Goal: Task Accomplishment & Management: Manage account settings

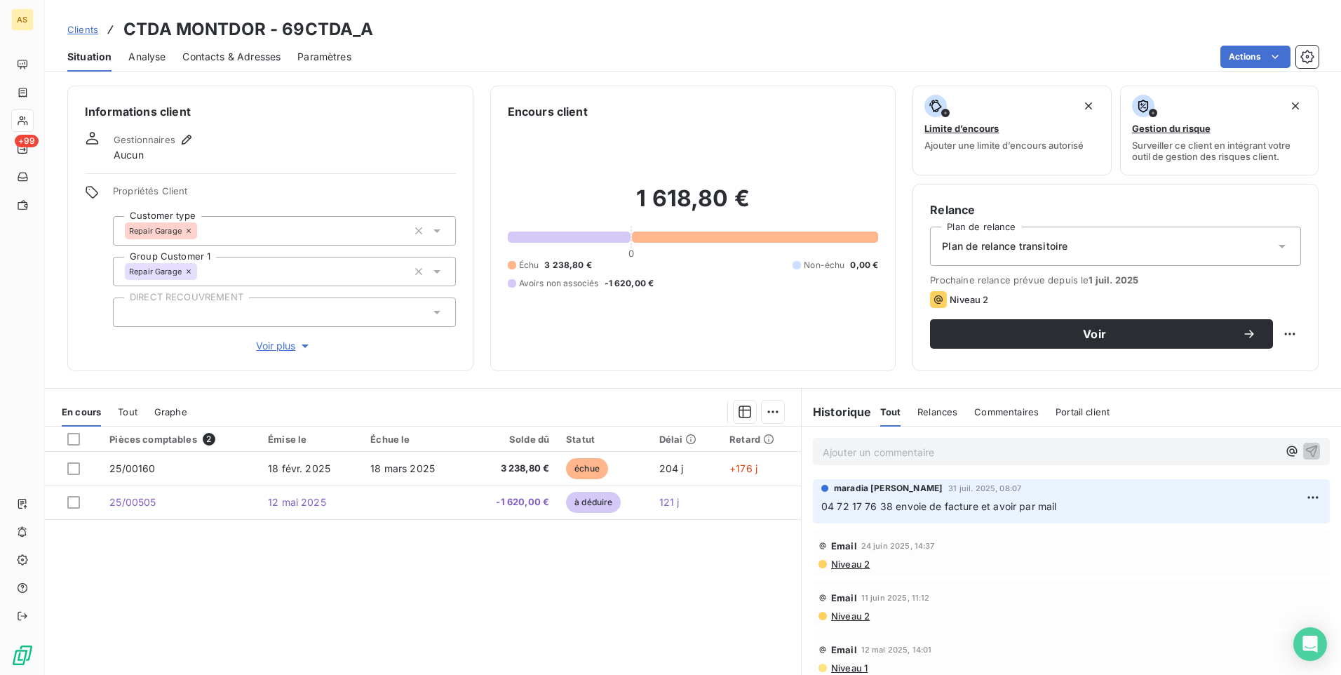
click at [84, 28] on span "Clients" at bounding box center [82, 29] width 31 height 11
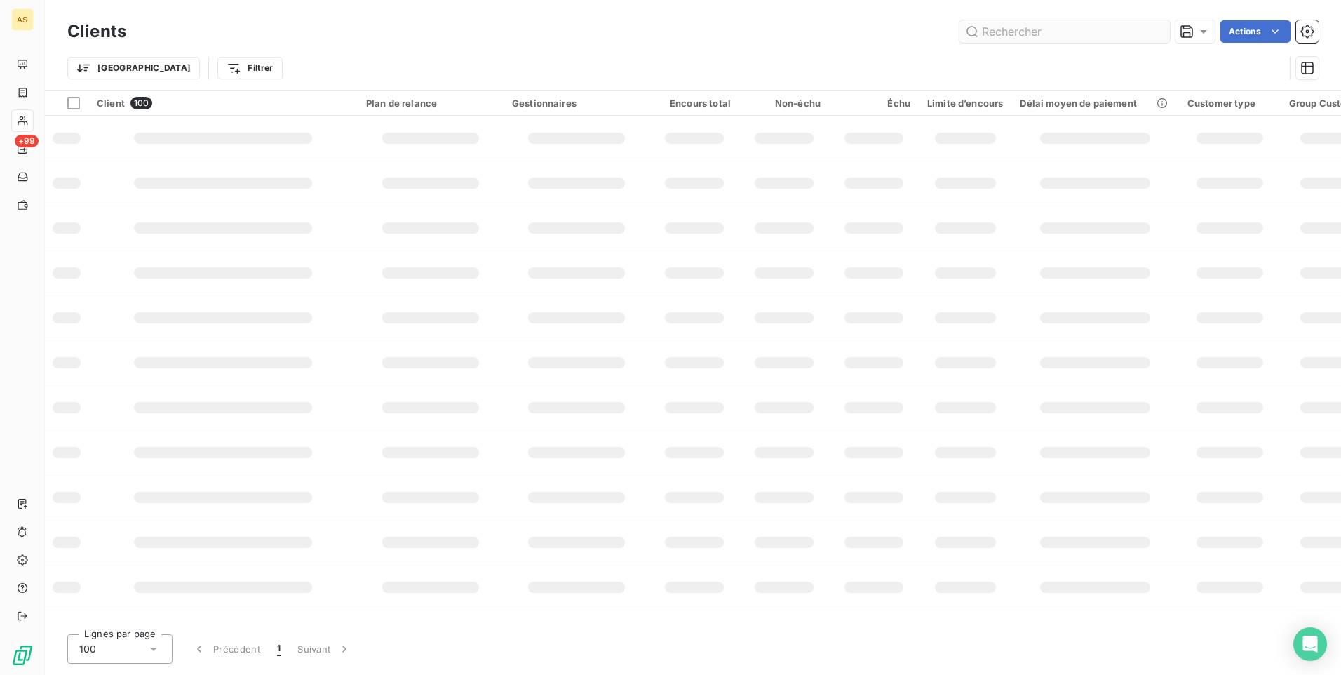
click at [988, 29] on input "text" at bounding box center [1065, 31] width 210 height 22
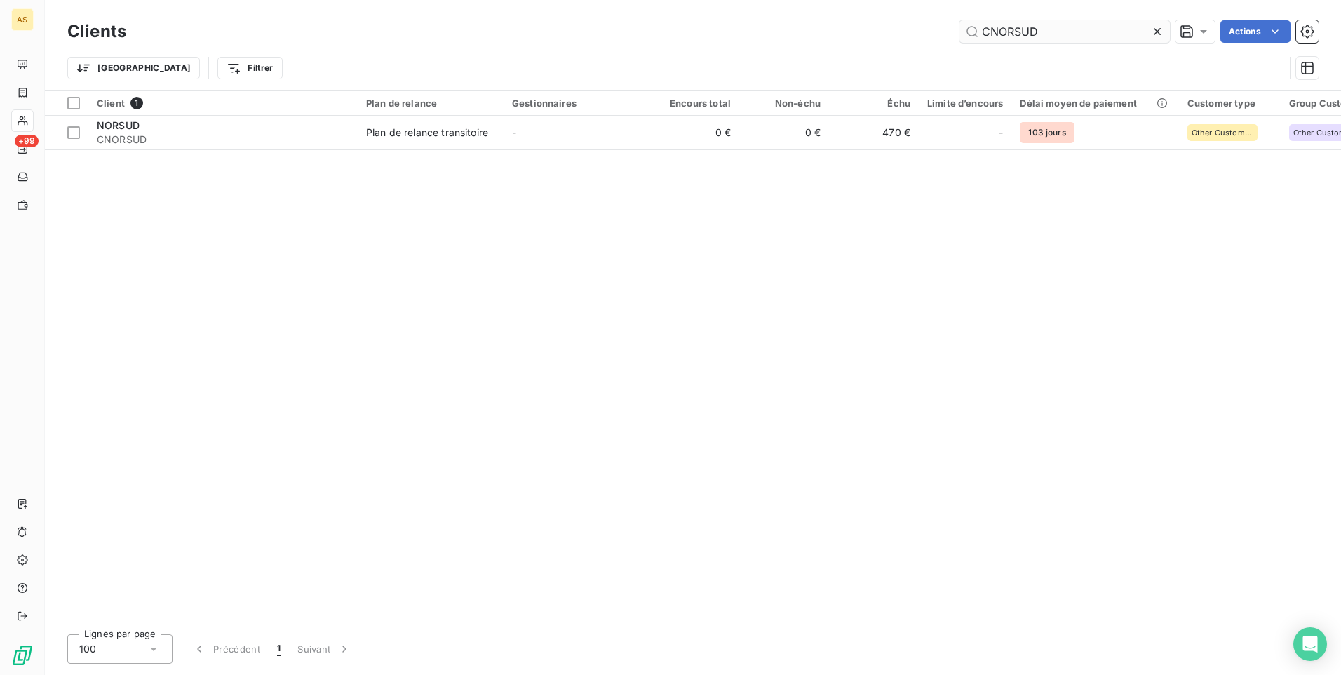
type input "CNORSUD"
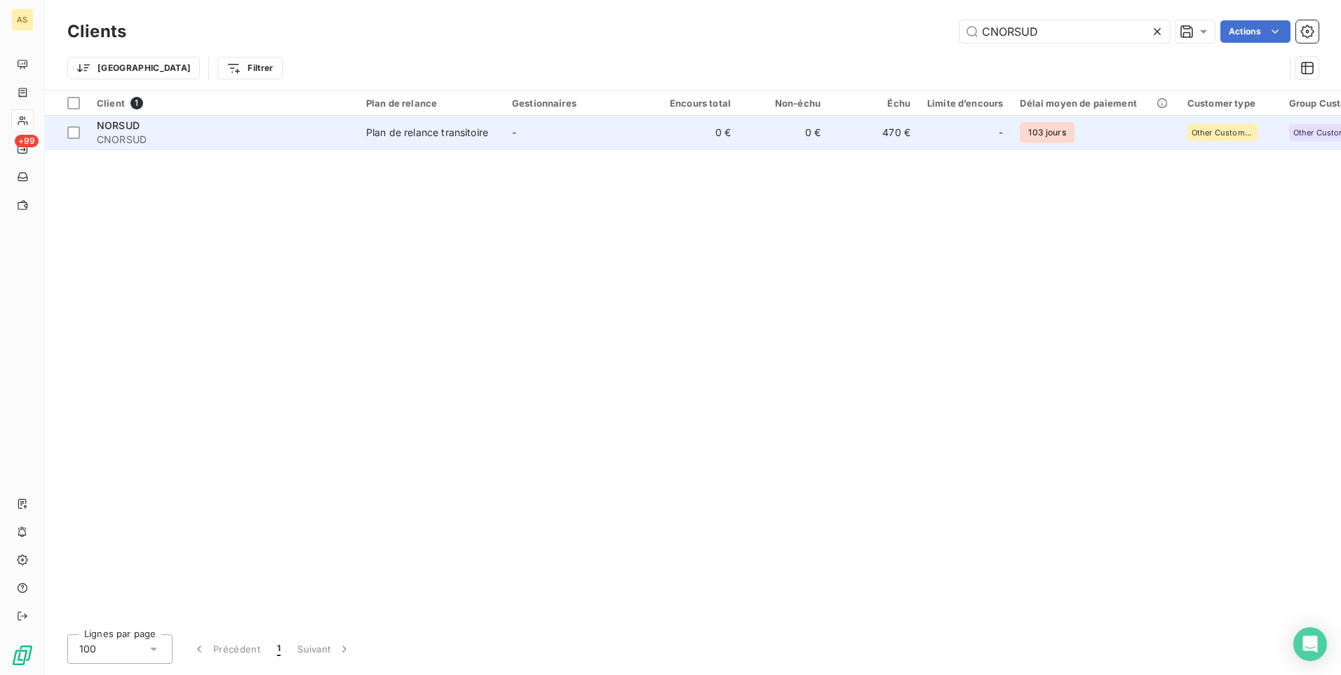
click at [902, 133] on td "470 €" at bounding box center [874, 133] width 90 height 34
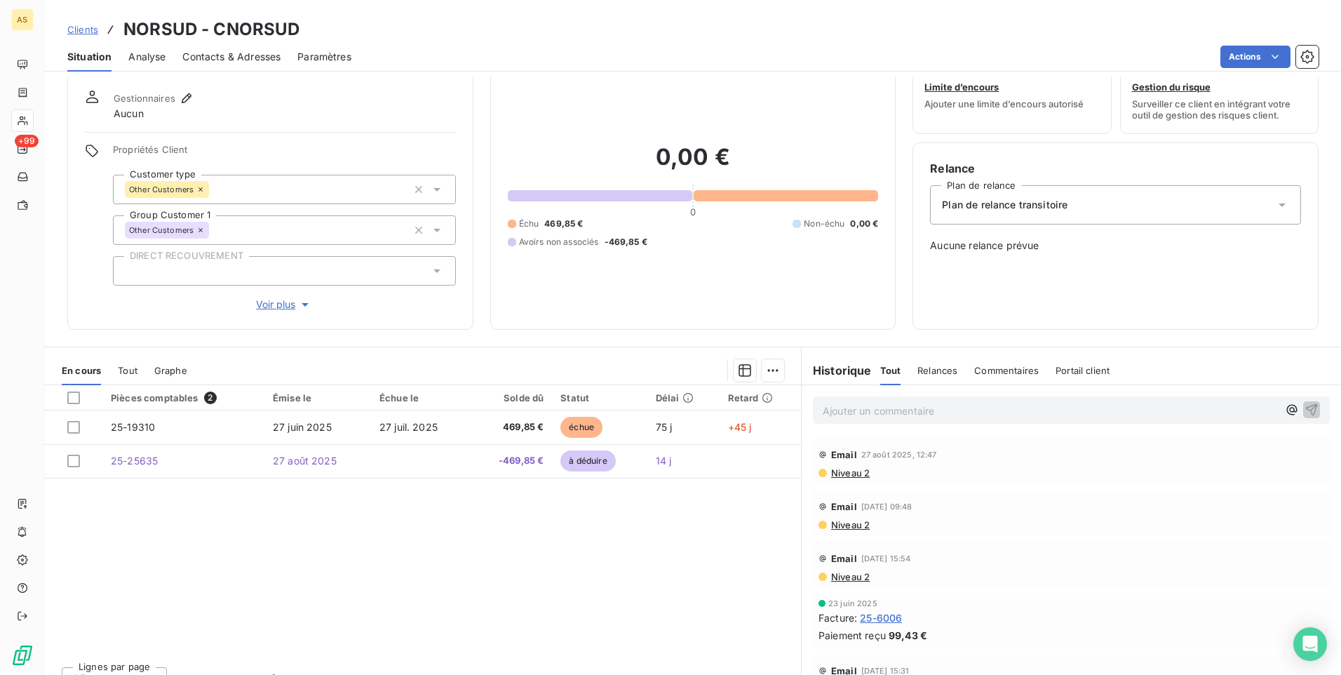
scroll to position [64, 0]
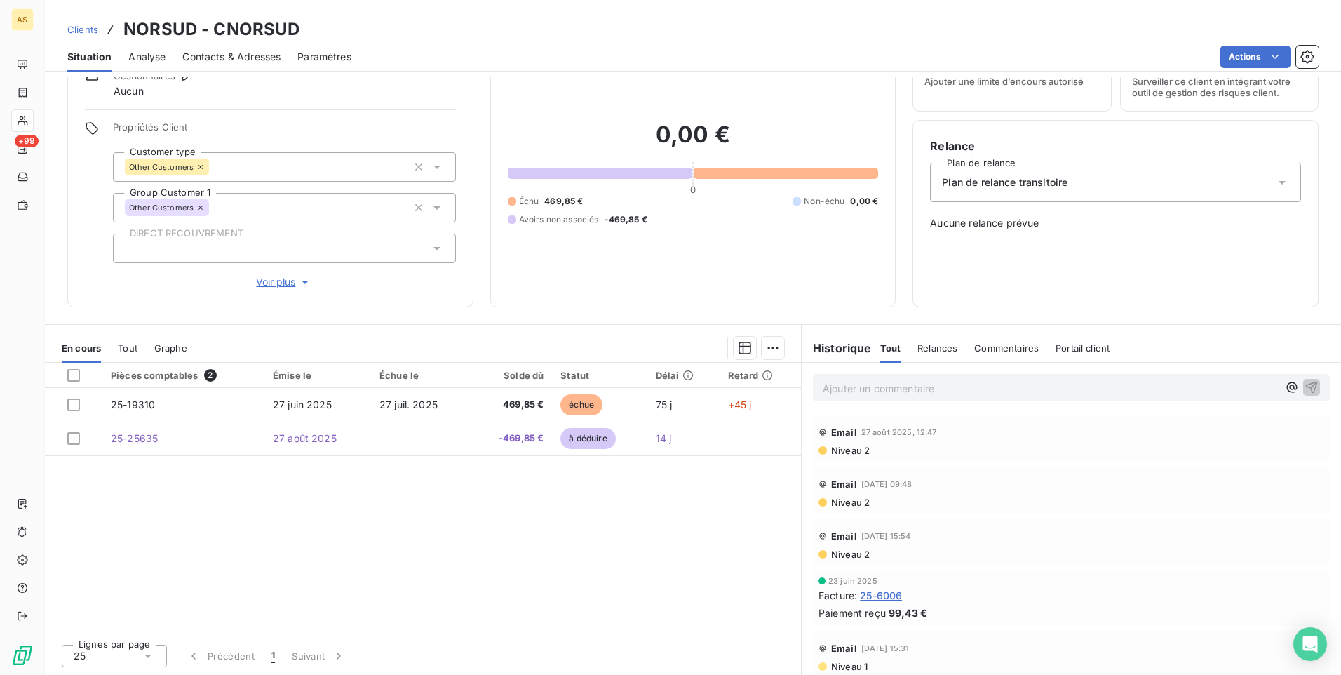
click at [82, 32] on span "Clients" at bounding box center [82, 29] width 31 height 11
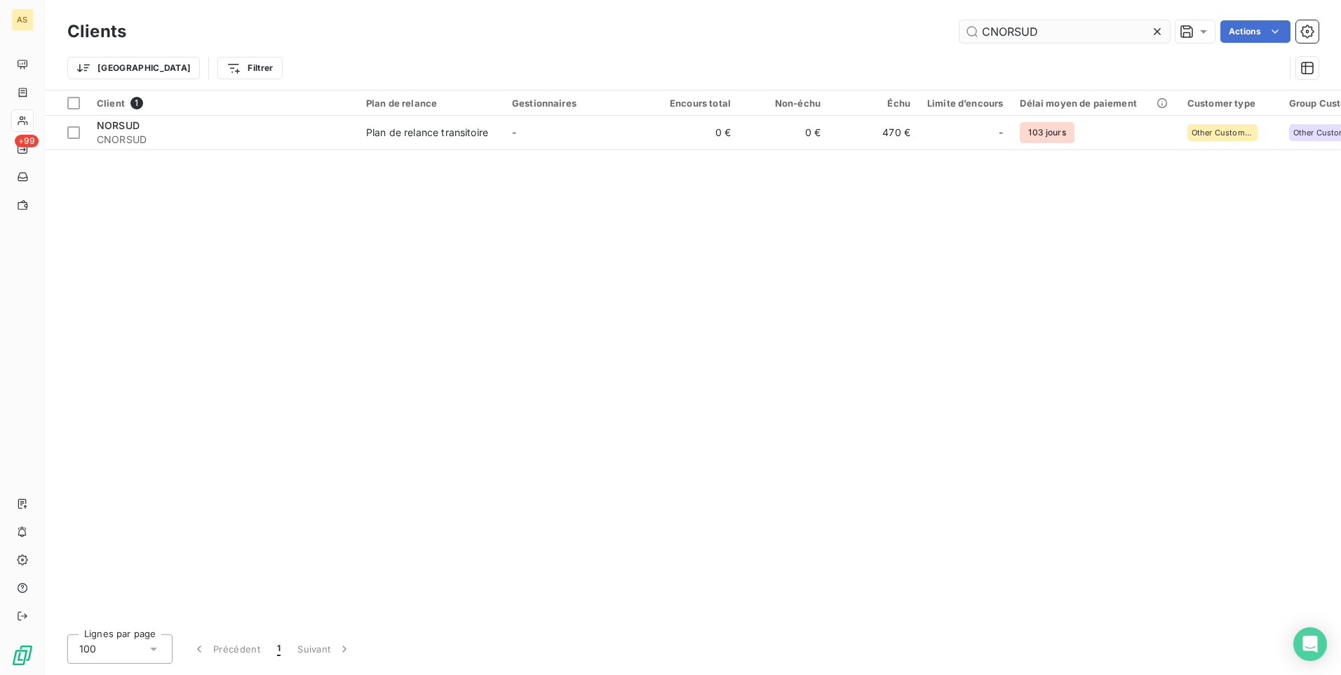
drag, startPoint x: 1077, startPoint y: 37, endPoint x: 976, endPoint y: 37, distance: 100.3
click at [976, 37] on input "CNORSUD" at bounding box center [1065, 31] width 210 height 22
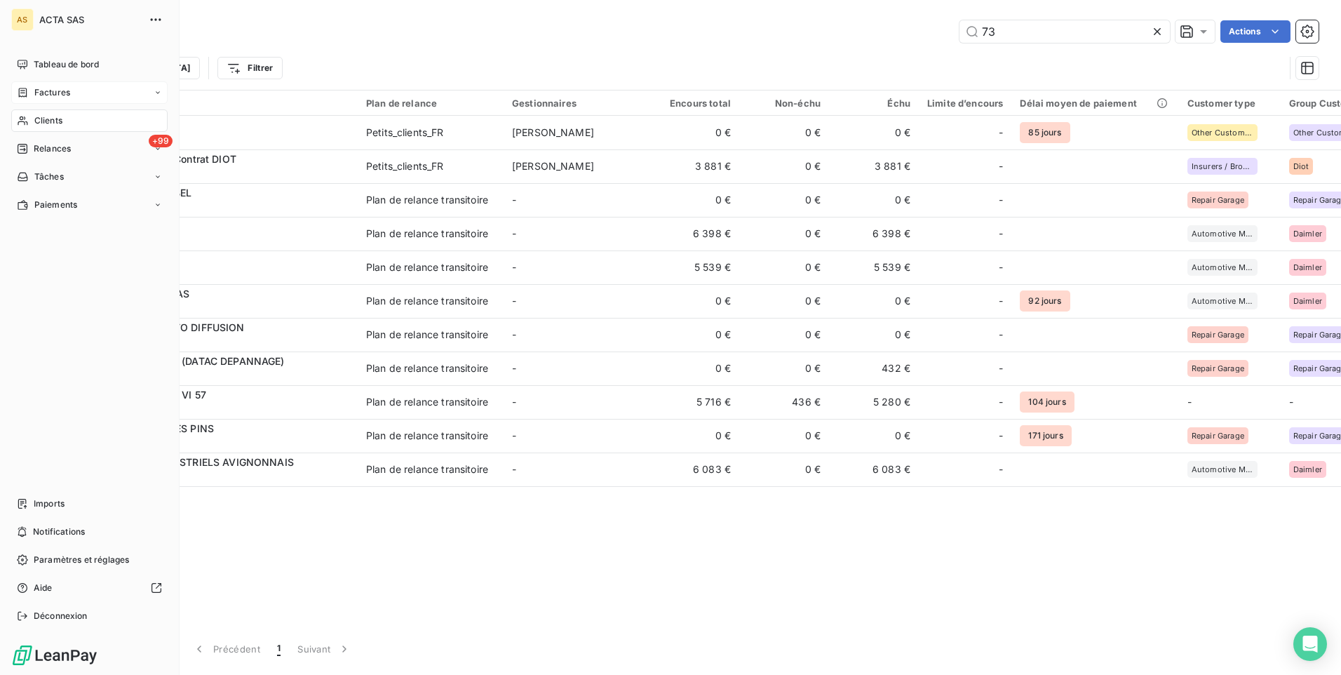
type input "73"
click at [55, 95] on span "Factures" at bounding box center [52, 92] width 36 height 13
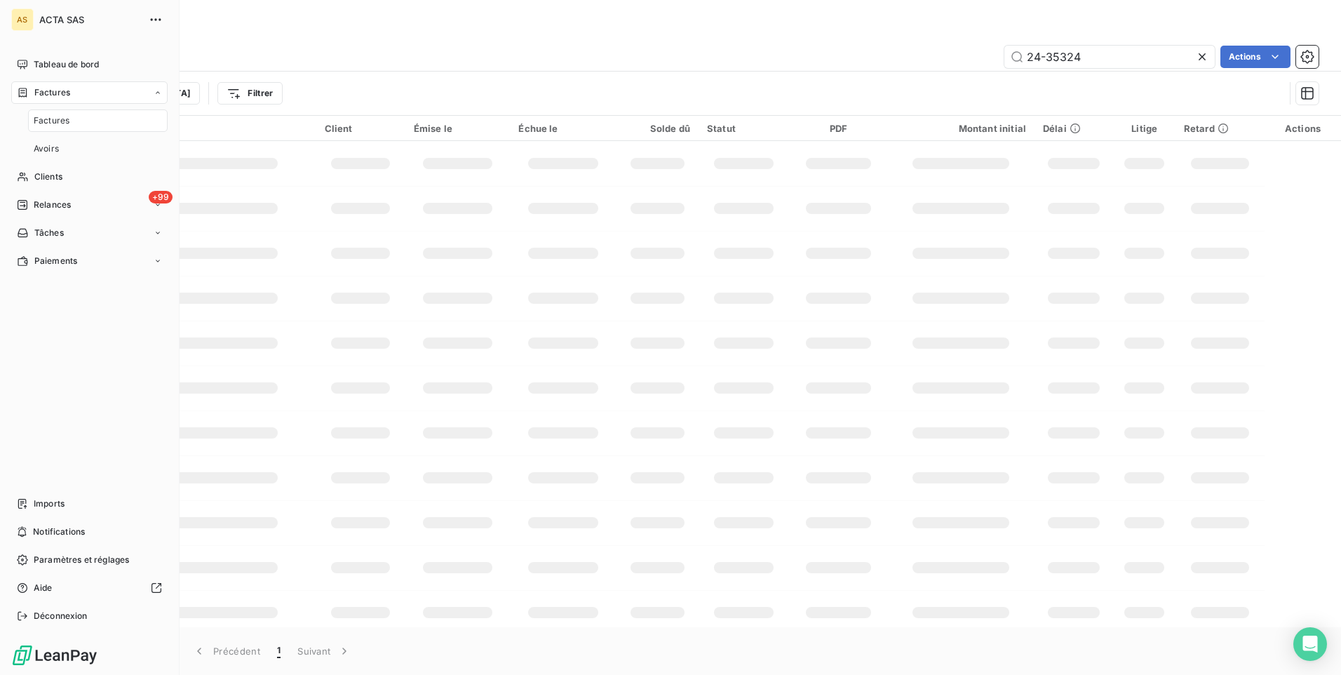
click at [67, 123] on span "Factures" at bounding box center [52, 120] width 36 height 13
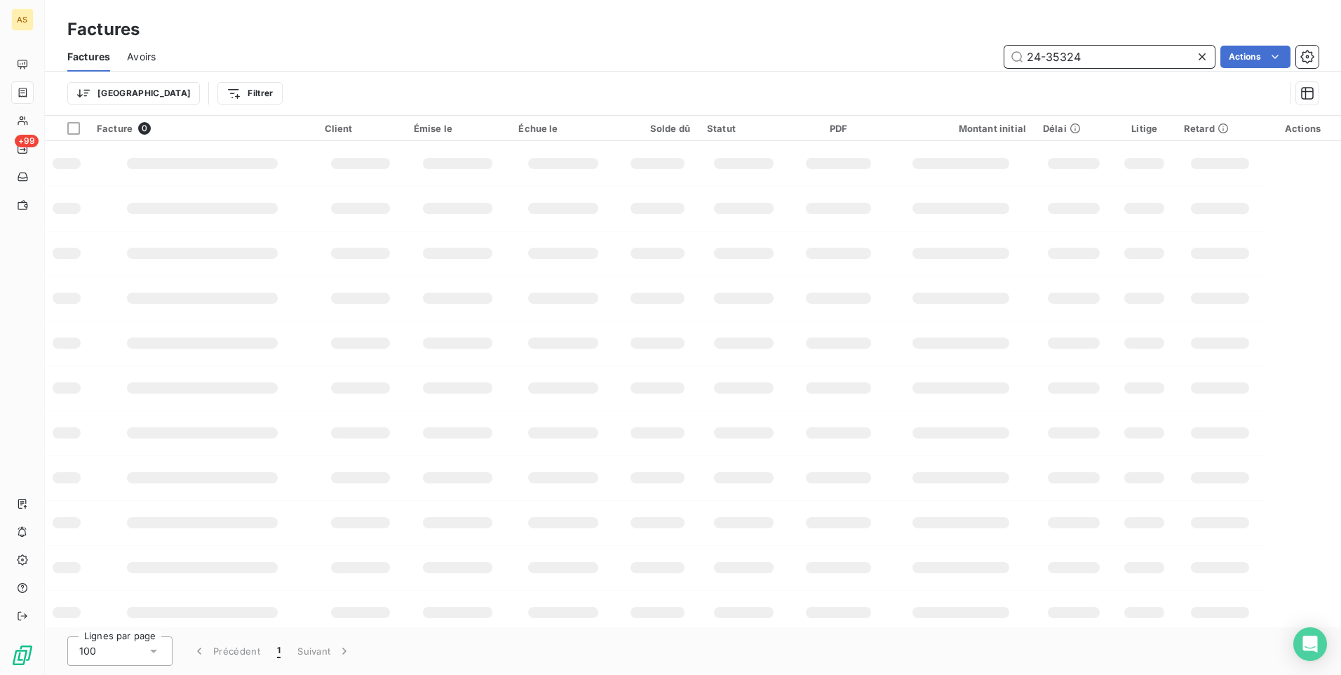
drag, startPoint x: 1108, startPoint y: 59, endPoint x: 1004, endPoint y: 65, distance: 104.7
click at [1004, 65] on input "24-35324" at bounding box center [1109, 57] width 210 height 22
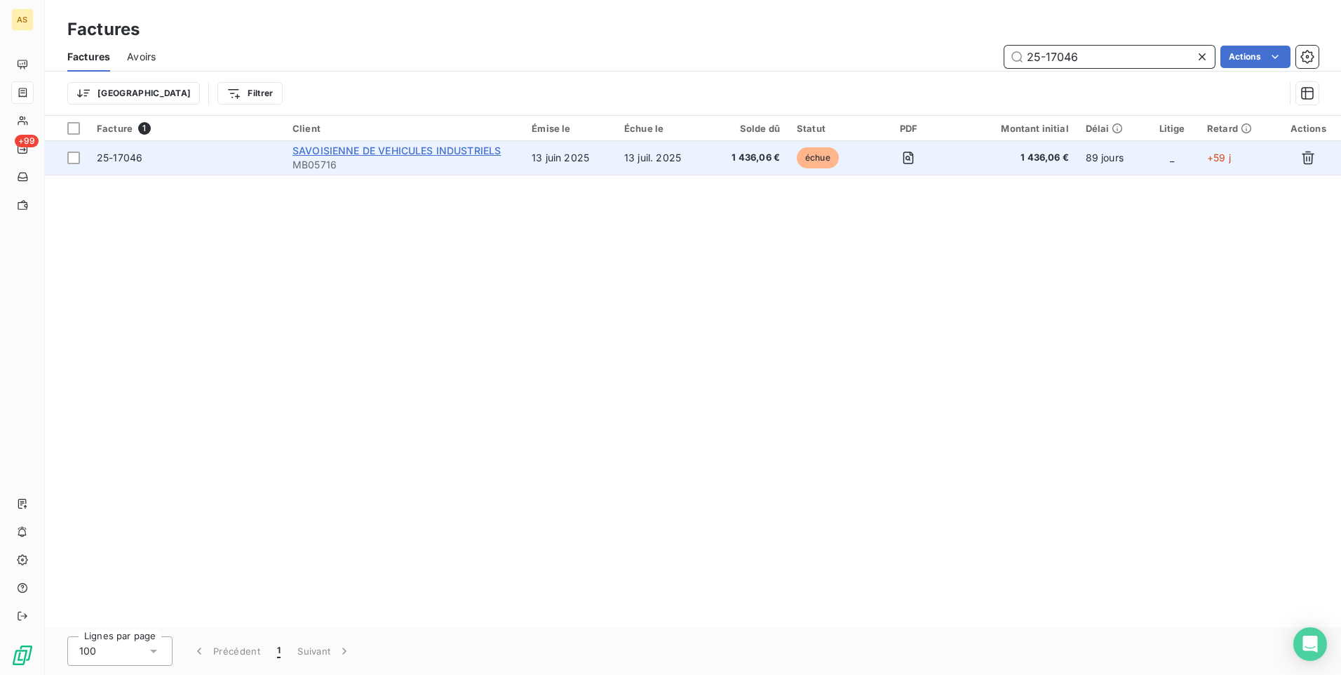
type input "25-17046"
click at [382, 154] on span "SAVOISIENNE DE VEHICULES INDUSTRIELS" at bounding box center [396, 150] width 208 height 12
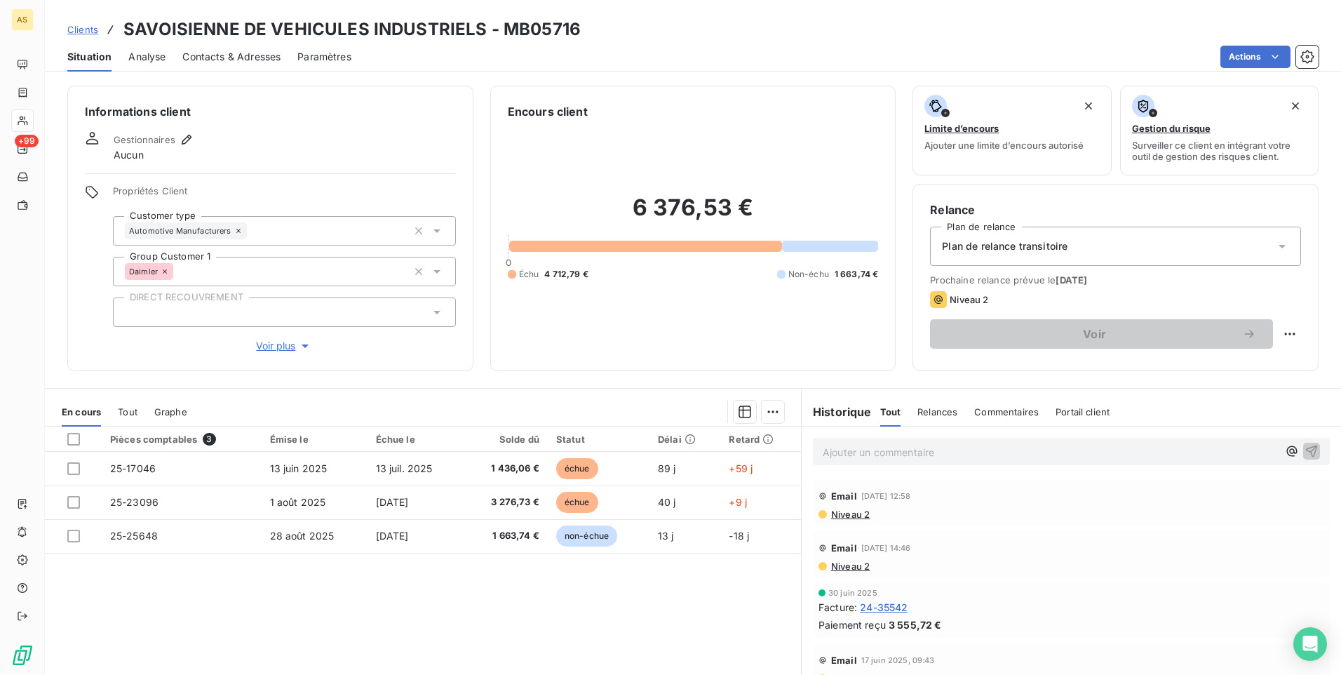
click at [242, 53] on span "Contacts & Adresses" at bounding box center [231, 57] width 98 height 14
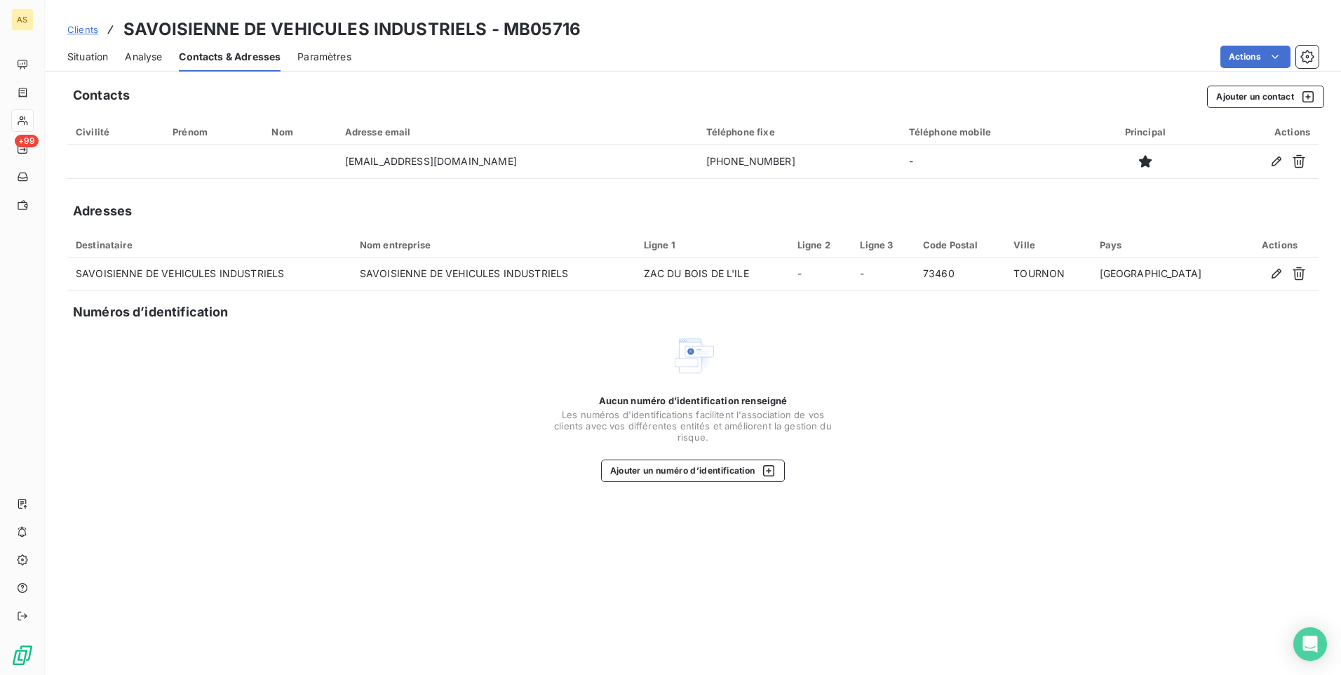
click at [83, 61] on span "Situation" at bounding box center [87, 57] width 41 height 14
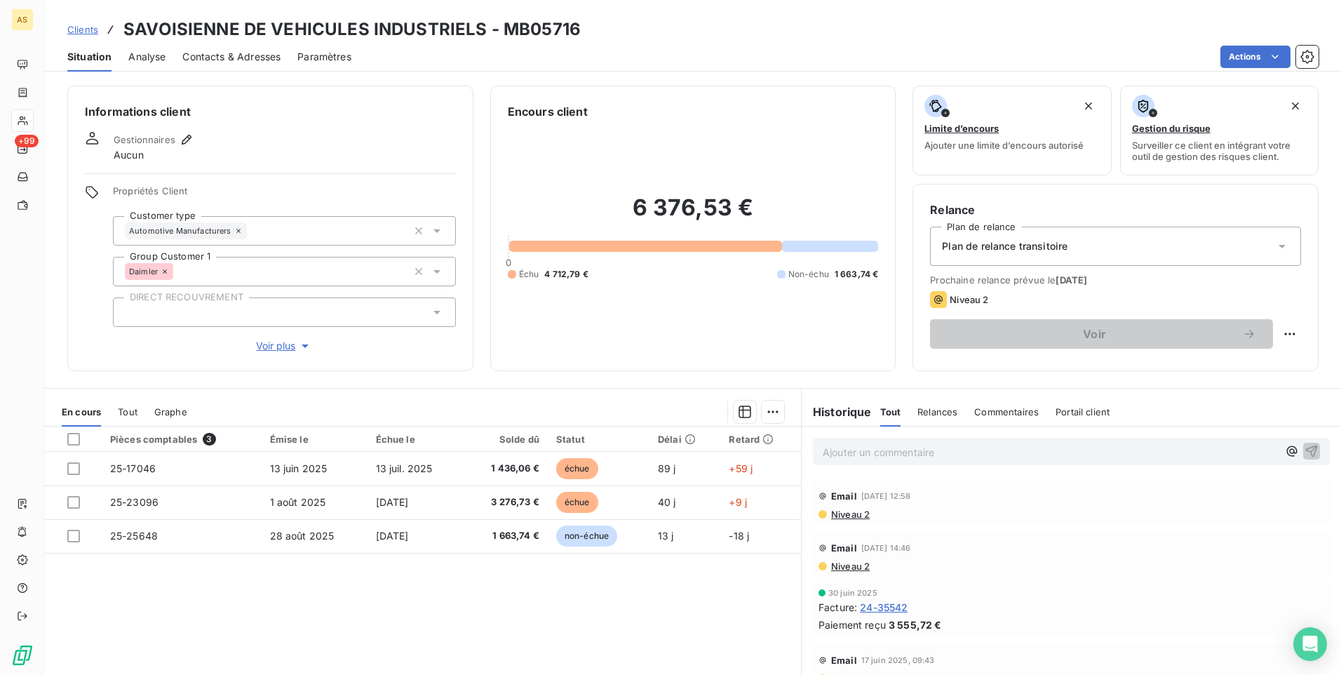
scroll to position [64, 0]
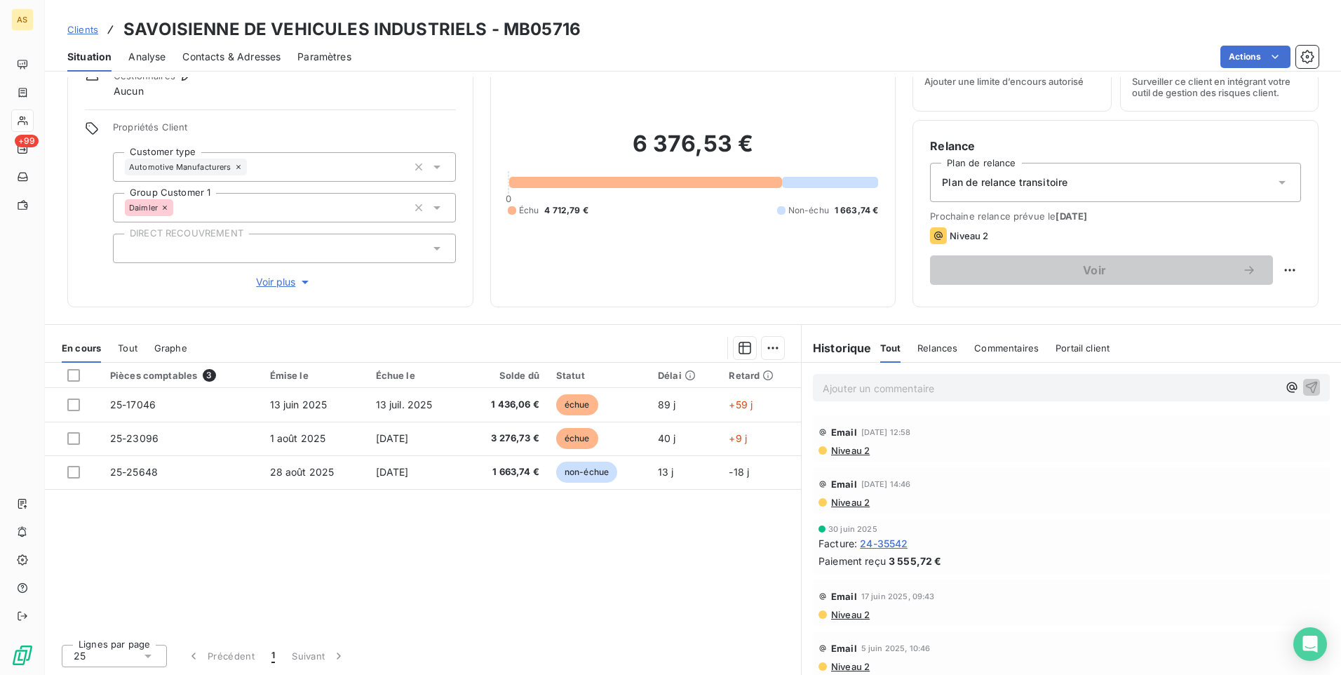
click at [260, 58] on span "Contacts & Adresses" at bounding box center [231, 57] width 98 height 14
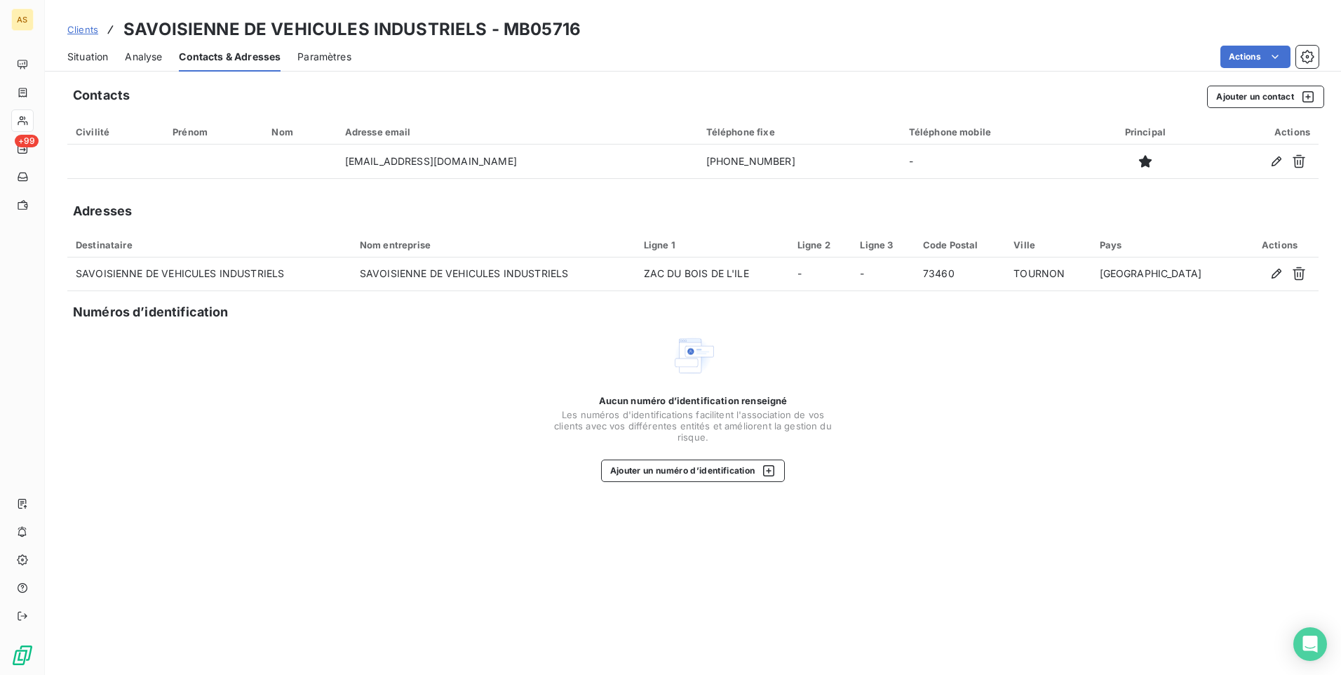
click at [87, 63] on span "Situation" at bounding box center [87, 57] width 41 height 14
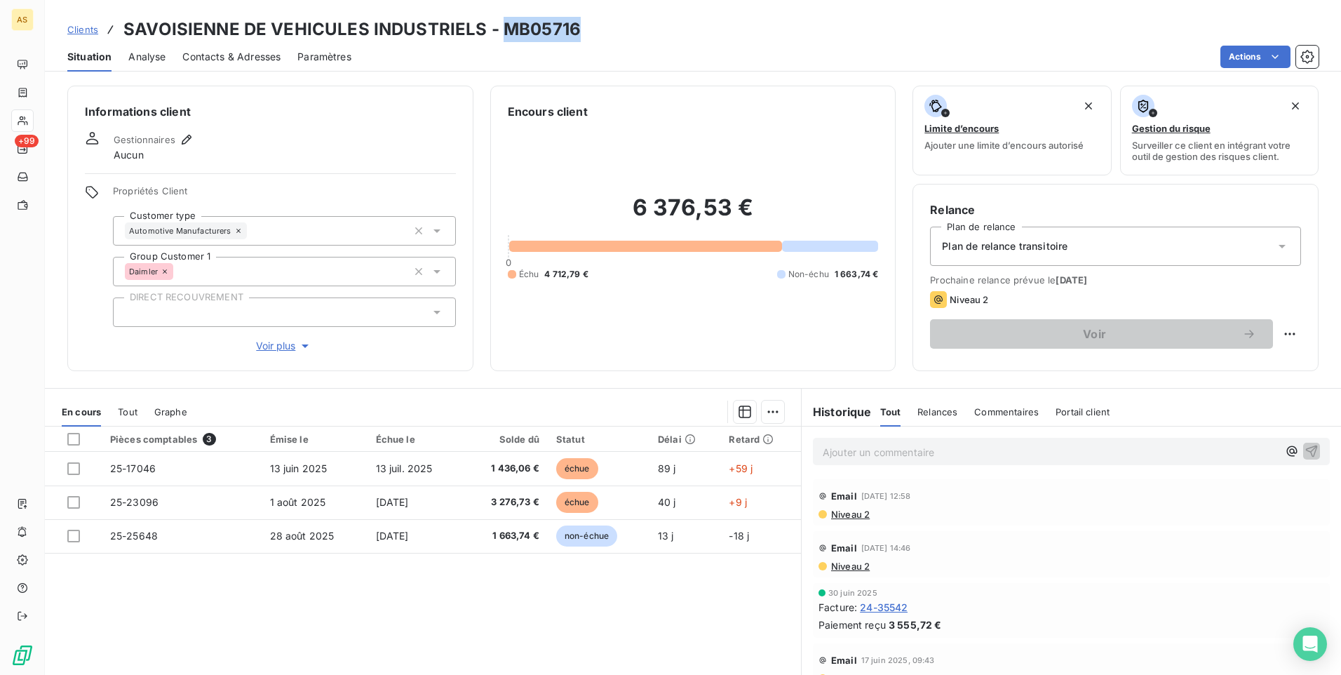
drag, startPoint x: 581, startPoint y: 25, endPoint x: 502, endPoint y: 32, distance: 79.5
click at [502, 32] on div "Clients SAVOISIENNE DE VEHICULES INDUSTRIELS - MB05716" at bounding box center [693, 29] width 1296 height 25
copy h3 "MB05716"
click at [206, 54] on span "Contacts & Adresses" at bounding box center [231, 57] width 98 height 14
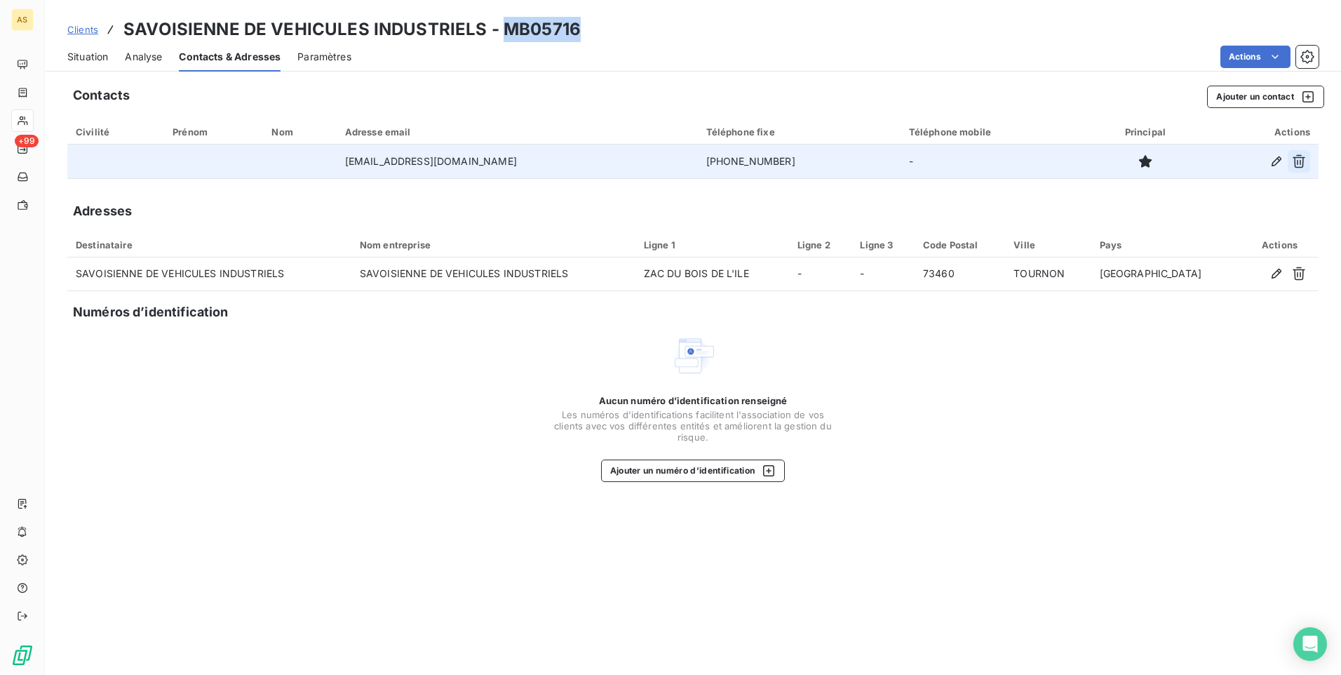
click at [1303, 161] on icon "button" at bounding box center [1299, 161] width 14 height 14
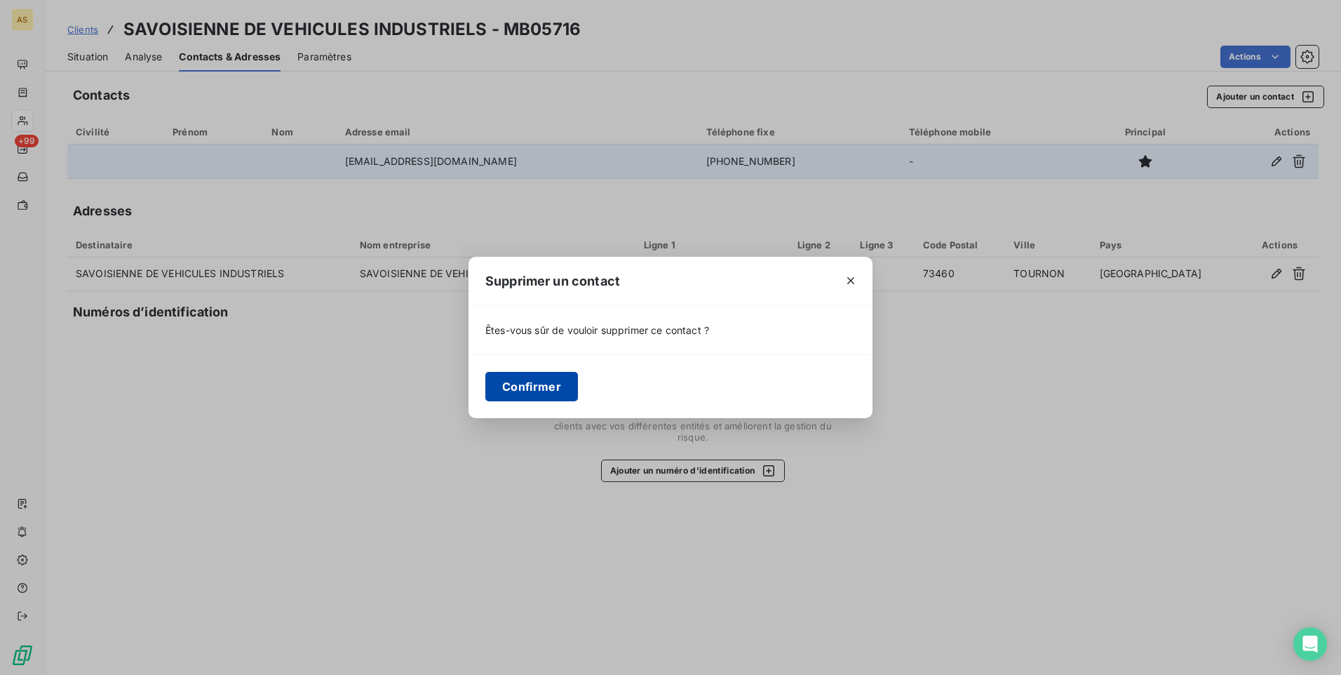
click at [525, 386] on button "Confirmer" at bounding box center [531, 386] width 93 height 29
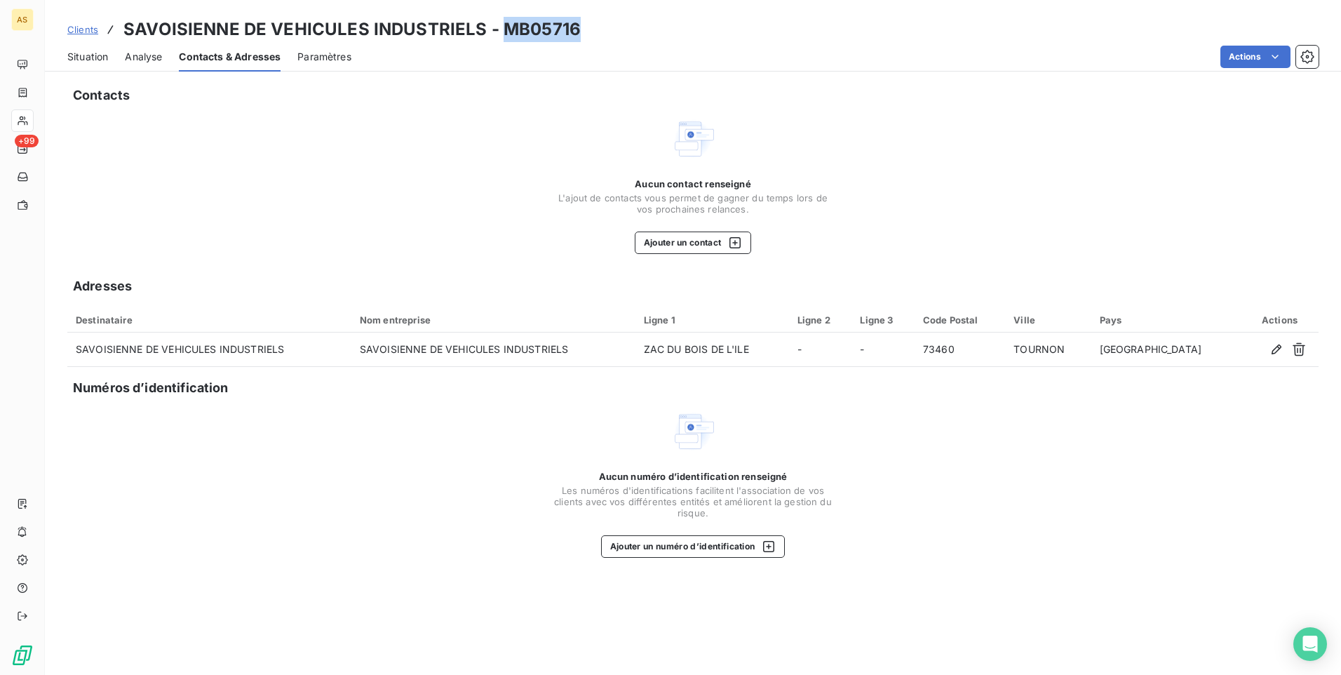
click at [72, 32] on span "Clients" at bounding box center [82, 29] width 31 height 11
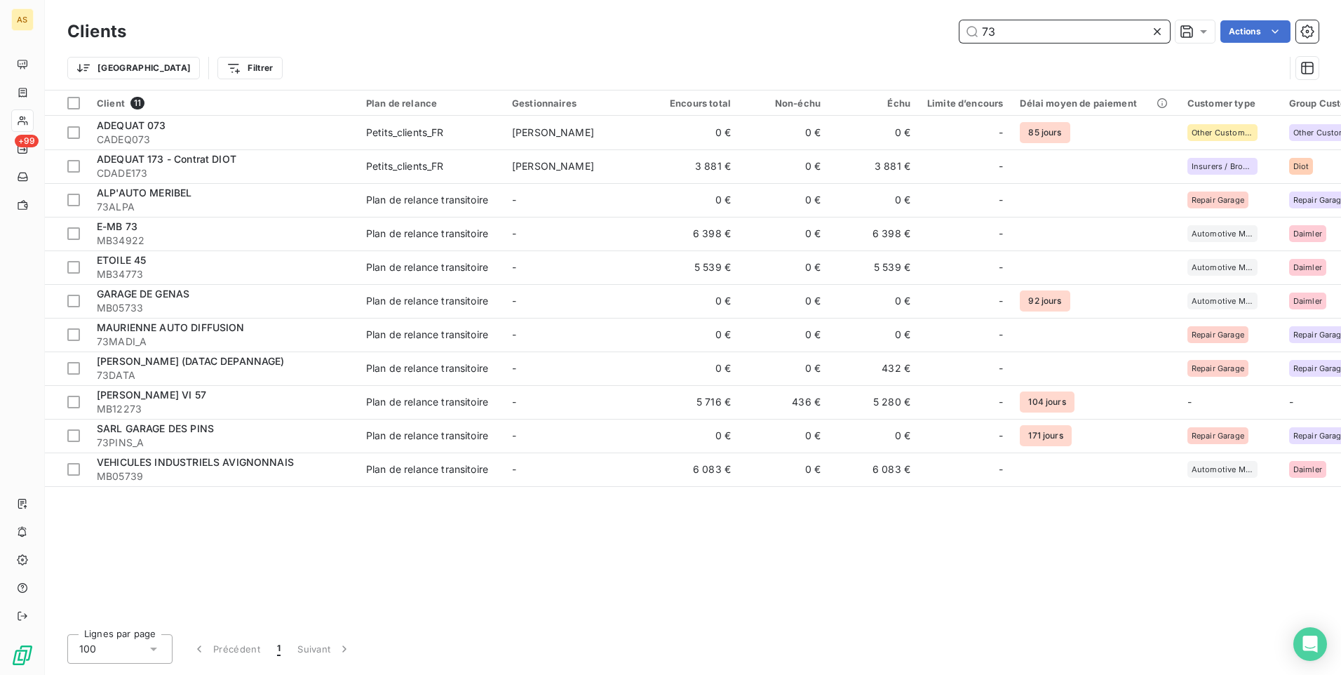
click at [1022, 28] on input "73" at bounding box center [1065, 31] width 210 height 22
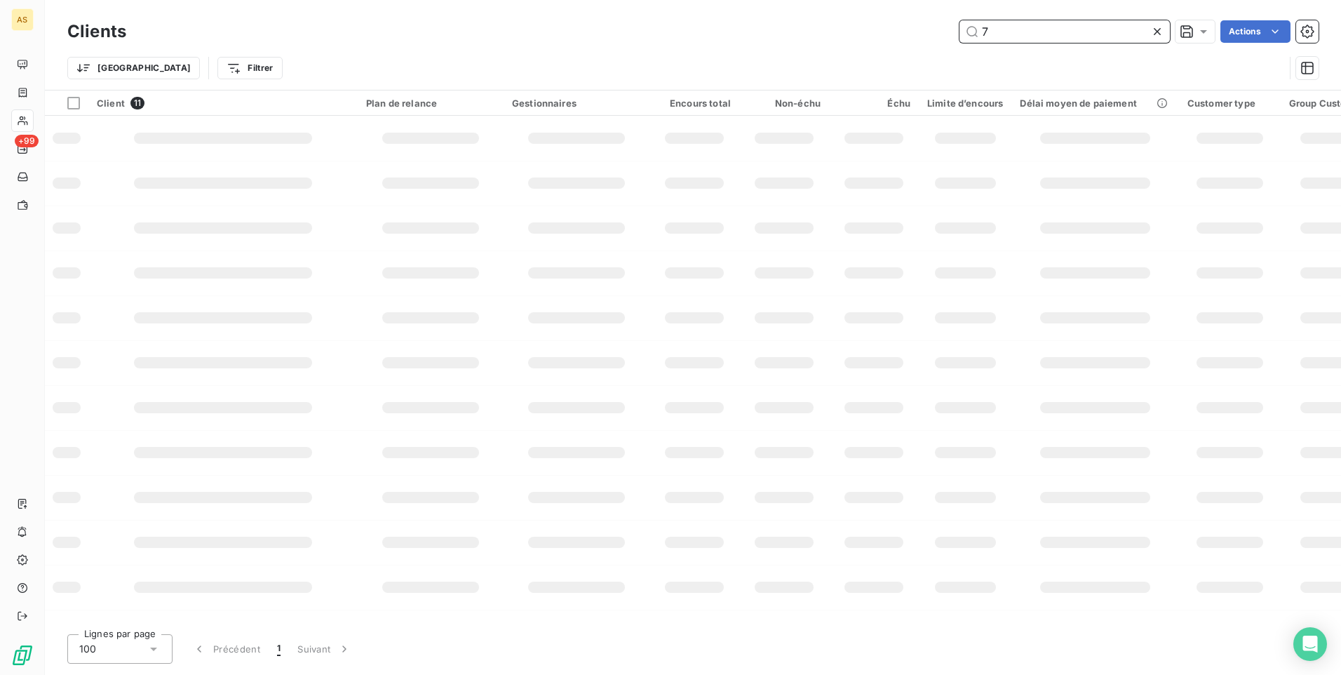
type input "7"
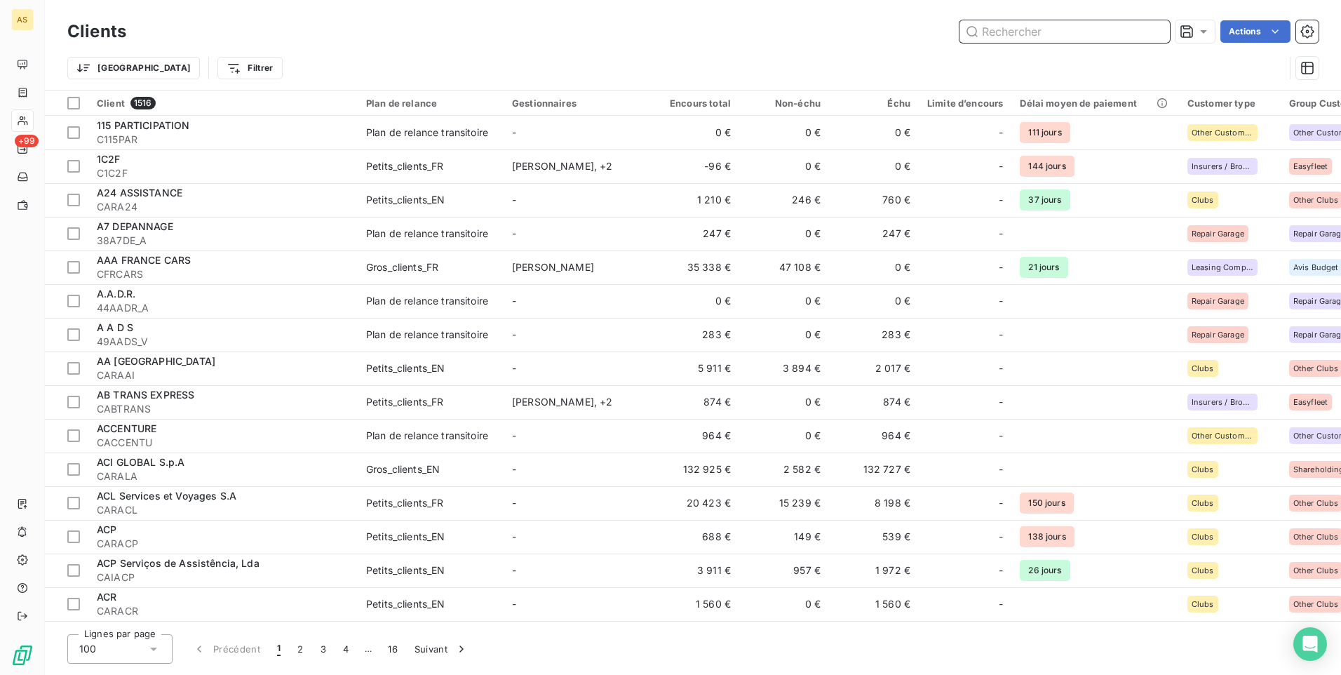
click at [988, 34] on input "text" at bounding box center [1065, 31] width 210 height 22
paste input "HADILE"
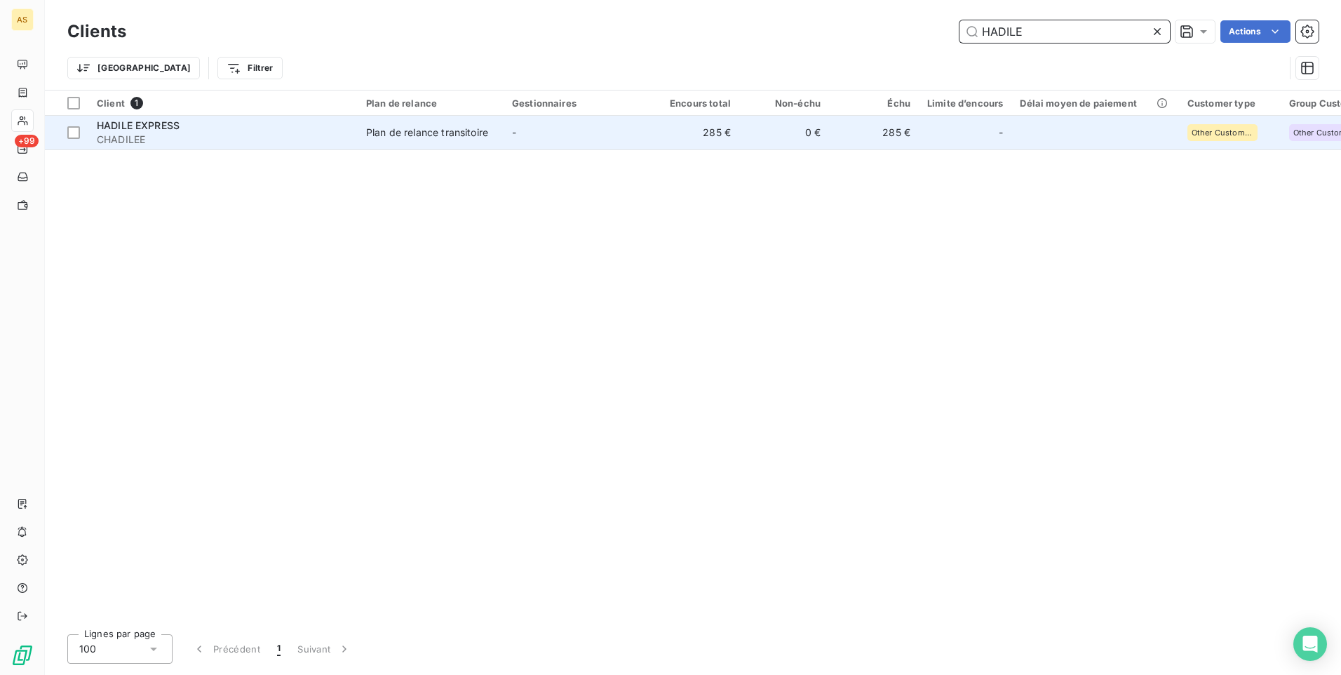
type input "HADILE"
click at [701, 140] on td "285 €" at bounding box center [695, 133] width 90 height 34
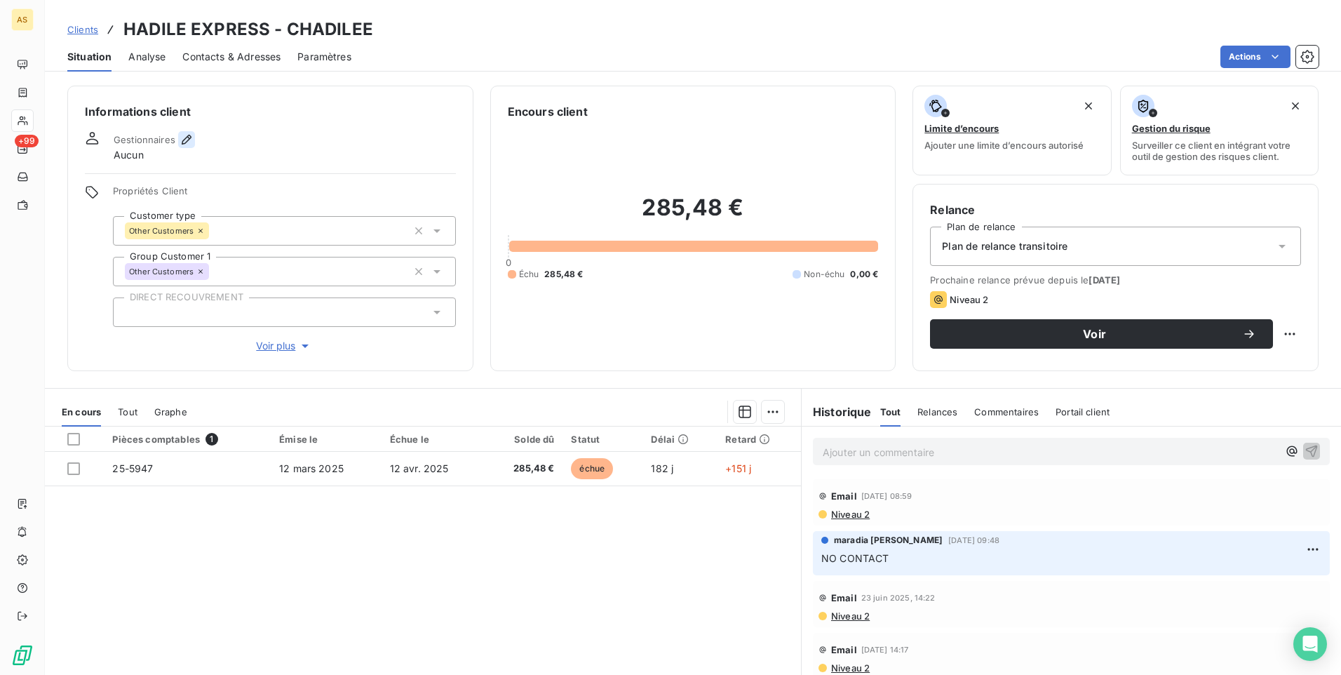
click at [181, 140] on icon "button" at bounding box center [187, 140] width 14 height 14
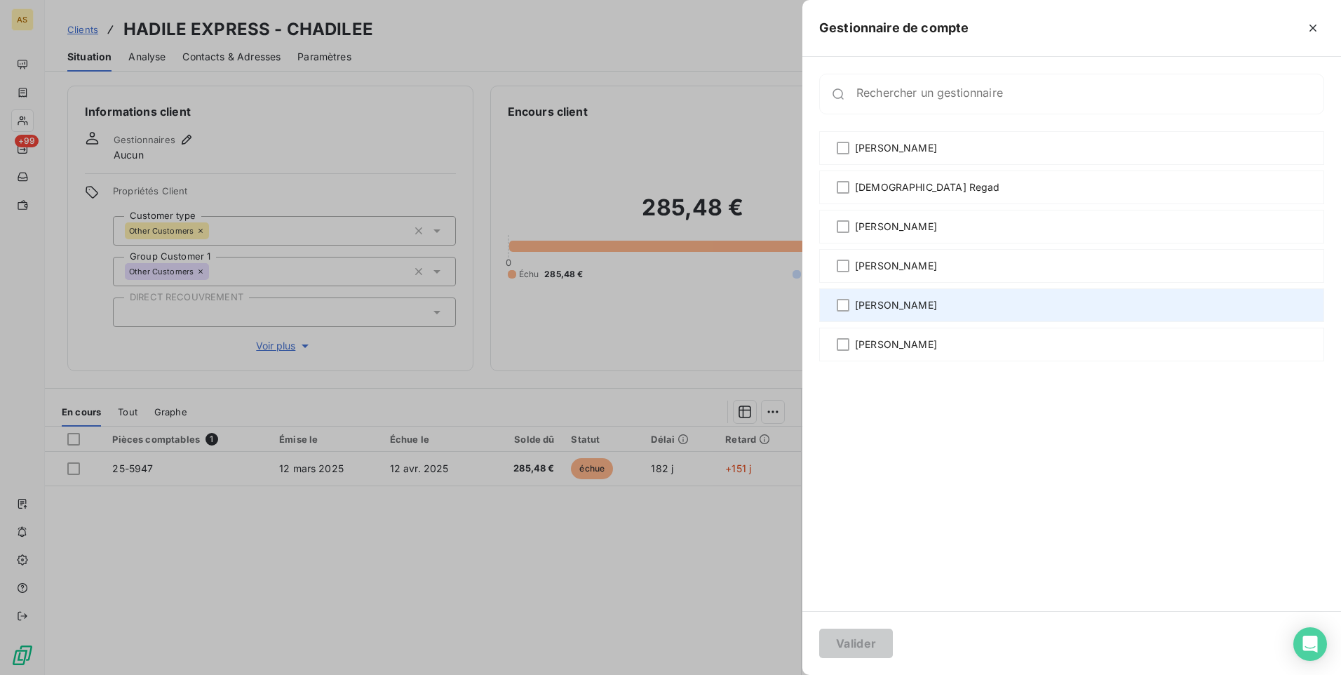
click at [888, 302] on span "[PERSON_NAME]" at bounding box center [896, 305] width 82 height 14
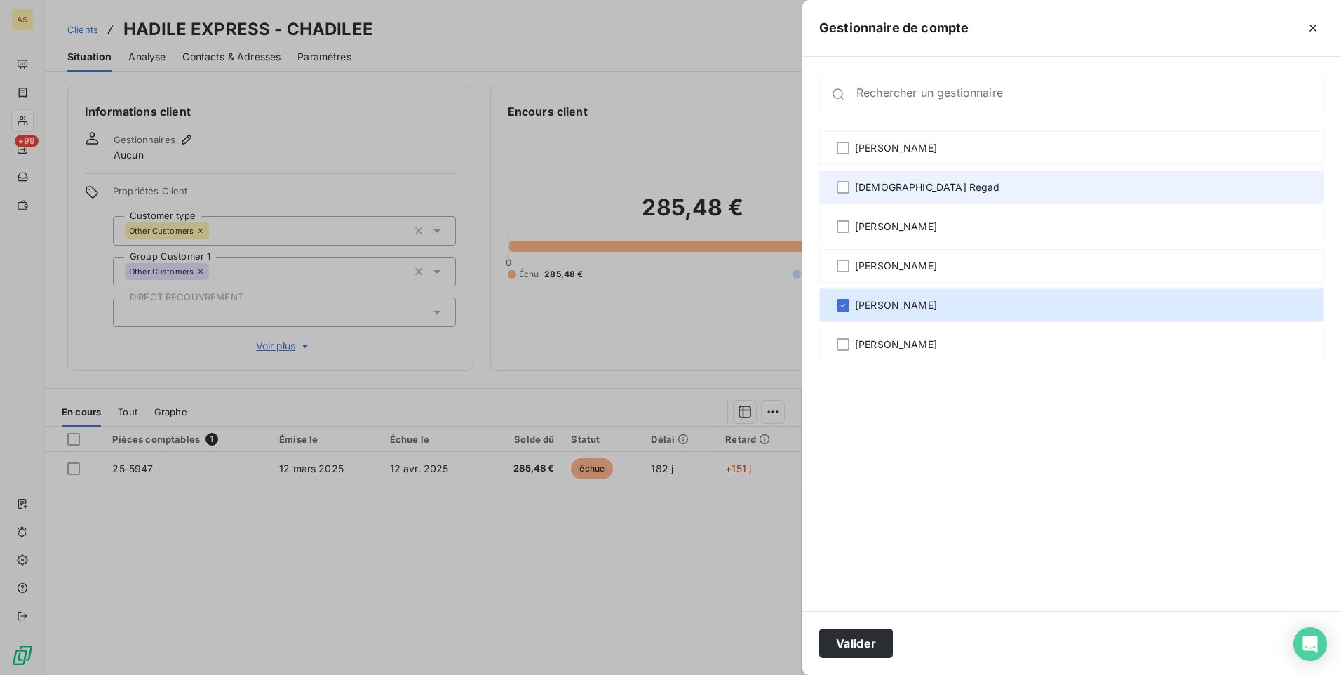
click at [879, 191] on span "[DEMOGRAPHIC_DATA] Regad" at bounding box center [927, 187] width 145 height 14
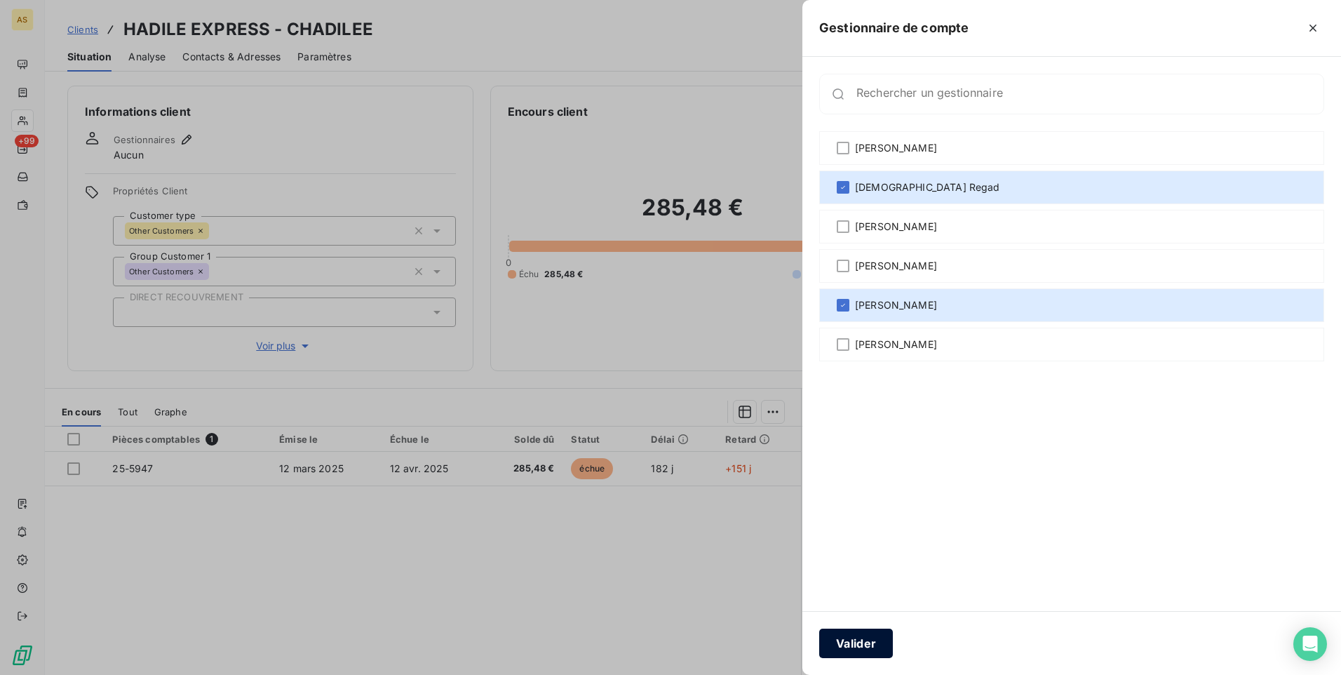
click at [866, 636] on button "Valider" at bounding box center [856, 642] width 74 height 29
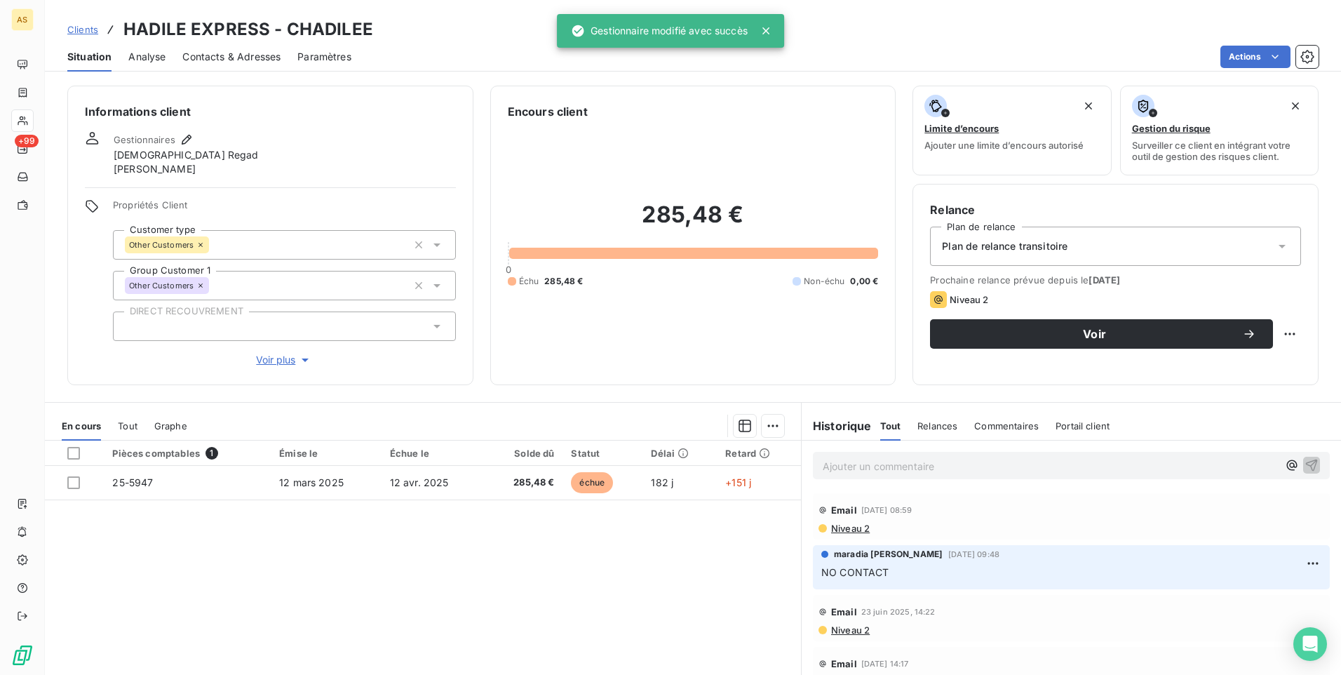
click at [86, 36] on link "Clients" at bounding box center [82, 29] width 31 height 14
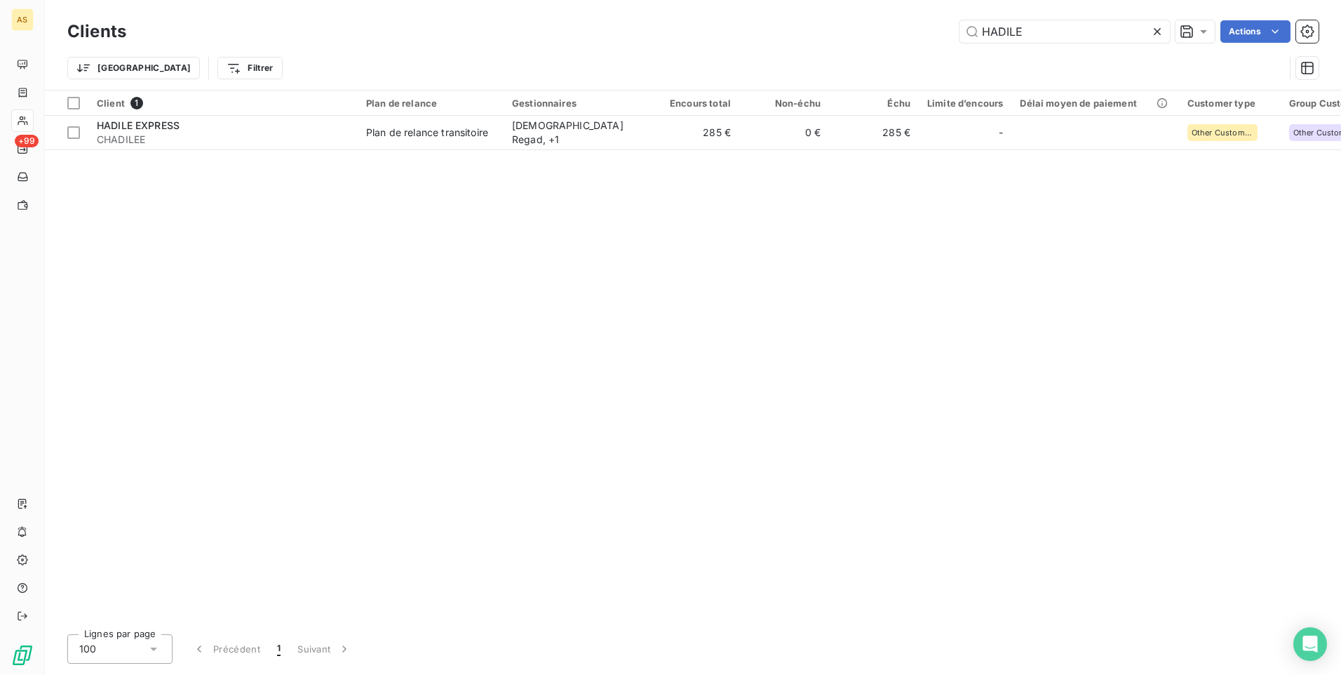
click at [1158, 34] on icon at bounding box center [1157, 31] width 7 height 7
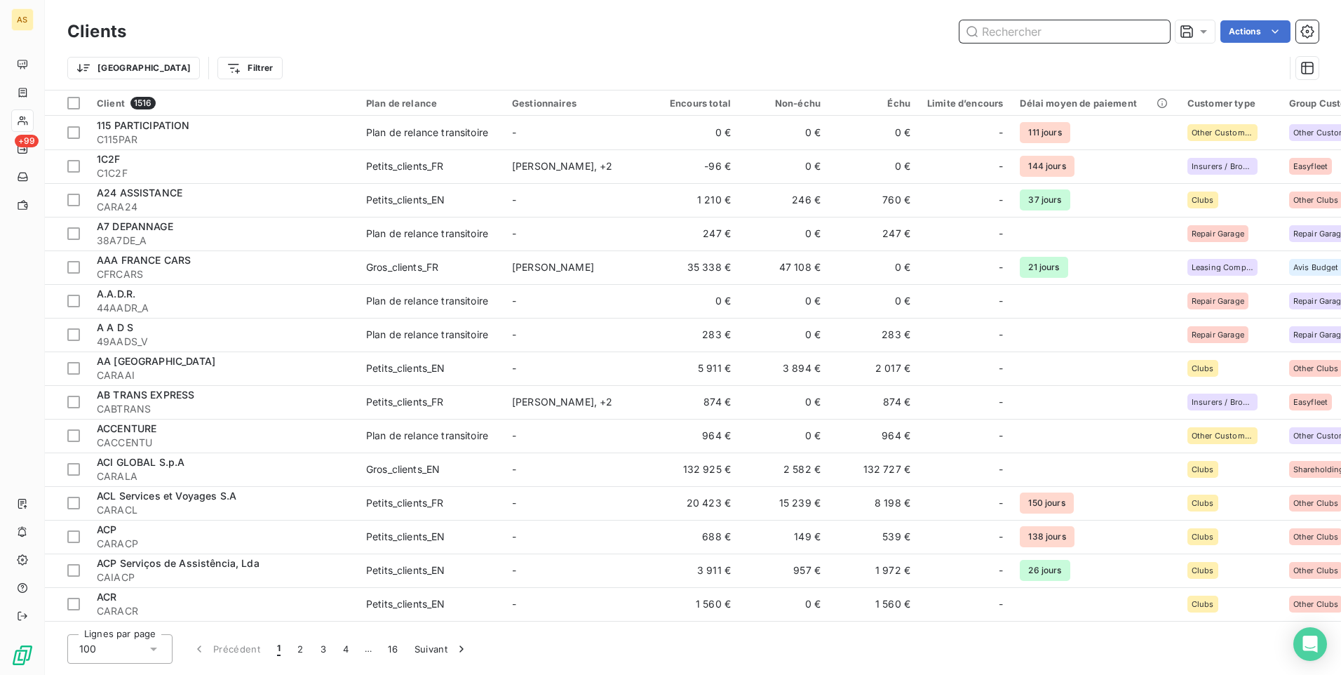
click at [981, 36] on input "text" at bounding box center [1065, 31] width 210 height 22
paste input "AXYL LOGISTICS - CAXYLOGI"
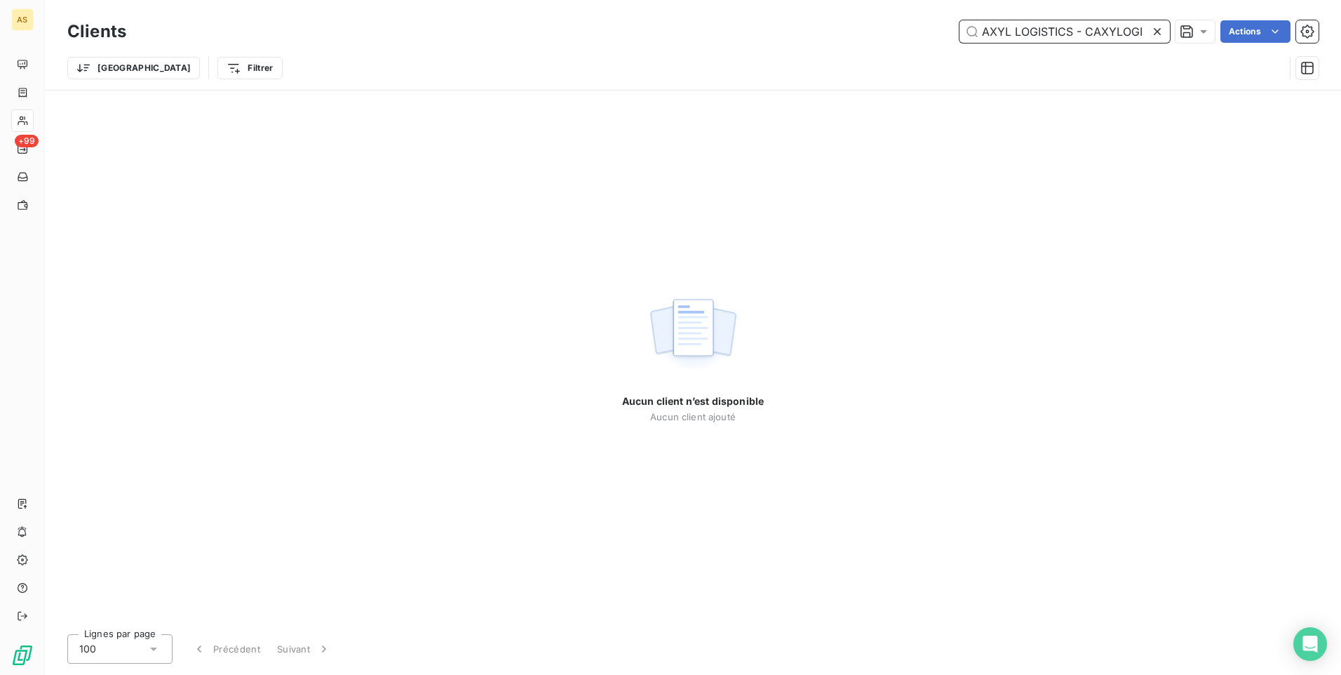
click at [1084, 29] on input "AXYL LOGISTICS - CAXYLOGI" at bounding box center [1065, 31] width 210 height 22
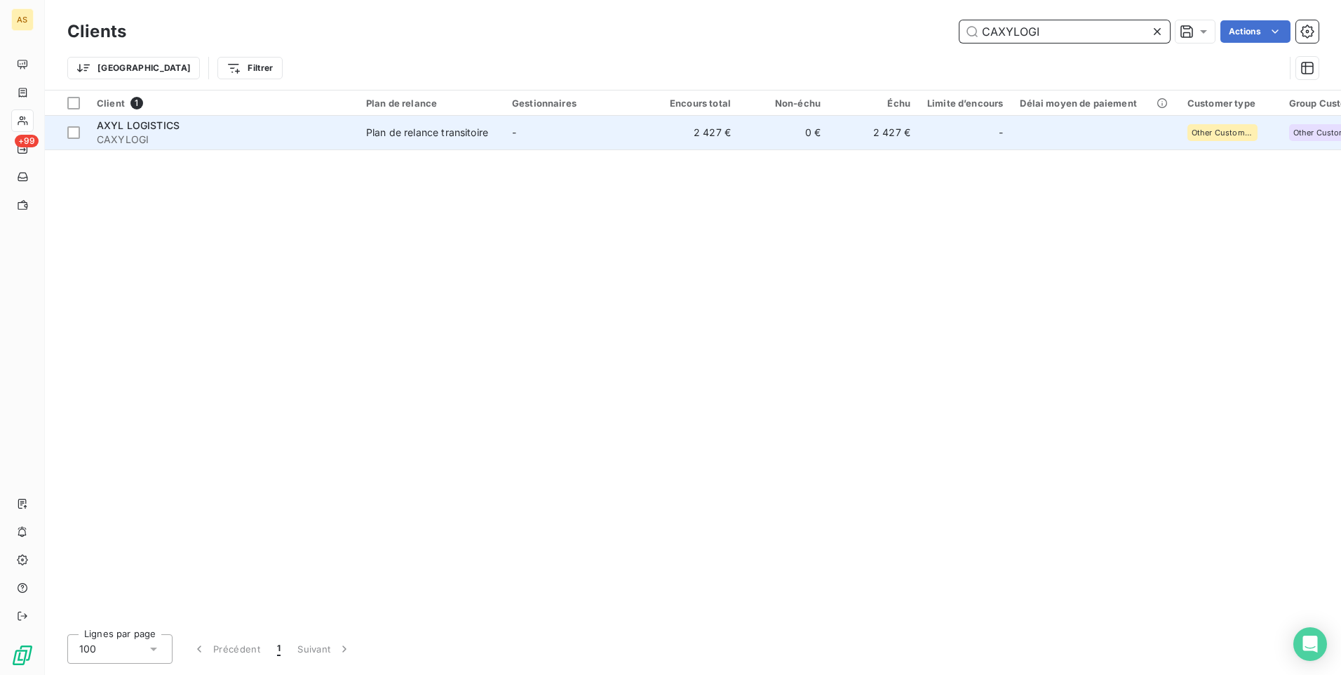
type input "CAXYLOGI"
click at [446, 137] on div "Plan de relance transitoire" at bounding box center [427, 133] width 122 height 14
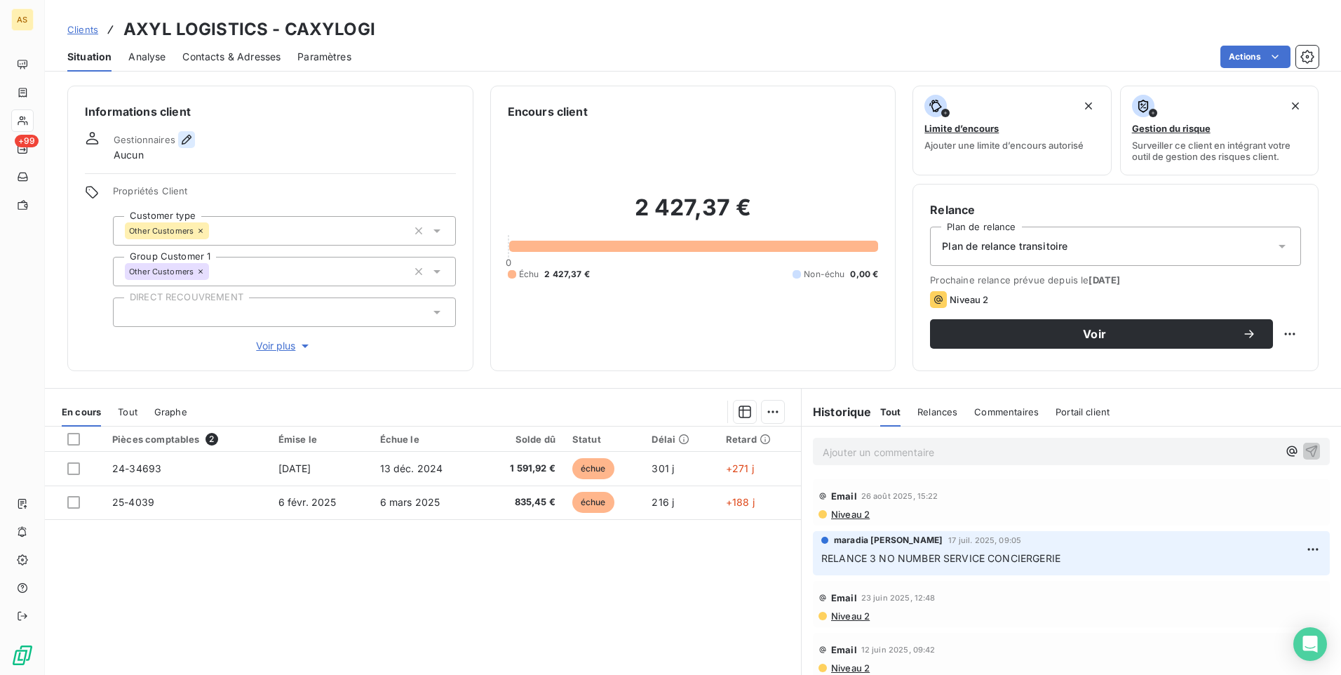
click at [186, 137] on icon "button" at bounding box center [187, 140] width 10 height 10
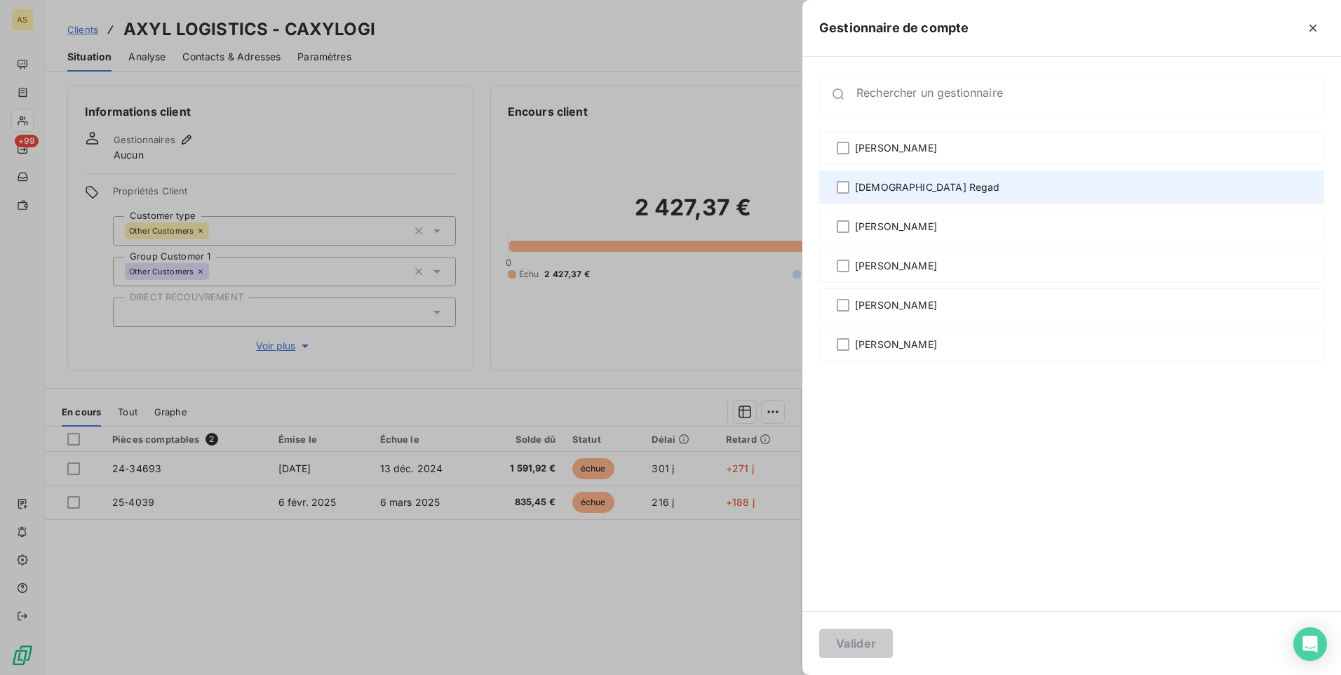
click at [880, 194] on span "[DEMOGRAPHIC_DATA] Regad" at bounding box center [927, 187] width 145 height 14
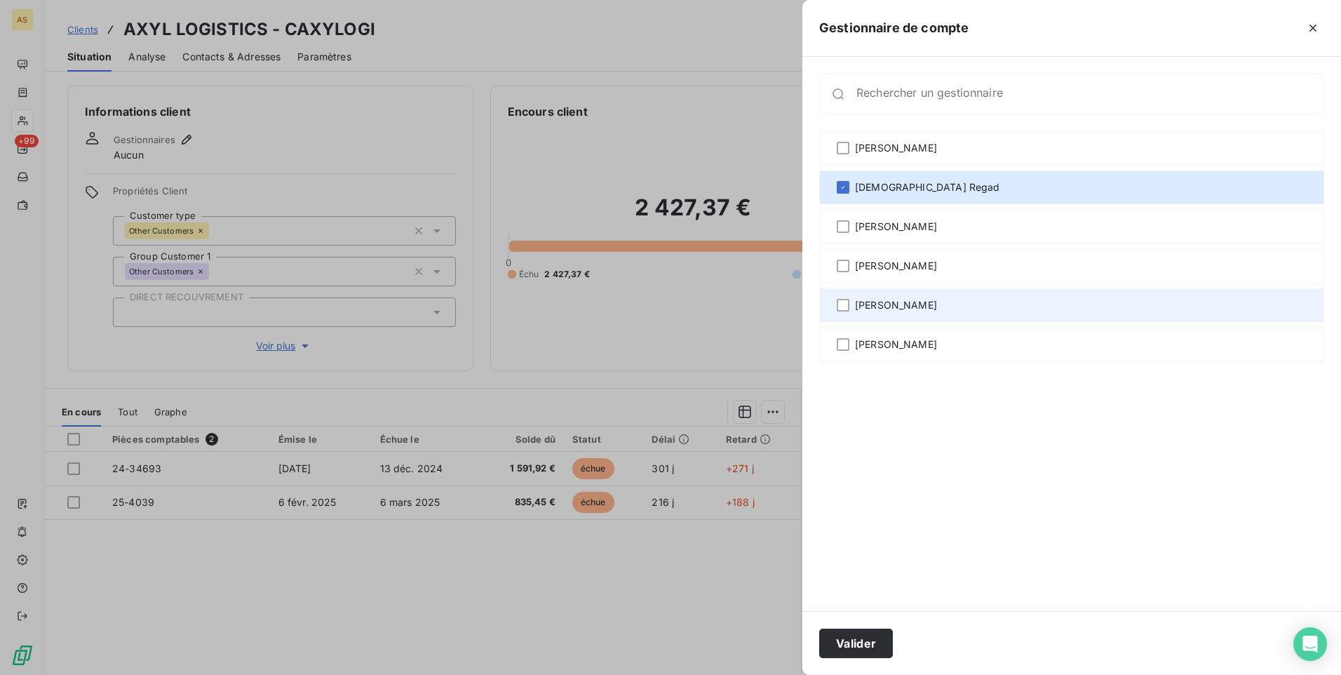
click at [896, 307] on span "[PERSON_NAME]" at bounding box center [896, 305] width 82 height 14
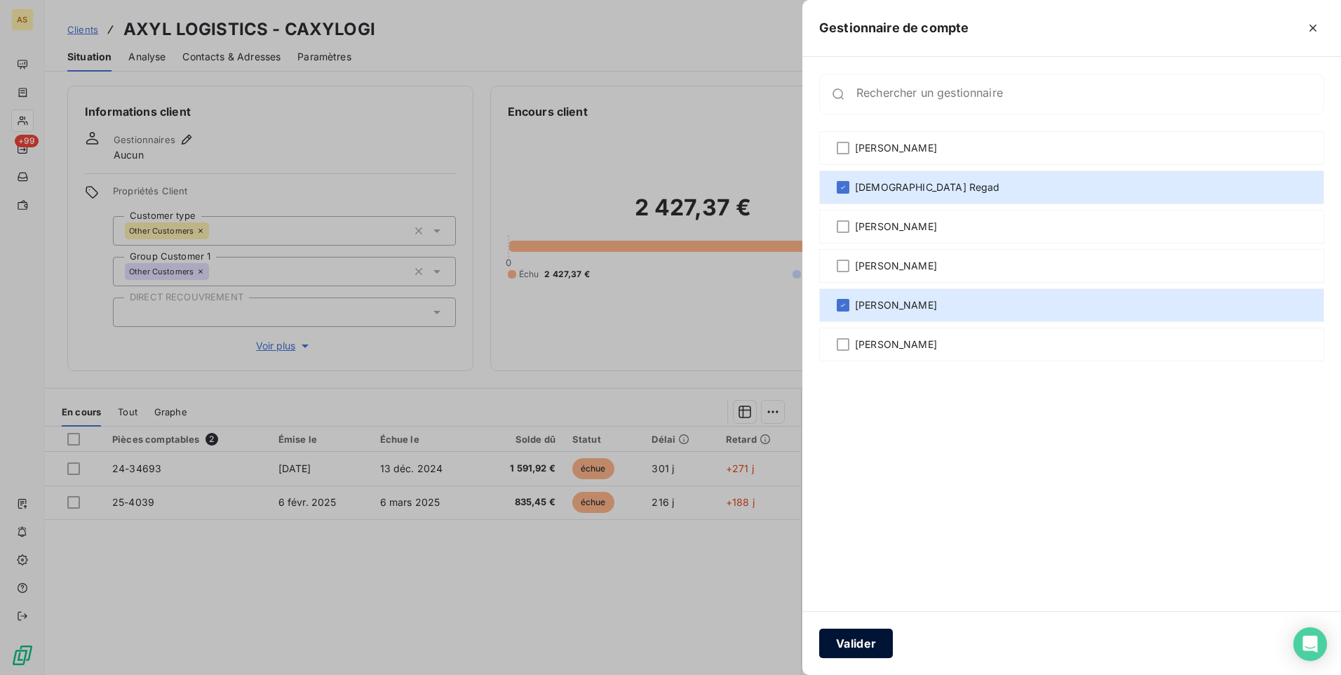
click at [873, 636] on button "Valider" at bounding box center [856, 642] width 74 height 29
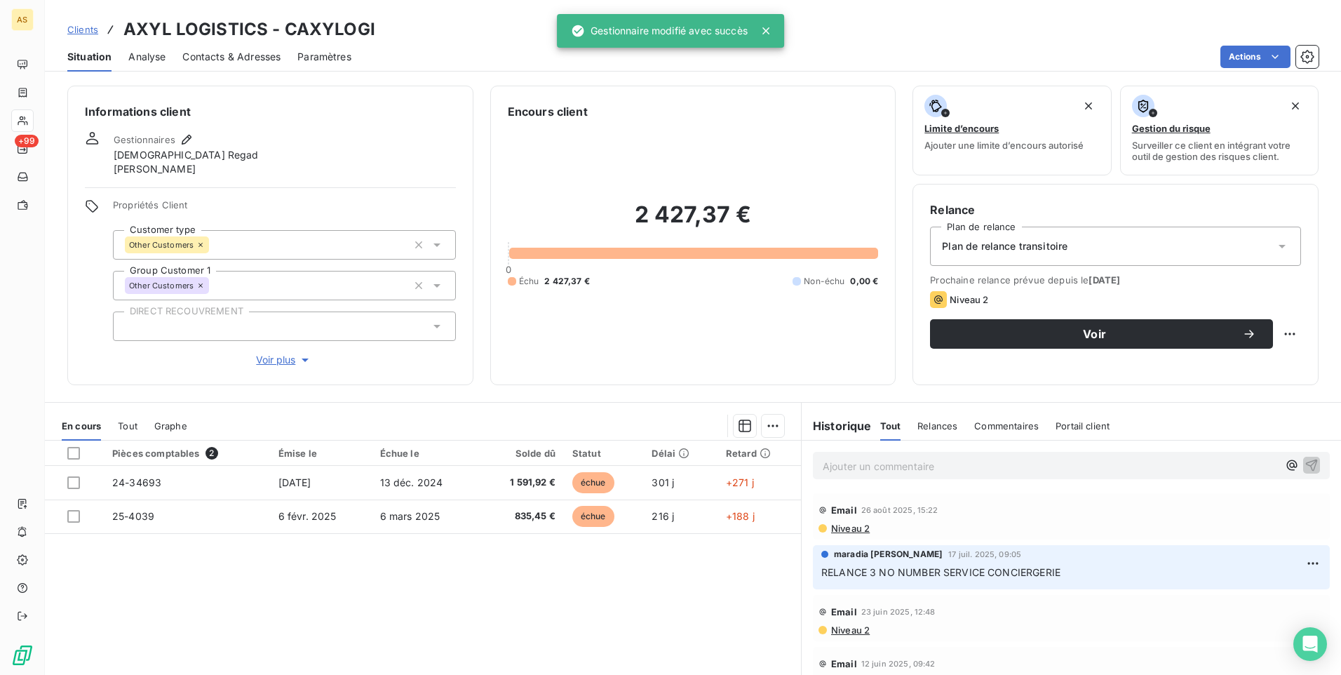
click at [94, 29] on span "Clients" at bounding box center [82, 29] width 31 height 11
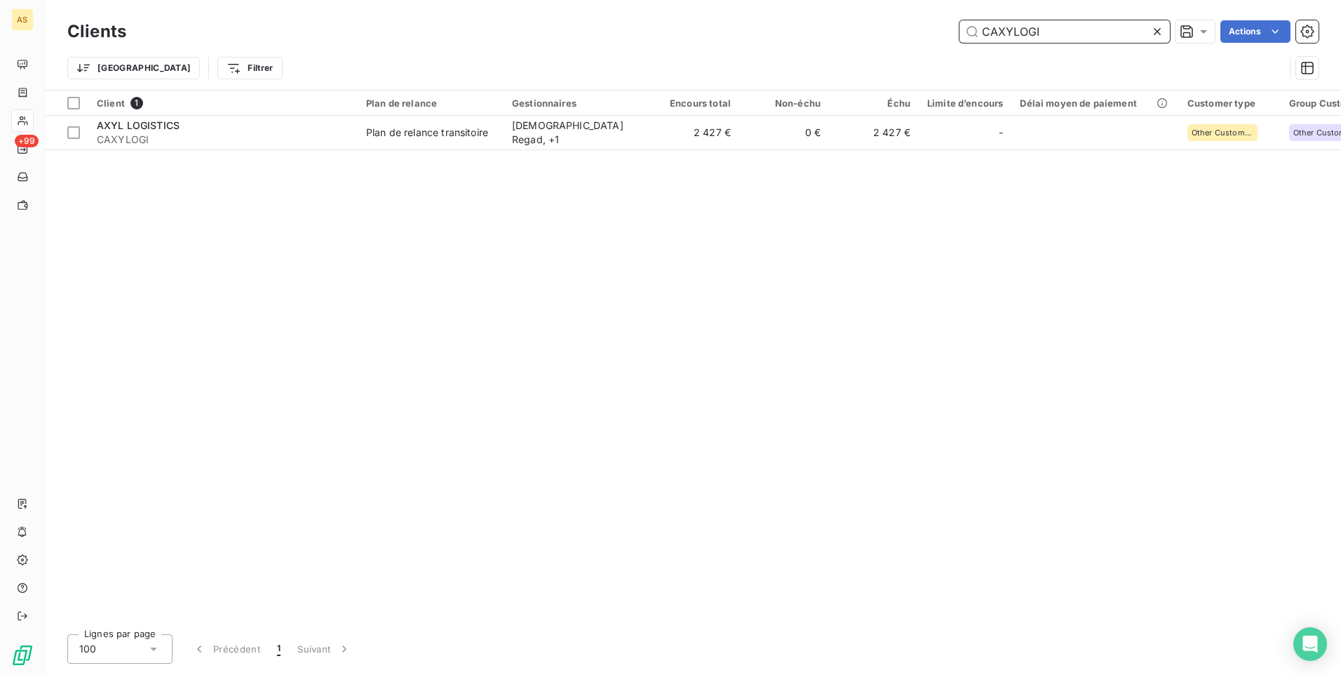
drag, startPoint x: 1063, startPoint y: 32, endPoint x: 950, endPoint y: 36, distance: 113.7
click at [950, 36] on div "CAXYLOGI Actions" at bounding box center [731, 31] width 1176 height 22
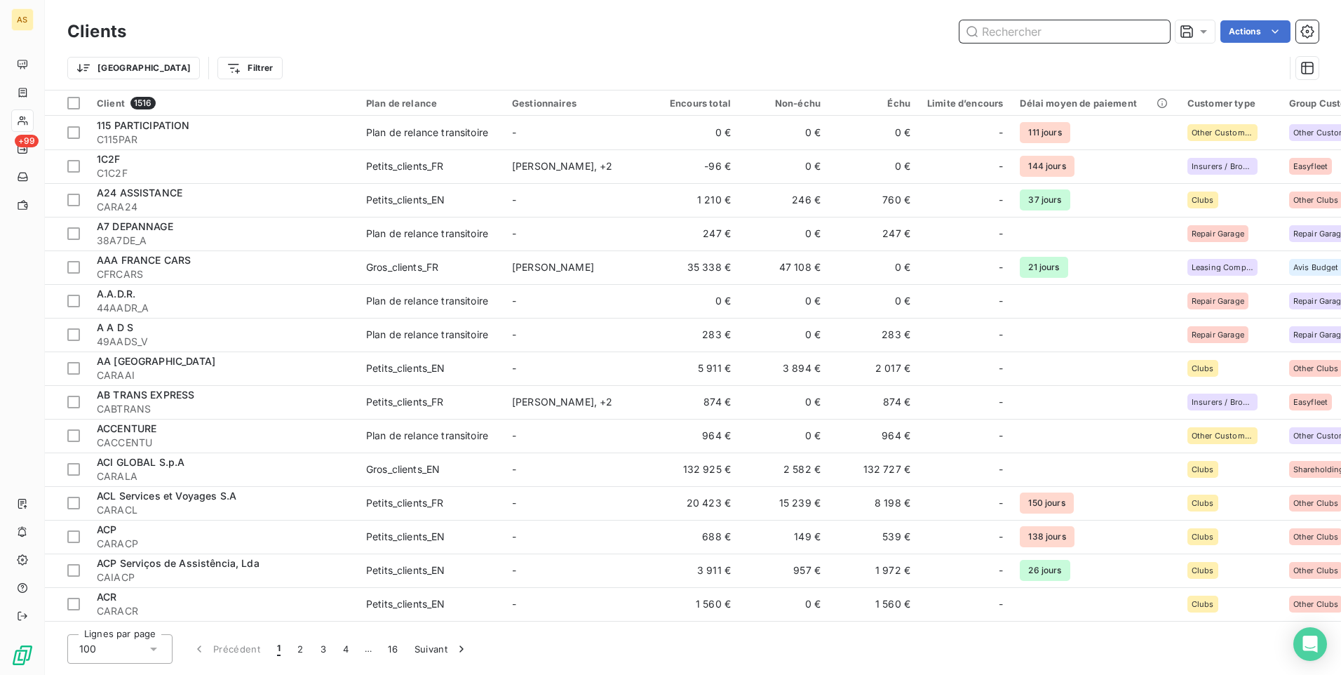
click at [981, 36] on input "text" at bounding box center [1065, 31] width 210 height 22
paste input "MONDIAL RELAY"
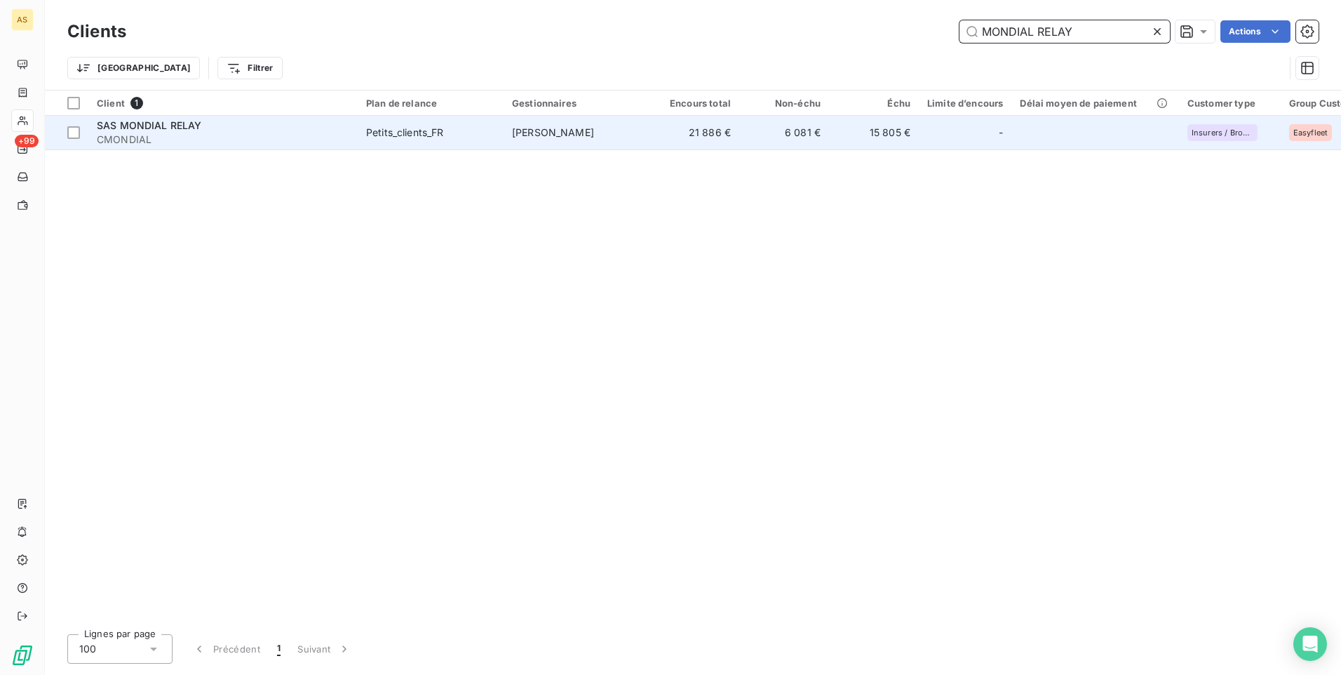
type input "MONDIAL RELAY"
click at [196, 135] on span "CMONDIAL" at bounding box center [223, 140] width 253 height 14
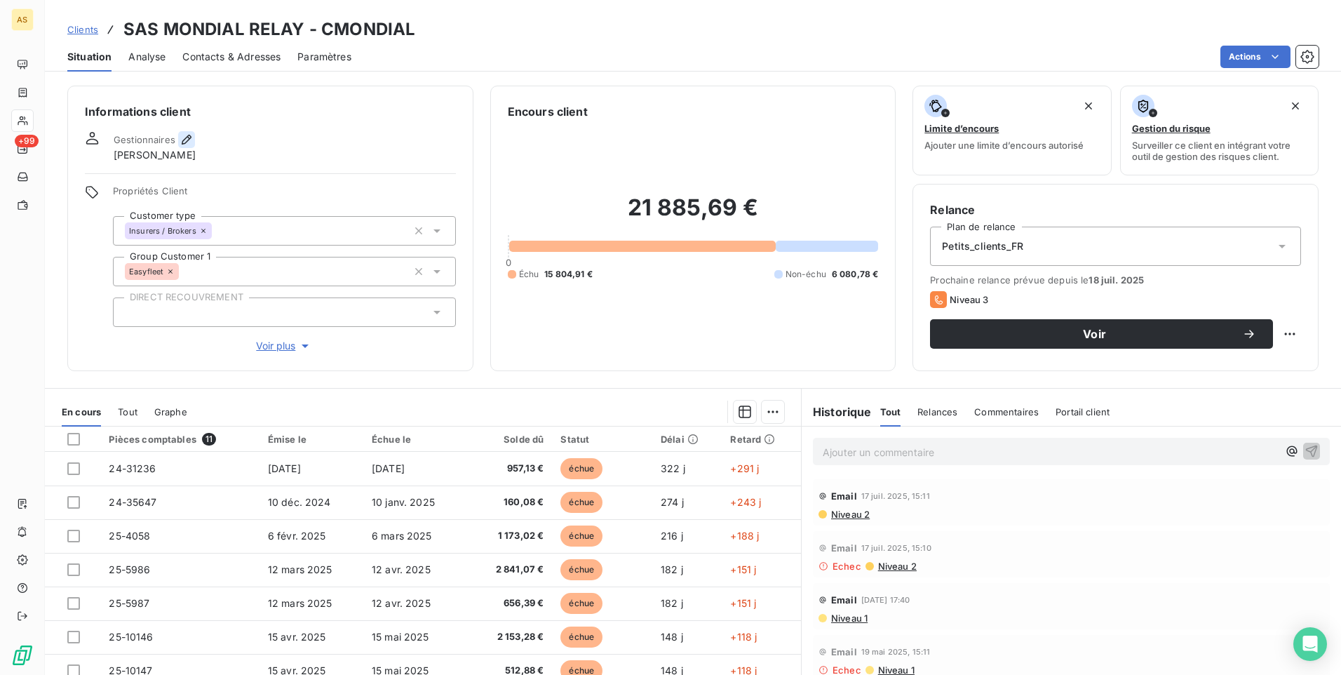
click at [189, 135] on icon "button" at bounding box center [187, 140] width 14 height 14
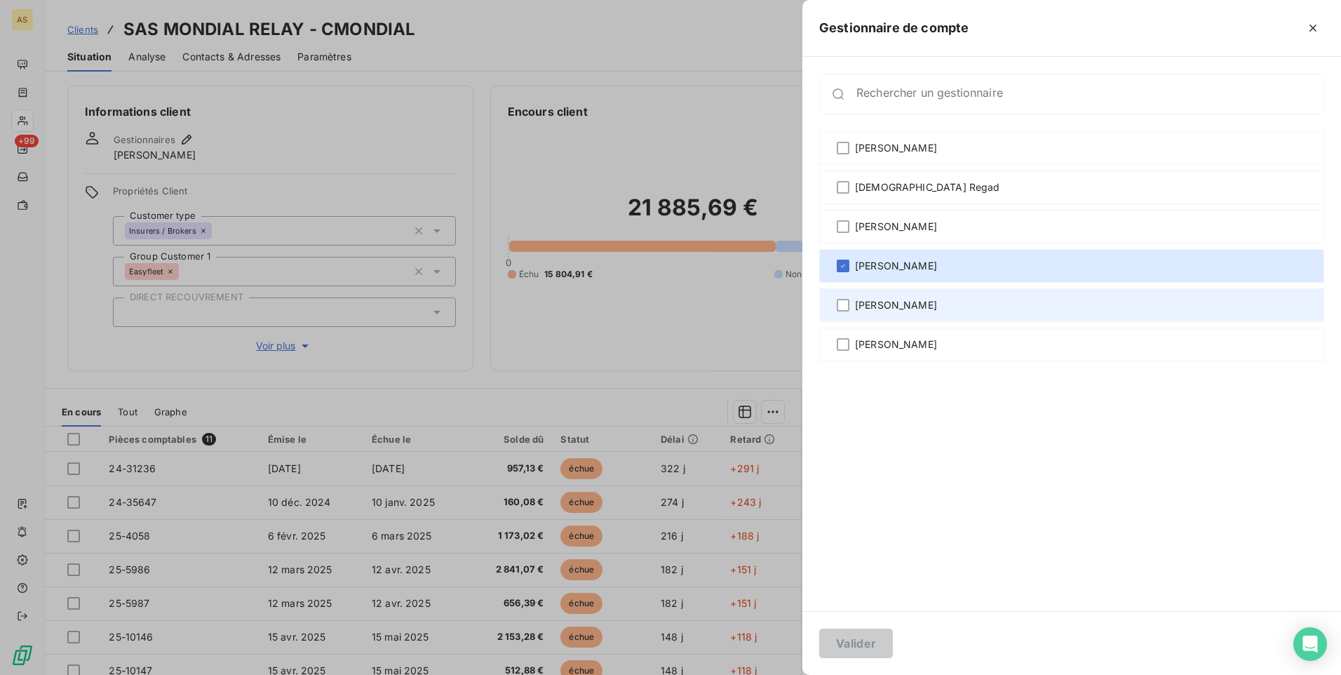
click at [896, 306] on span "[PERSON_NAME]" at bounding box center [896, 305] width 82 height 14
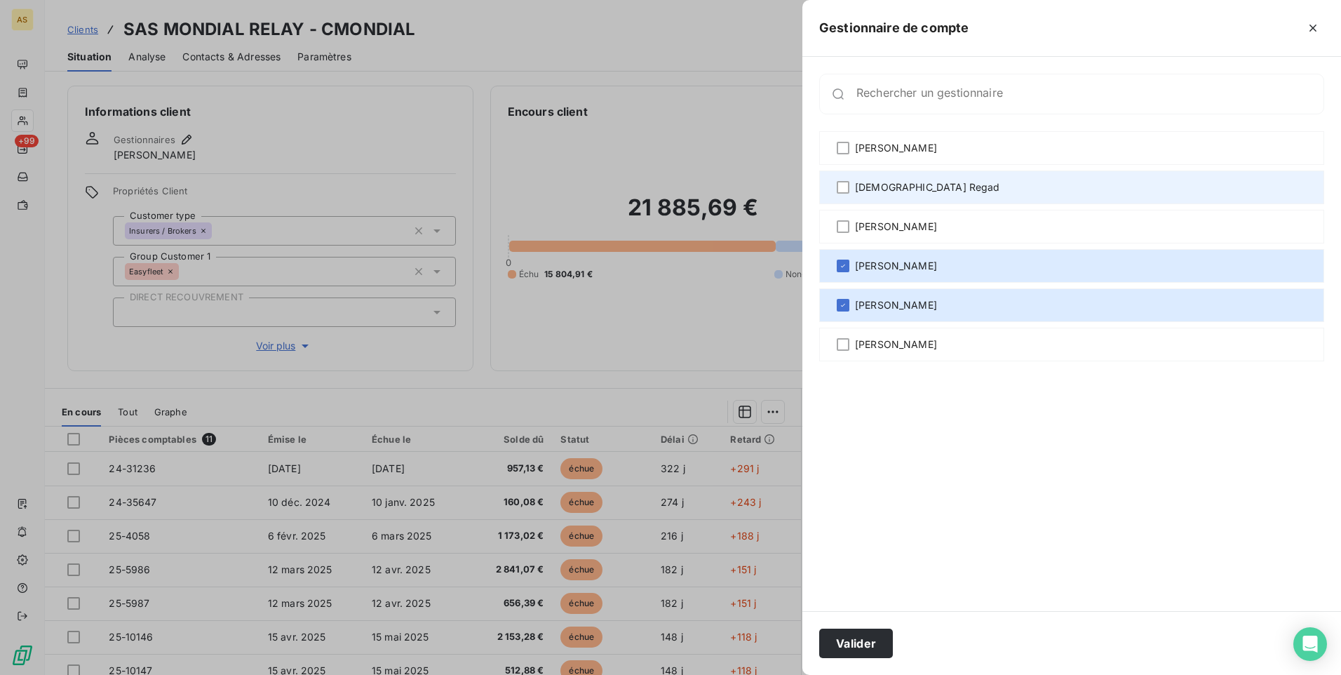
click at [890, 193] on span "[DEMOGRAPHIC_DATA] Regad" at bounding box center [927, 187] width 145 height 14
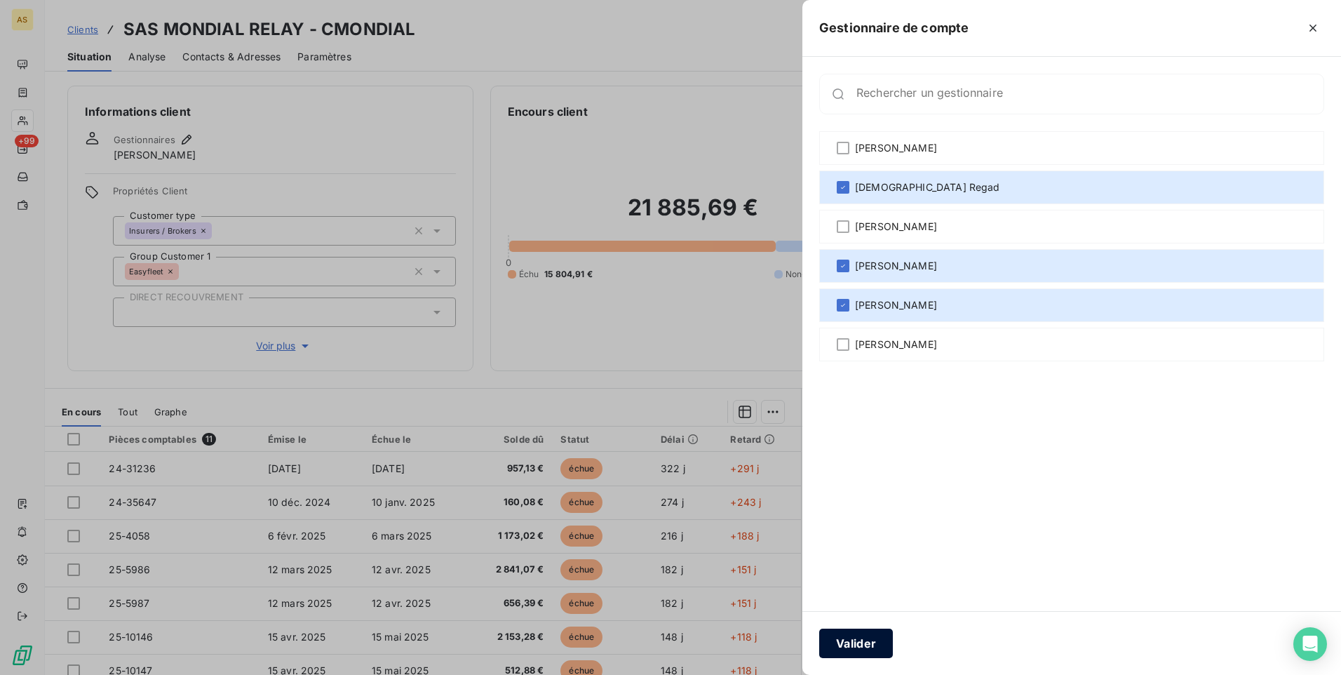
click at [859, 645] on button "Valider" at bounding box center [856, 642] width 74 height 29
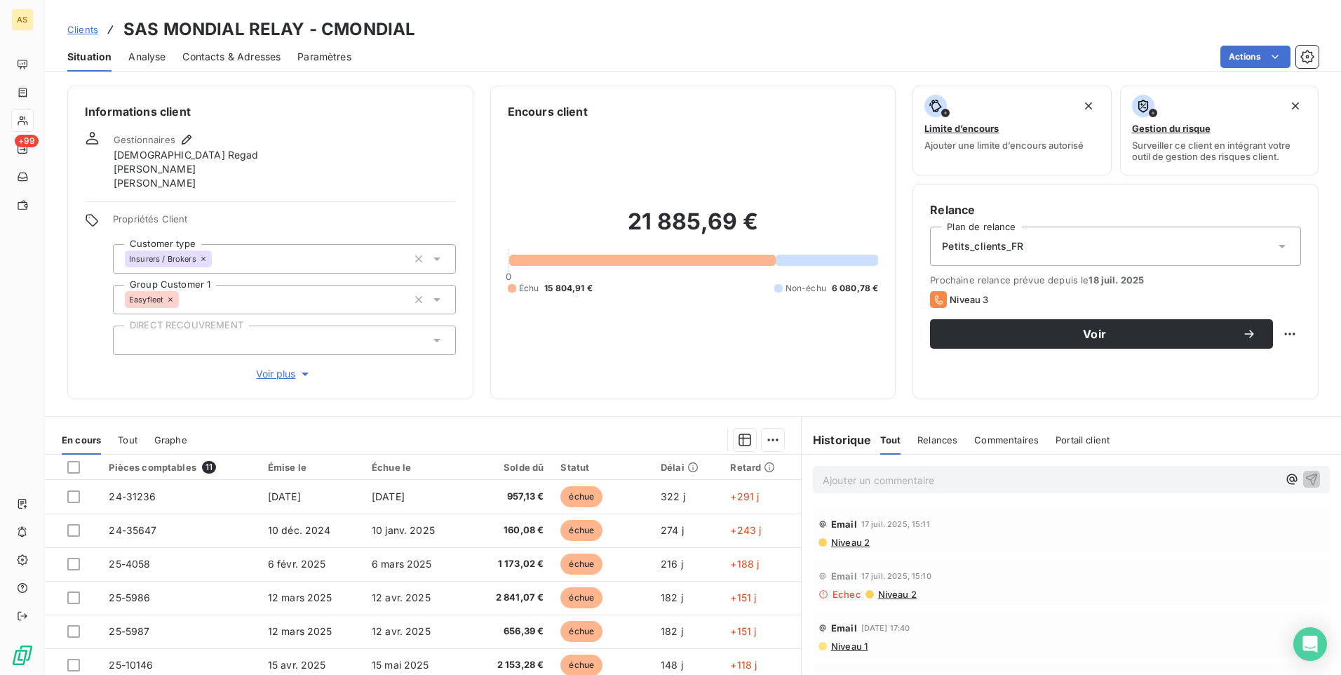
click at [76, 26] on span "Clients" at bounding box center [82, 29] width 31 height 11
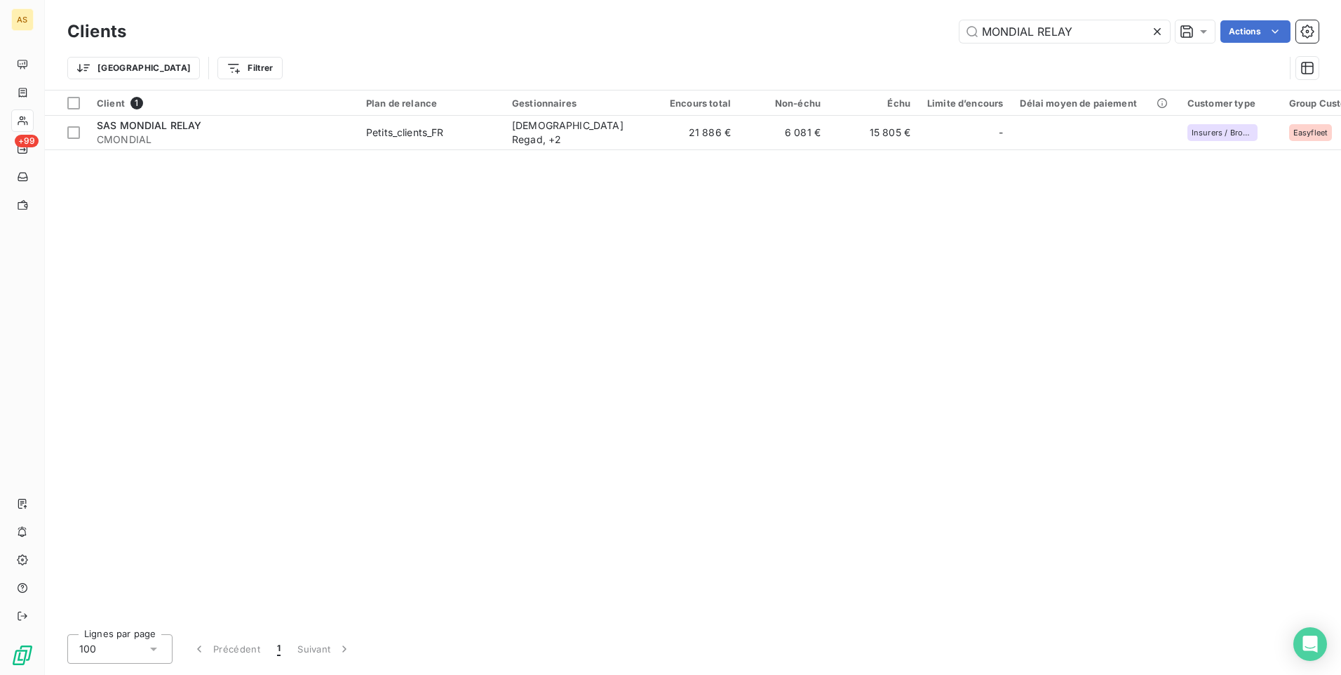
click at [1160, 30] on icon at bounding box center [1157, 32] width 14 height 14
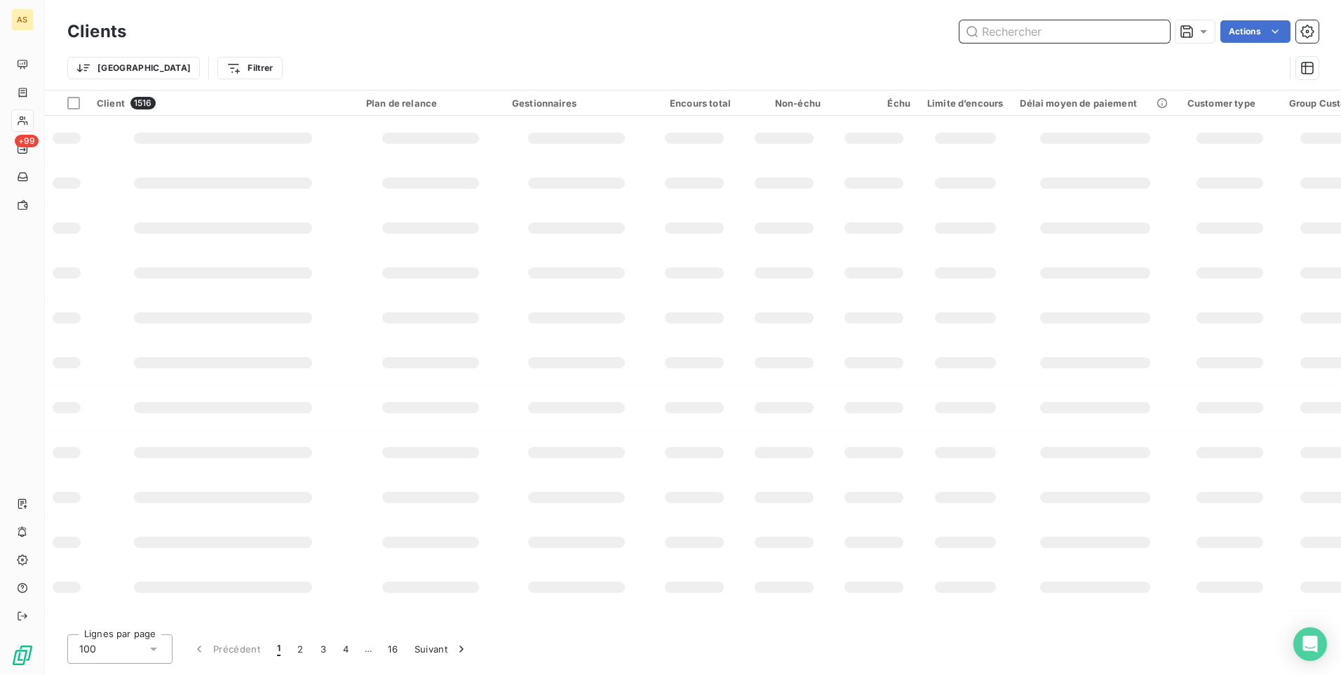
click at [993, 35] on input "text" at bounding box center [1065, 31] width 210 height 22
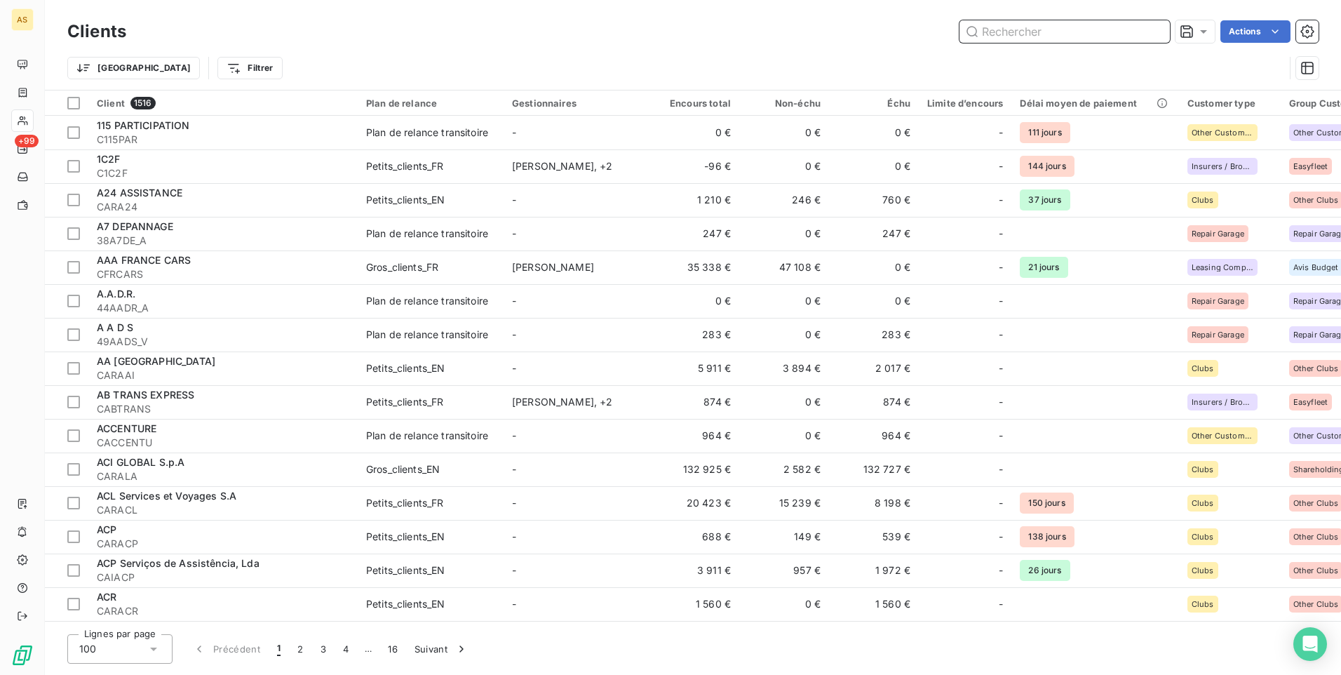
paste input "HD CORP-CHDCORP"
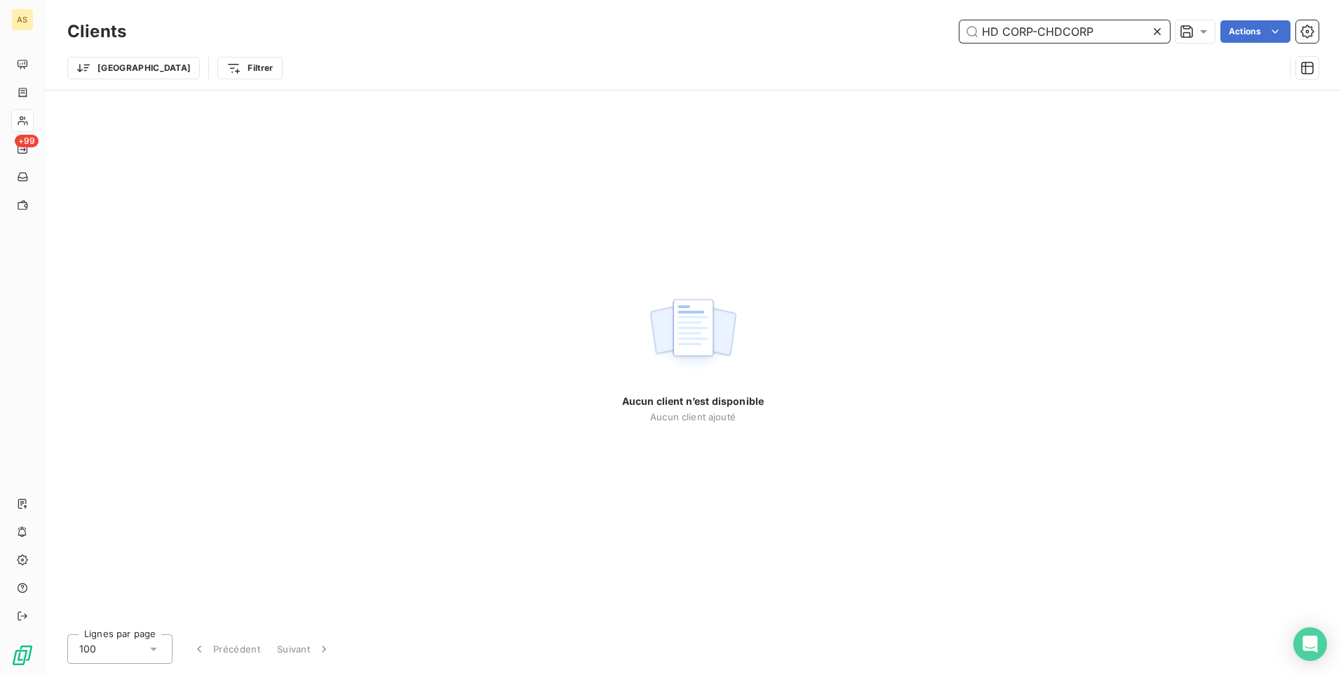
click at [1040, 34] on input "HD CORP-CHDCORP" at bounding box center [1065, 31] width 210 height 22
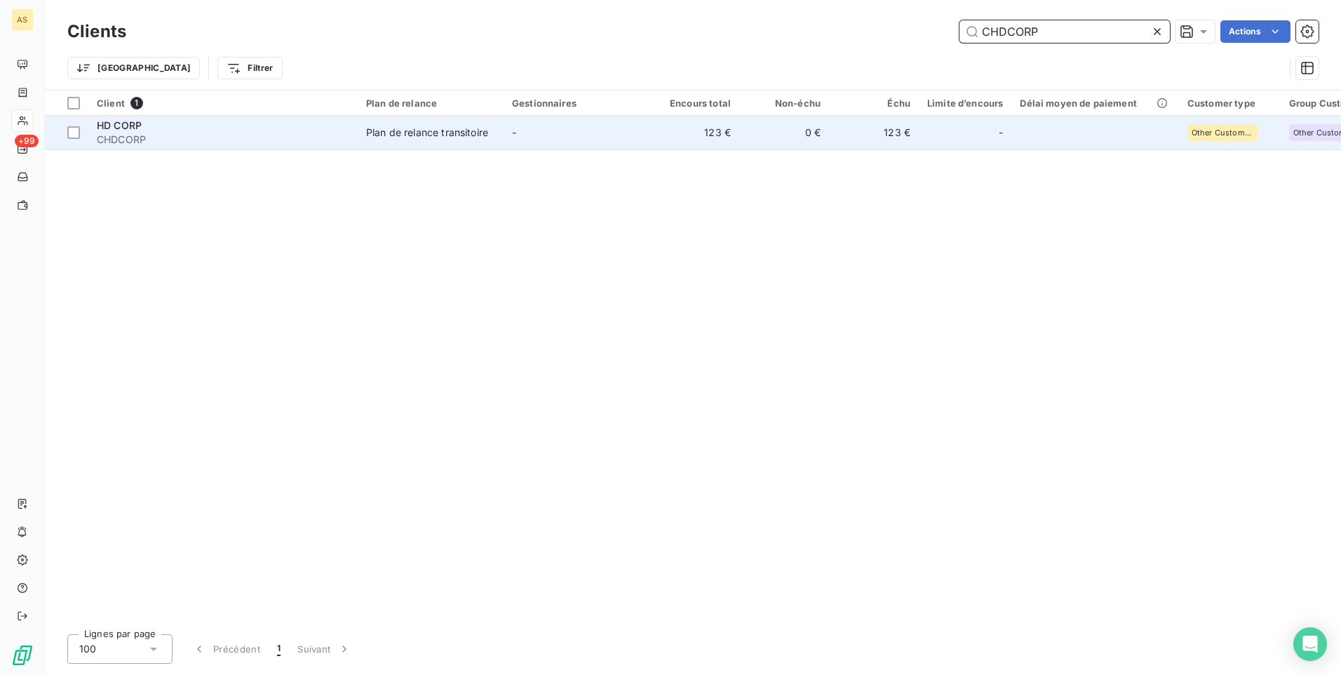
type input "CHDCORP"
click at [437, 122] on td "Plan de relance transitoire" at bounding box center [431, 133] width 146 height 34
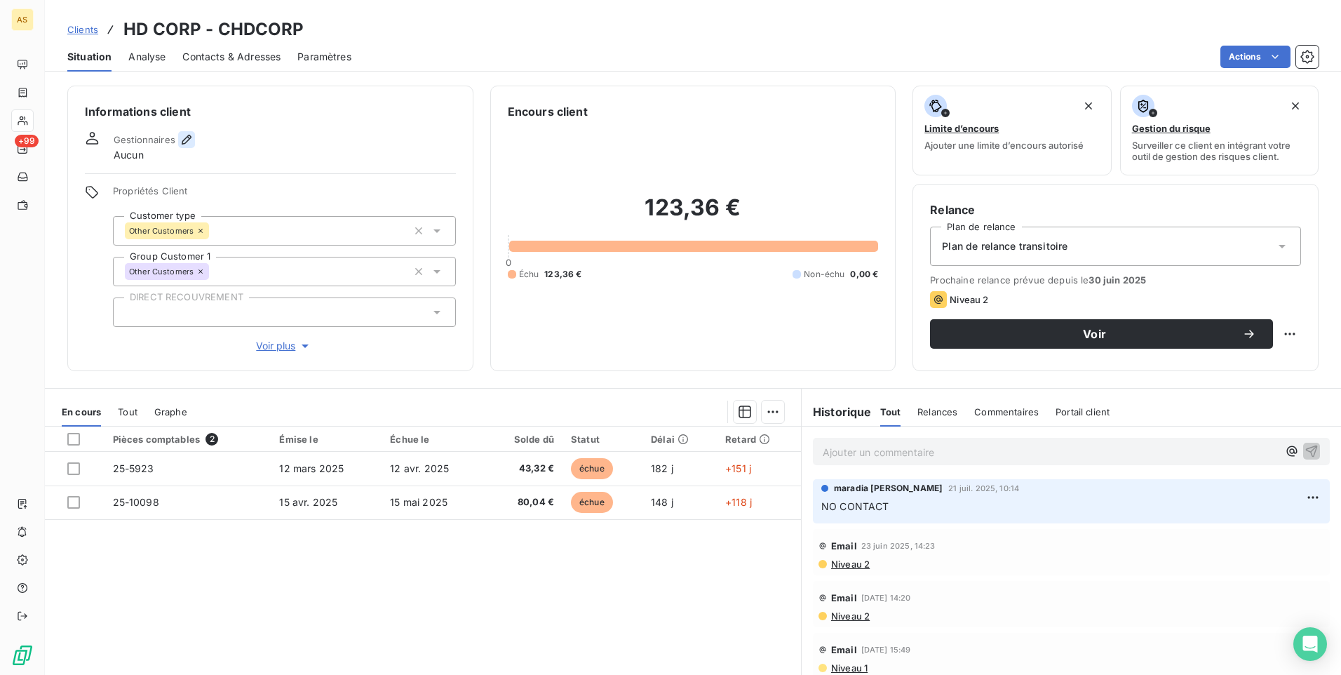
click at [180, 142] on icon "button" at bounding box center [187, 140] width 14 height 14
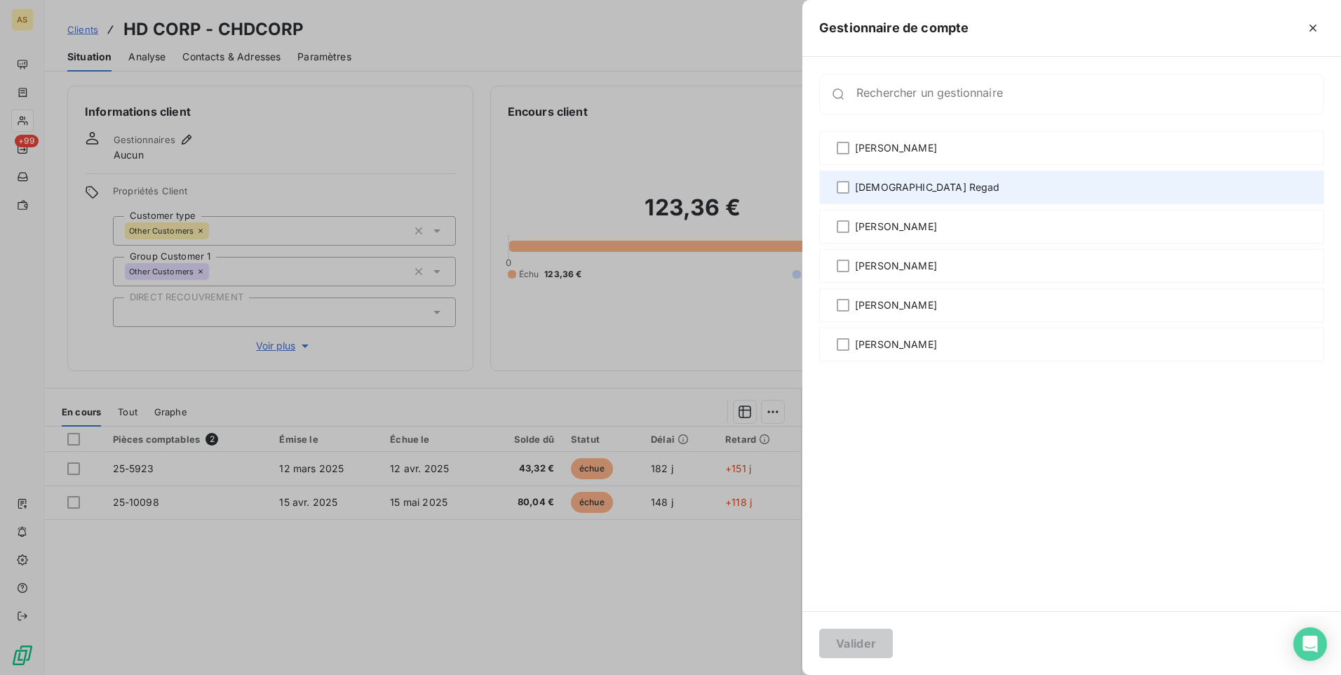
click at [889, 191] on span "[DEMOGRAPHIC_DATA] Regad" at bounding box center [927, 187] width 145 height 14
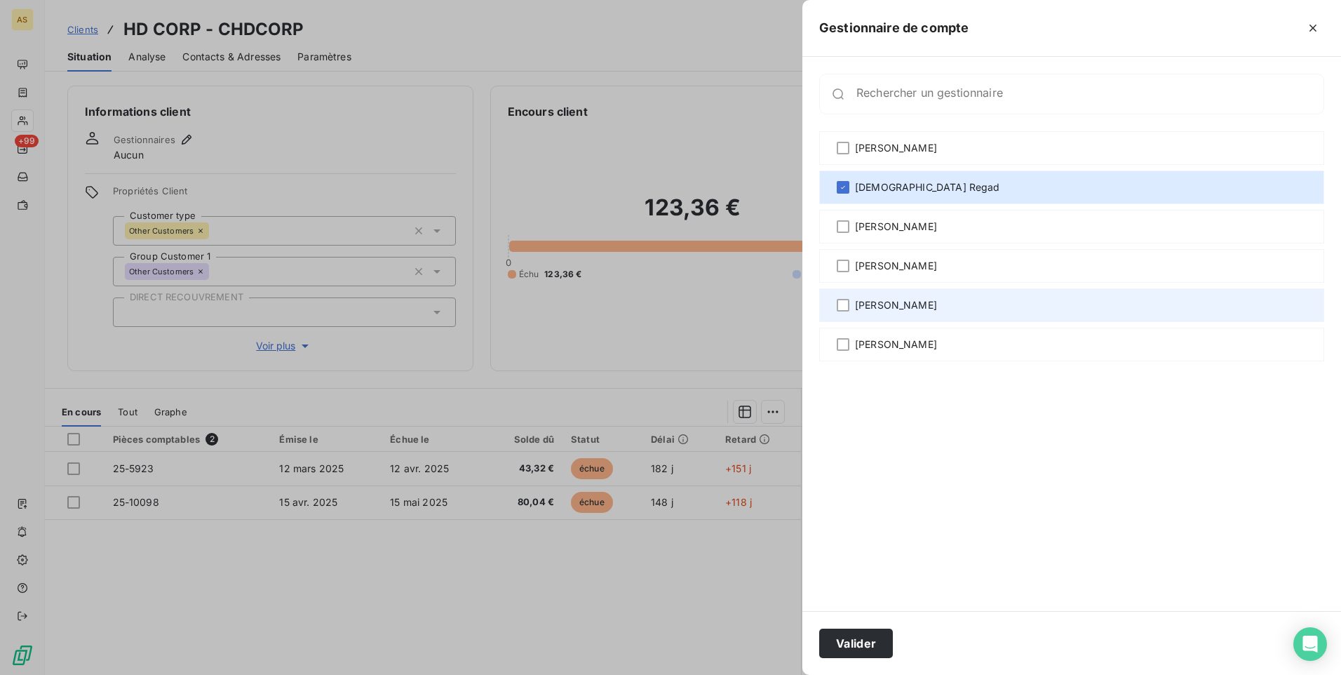
click at [908, 300] on span "[PERSON_NAME]" at bounding box center [896, 305] width 82 height 14
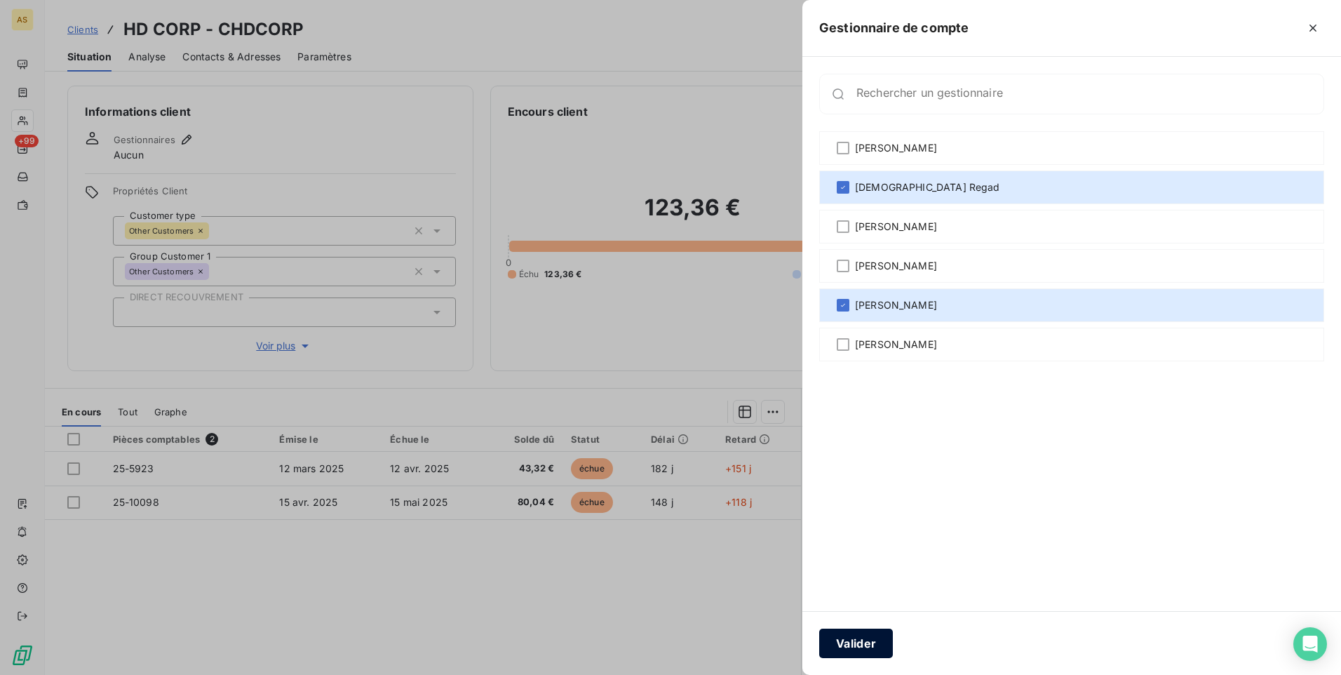
click at [881, 636] on button "Valider" at bounding box center [856, 642] width 74 height 29
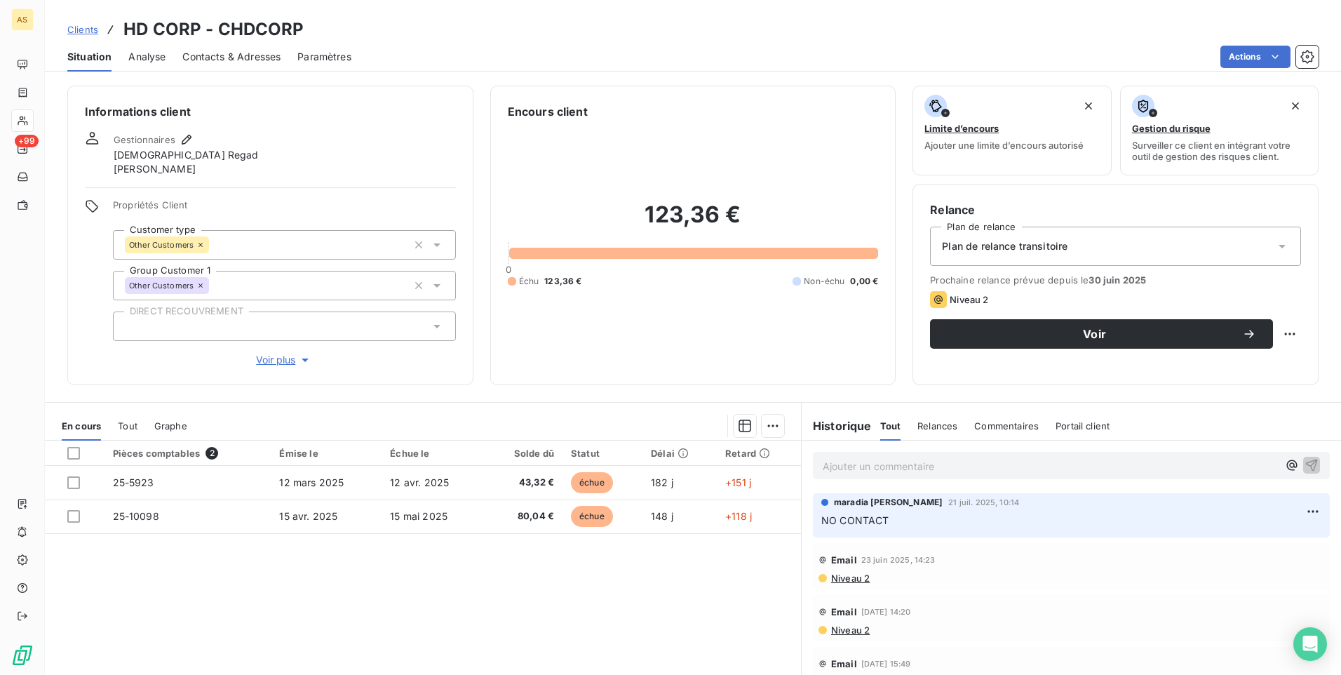
click at [75, 29] on span "Clients" at bounding box center [82, 29] width 31 height 11
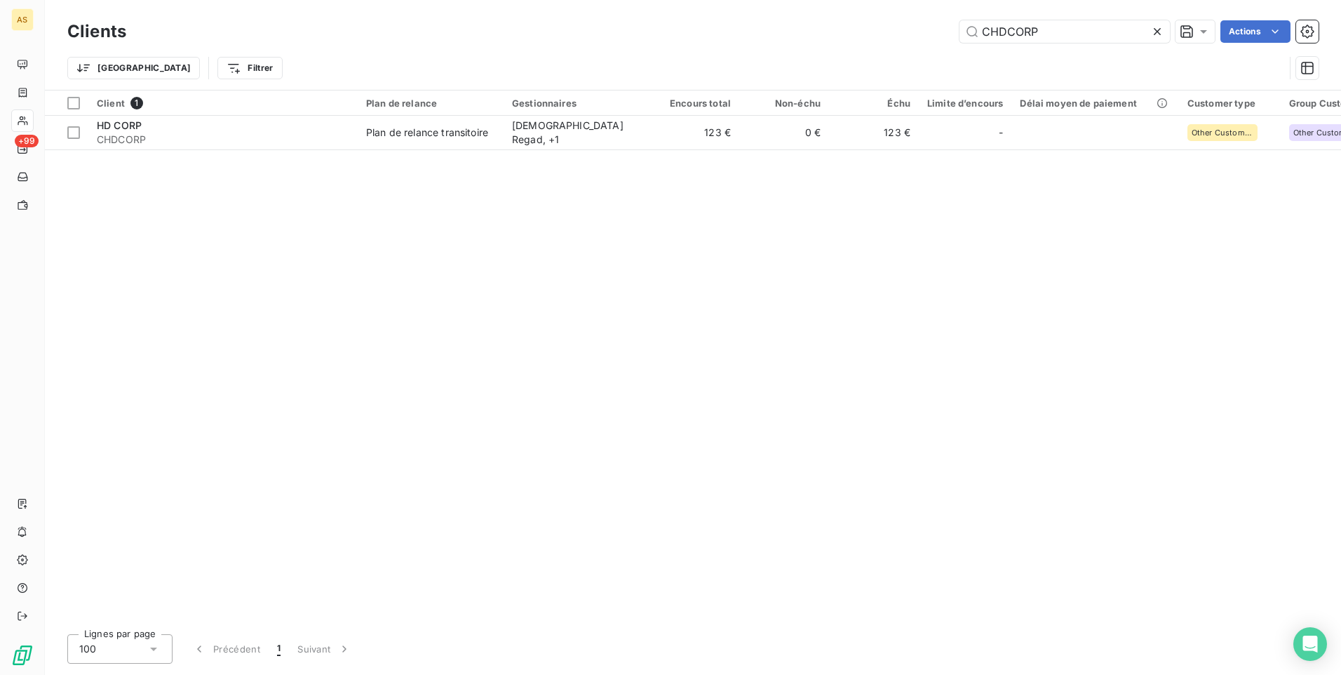
drag, startPoint x: 1046, startPoint y: 26, endPoint x: 891, endPoint y: 34, distance: 155.2
click at [891, 34] on div "CHDCORP Actions" at bounding box center [731, 31] width 1176 height 22
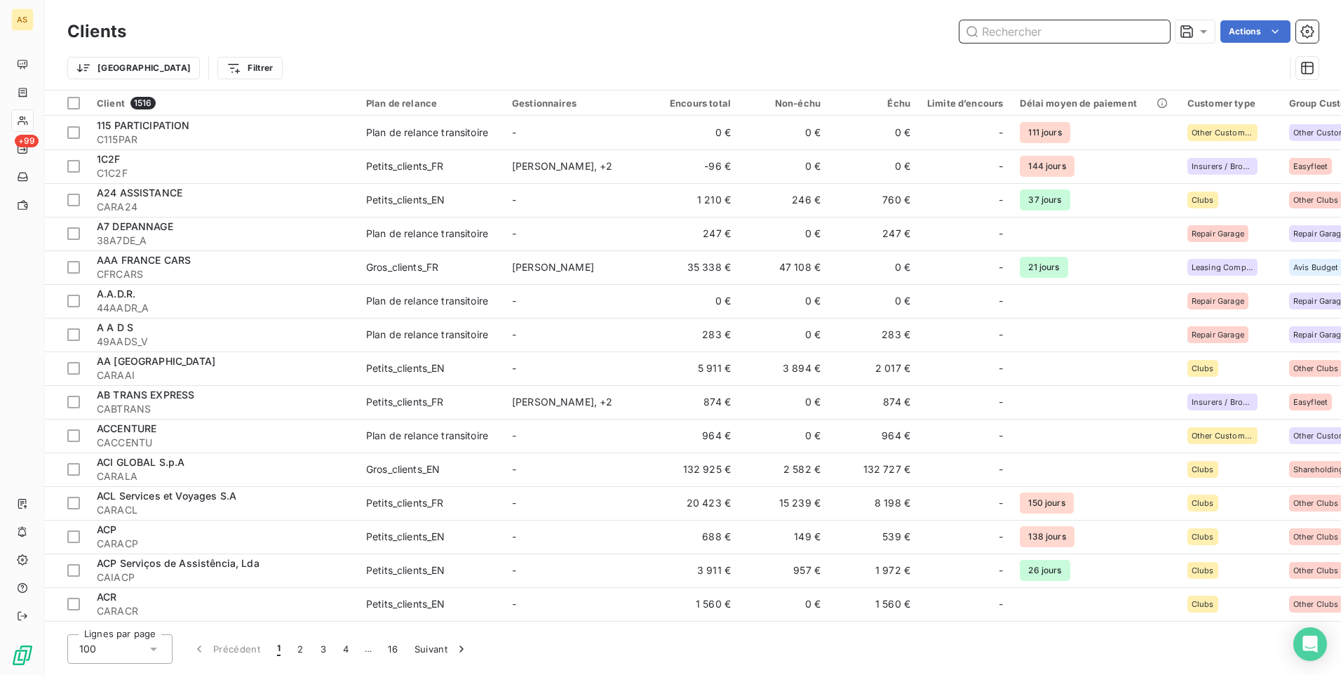
click at [989, 31] on input "text" at bounding box center [1065, 31] width 210 height 22
paste input "CLOBETPS"
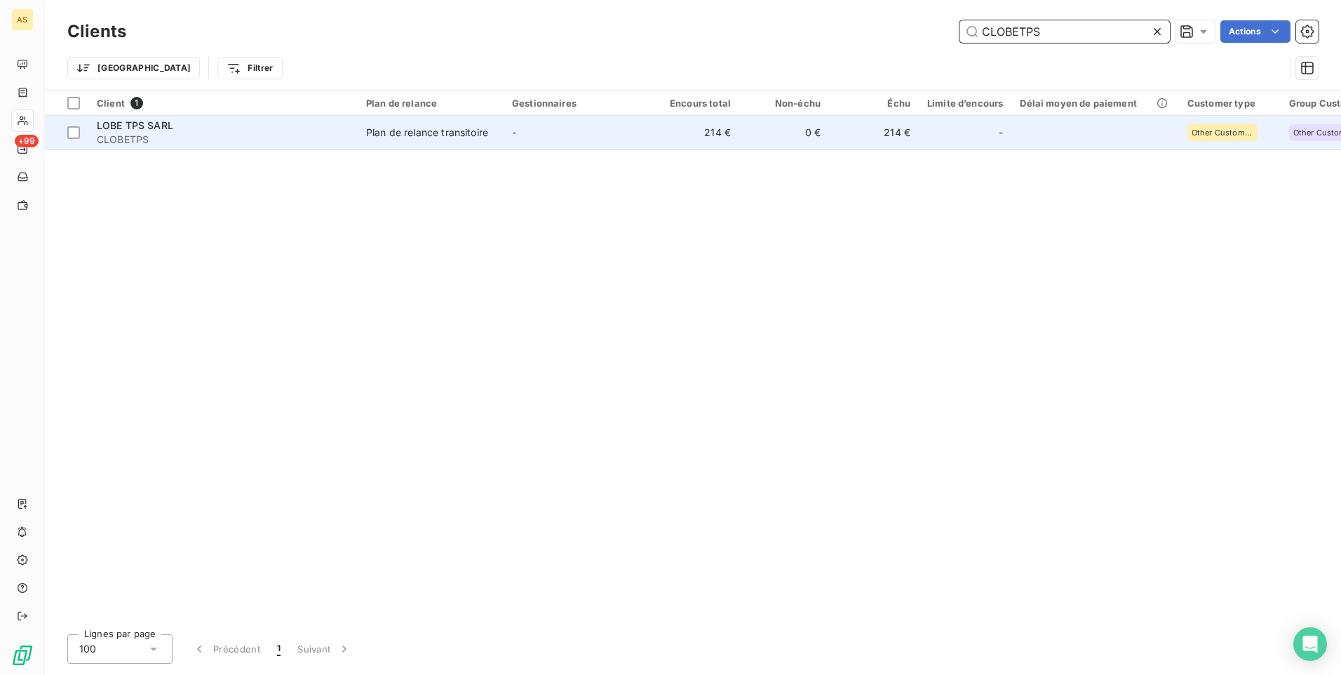
type input "CLOBETPS"
click at [492, 139] on span "Plan de relance transitoire" at bounding box center [430, 133] width 129 height 14
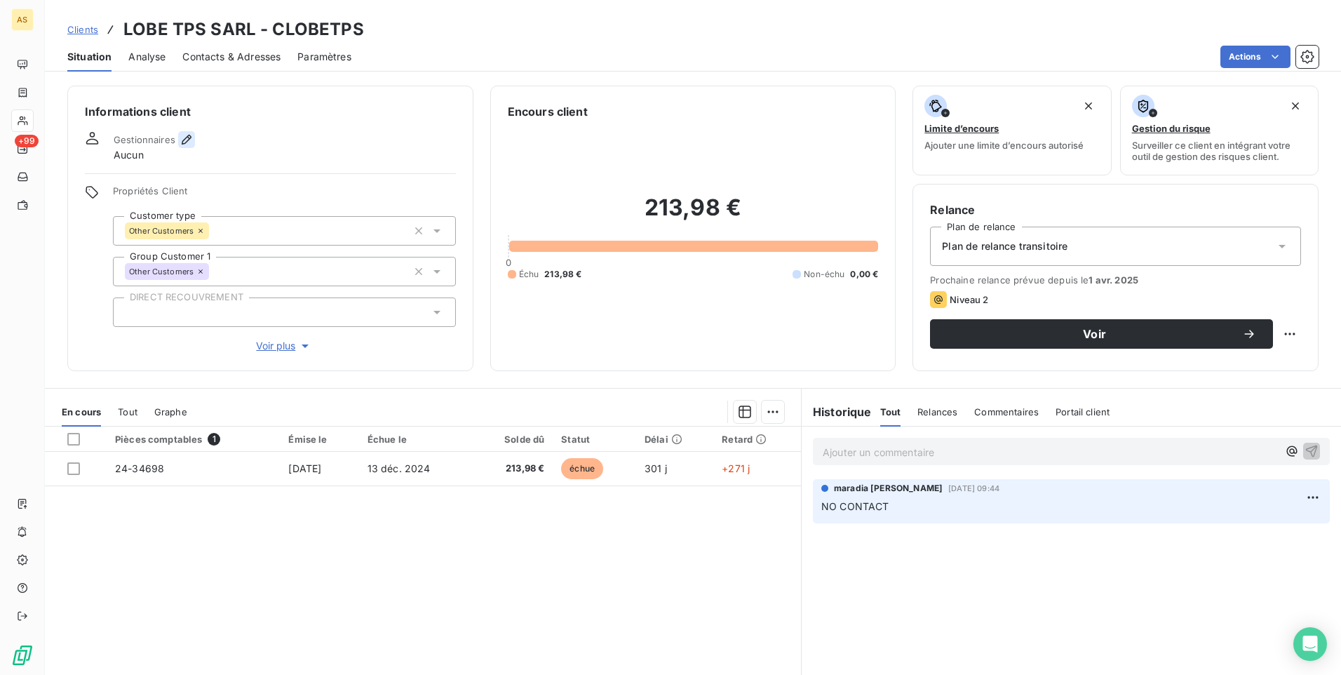
click at [189, 137] on icon "button" at bounding box center [187, 140] width 14 height 14
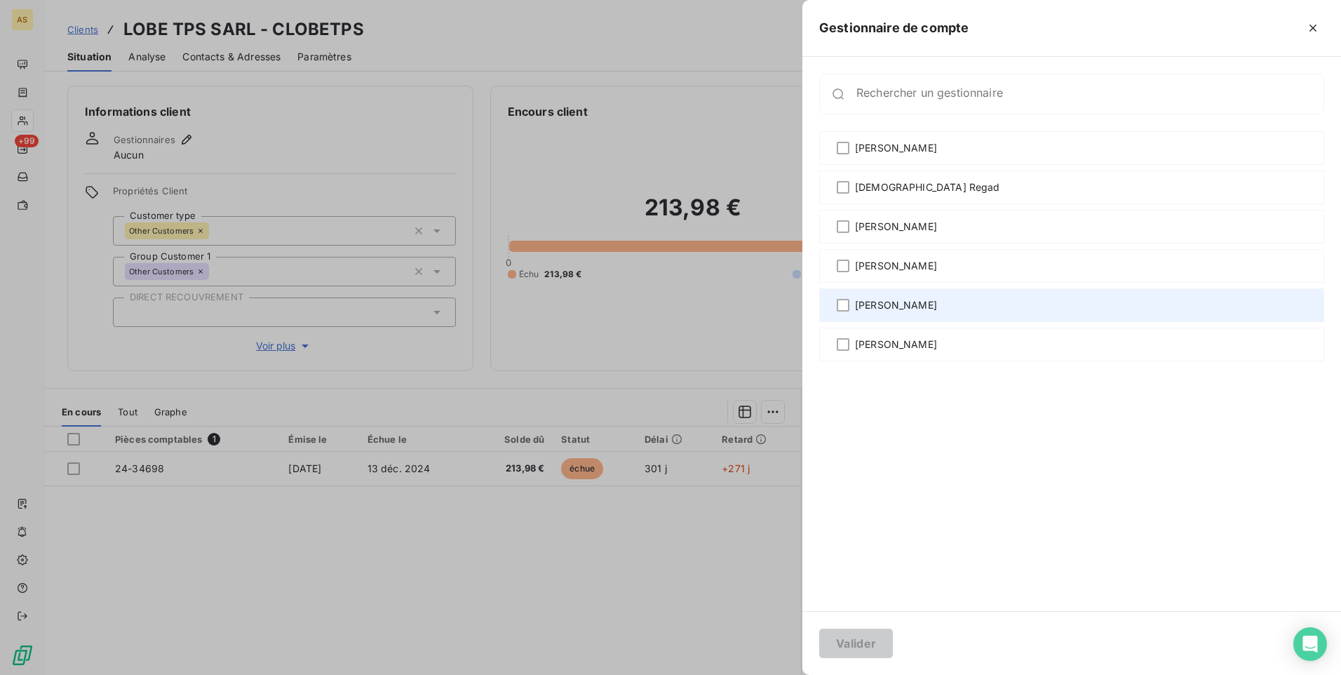
click at [897, 309] on span "[PERSON_NAME]" at bounding box center [896, 305] width 82 height 14
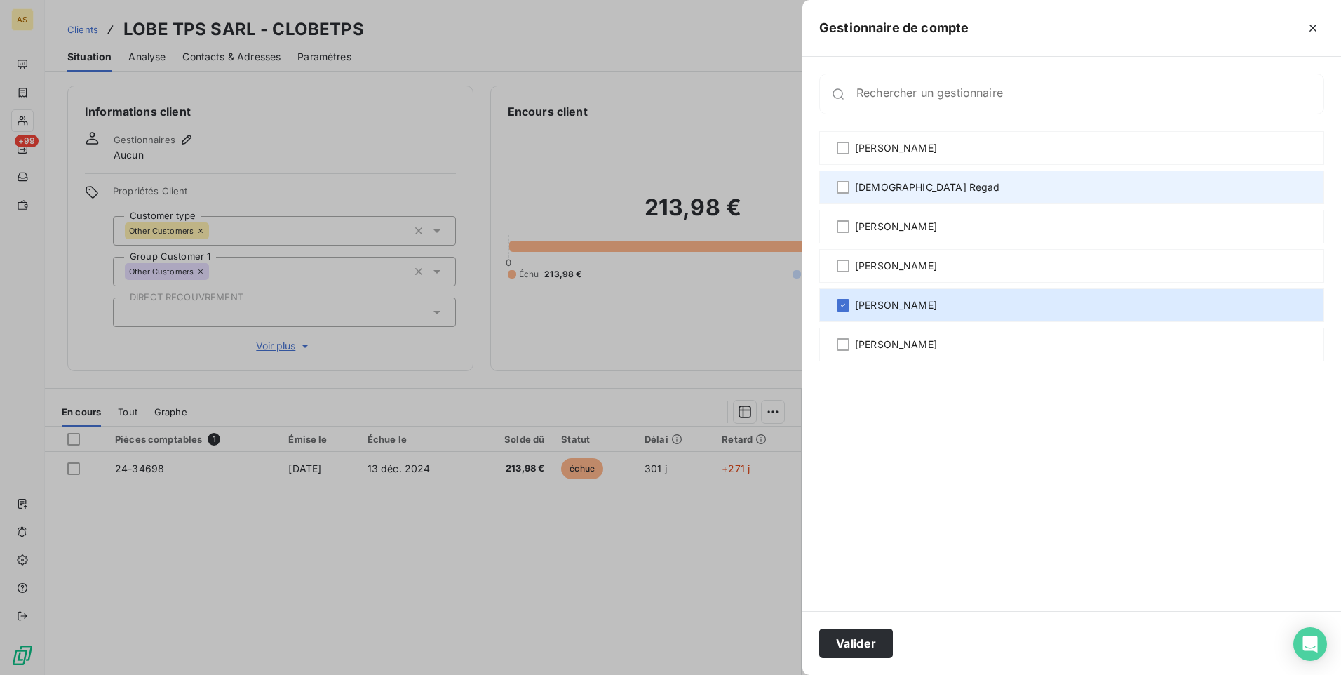
click at [876, 182] on span "[DEMOGRAPHIC_DATA] Regad" at bounding box center [927, 187] width 145 height 14
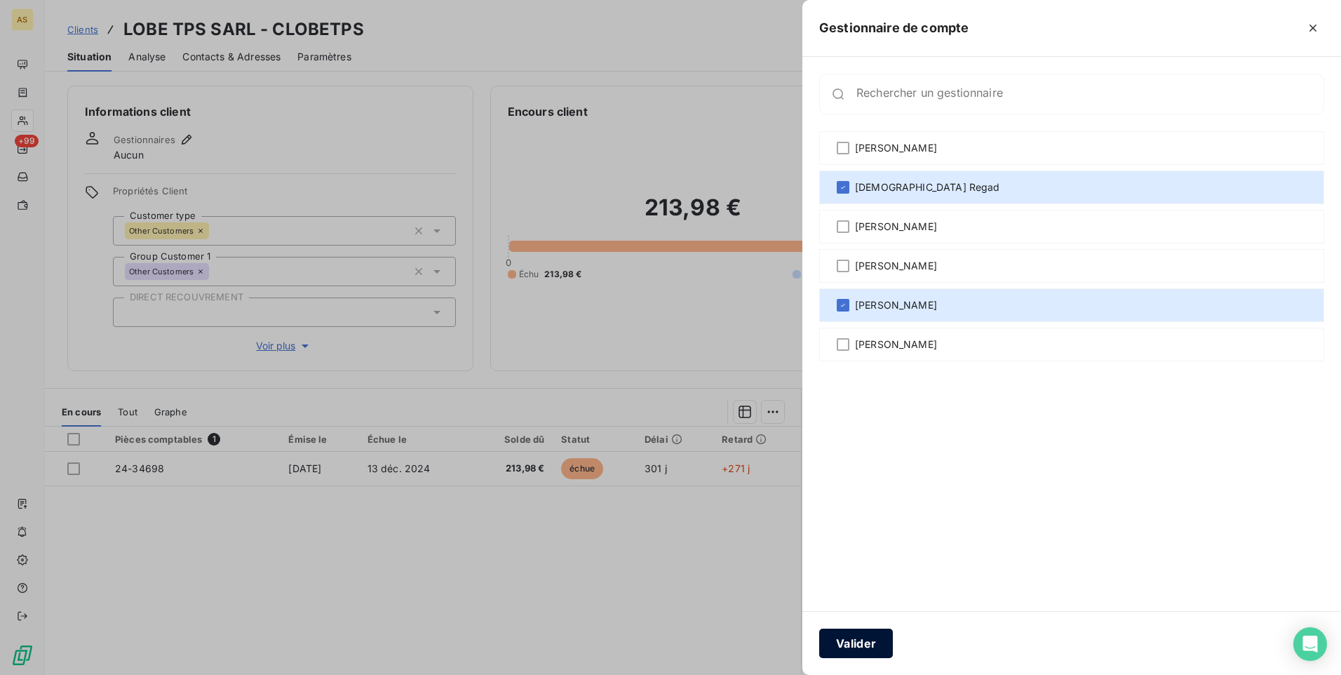
click at [834, 650] on button "Valider" at bounding box center [856, 642] width 74 height 29
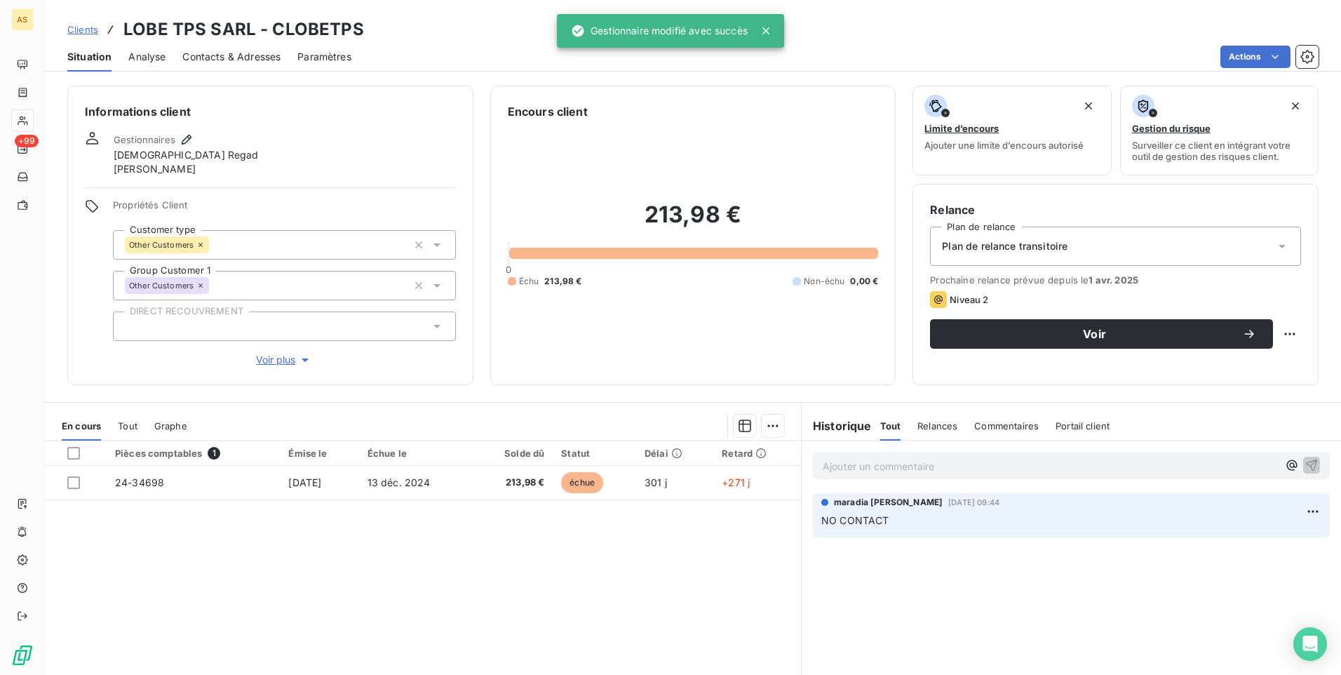
click at [81, 29] on span "Clients" at bounding box center [82, 29] width 31 height 11
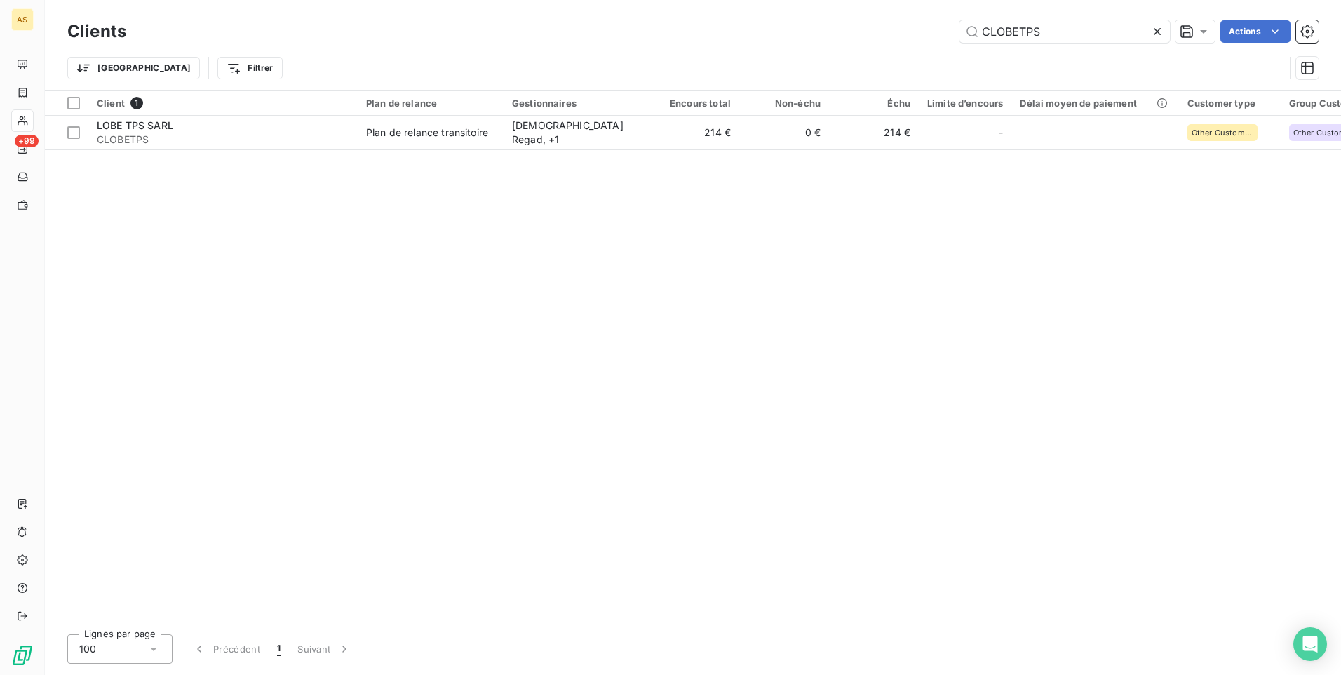
drag, startPoint x: 994, startPoint y: 34, endPoint x: 914, endPoint y: 43, distance: 80.6
click at [914, 43] on div "Clients CLOBETPS Actions" at bounding box center [692, 31] width 1251 height 29
type input "S"
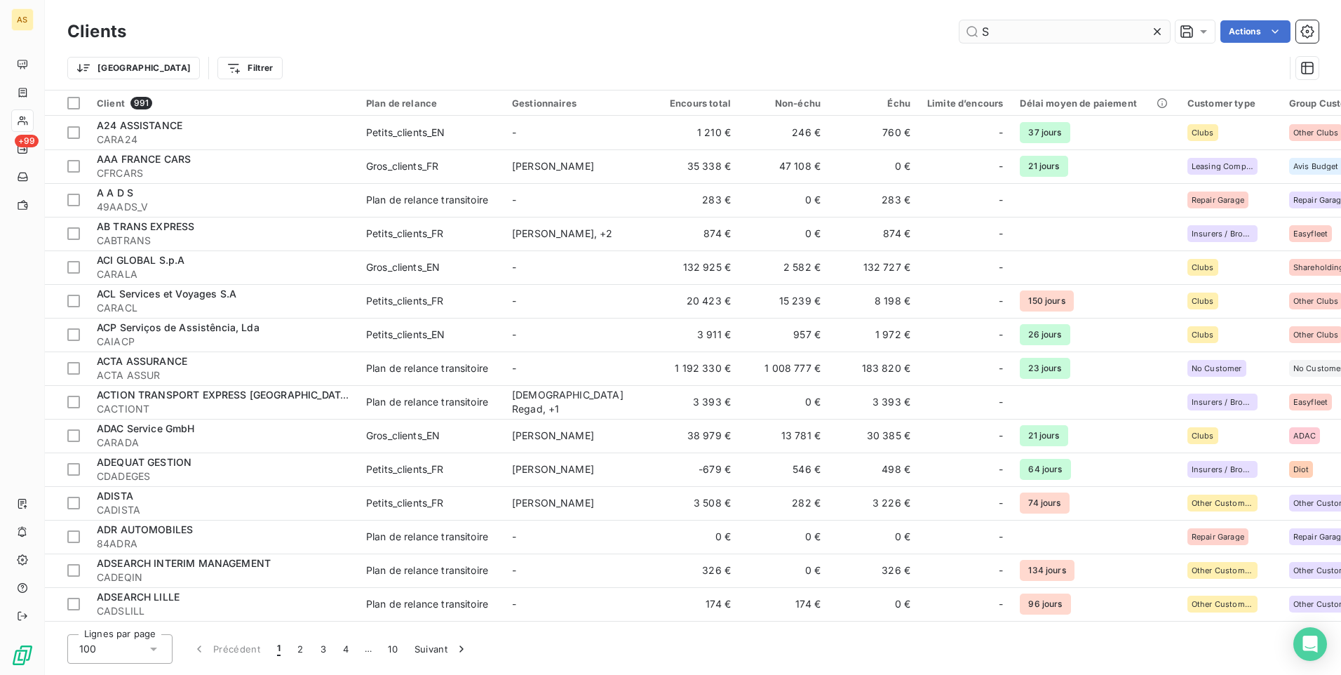
drag, startPoint x: 1000, startPoint y: 24, endPoint x: 990, endPoint y: 34, distance: 13.9
click at [990, 25] on input "S" at bounding box center [1065, 31] width 210 height 22
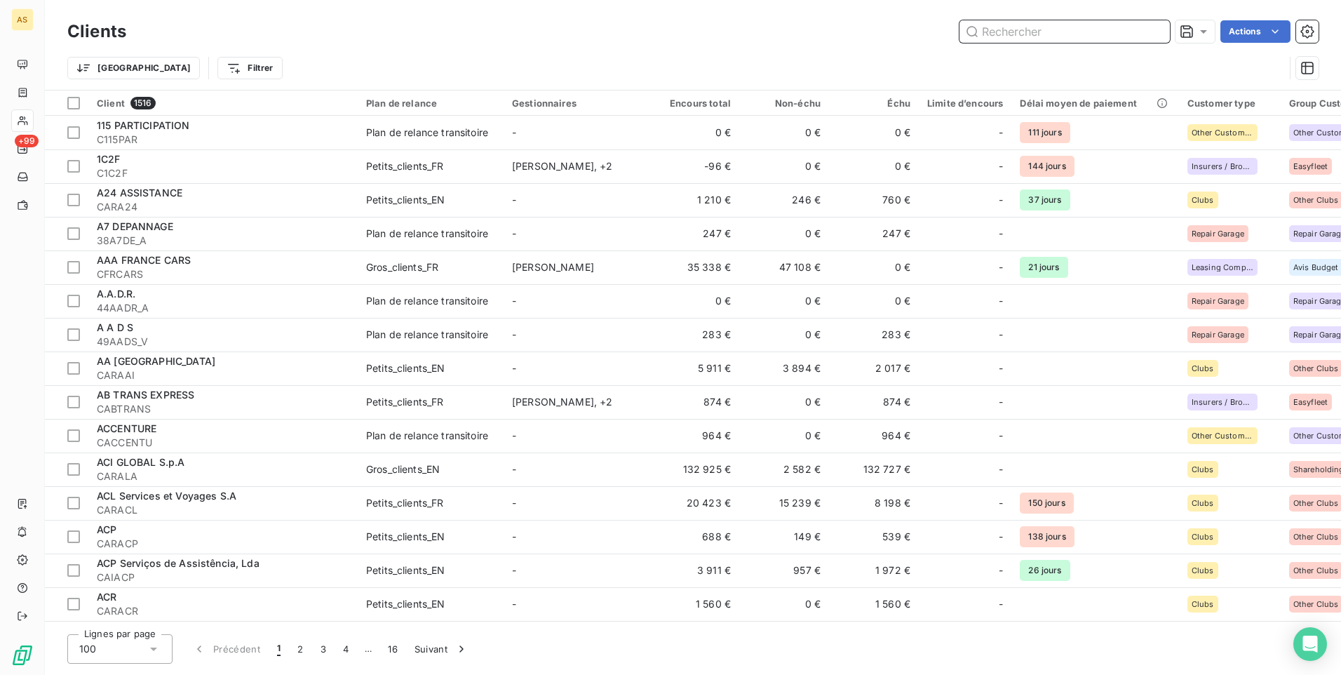
click at [981, 32] on input "text" at bounding box center [1065, 31] width 210 height 22
paste input "MAX TRANS - CMAXTRAN"
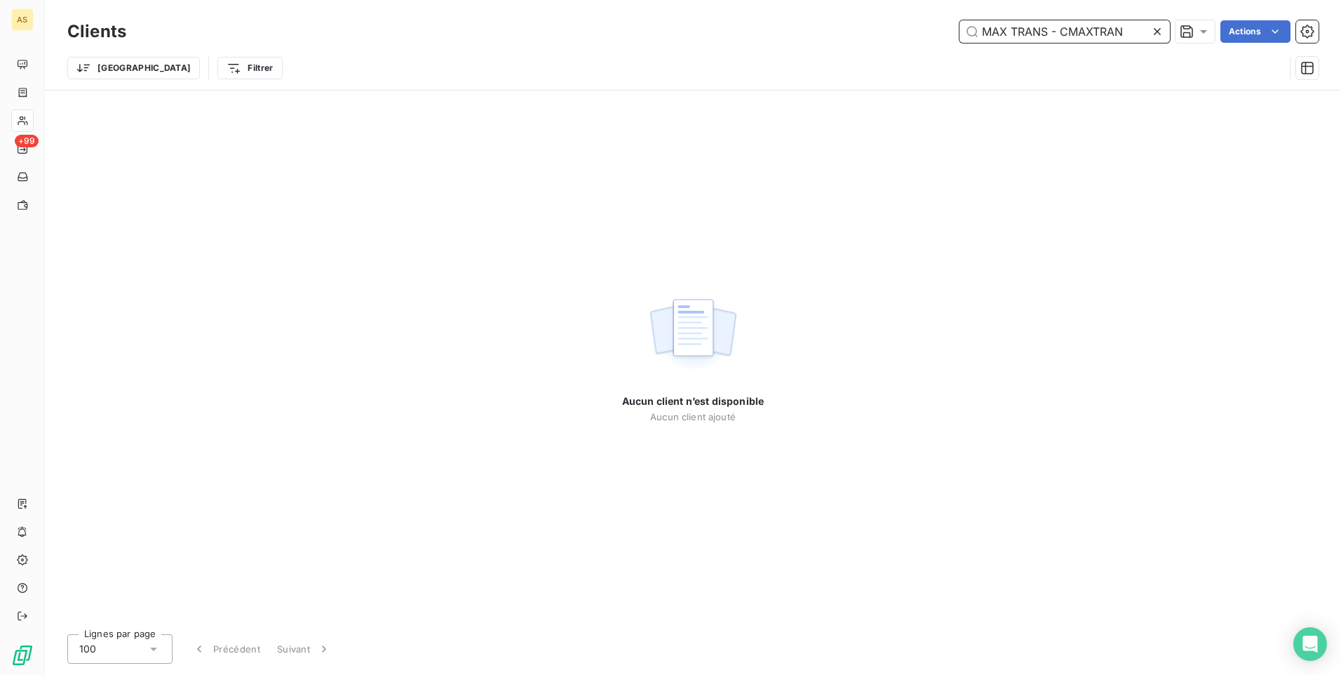
click at [1060, 36] on input "MAX TRANS - CMAXTRAN" at bounding box center [1065, 31] width 210 height 22
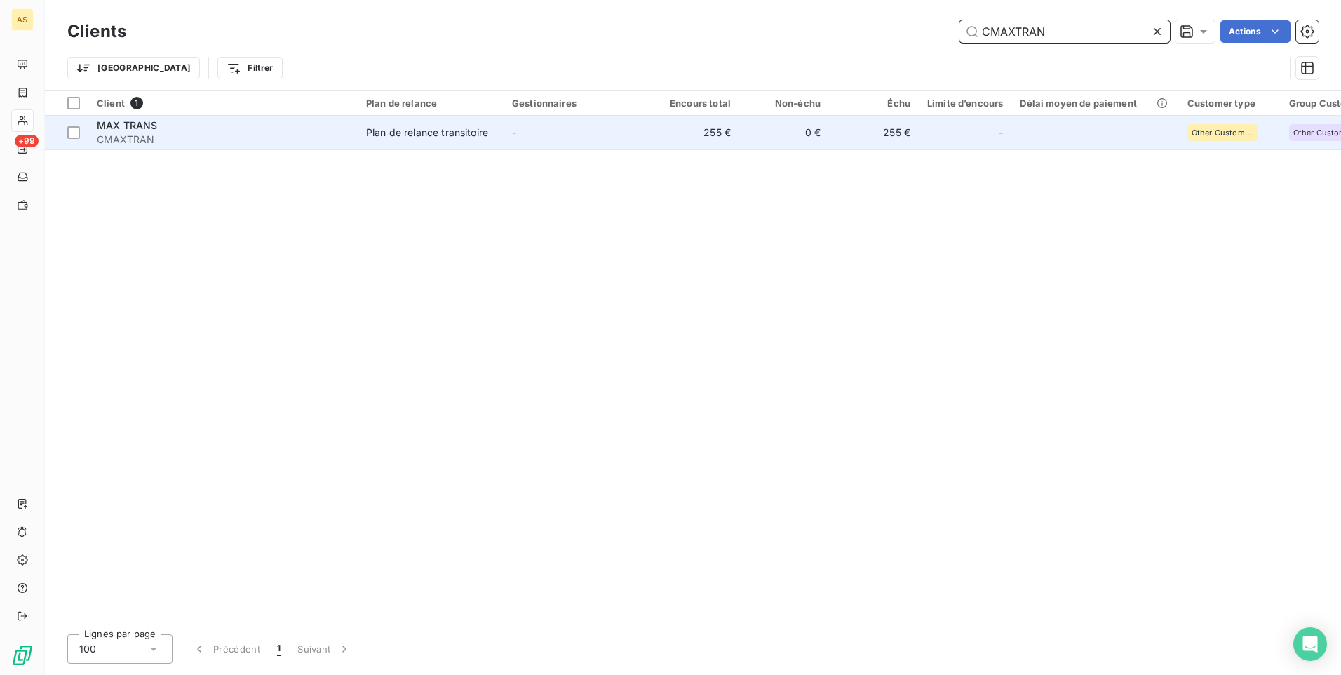
type input "CMAXTRAN"
click at [431, 138] on div "Plan de relance transitoire" at bounding box center [427, 133] width 122 height 14
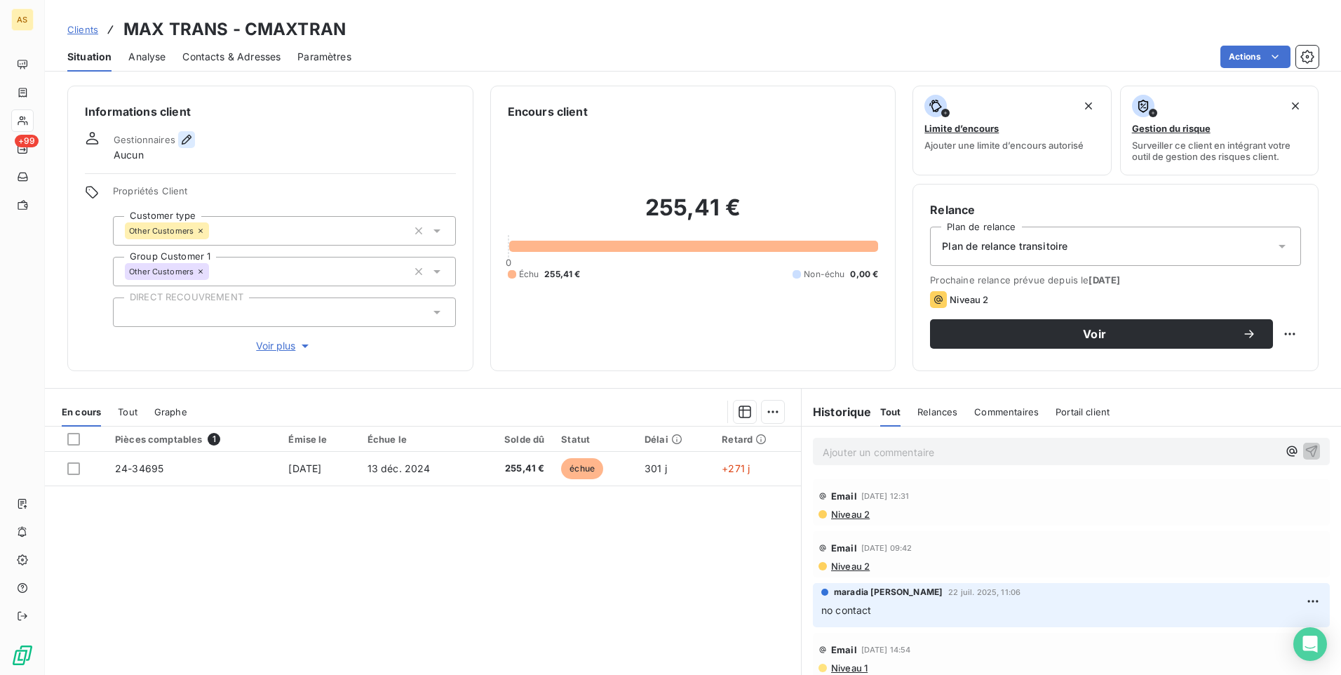
click at [186, 141] on icon "button" at bounding box center [187, 140] width 10 height 10
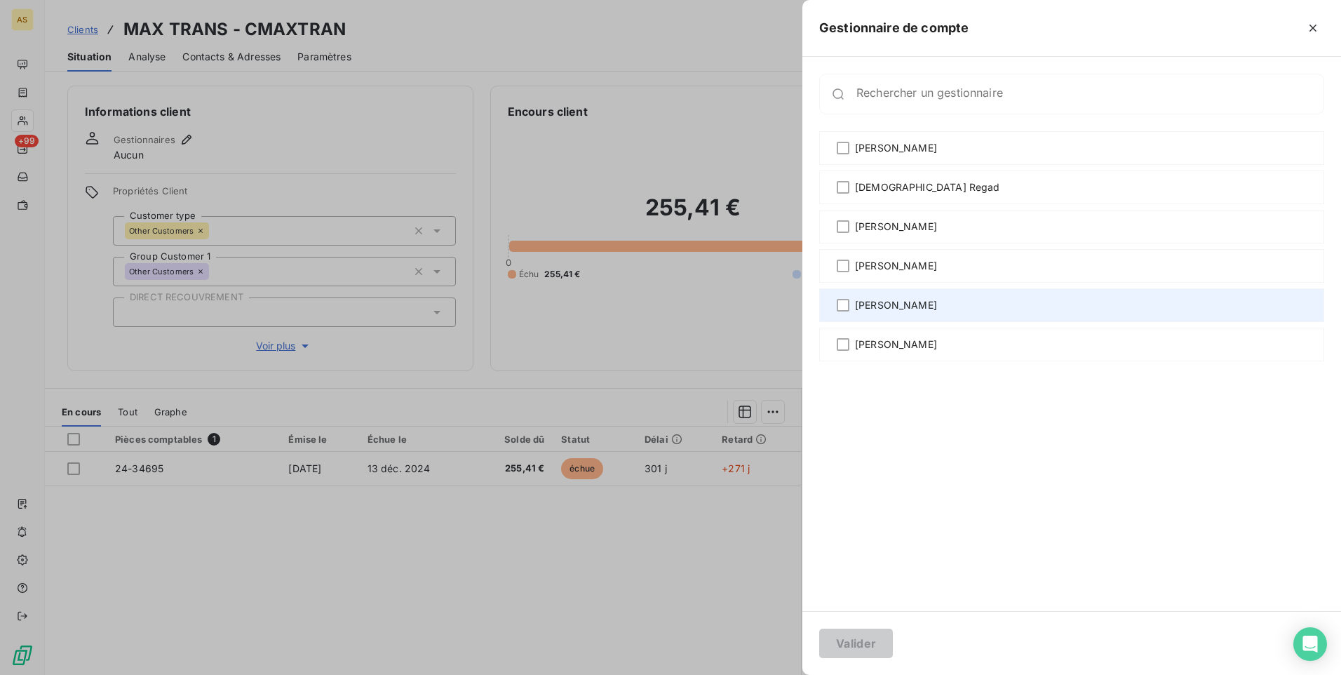
click at [910, 302] on span "[PERSON_NAME]" at bounding box center [896, 305] width 82 height 14
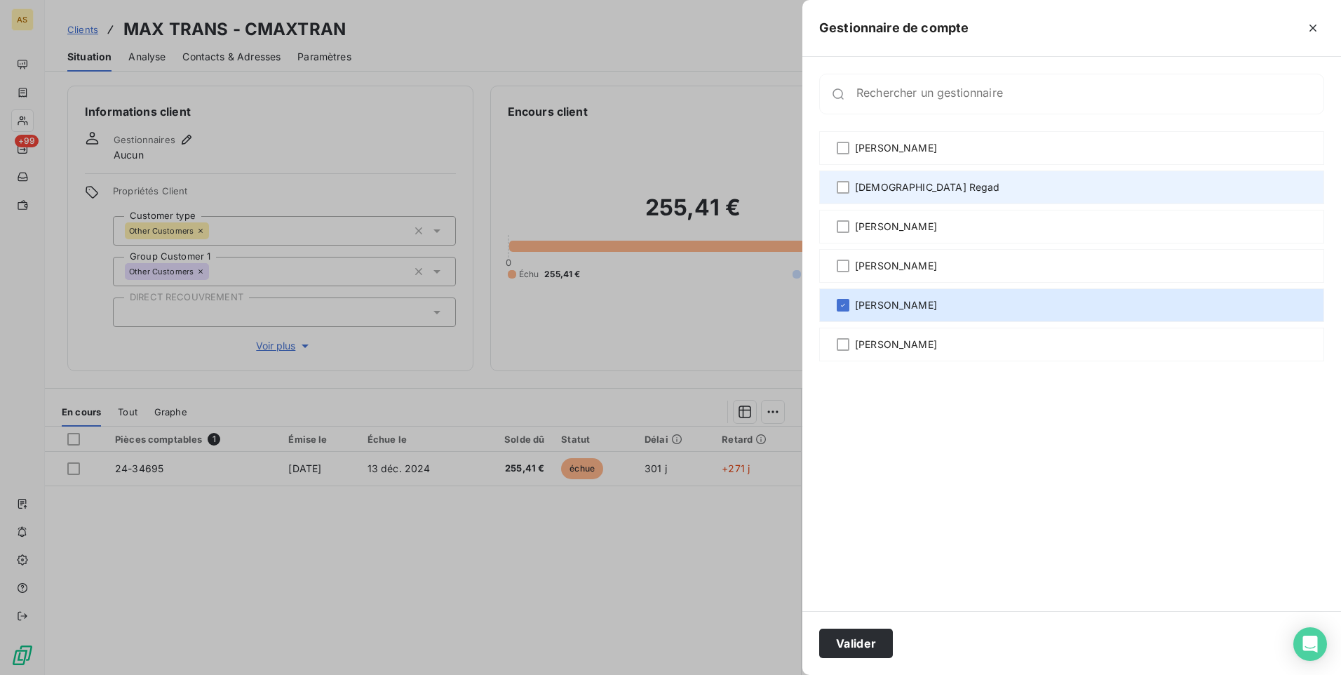
click at [882, 180] on span "[DEMOGRAPHIC_DATA] Regad" at bounding box center [927, 187] width 145 height 14
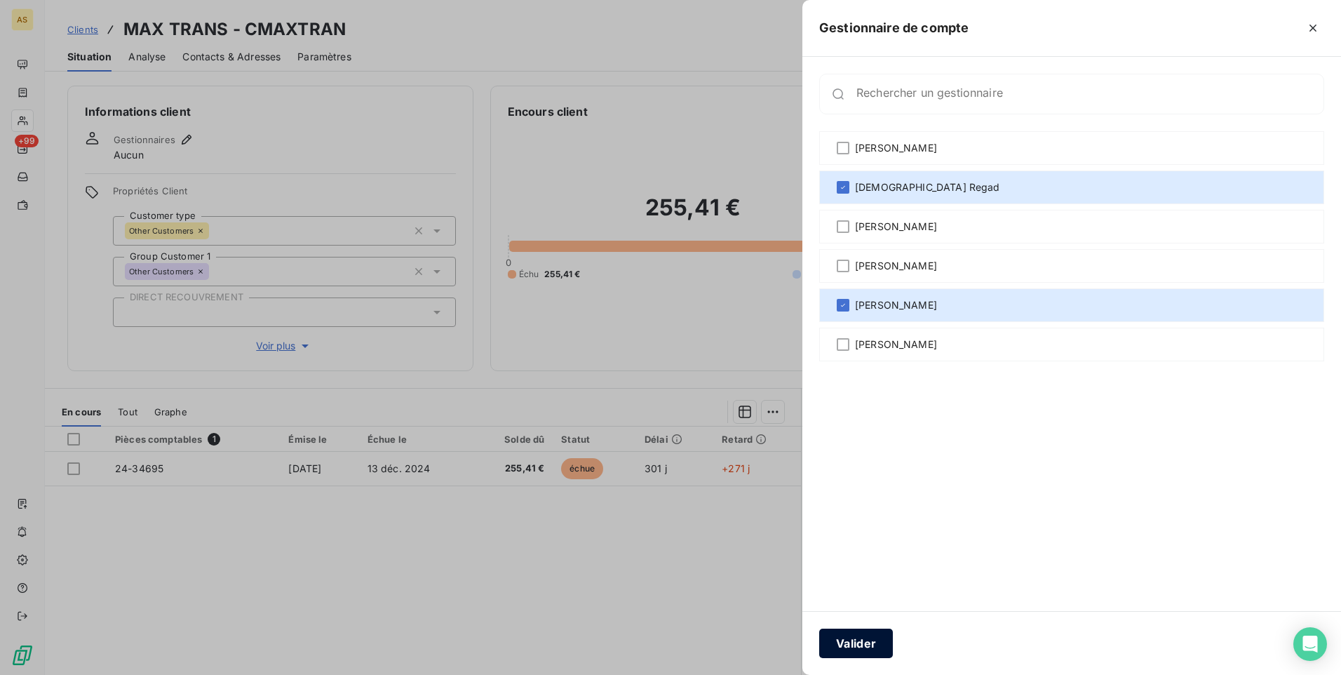
click at [869, 647] on button "Valider" at bounding box center [856, 642] width 74 height 29
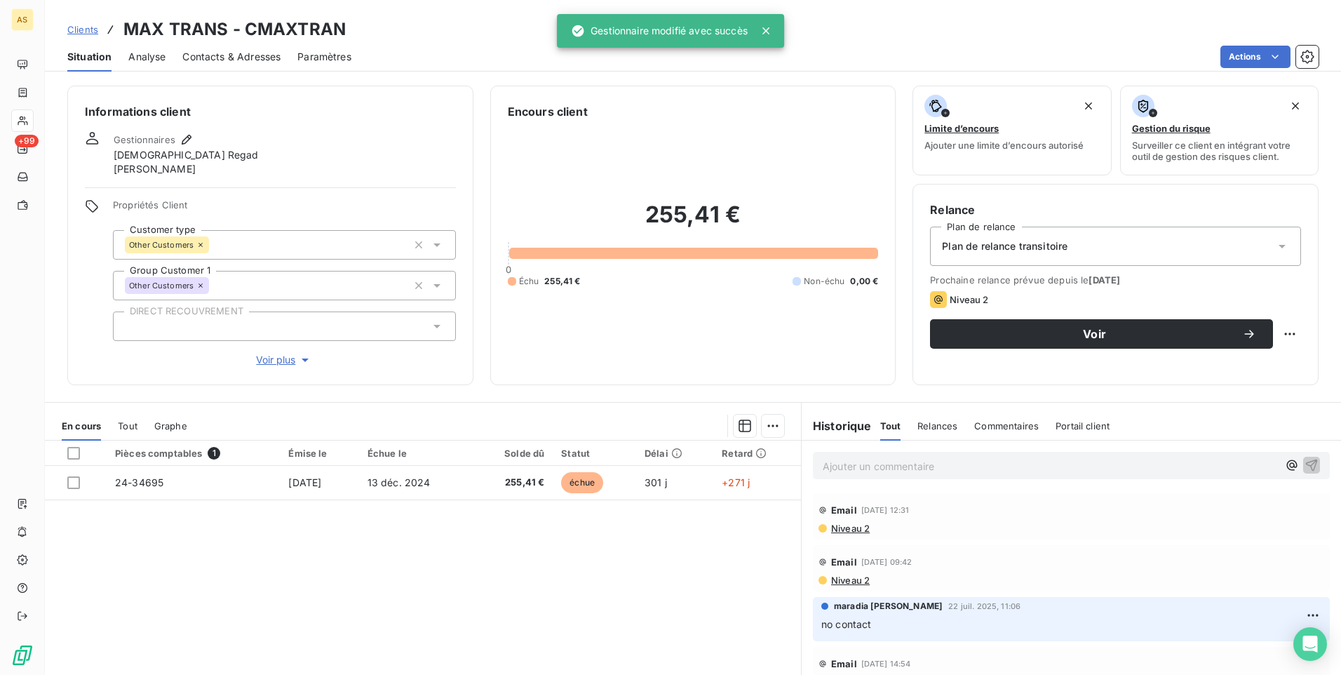
click at [83, 31] on span "Clients" at bounding box center [82, 29] width 31 height 11
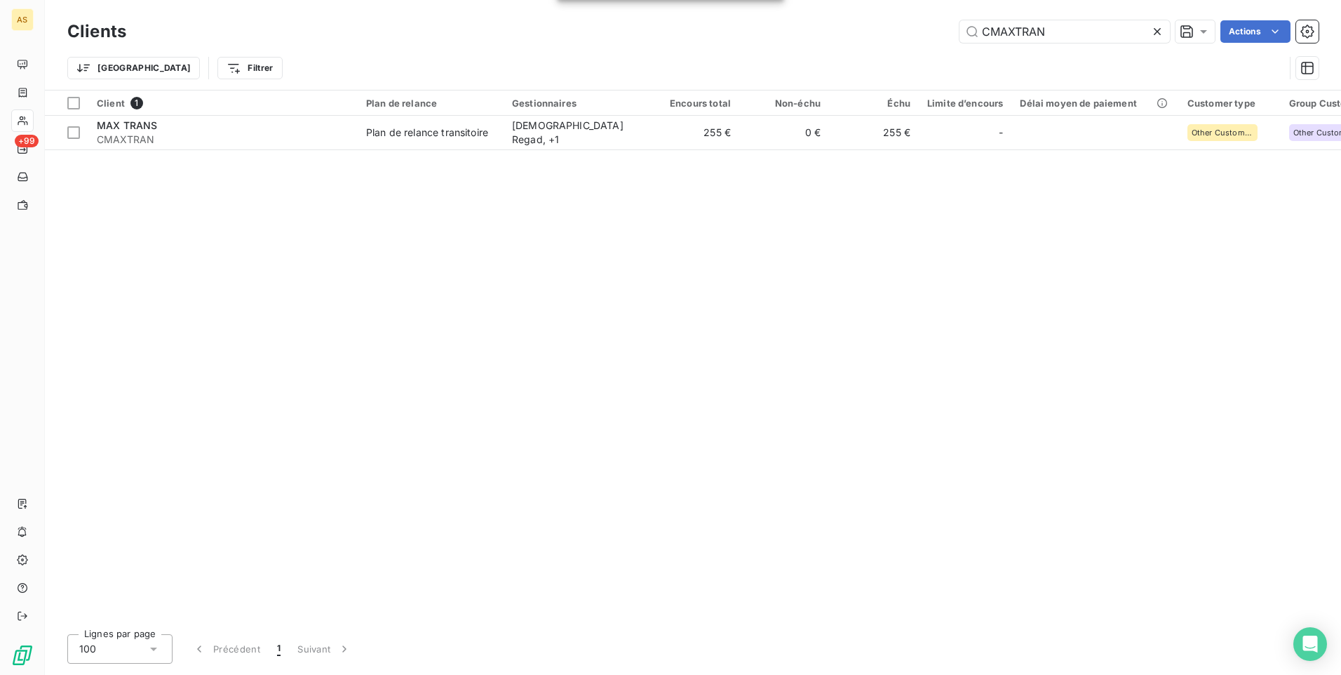
drag, startPoint x: 1075, startPoint y: 32, endPoint x: 873, endPoint y: 41, distance: 202.9
click at [873, 41] on div "CMAXTRAN Actions" at bounding box center [731, 31] width 1176 height 22
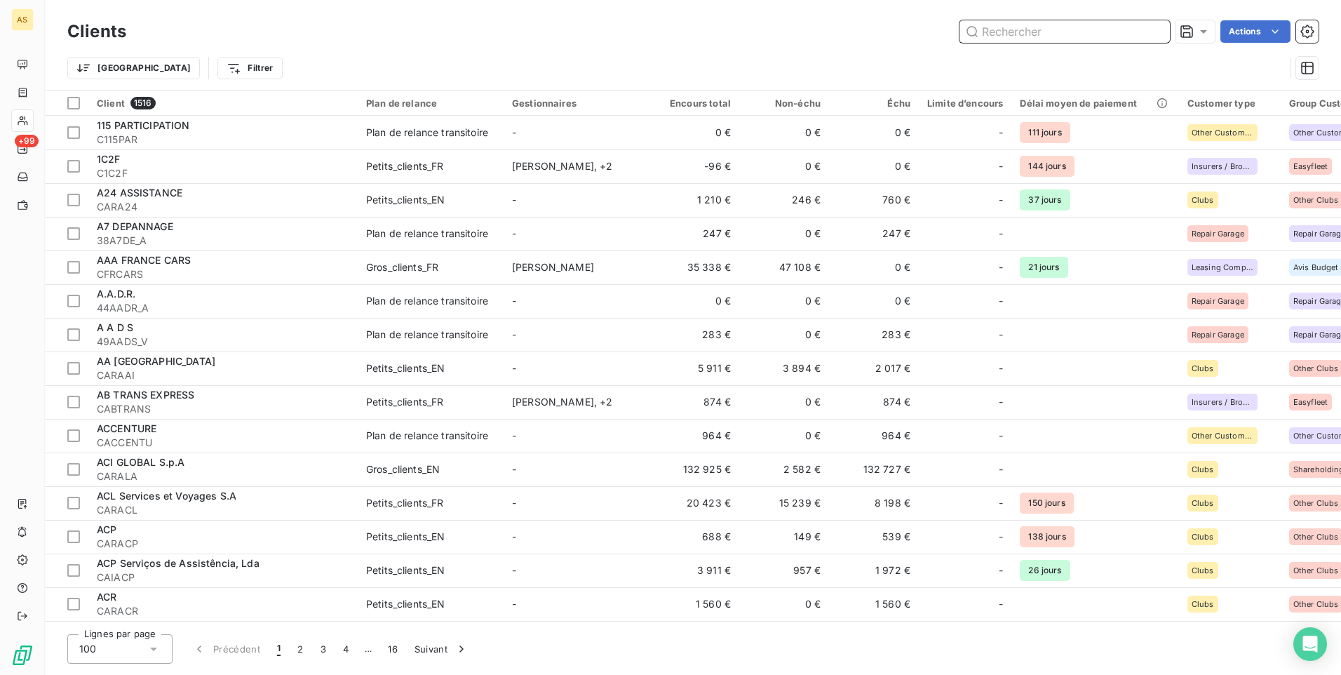
click at [978, 34] on input "text" at bounding box center [1065, 31] width 210 height 22
paste input "MAYA TRANS-CMAYATRA"
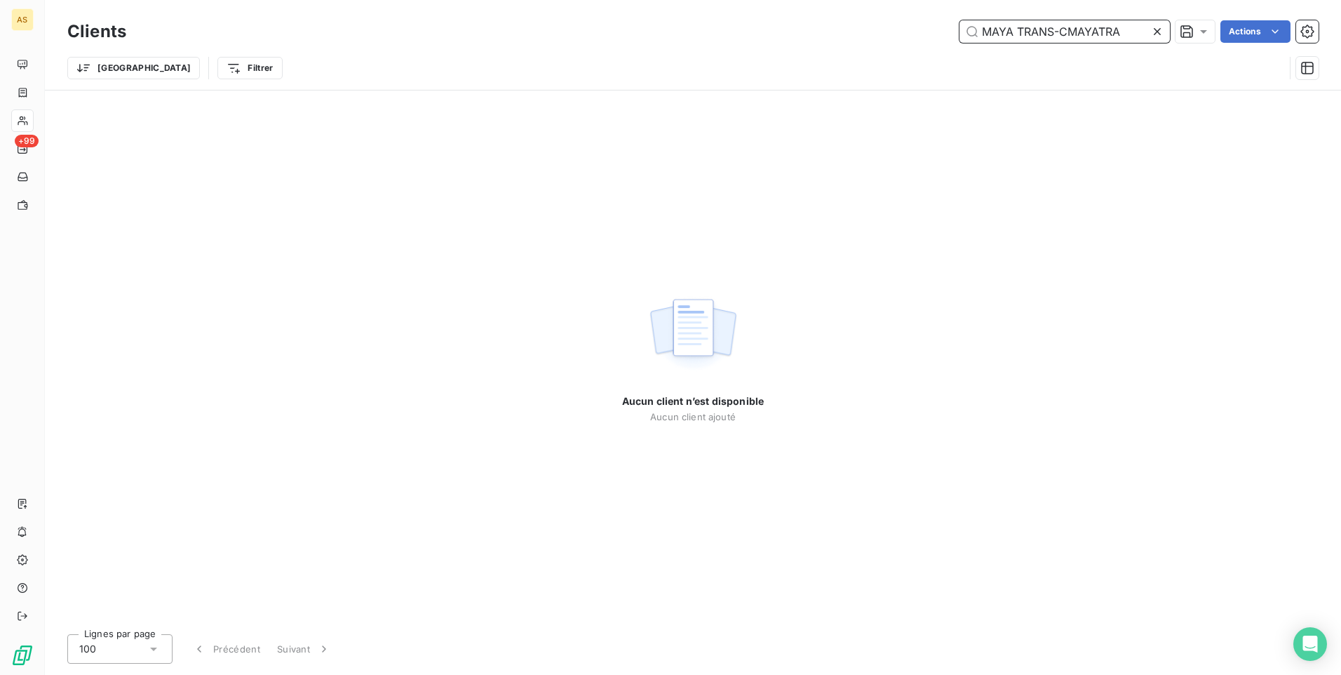
click at [1059, 33] on input "MAYA TRANS-CMAYATRA" at bounding box center [1065, 31] width 210 height 22
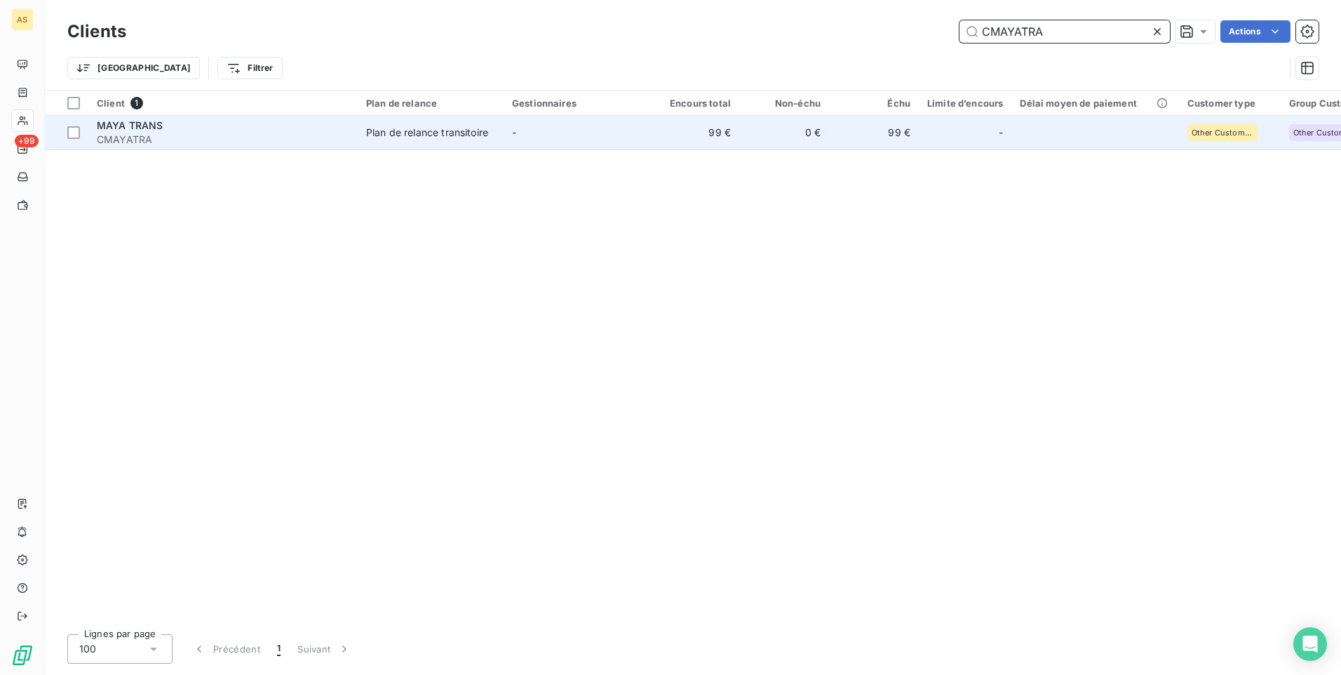
type input "CMAYATRA"
click at [448, 129] on div "Plan de relance transitoire" at bounding box center [427, 133] width 122 height 14
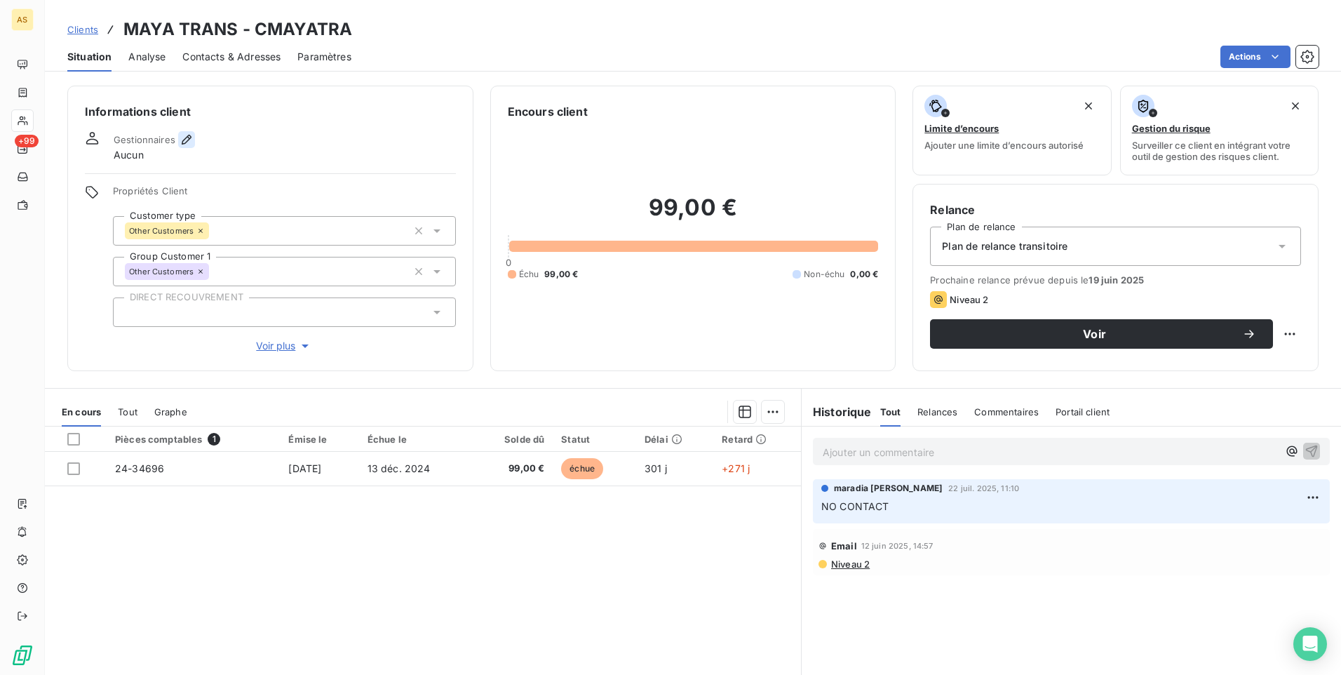
click at [187, 138] on icon "button" at bounding box center [187, 140] width 10 height 10
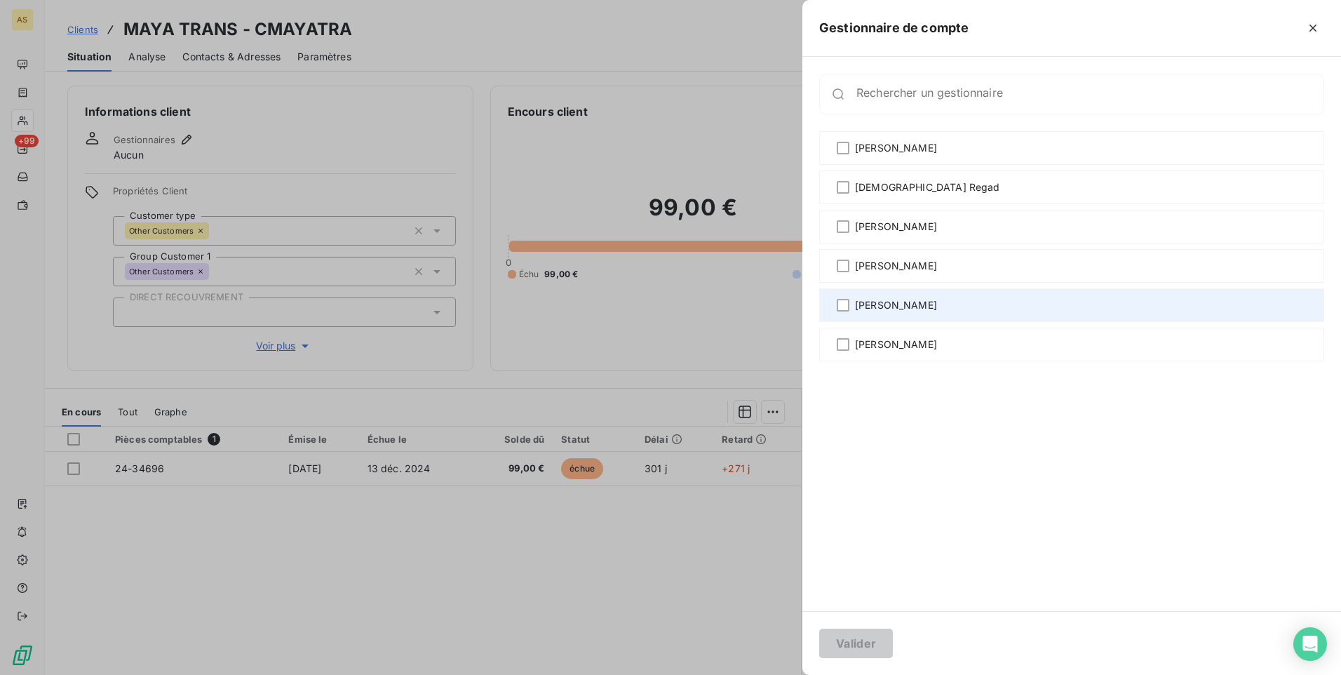
click at [905, 313] on div "[PERSON_NAME]" at bounding box center [1071, 305] width 505 height 34
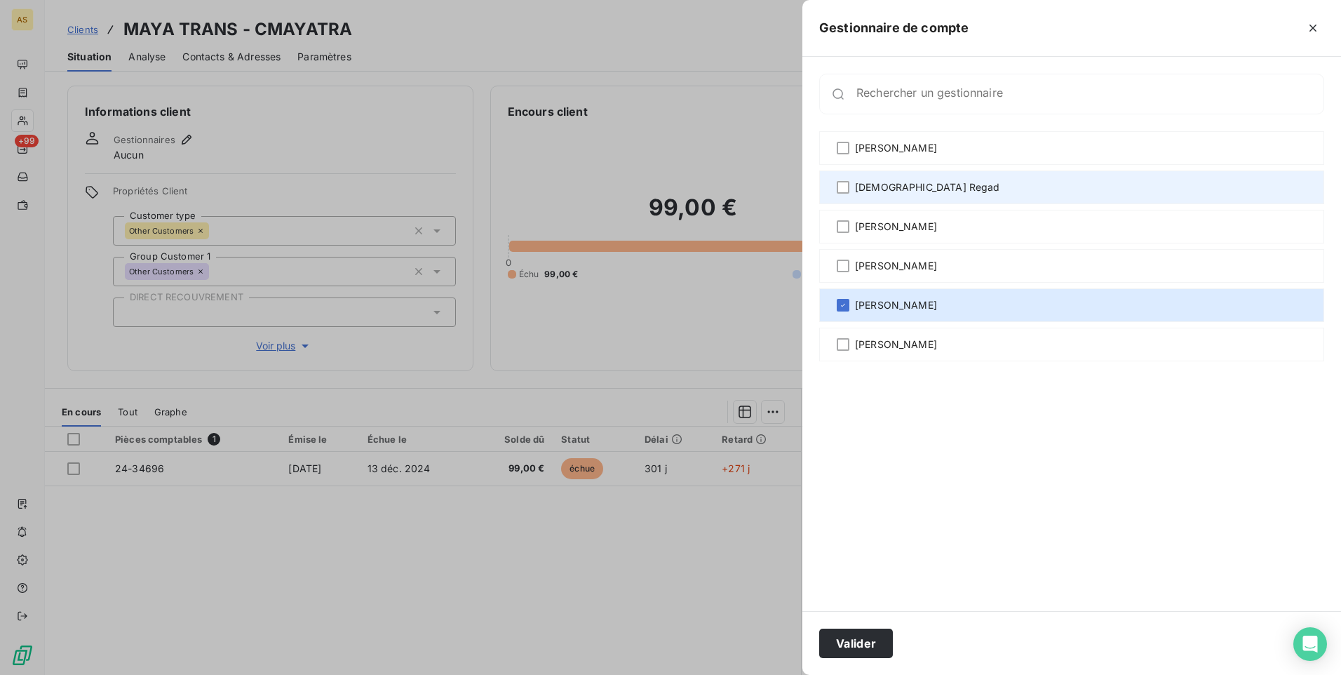
click at [896, 180] on span "[DEMOGRAPHIC_DATA] Regad" at bounding box center [927, 187] width 145 height 14
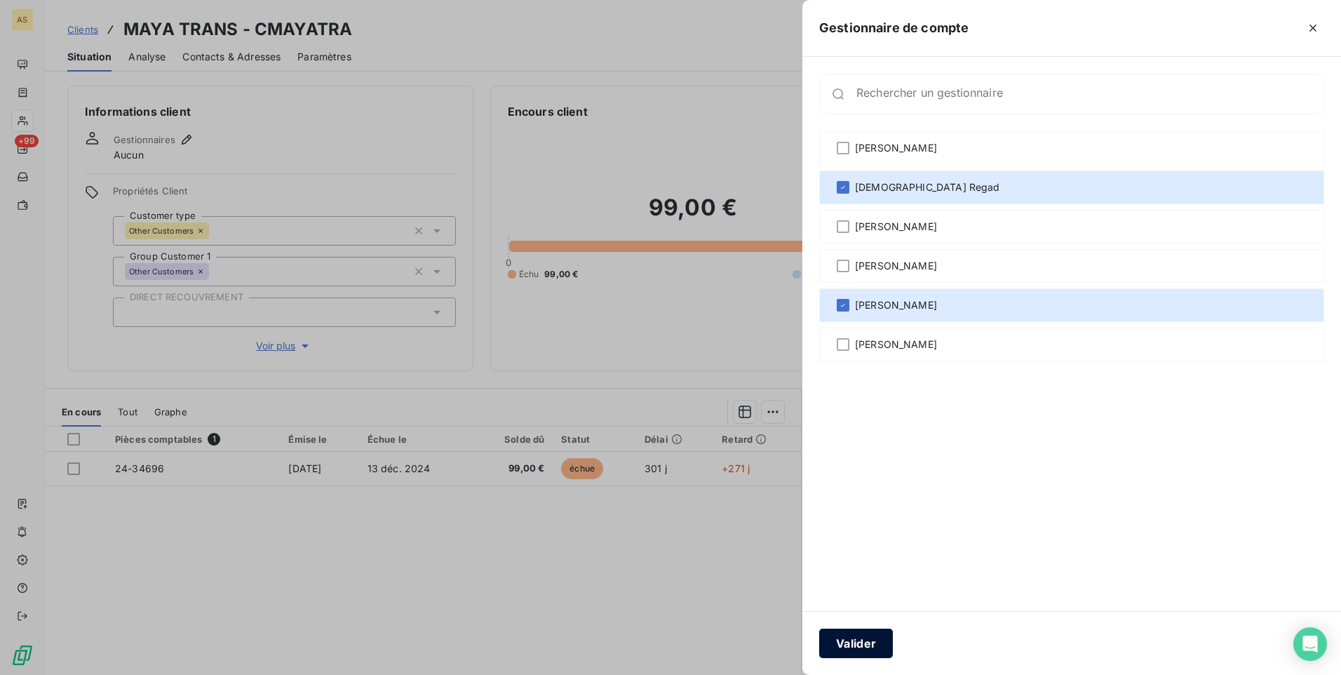
click at [872, 639] on button "Valider" at bounding box center [856, 642] width 74 height 29
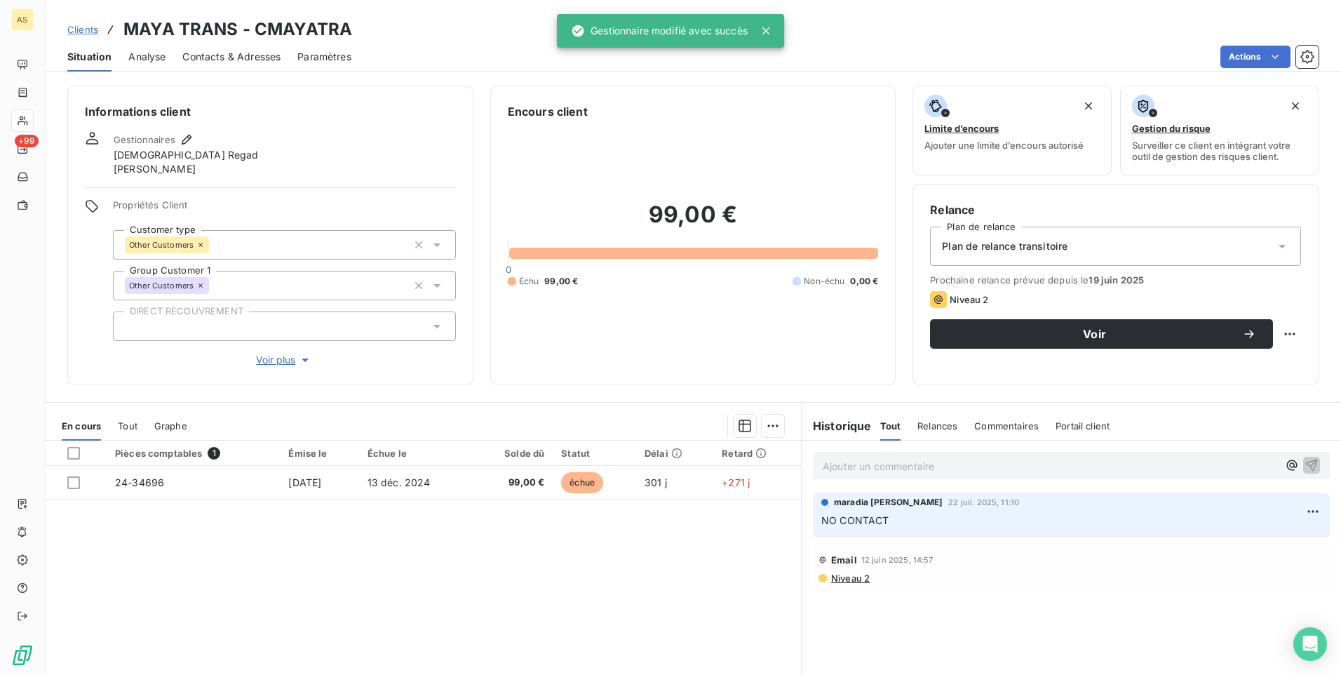
click at [87, 30] on span "Clients" at bounding box center [82, 29] width 31 height 11
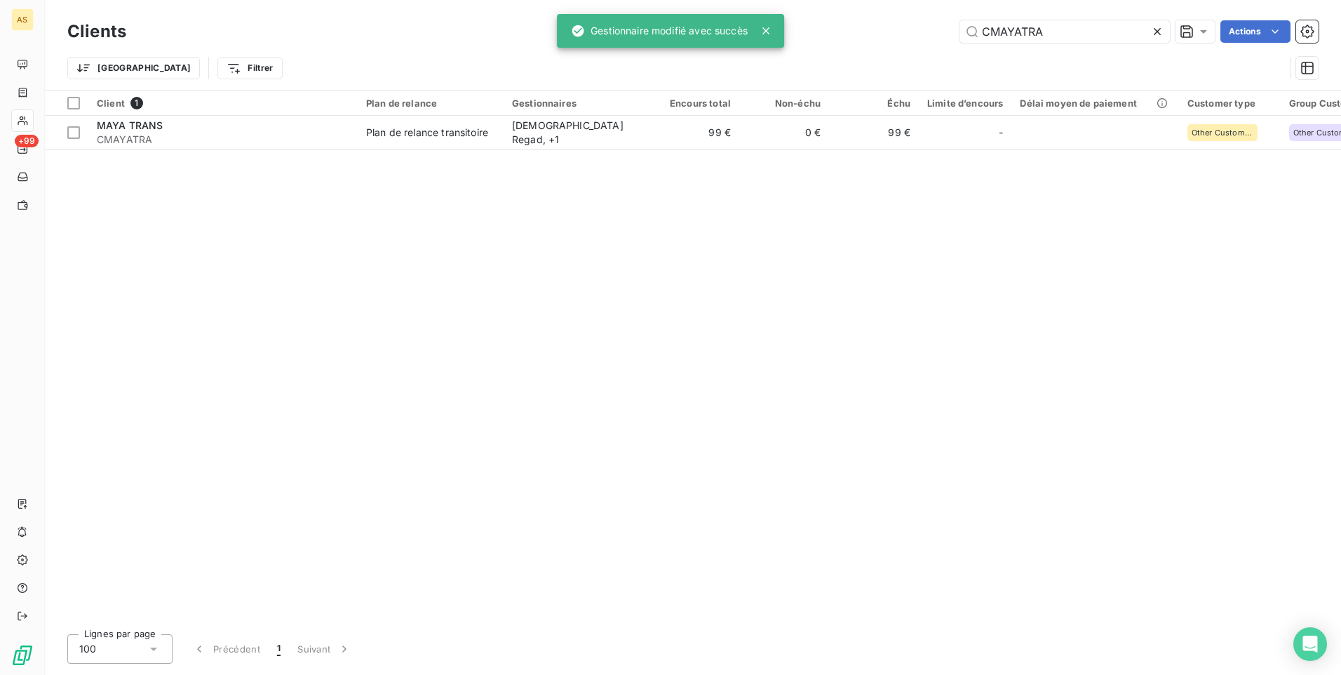
drag, startPoint x: 950, startPoint y: 30, endPoint x: 884, endPoint y: 30, distance: 65.9
click at [884, 30] on div "CMAYATRA Actions" at bounding box center [731, 31] width 1176 height 22
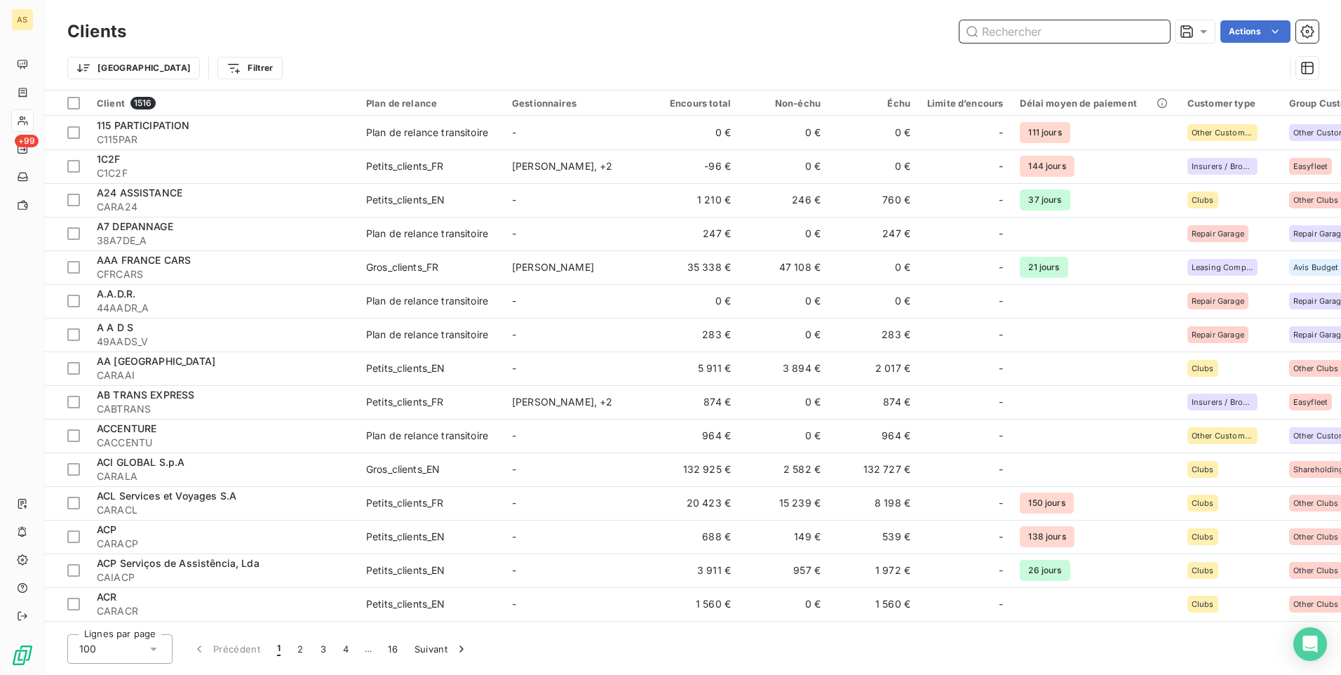
click at [989, 34] on input "text" at bounding box center [1065, 31] width 210 height 22
paste input "CMBTEXOR"
type input "CMBTEXOR"
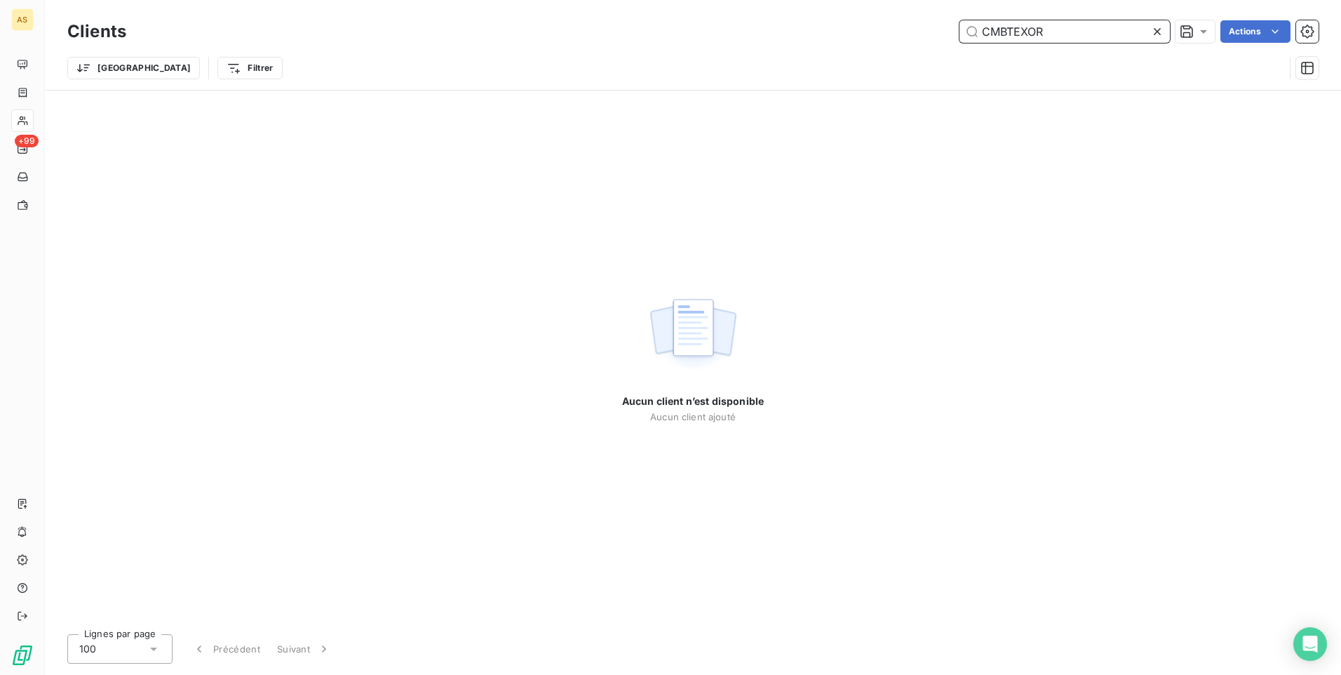
click at [981, 33] on input "CMBTEXOR" at bounding box center [1065, 31] width 210 height 22
drag, startPoint x: 1063, startPoint y: 26, endPoint x: 941, endPoint y: 26, distance: 122.1
click at [941, 26] on div "CMBTEXOR Actions" at bounding box center [731, 31] width 1176 height 22
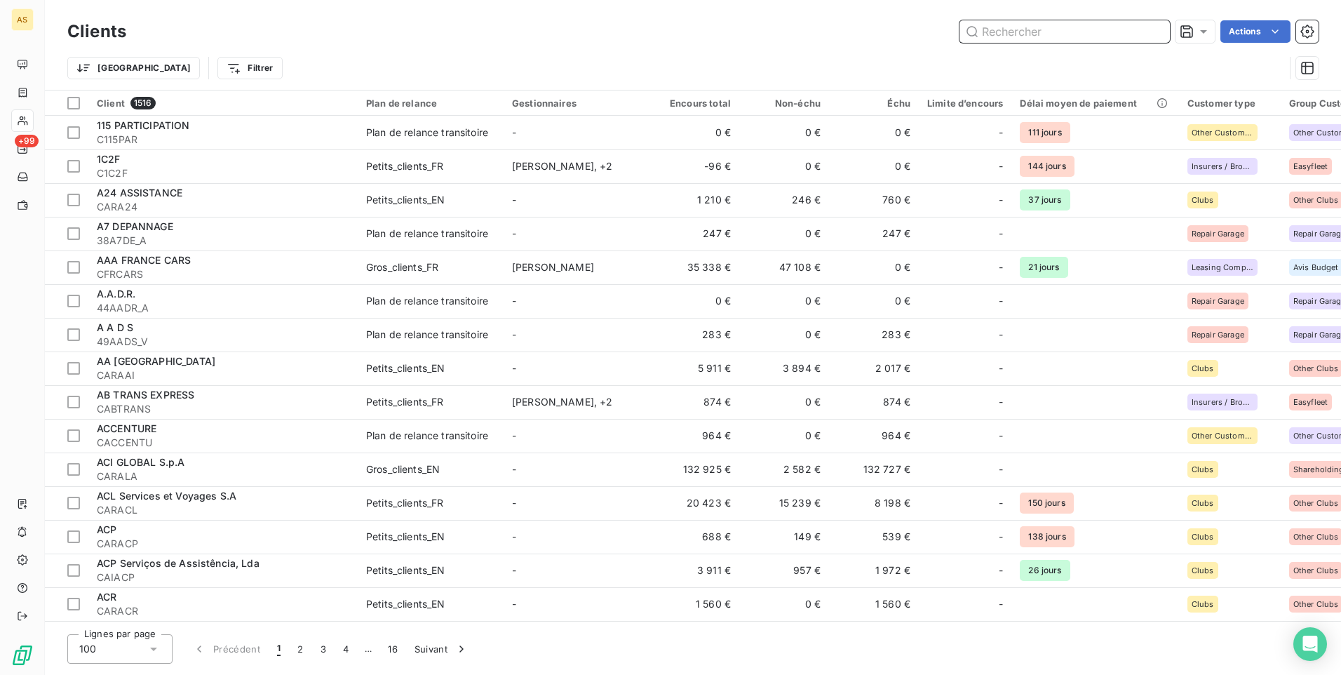
click at [983, 31] on input "text" at bounding box center [1065, 31] width 210 height 22
paste input "MBT EXPRESS CMBTEXOR"
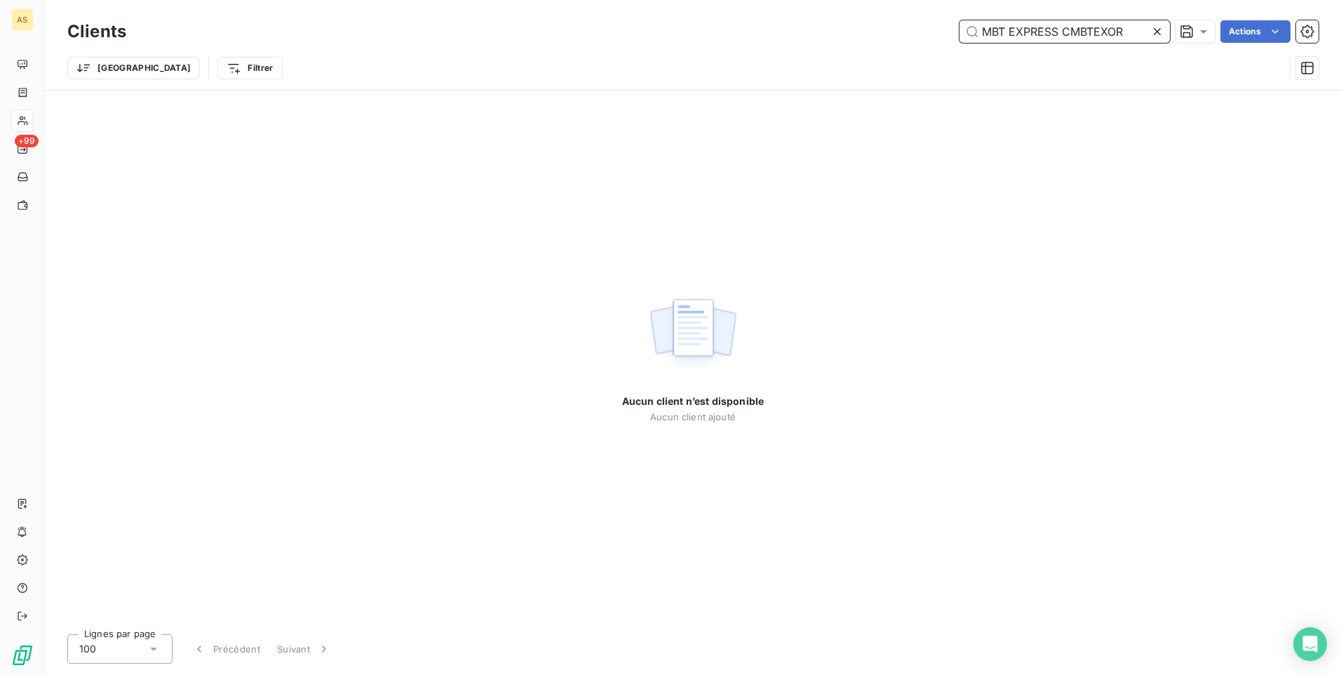
drag, startPoint x: 1136, startPoint y: 28, endPoint x: 1058, endPoint y: 25, distance: 77.2
click at [1058, 25] on input "MBT EXPRESS CMBTEXOR" at bounding box center [1065, 31] width 210 height 22
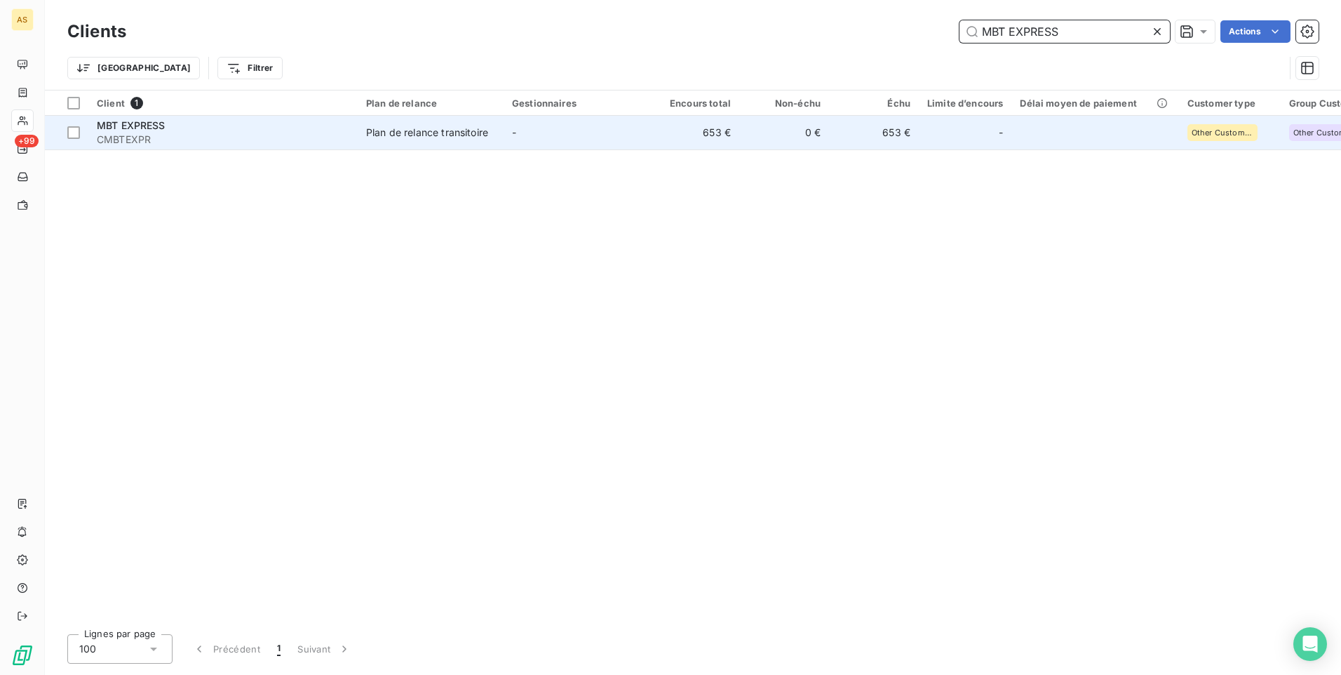
type input "MBT EXPRESS"
click at [455, 140] on td "Plan de relance transitoire" at bounding box center [431, 133] width 146 height 34
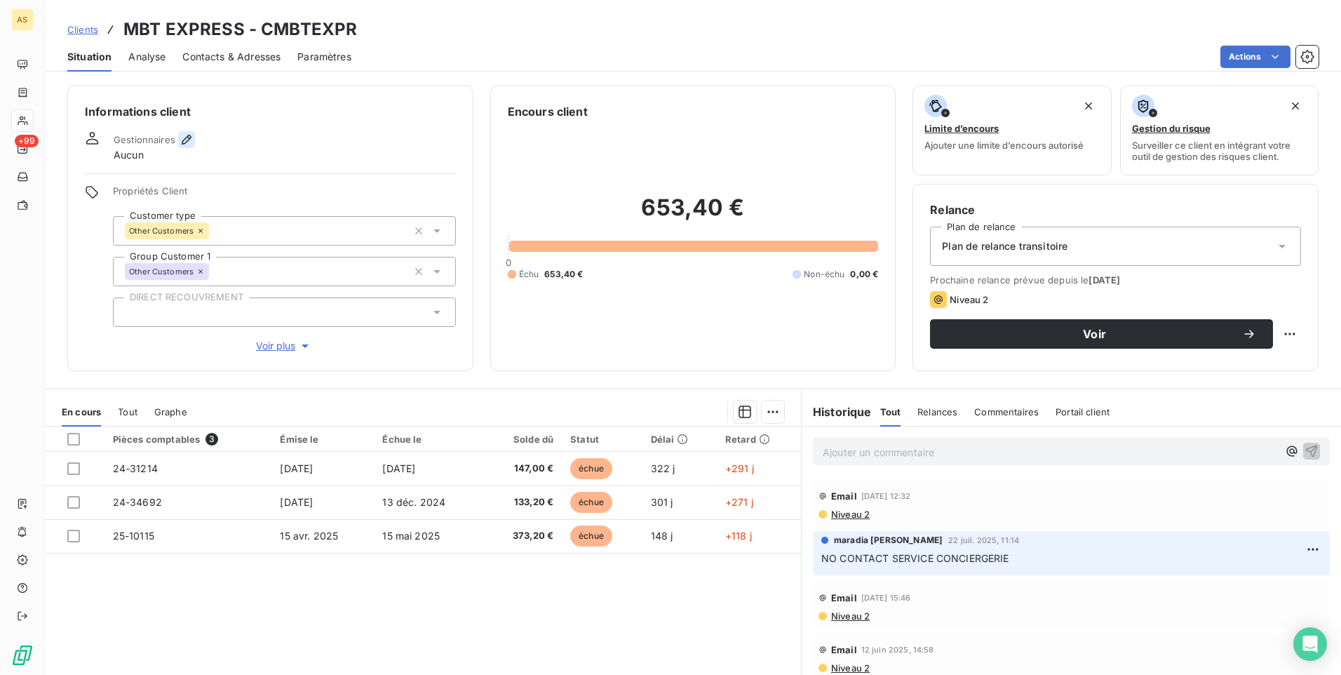
click at [188, 141] on icon "button" at bounding box center [187, 140] width 14 height 14
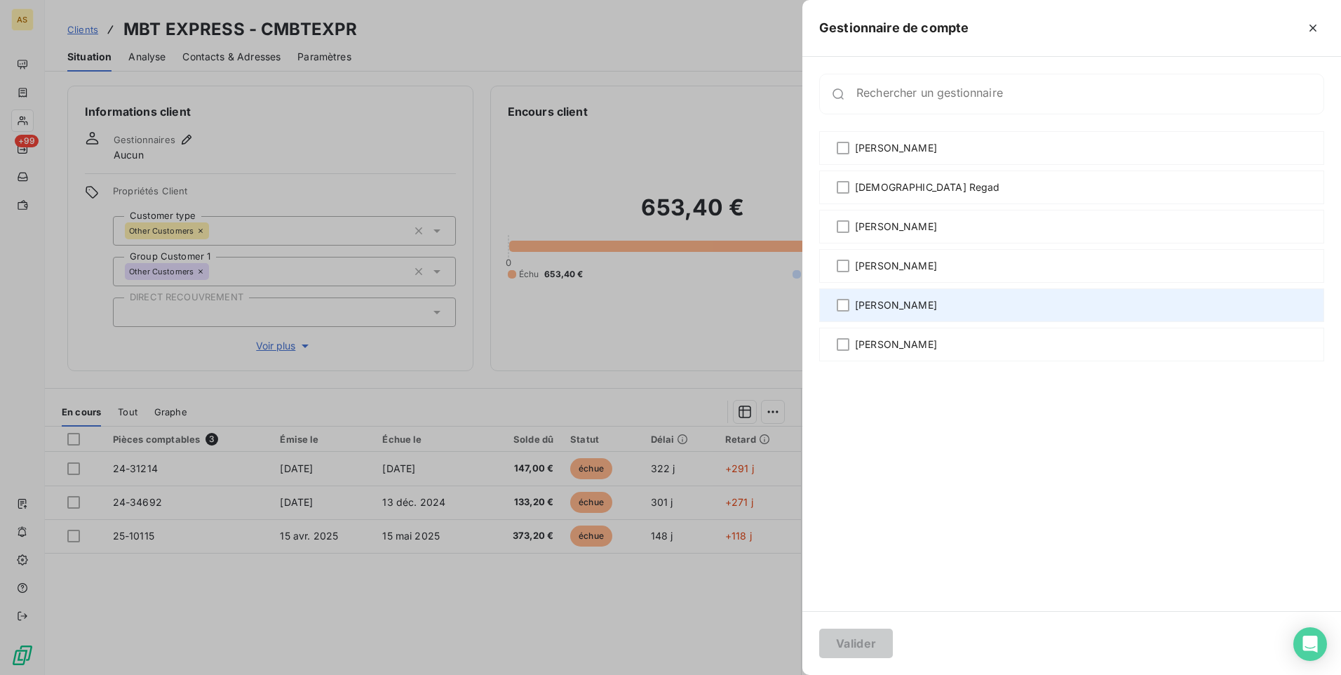
click at [870, 304] on span "[PERSON_NAME]" at bounding box center [896, 305] width 82 height 14
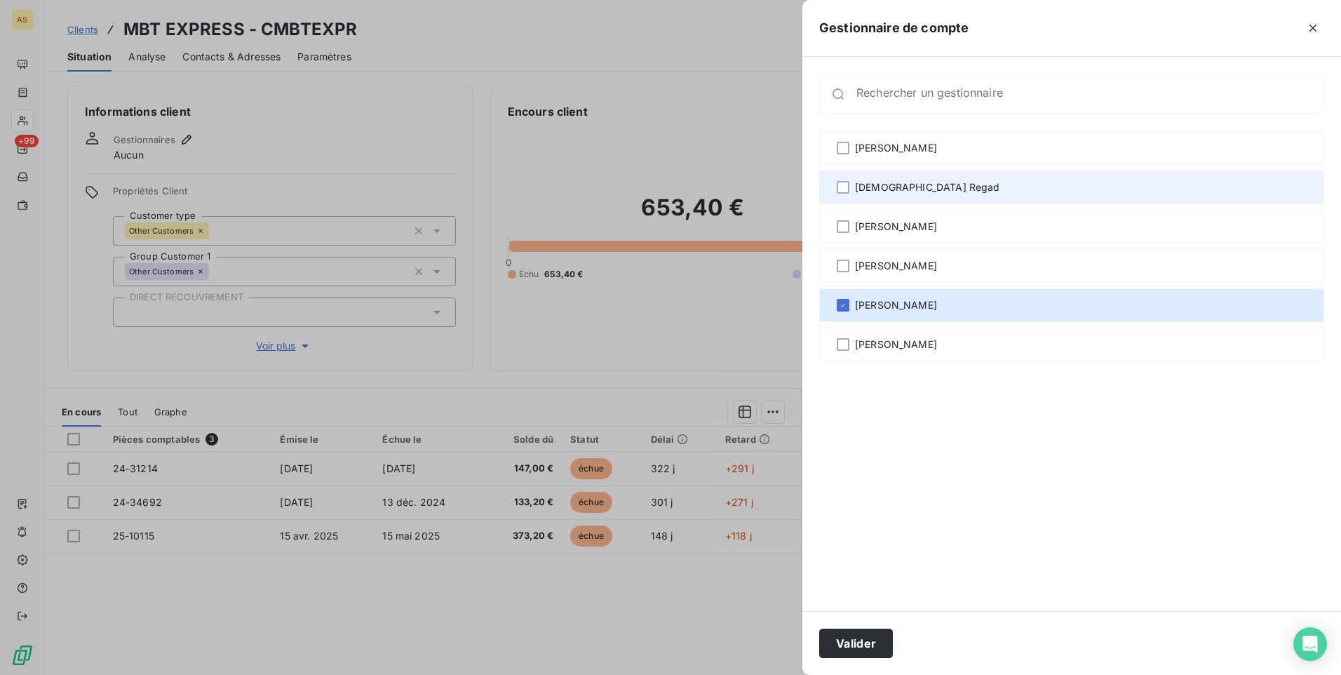
click at [858, 189] on span "[DEMOGRAPHIC_DATA] Regad" at bounding box center [927, 187] width 145 height 14
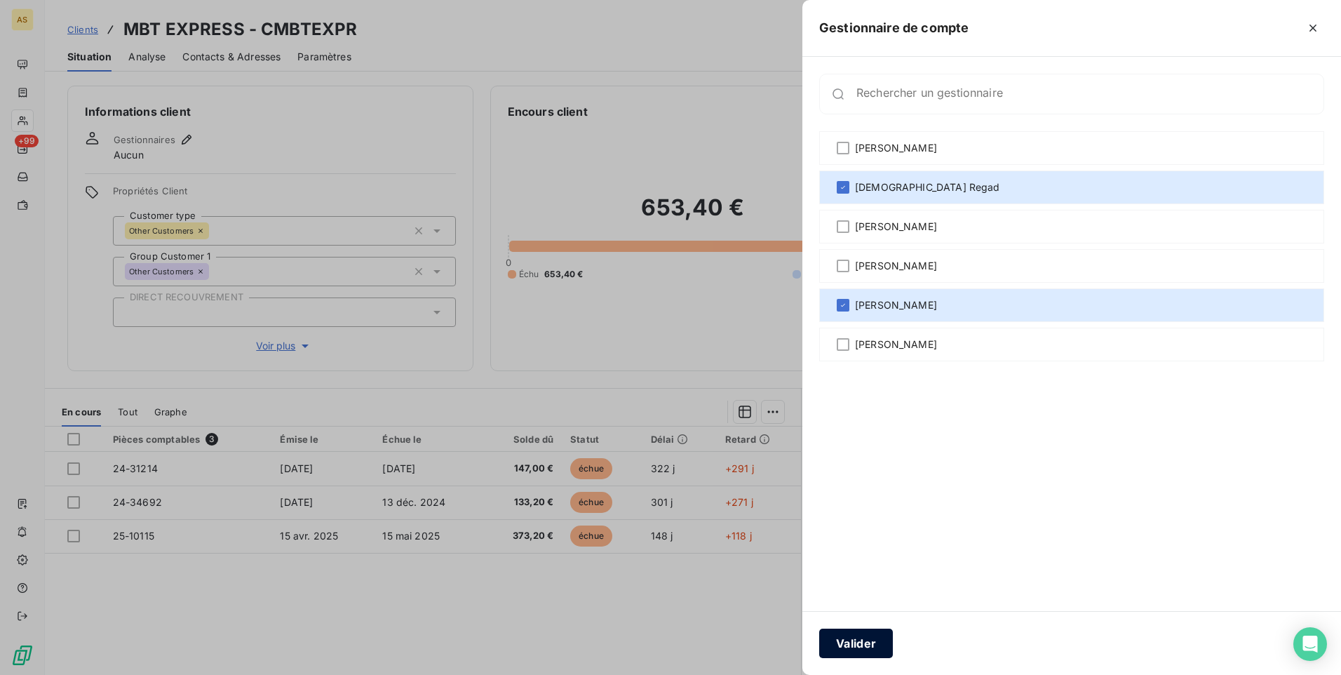
click at [861, 653] on button "Valider" at bounding box center [856, 642] width 74 height 29
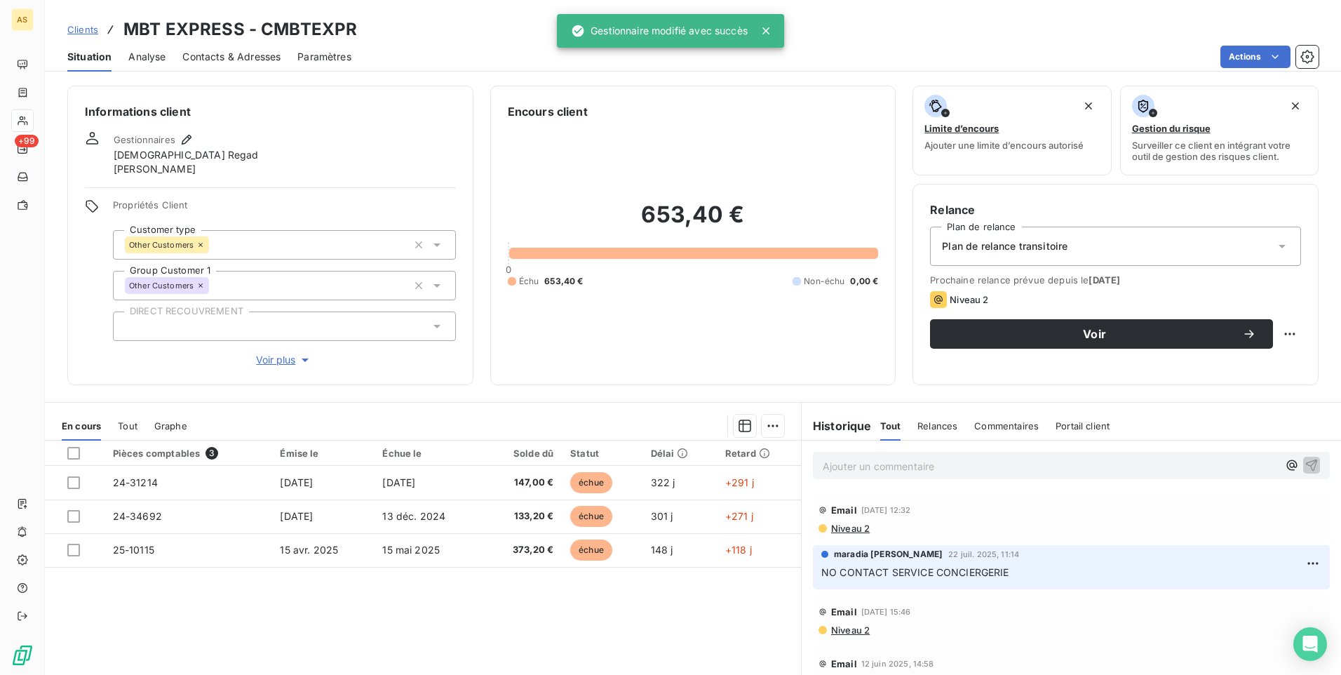
click at [90, 24] on span "Clients" at bounding box center [82, 29] width 31 height 11
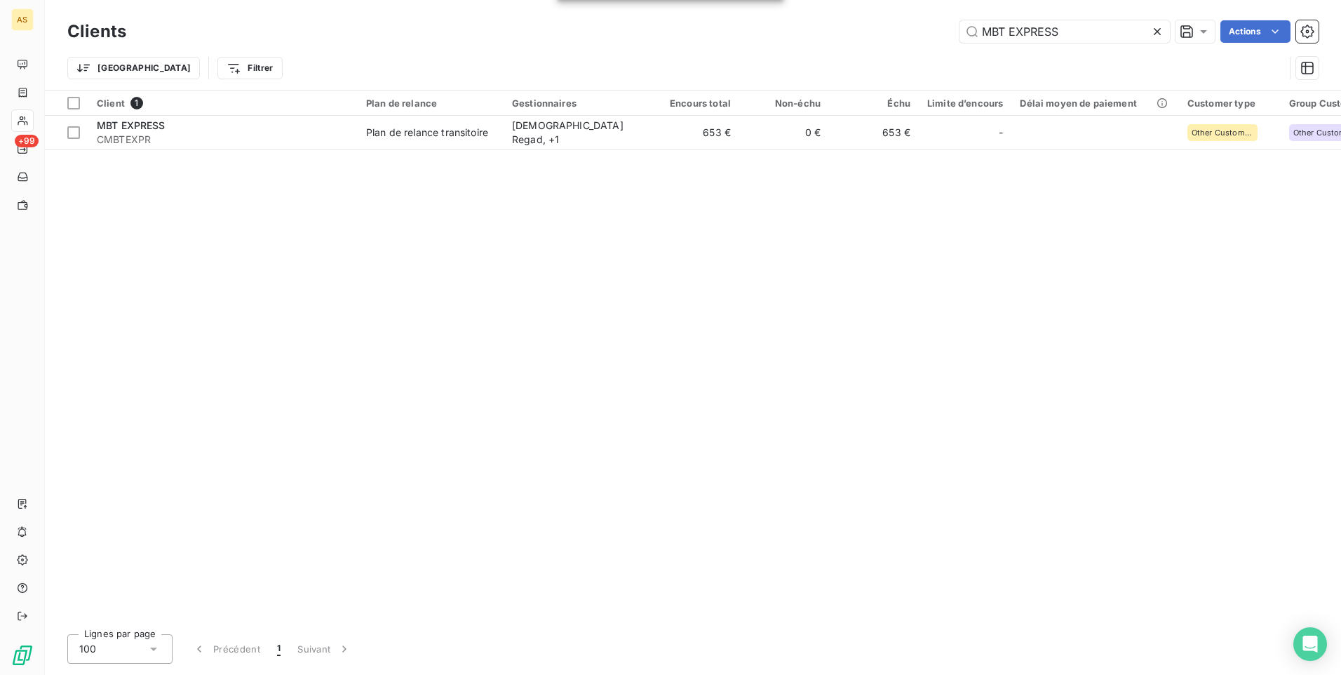
drag, startPoint x: 1075, startPoint y: 30, endPoint x: 928, endPoint y: 21, distance: 147.6
click at [928, 21] on div "MBT EXPRESS Actions" at bounding box center [731, 31] width 1176 height 22
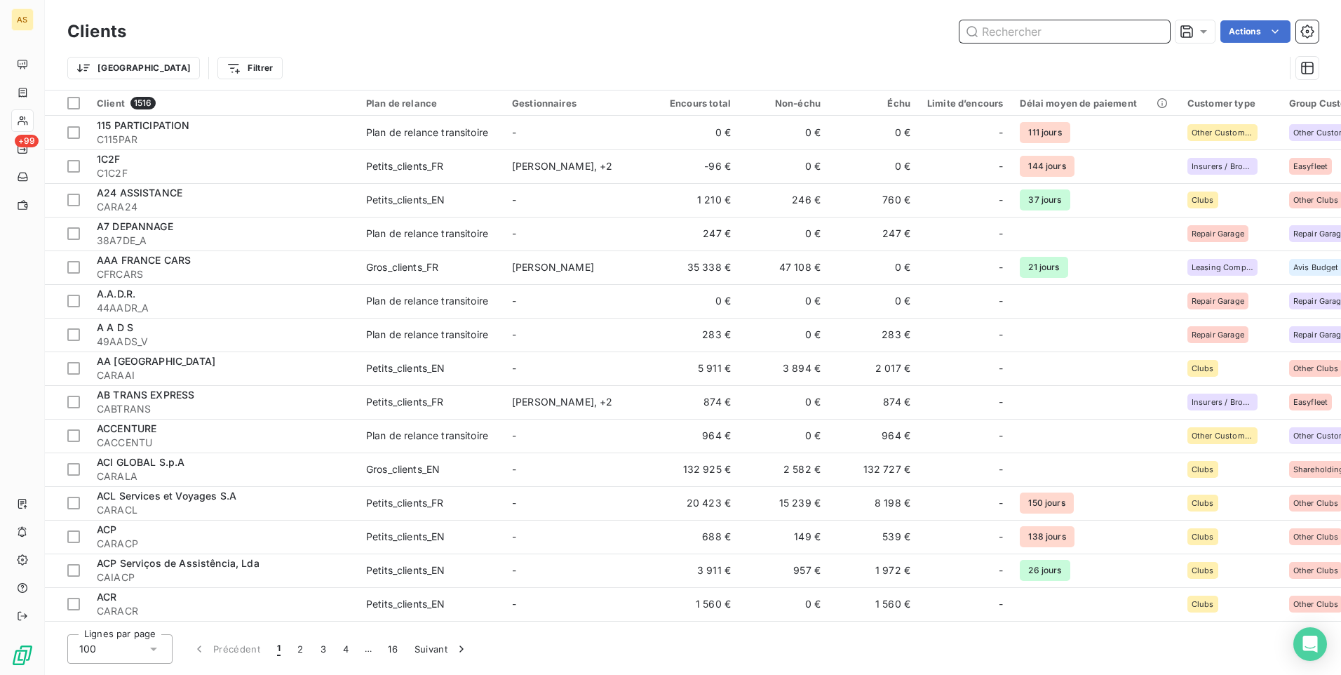
click at [993, 31] on input "text" at bounding box center [1065, 31] width 210 height 22
paste input "NORMANDIE COLIS 76"
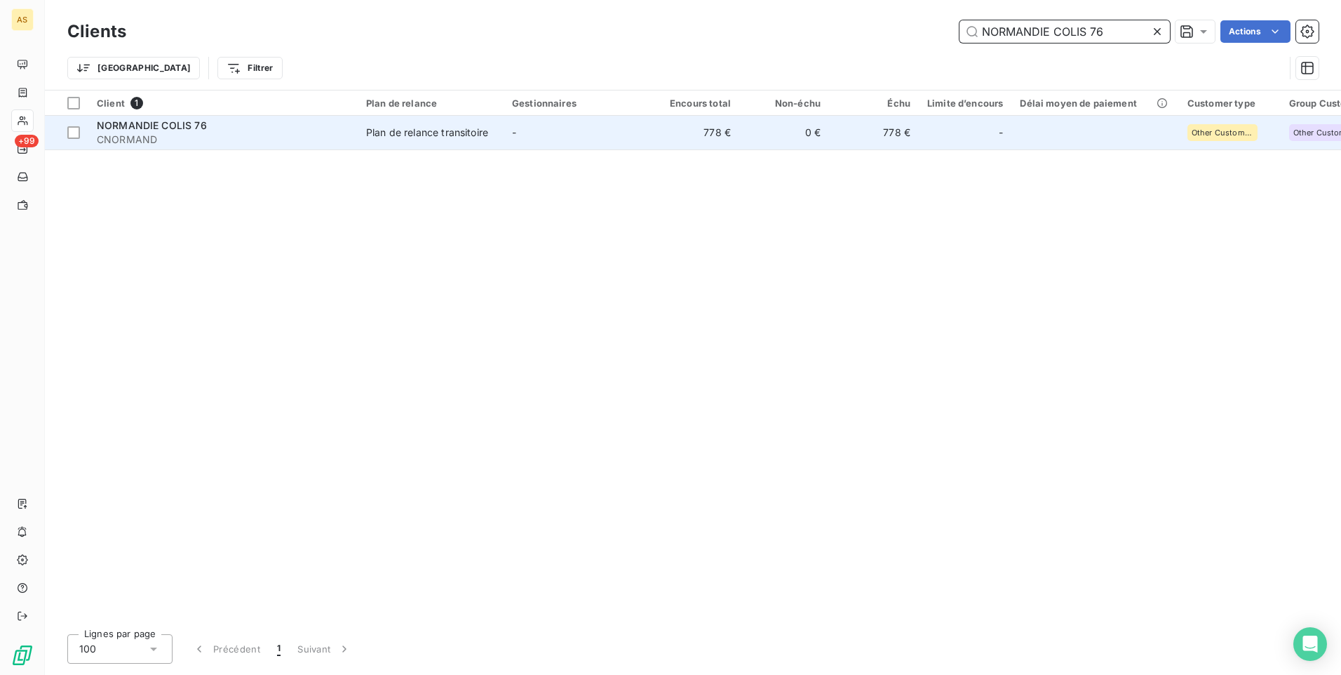
type input "NORMANDIE COLIS 76"
click at [620, 148] on td "-" at bounding box center [577, 133] width 146 height 34
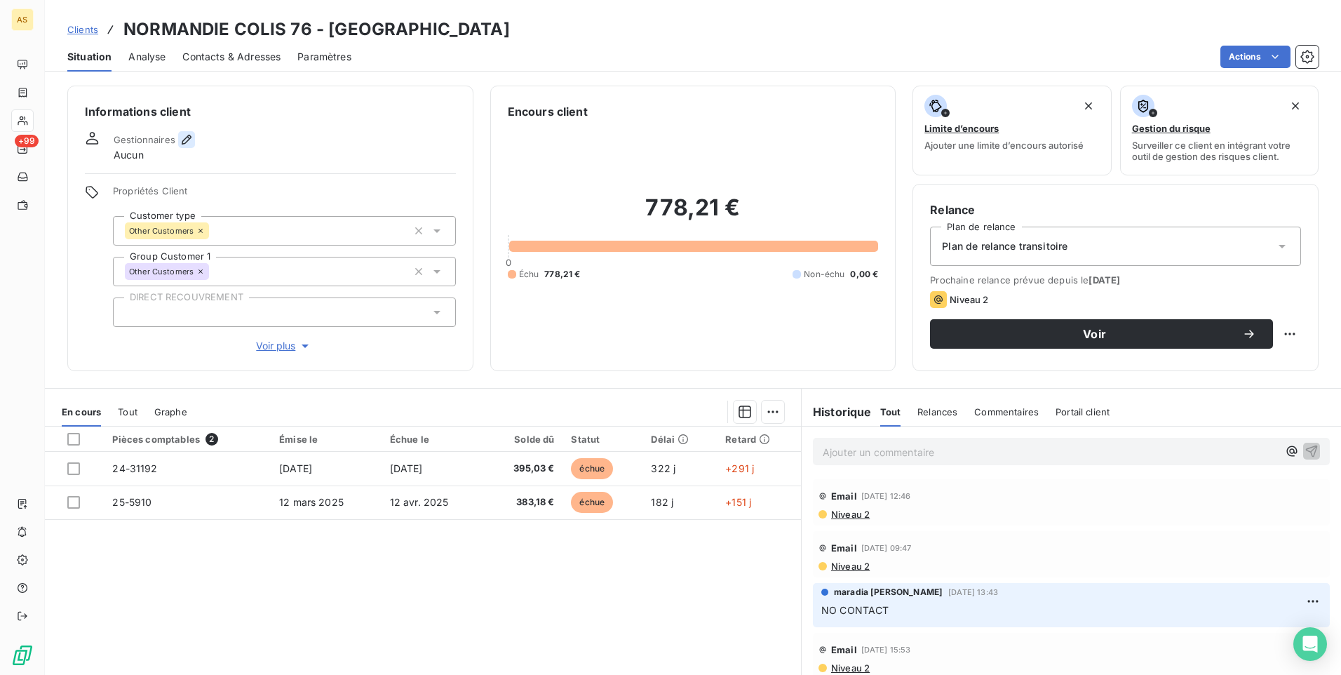
click at [191, 136] on icon "button" at bounding box center [187, 140] width 14 height 14
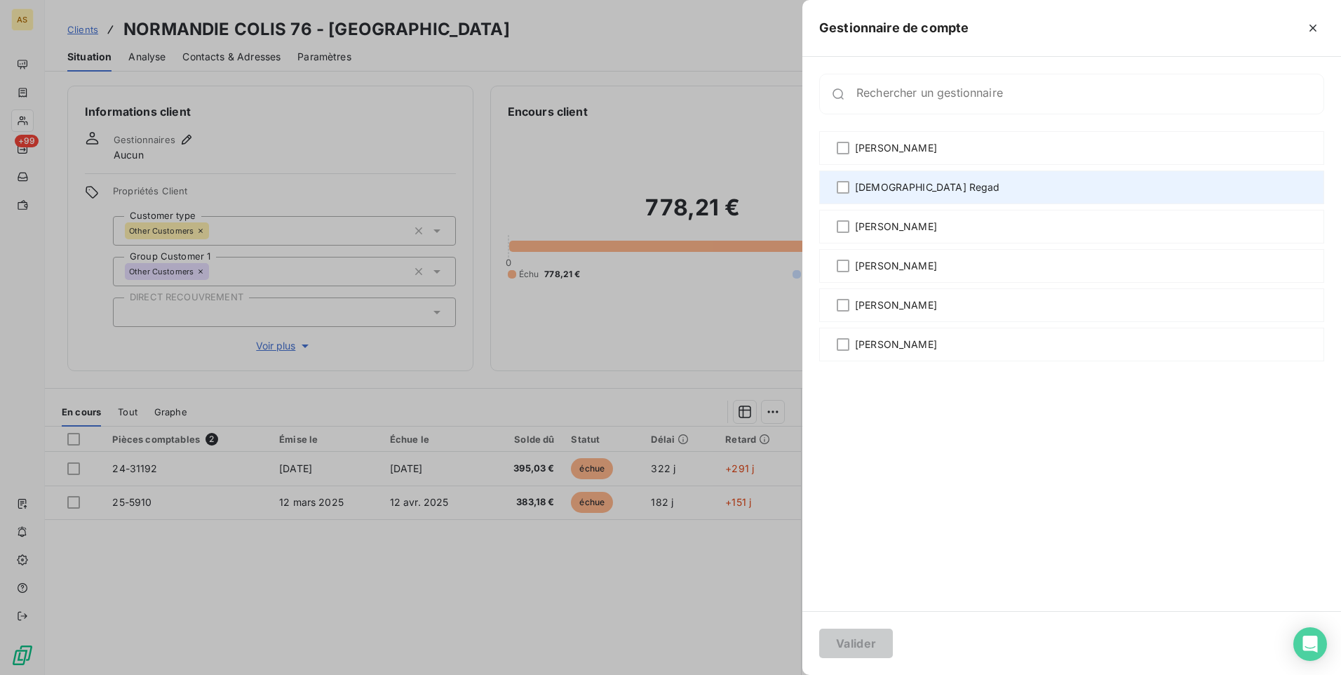
click at [859, 188] on span "[DEMOGRAPHIC_DATA] Regad" at bounding box center [927, 187] width 145 height 14
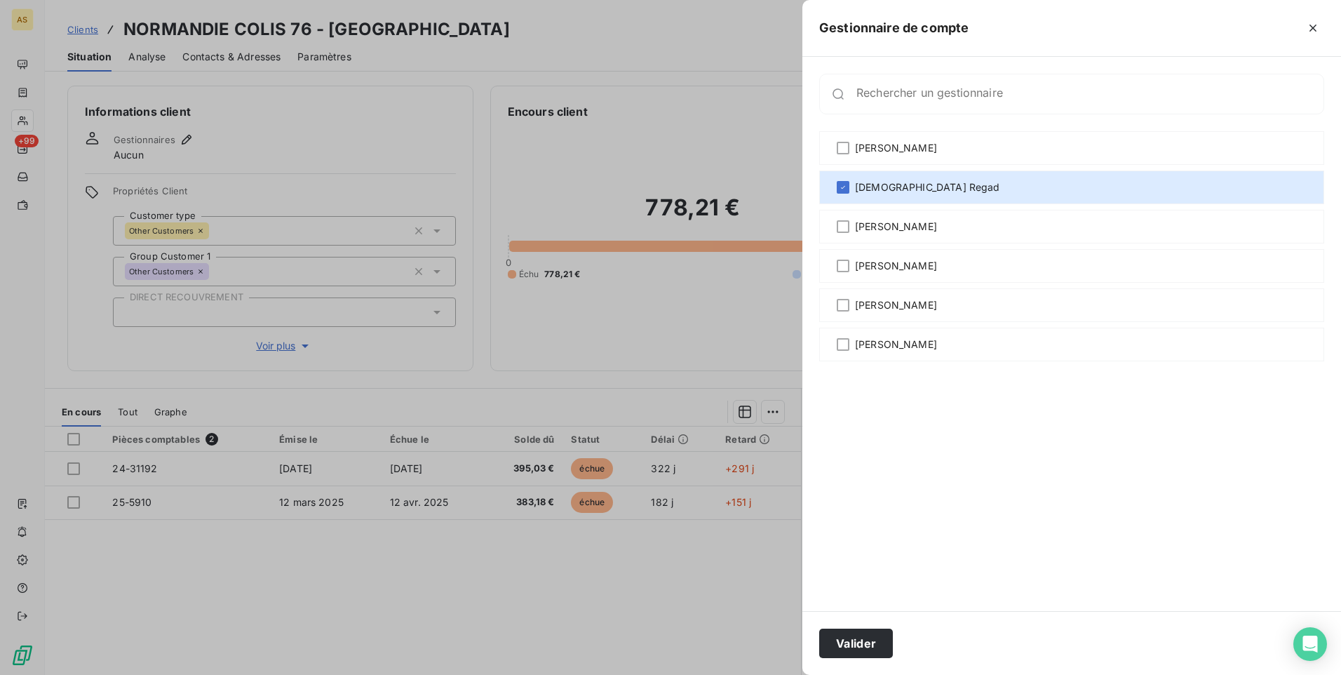
drag, startPoint x: 854, startPoint y: 306, endPoint x: 863, endPoint y: 487, distance: 181.9
click at [854, 311] on div "[PERSON_NAME]" at bounding box center [1071, 305] width 505 height 34
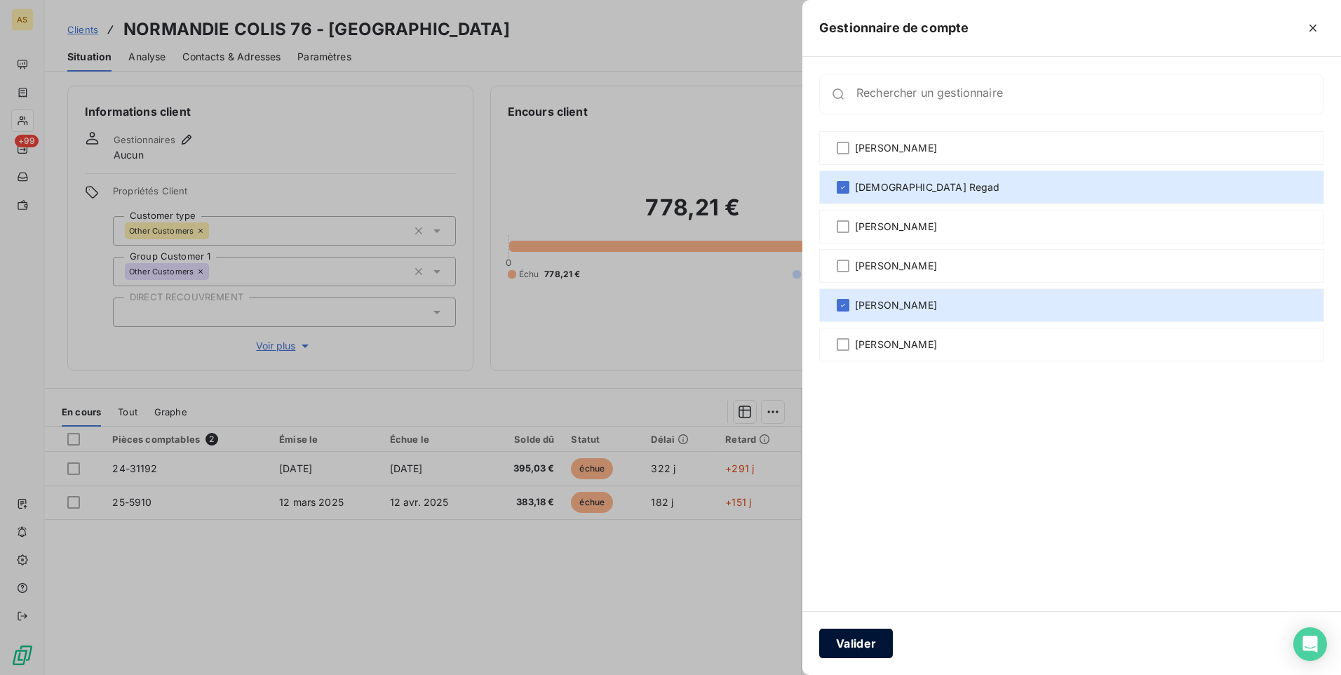
click at [875, 640] on button "Valider" at bounding box center [856, 642] width 74 height 29
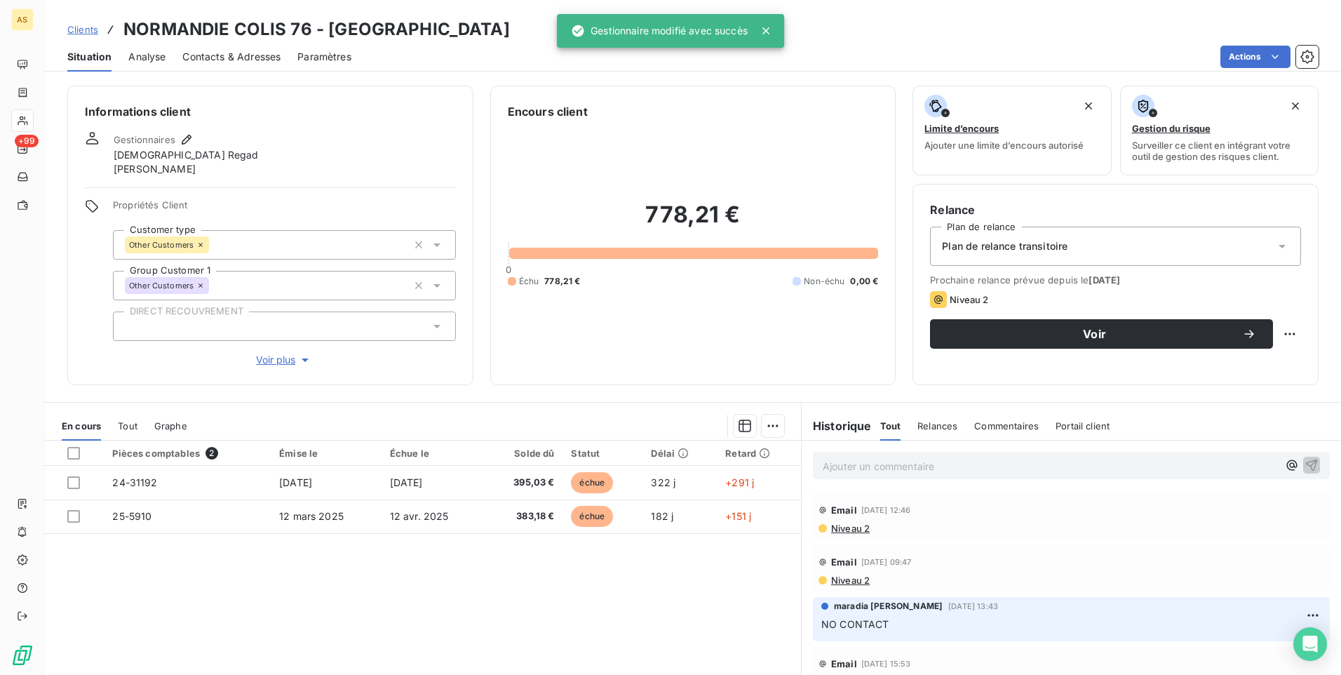
click at [74, 30] on span "Clients" at bounding box center [82, 29] width 31 height 11
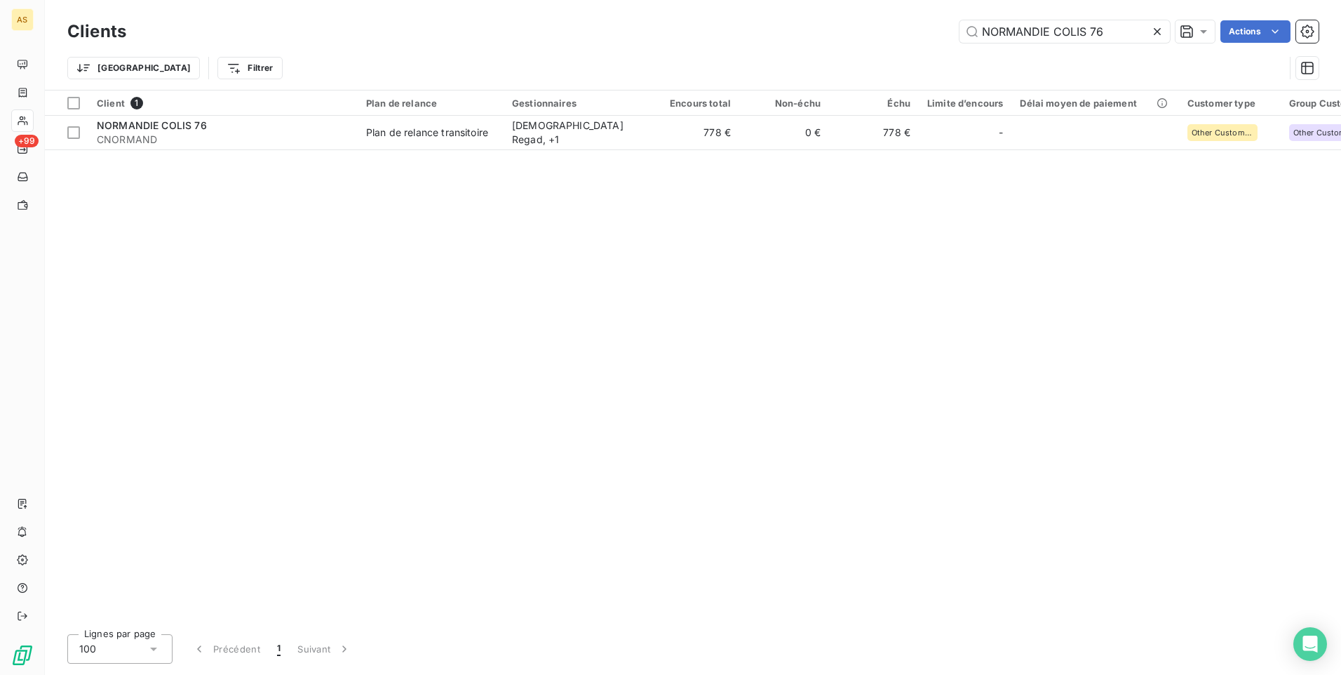
drag, startPoint x: 1157, startPoint y: 28, endPoint x: 1018, endPoint y: 24, distance: 139.6
click at [1155, 28] on icon at bounding box center [1157, 32] width 14 height 14
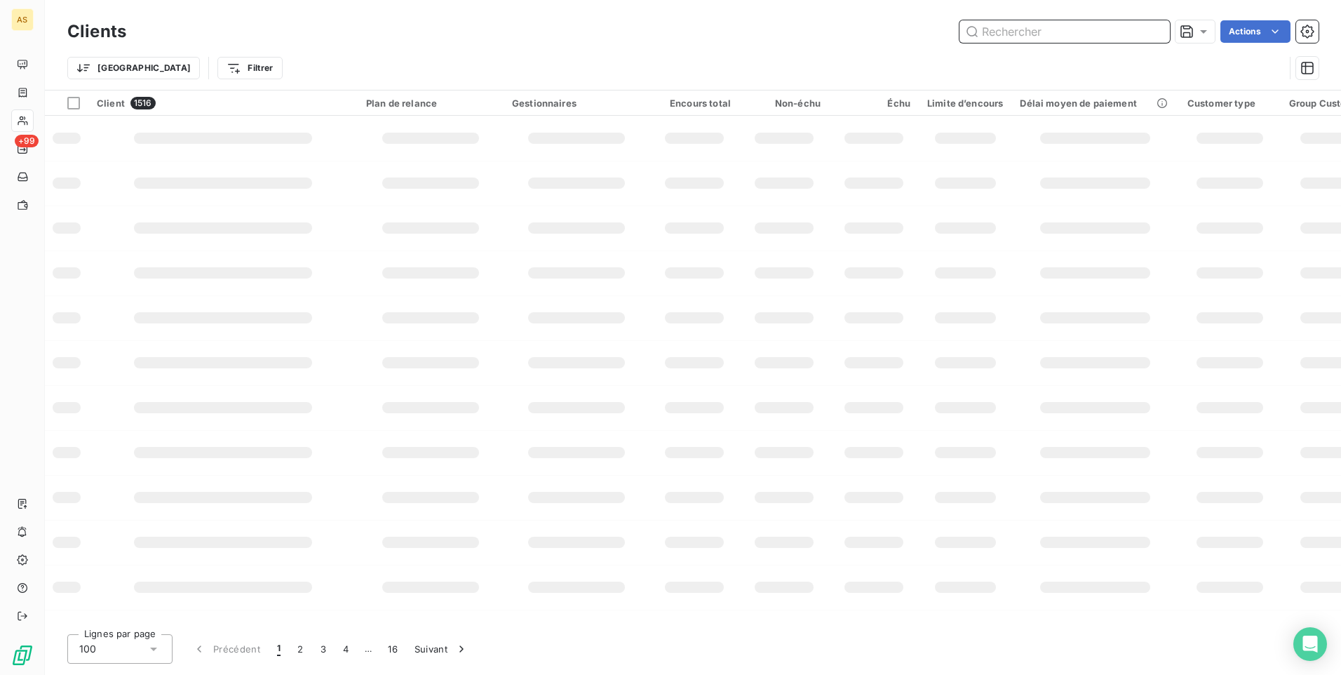
click at [994, 32] on input "text" at bounding box center [1065, 31] width 210 height 22
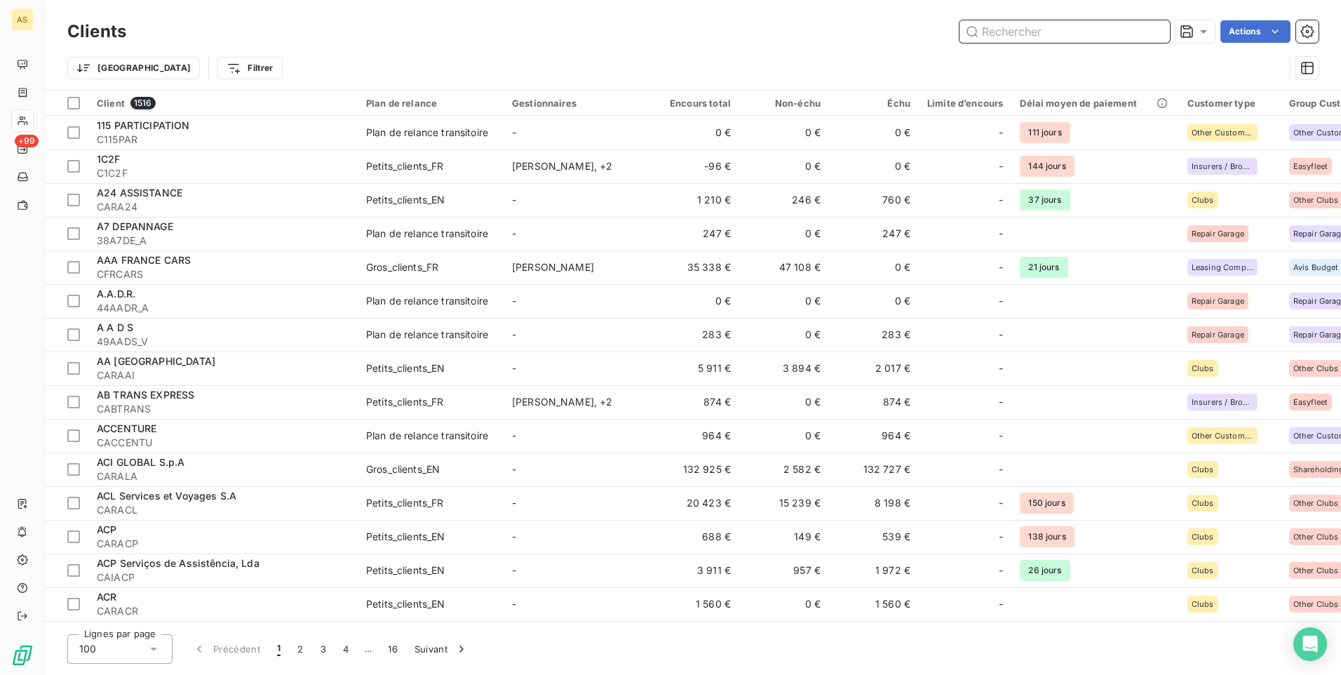
paste input "QUEEN TRANSPORT"
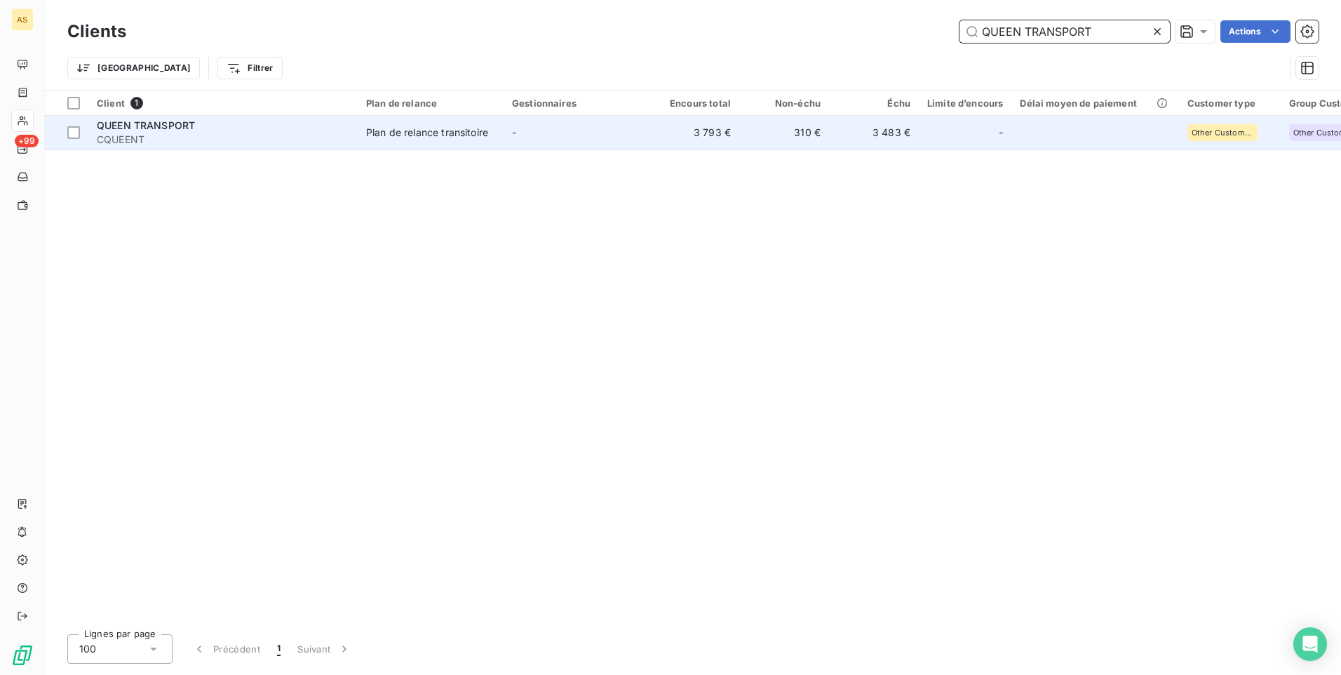
type input "QUEEN TRANSPORT"
click at [221, 142] on span "CQUEENT" at bounding box center [223, 140] width 253 height 14
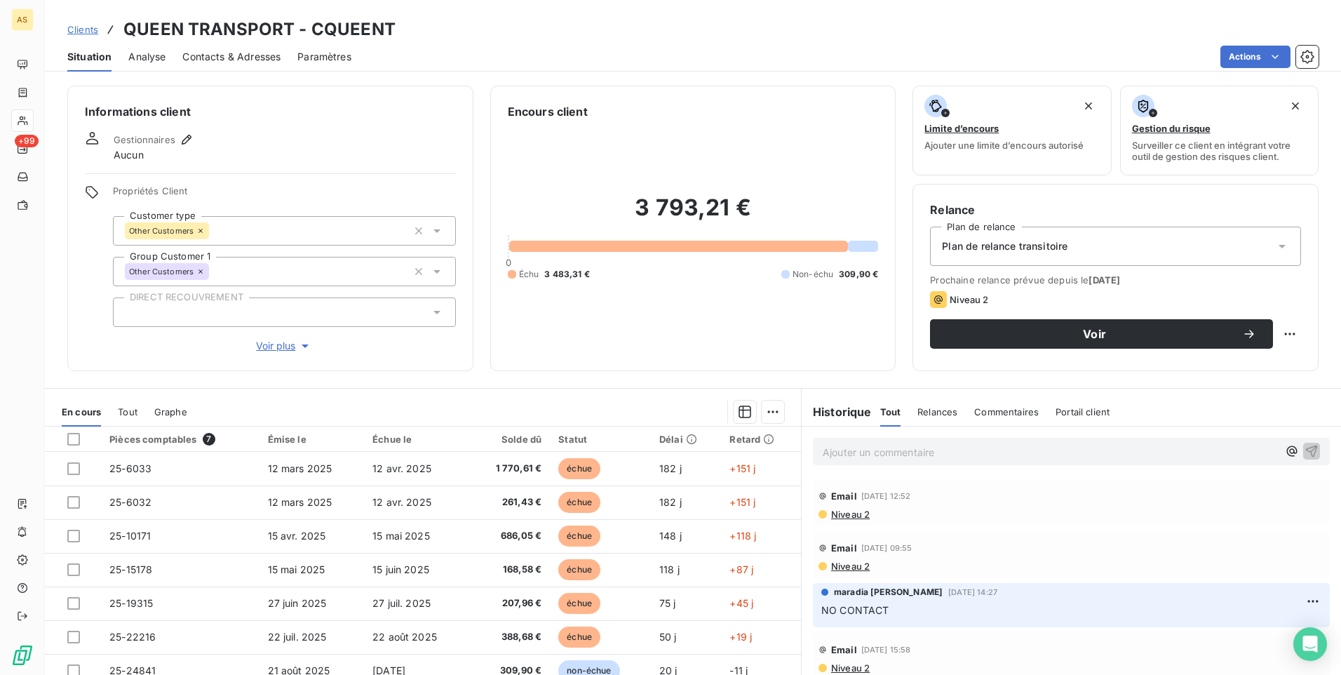
click at [175, 140] on div "Gestionnaires" at bounding box center [154, 139] width 81 height 17
click at [185, 143] on icon "button" at bounding box center [187, 140] width 14 height 14
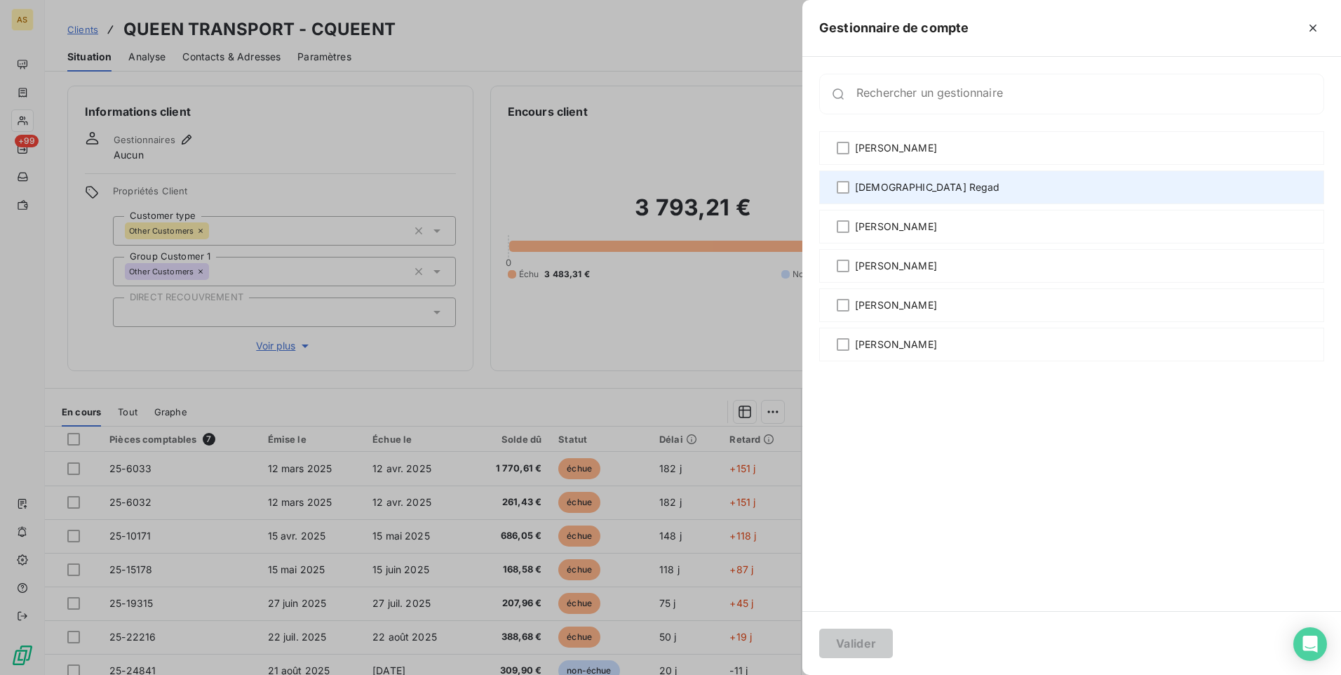
click at [852, 187] on div "[DEMOGRAPHIC_DATA] Regad" at bounding box center [1071, 187] width 505 height 34
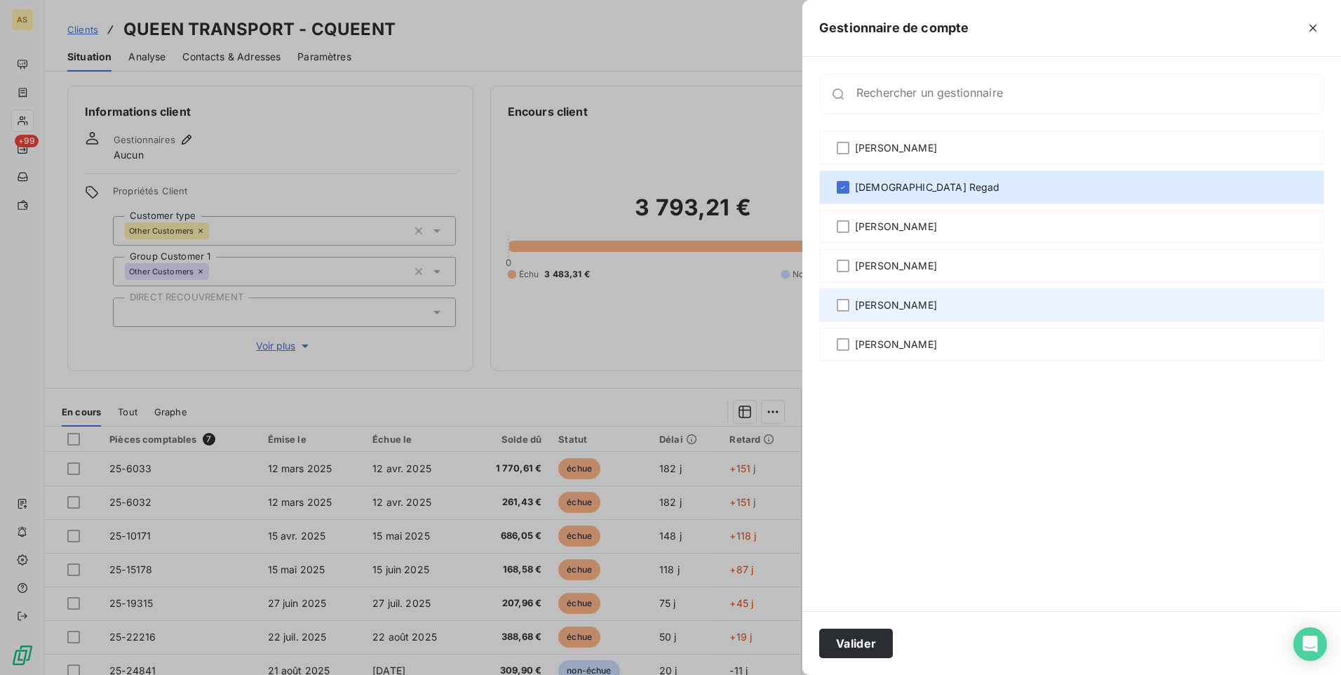
click at [862, 302] on span "[PERSON_NAME]" at bounding box center [896, 305] width 82 height 14
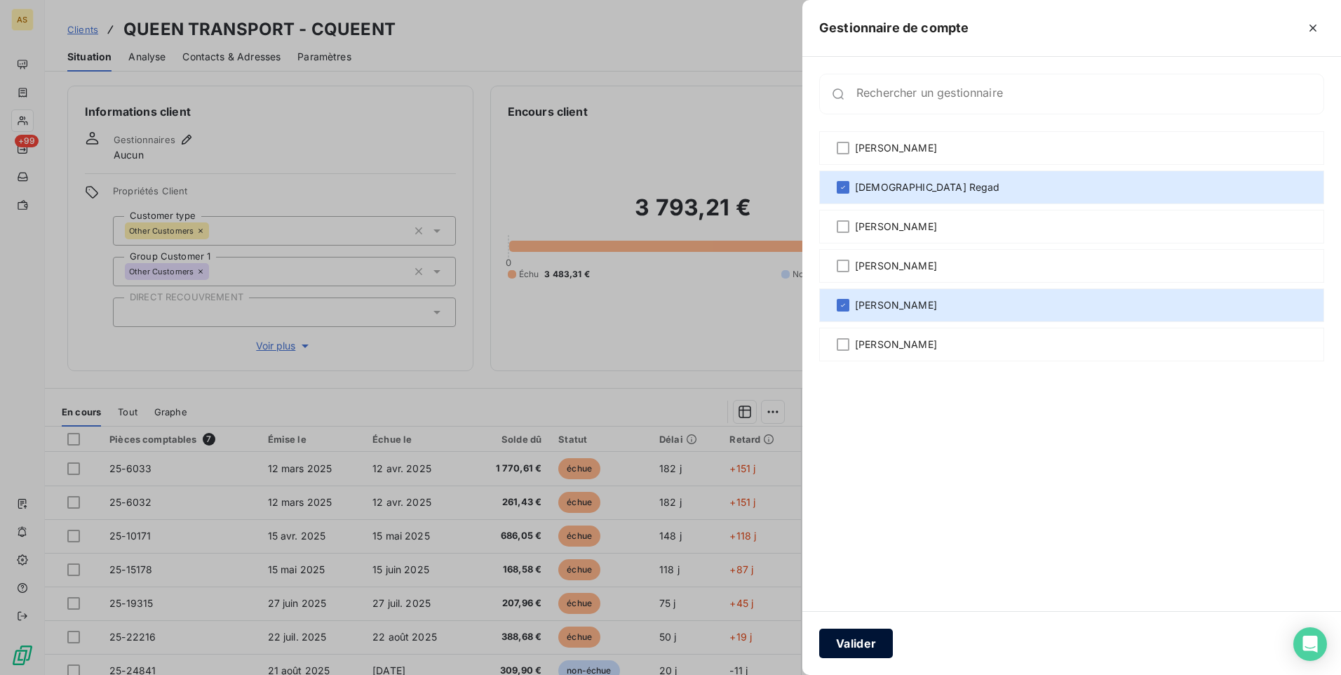
click at [870, 638] on button "Valider" at bounding box center [856, 642] width 74 height 29
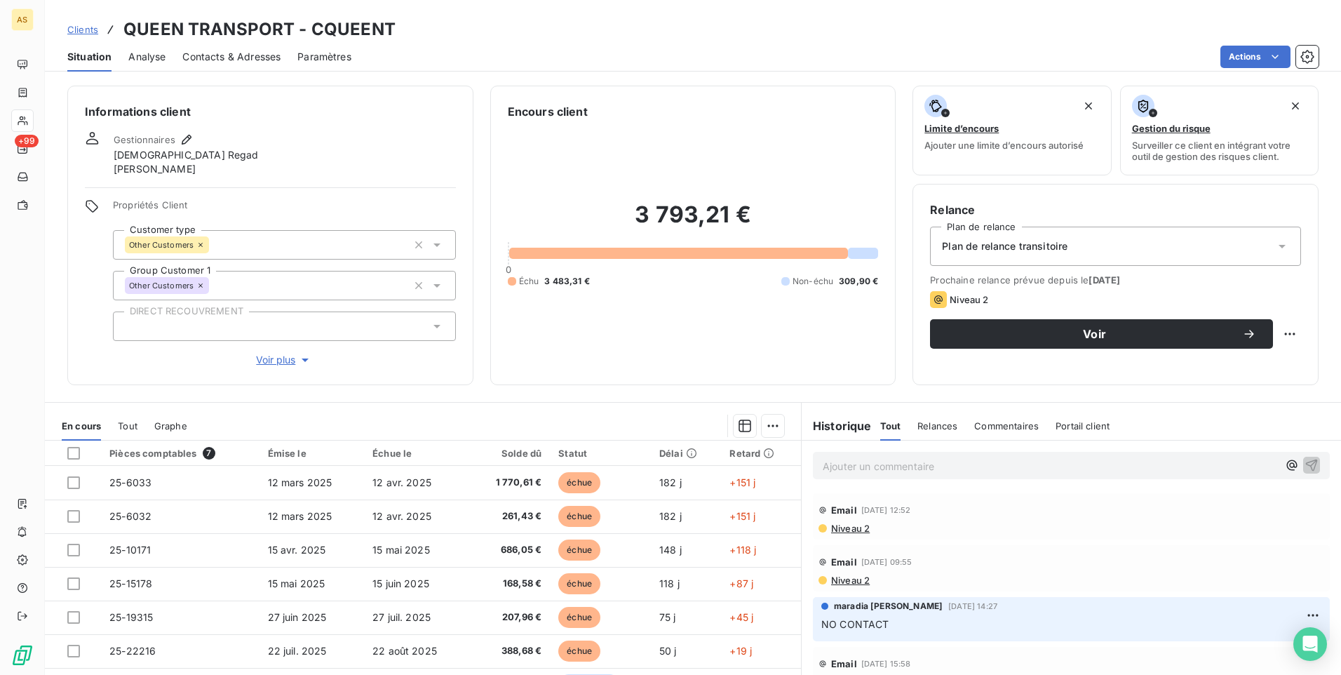
click at [91, 30] on span "Clients" at bounding box center [82, 29] width 31 height 11
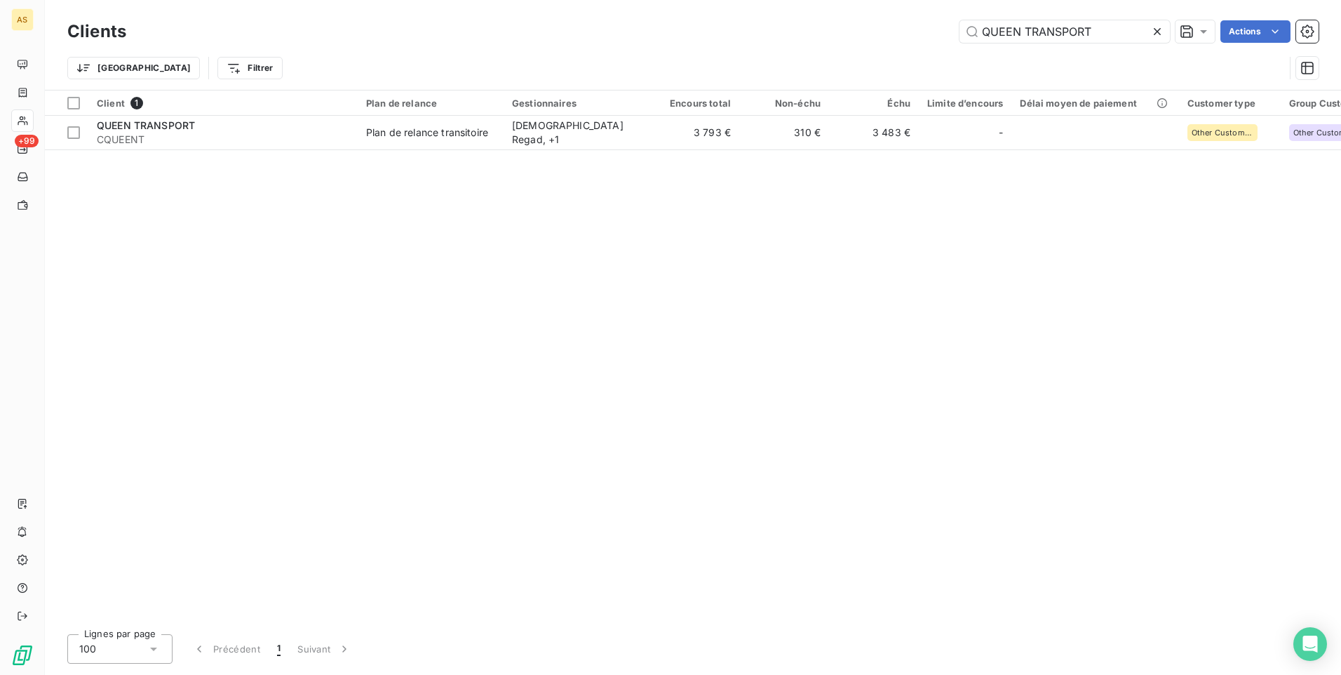
drag, startPoint x: 980, startPoint y: 29, endPoint x: 971, endPoint y: 58, distance: 29.3
click at [899, 46] on div "Clients QUEEN TRANSPORT Actions" at bounding box center [692, 31] width 1251 height 29
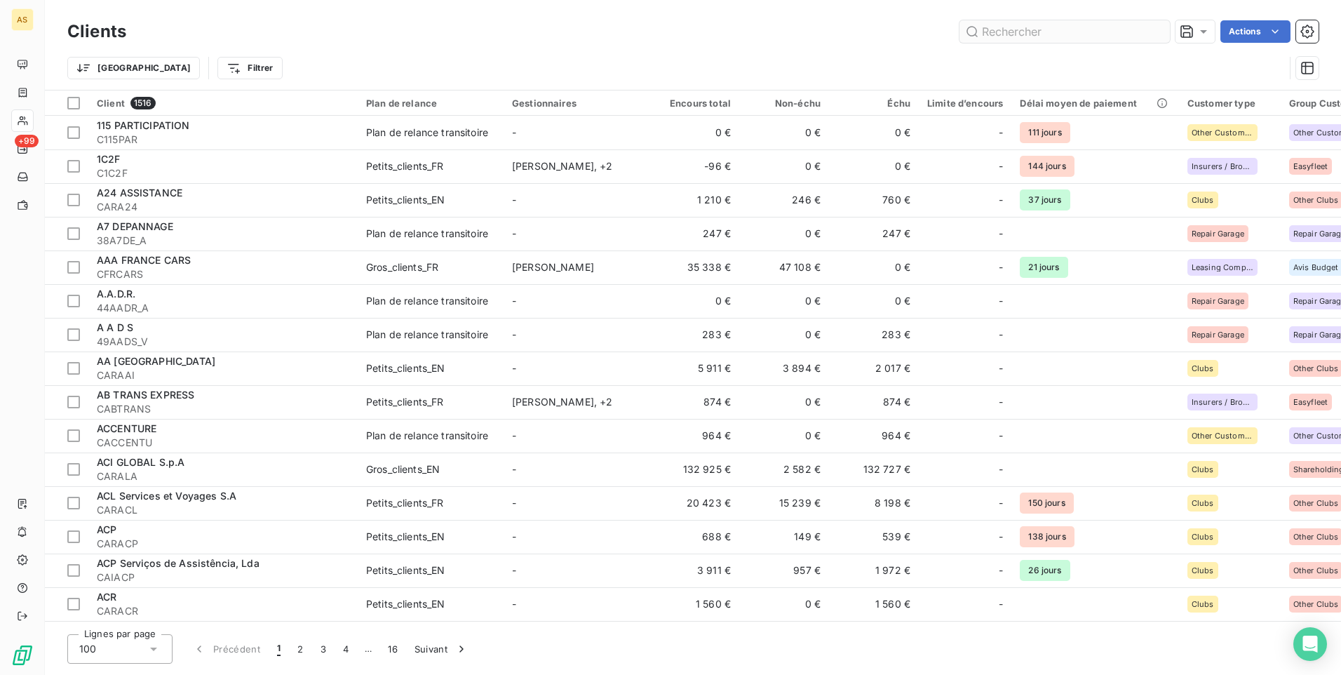
click at [987, 31] on input "text" at bounding box center [1065, 31] width 210 height 22
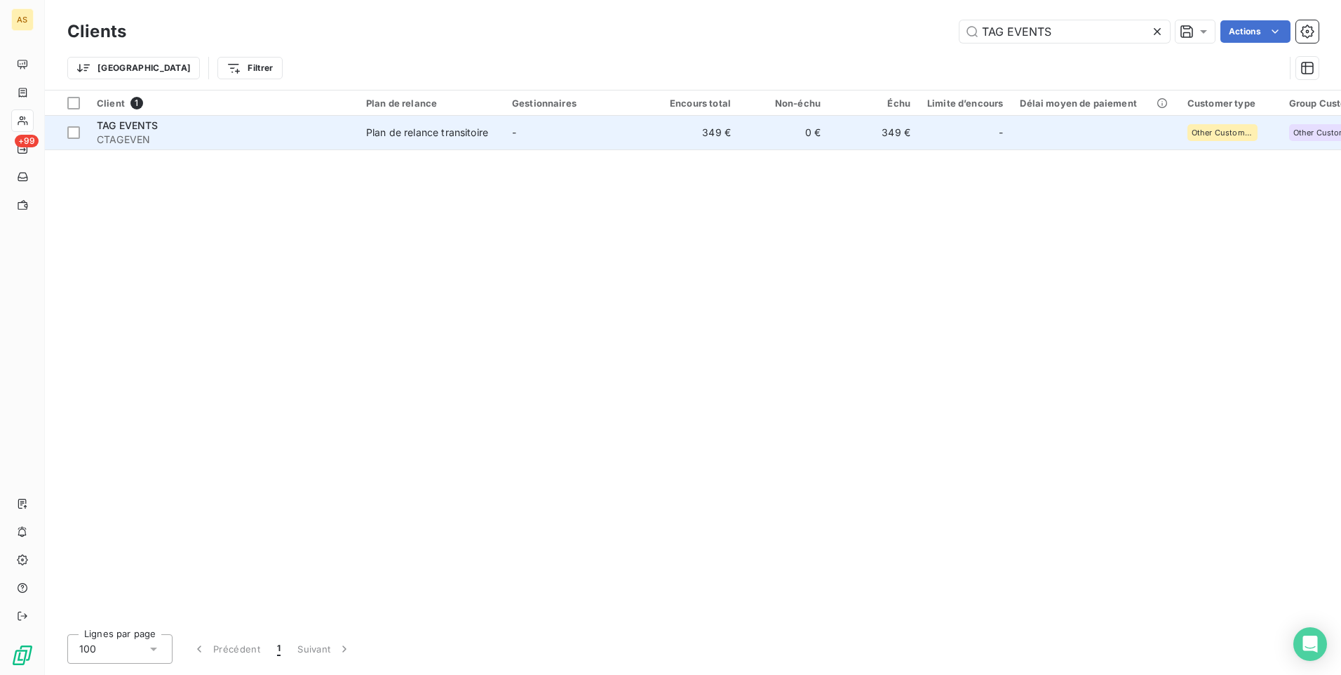
type input "TAG EVENTS"
click at [704, 135] on td "349 €" at bounding box center [695, 133] width 90 height 34
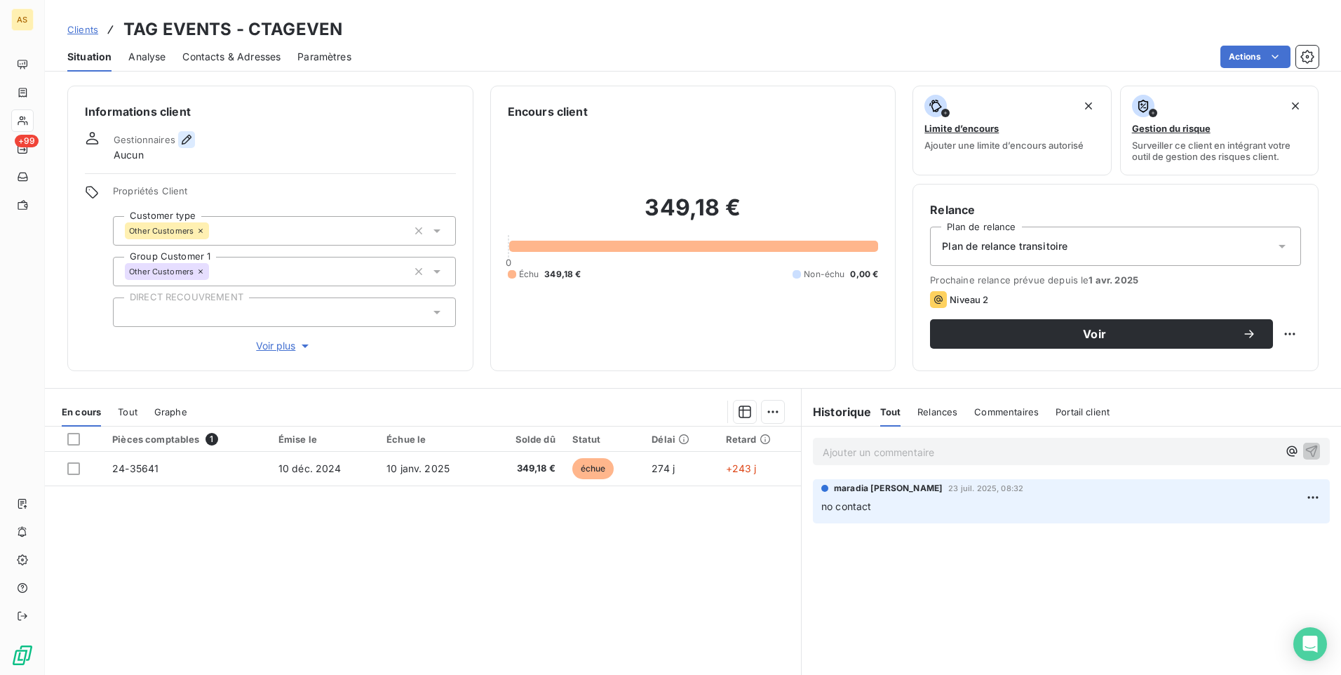
click at [189, 145] on icon "button" at bounding box center [187, 140] width 14 height 14
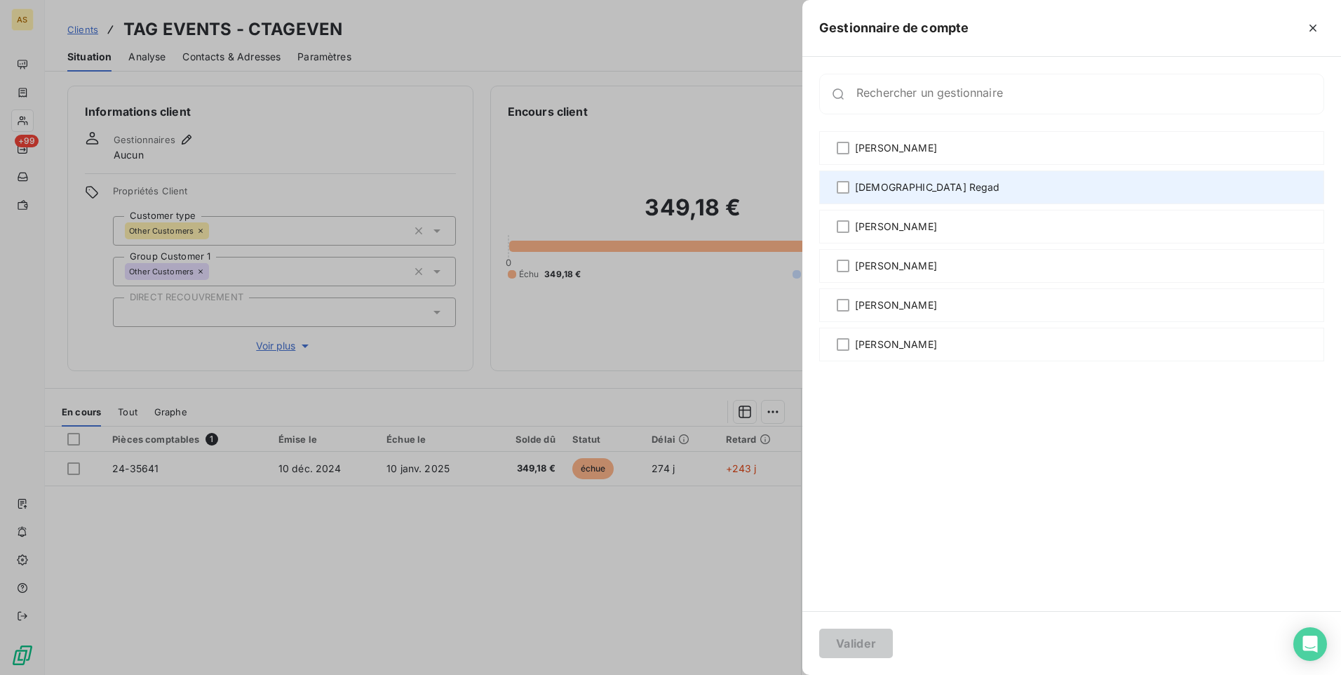
click at [863, 187] on span "[DEMOGRAPHIC_DATA] Regad" at bounding box center [927, 187] width 145 height 14
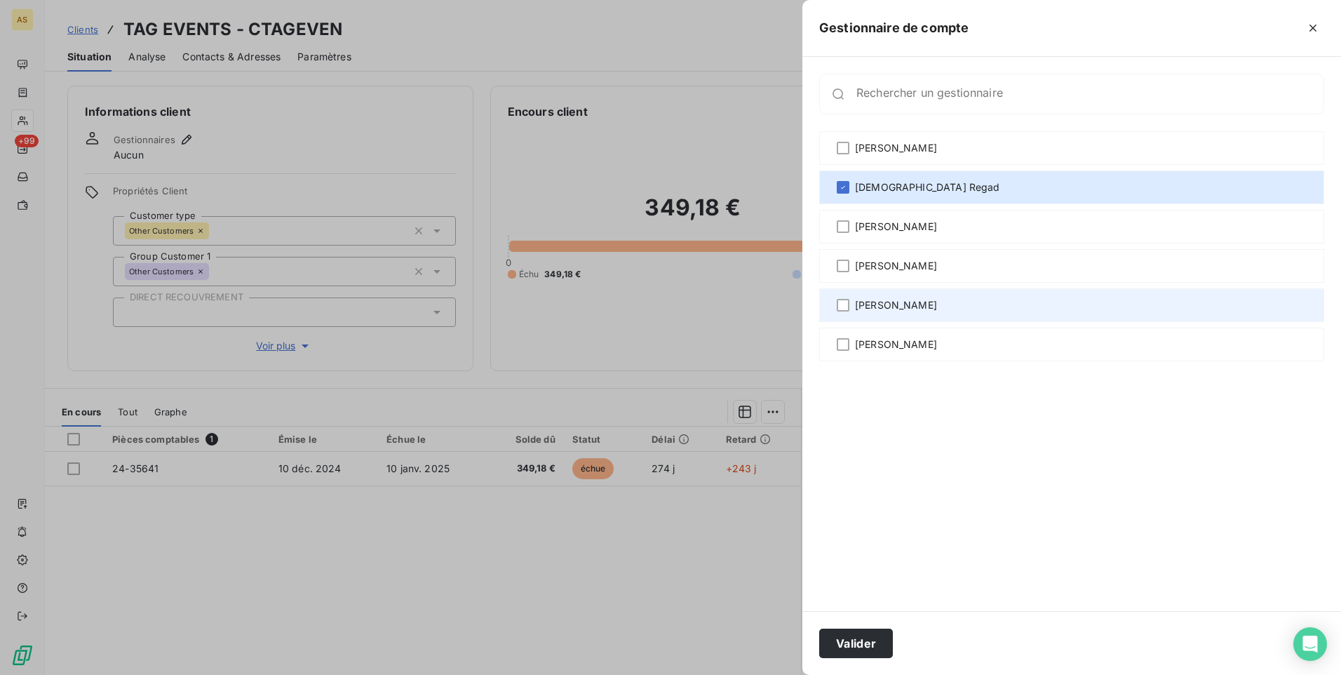
click at [875, 307] on span "[PERSON_NAME]" at bounding box center [896, 305] width 82 height 14
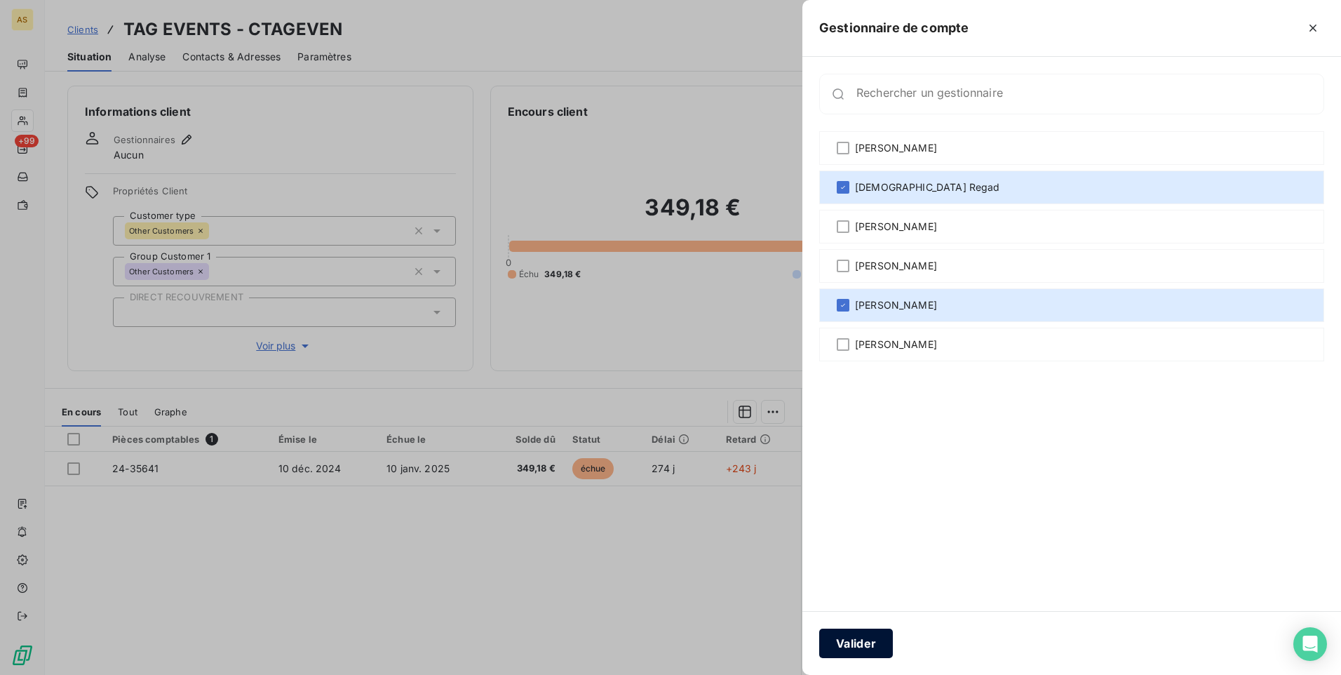
click at [861, 640] on button "Valider" at bounding box center [856, 642] width 74 height 29
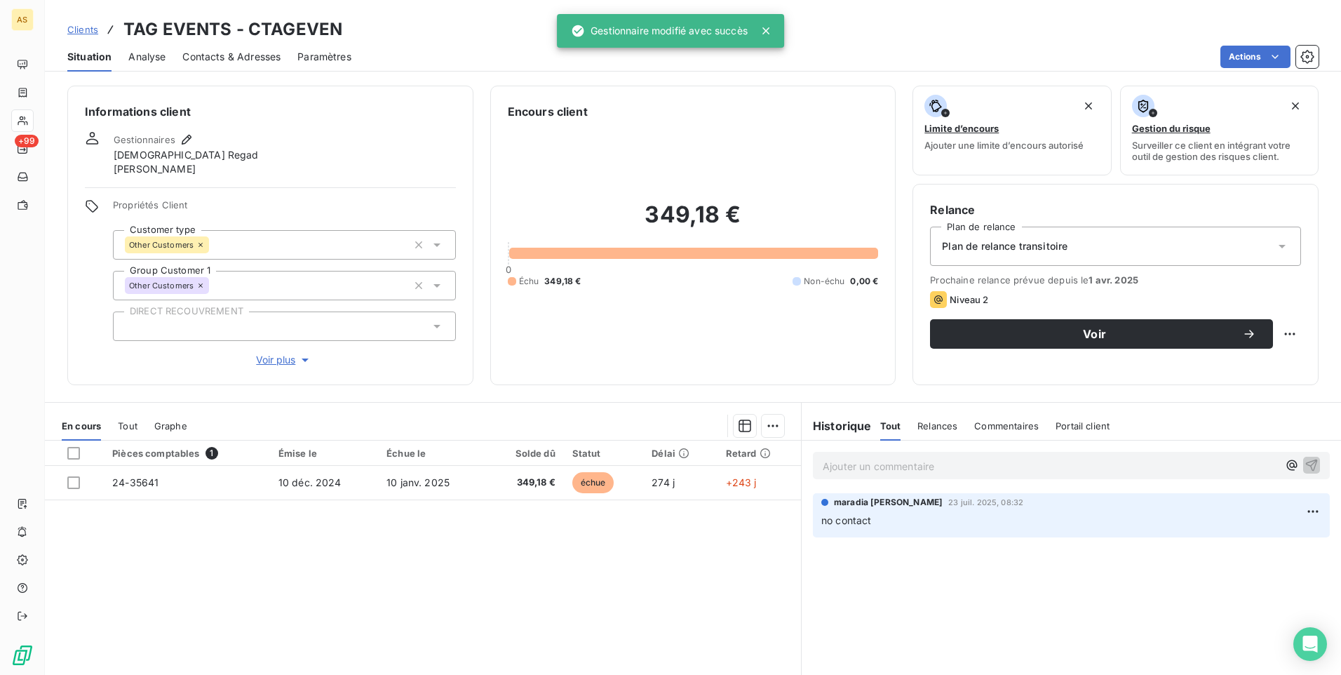
click at [94, 28] on span "Clients" at bounding box center [82, 29] width 31 height 11
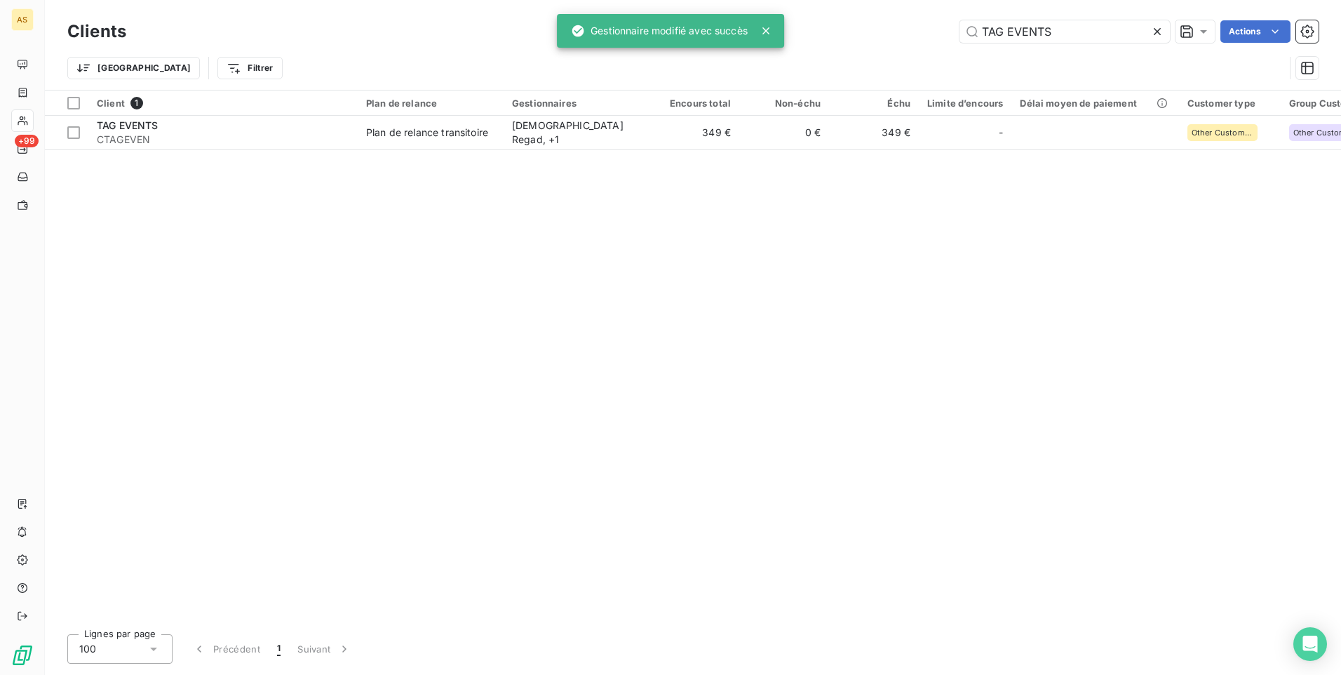
drag, startPoint x: 1035, startPoint y: 29, endPoint x: 1048, endPoint y: 74, distance: 47.3
click at [967, 55] on div "Clients TAG EVENTS Actions Trier Filtrer" at bounding box center [692, 53] width 1251 height 73
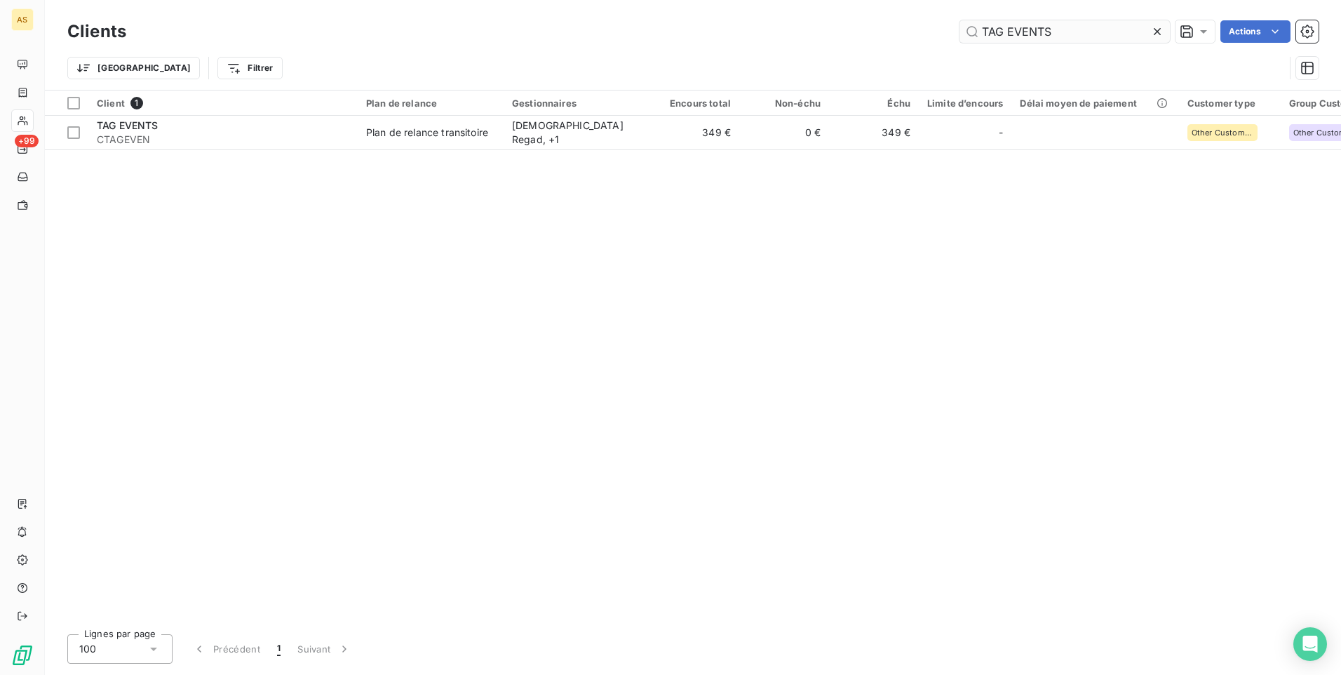
click at [1066, 27] on input "TAG EVENTS" at bounding box center [1065, 31] width 210 height 22
drag, startPoint x: 1066, startPoint y: 27, endPoint x: 920, endPoint y: 6, distance: 148.1
click at [919, 7] on div "Clients TAG EVENTS Actions Trier Filtrer" at bounding box center [693, 45] width 1296 height 90
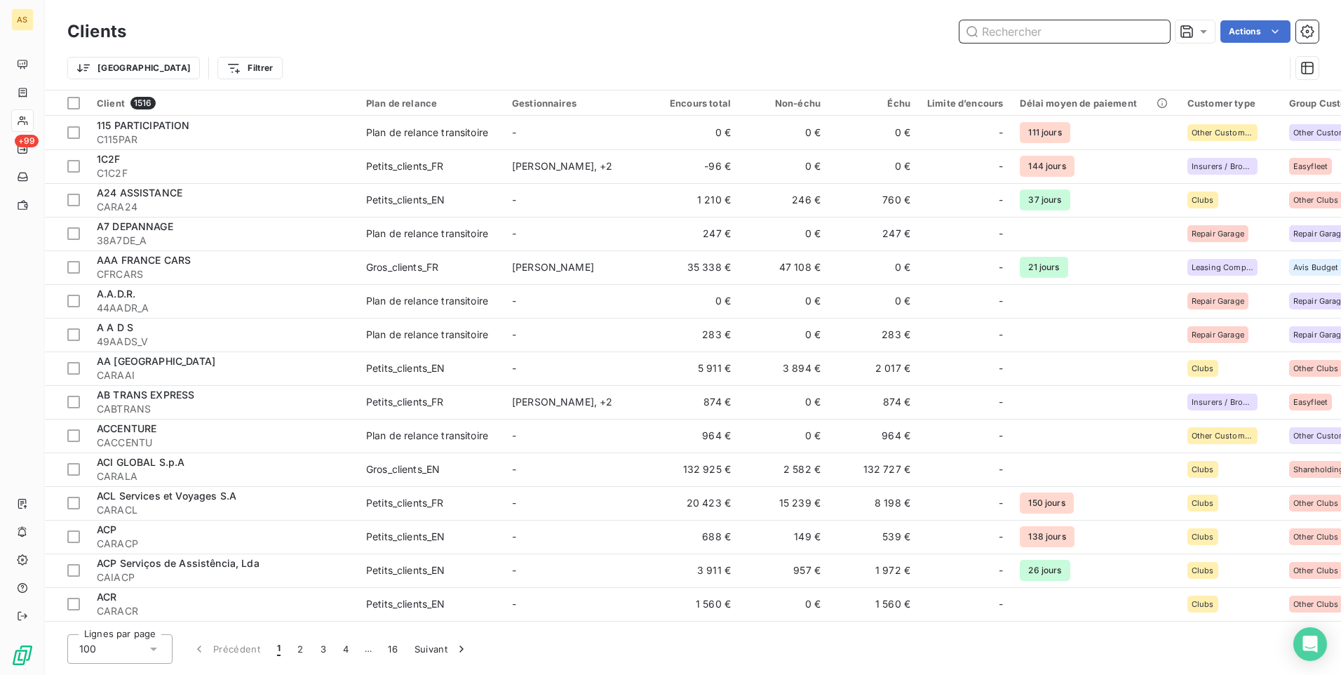
click at [987, 28] on input "text" at bounding box center [1065, 31] width 210 height 22
paste input "TRANS D.K - CTRANSDK"
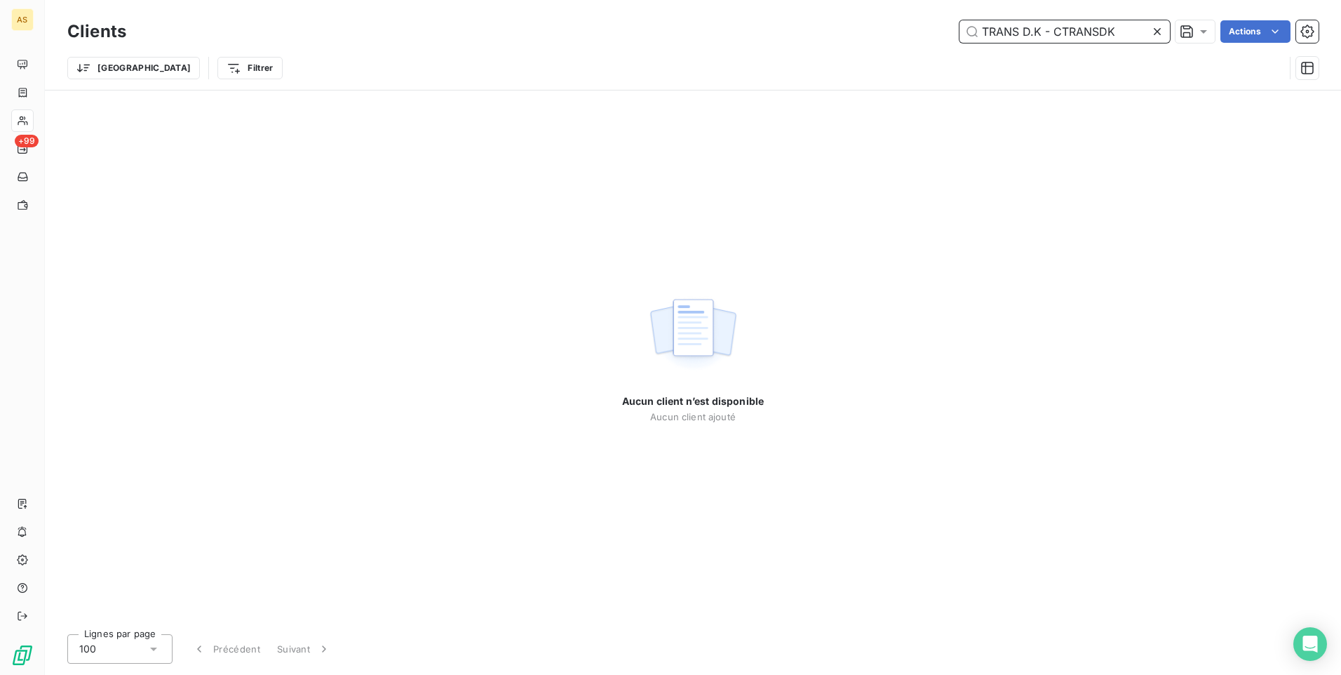
click at [1054, 31] on input "TRANS D.K - CTRANSDK" at bounding box center [1065, 31] width 210 height 22
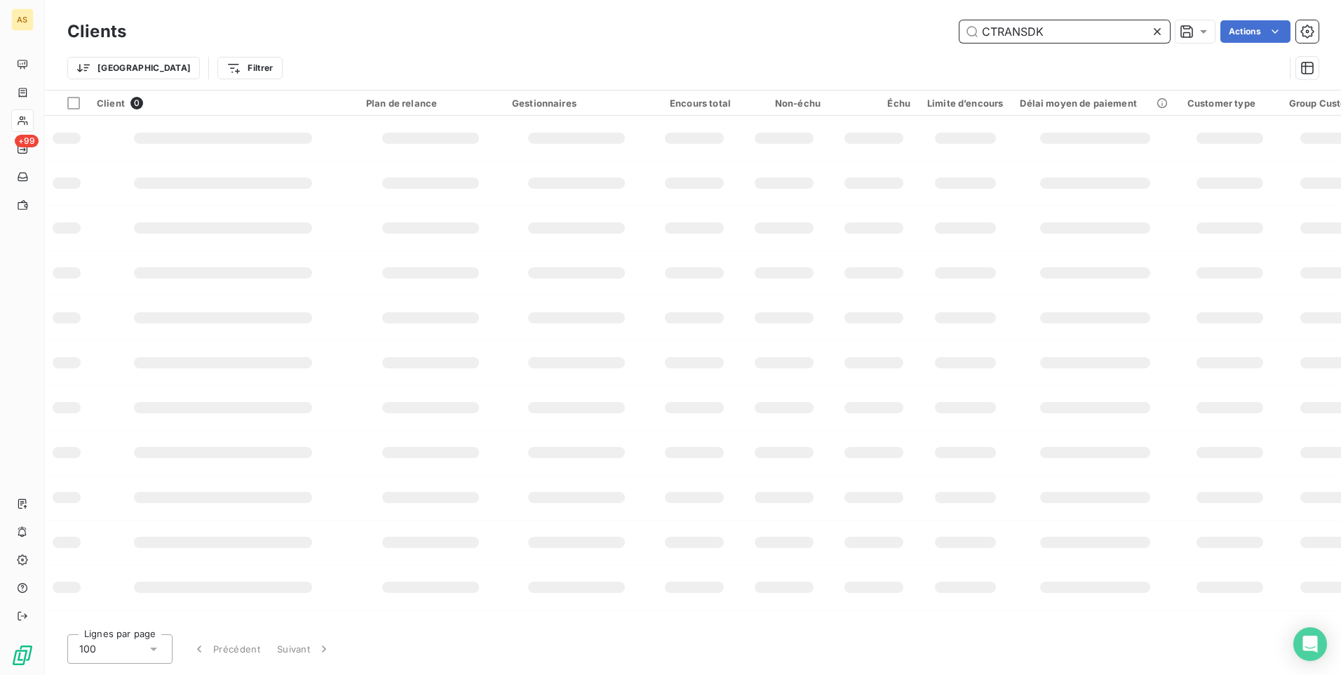
type input "CTRANSDK"
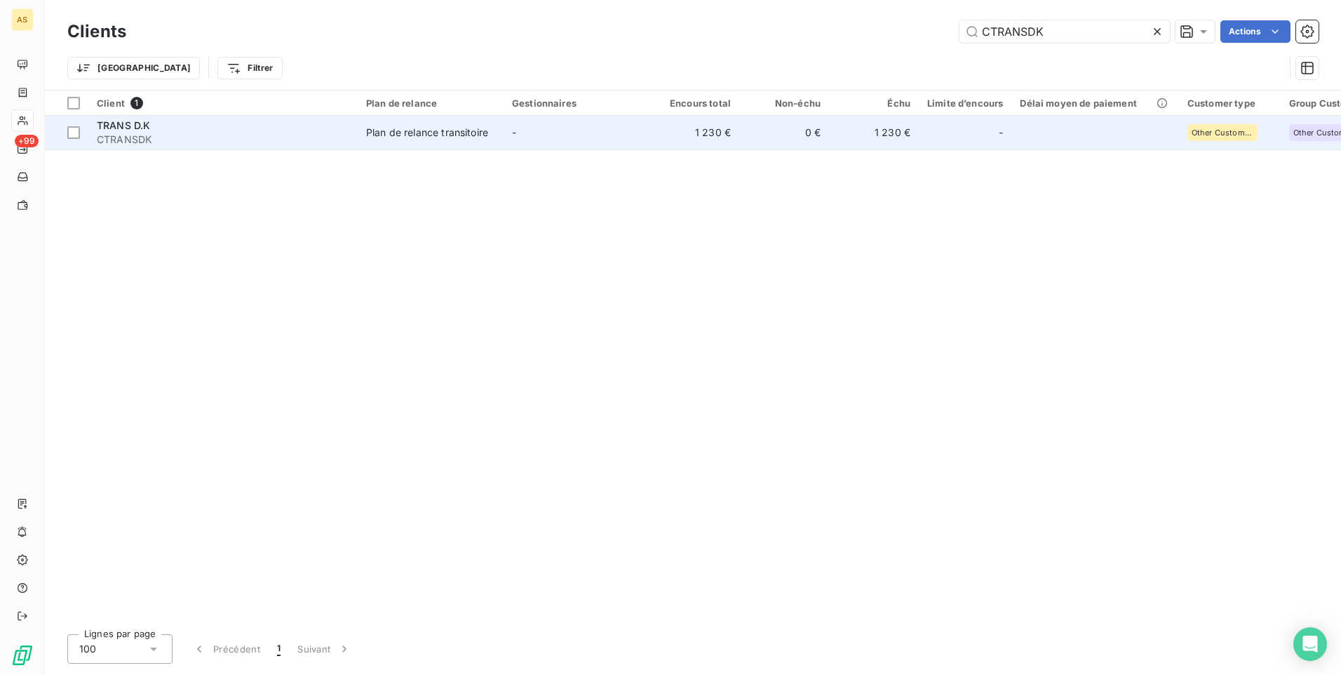
click at [464, 139] on div "Plan de relance transitoire" at bounding box center [427, 133] width 122 height 14
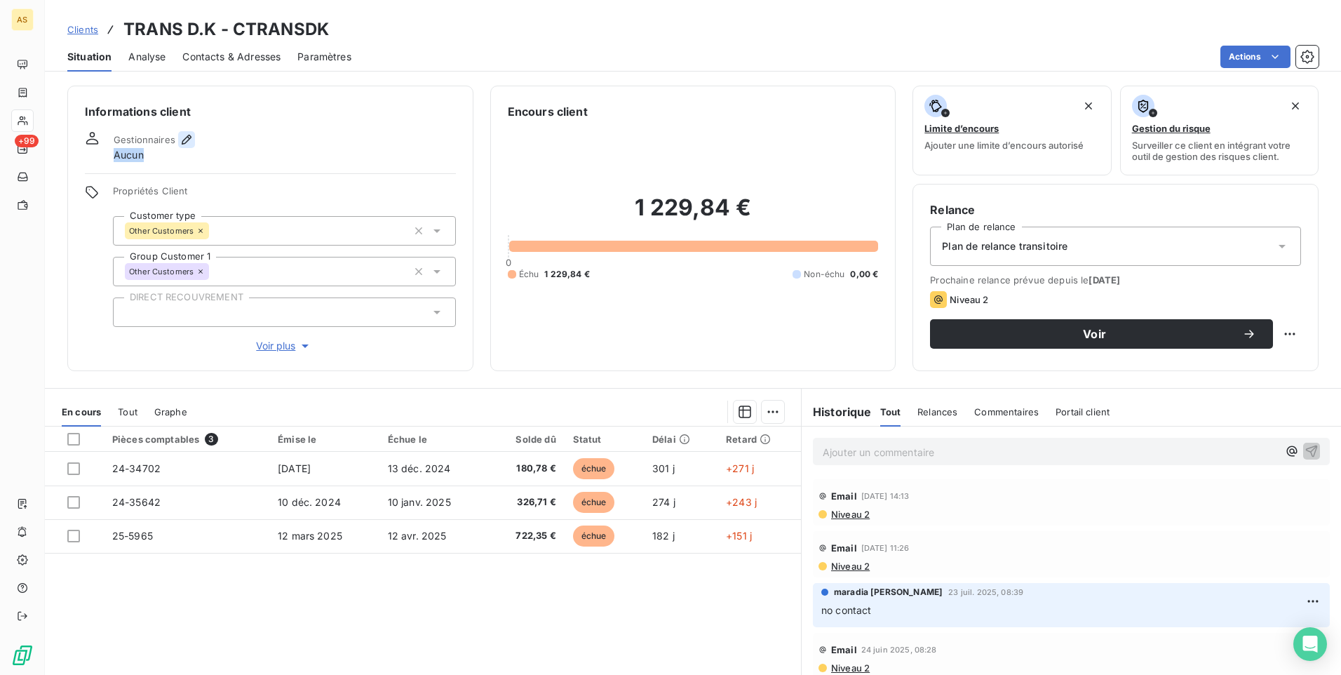
click at [187, 140] on icon "button" at bounding box center [187, 140] width 10 height 10
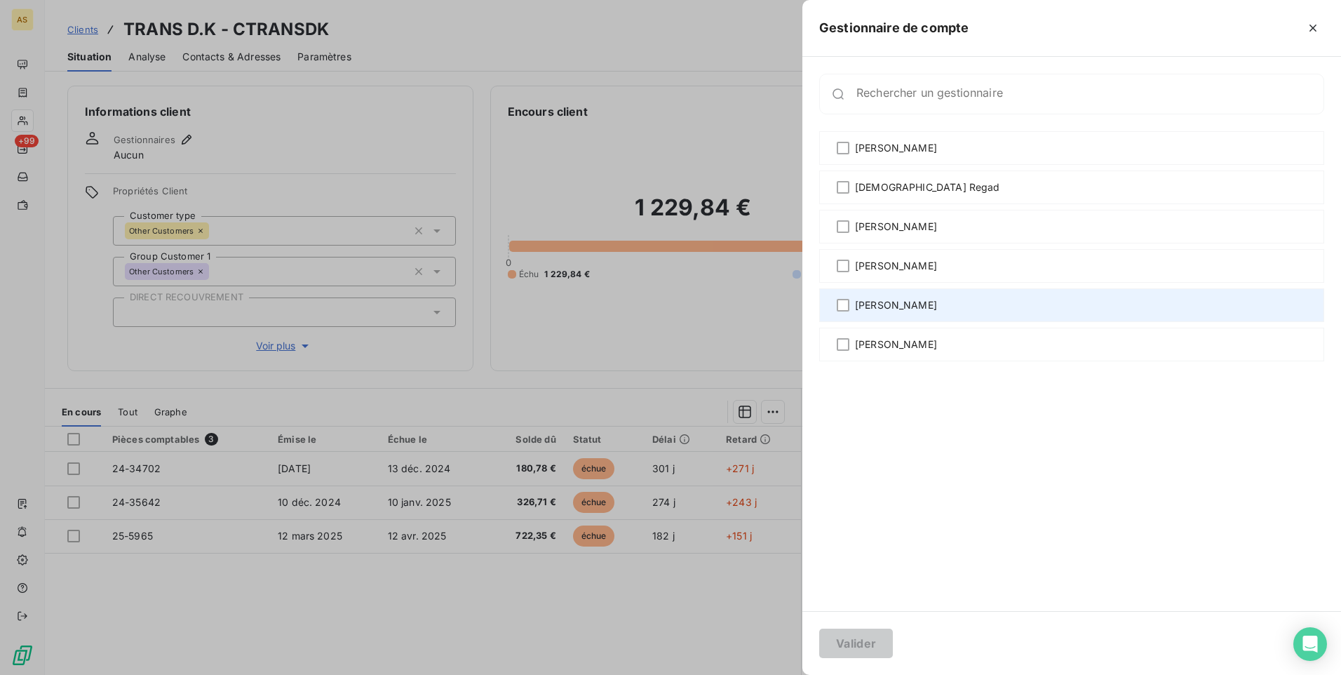
drag, startPoint x: 845, startPoint y: 309, endPoint x: 847, endPoint y: 294, distance: 15.5
click at [845, 306] on div at bounding box center [843, 305] width 13 height 13
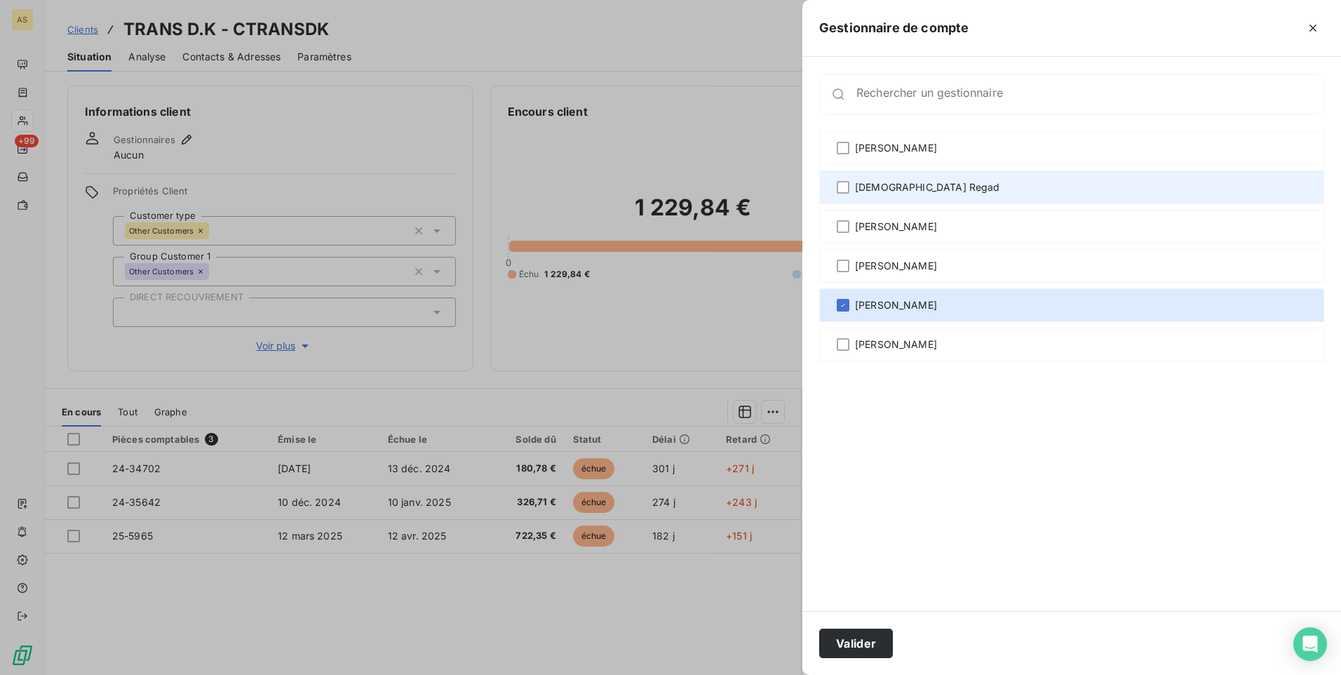
click at [844, 180] on div "[DEMOGRAPHIC_DATA] Regad" at bounding box center [1071, 187] width 505 height 34
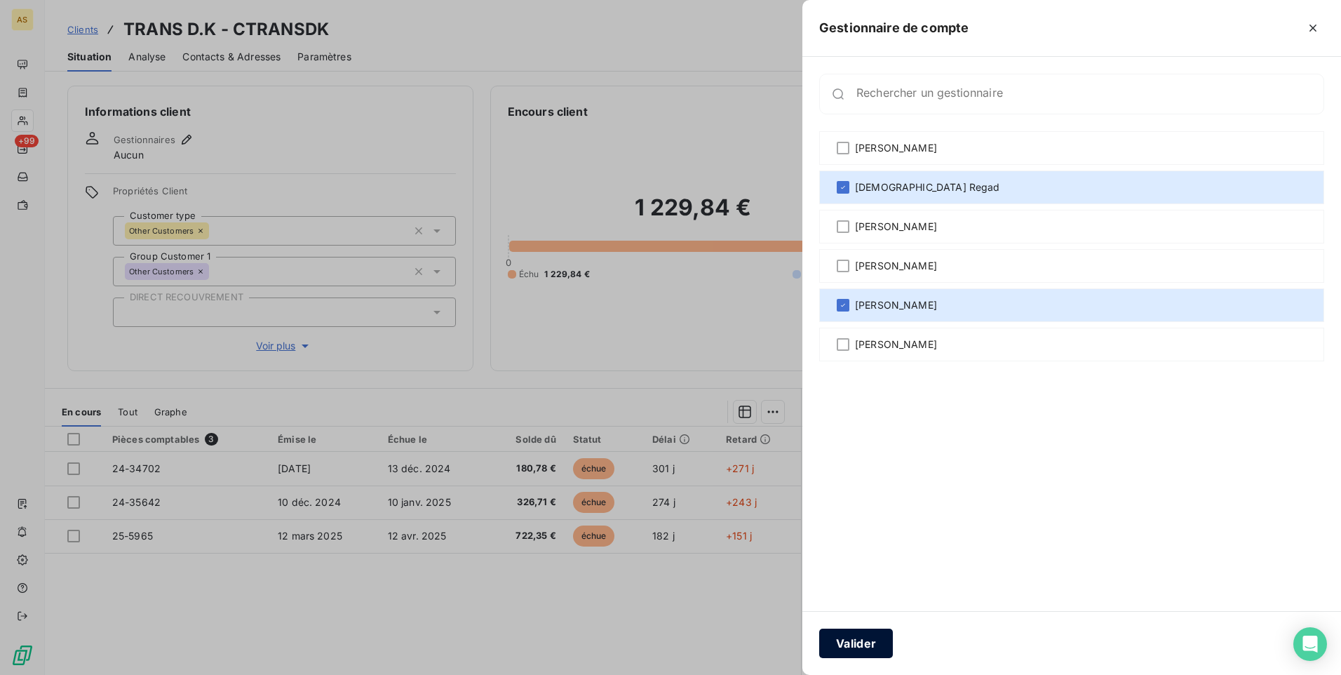
click at [852, 652] on button "Valider" at bounding box center [856, 642] width 74 height 29
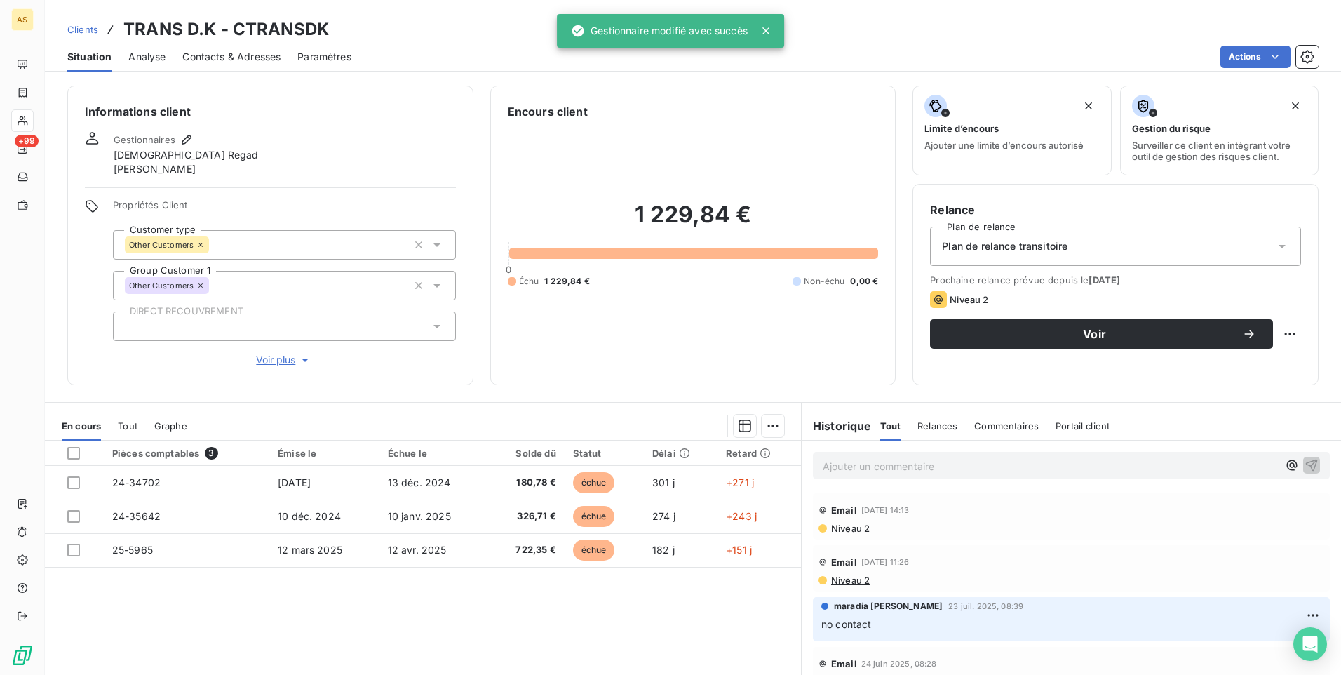
click at [93, 27] on span "Clients" at bounding box center [82, 29] width 31 height 11
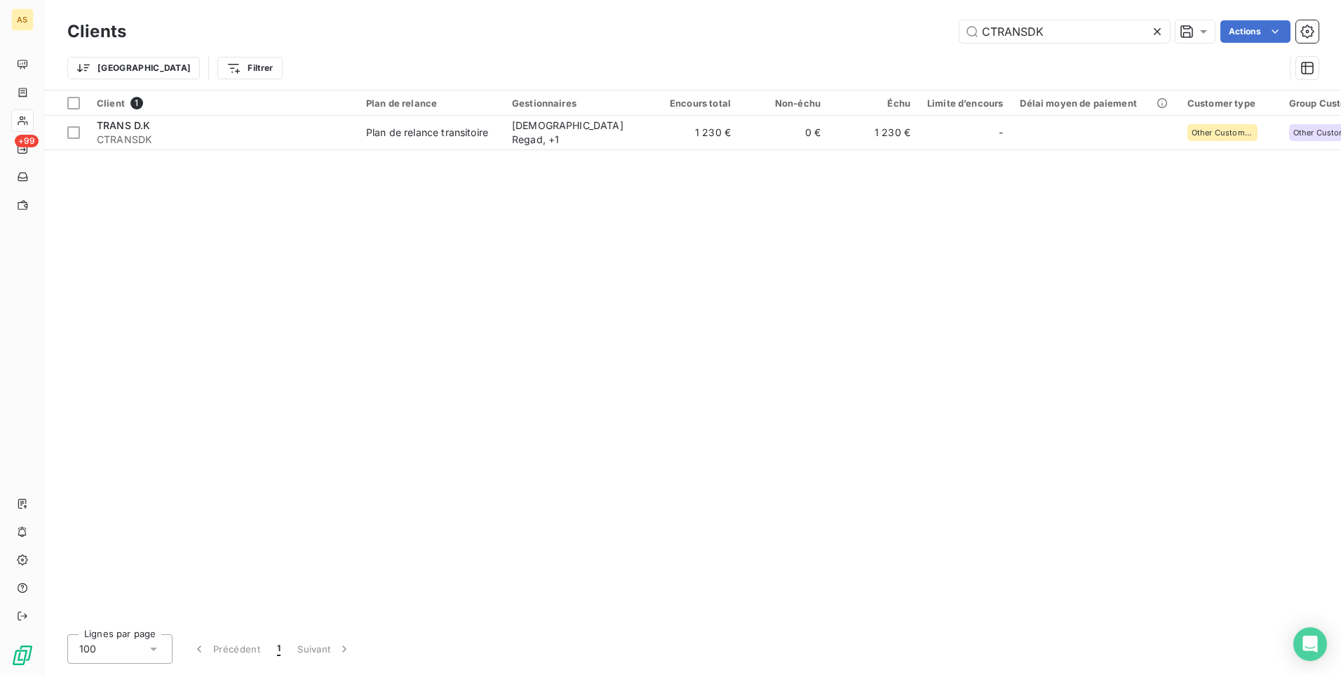
click at [1155, 29] on icon at bounding box center [1157, 32] width 14 height 14
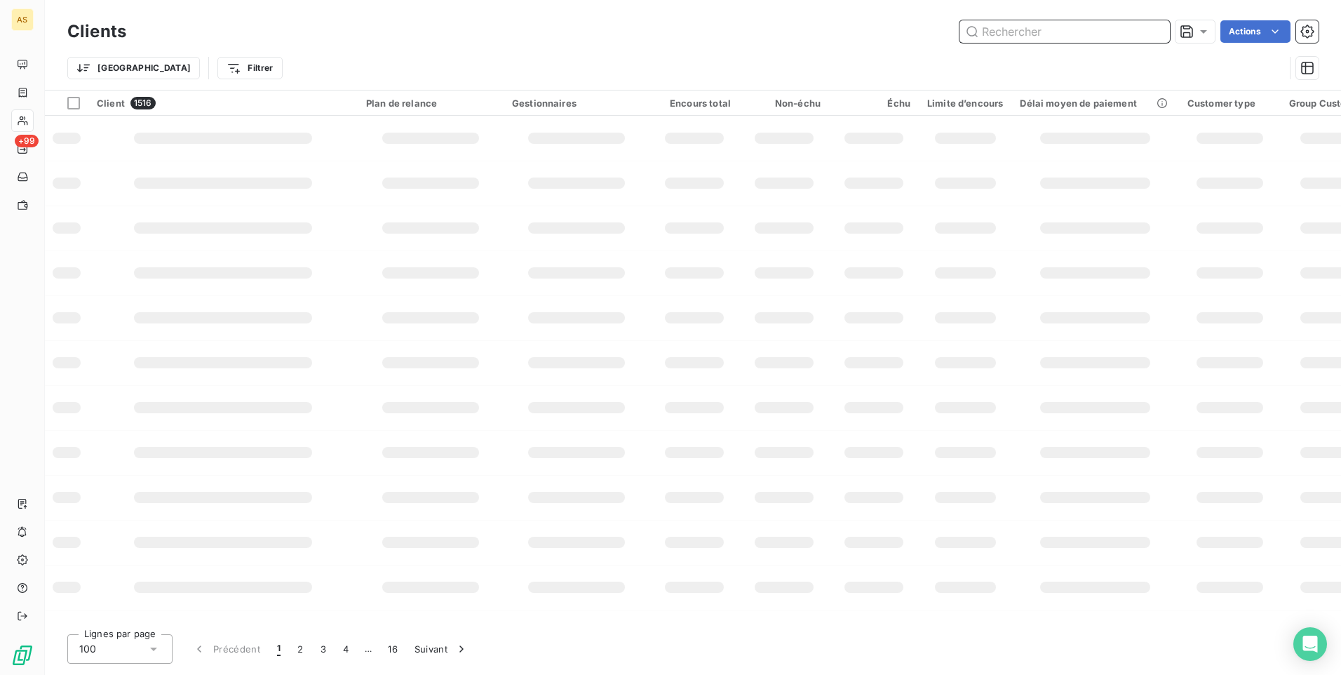
click at [992, 35] on input "text" at bounding box center [1065, 31] width 210 height 22
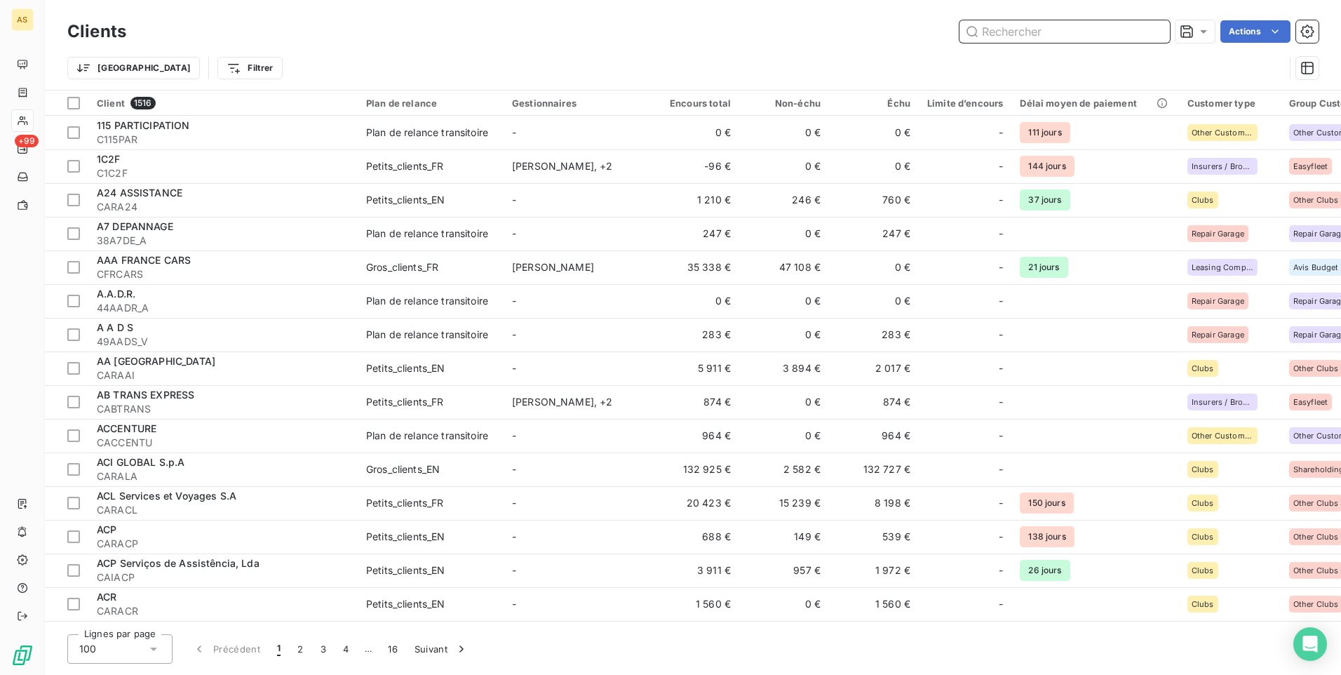
paste input "TRANSPORTS FULCOEXPRESS"
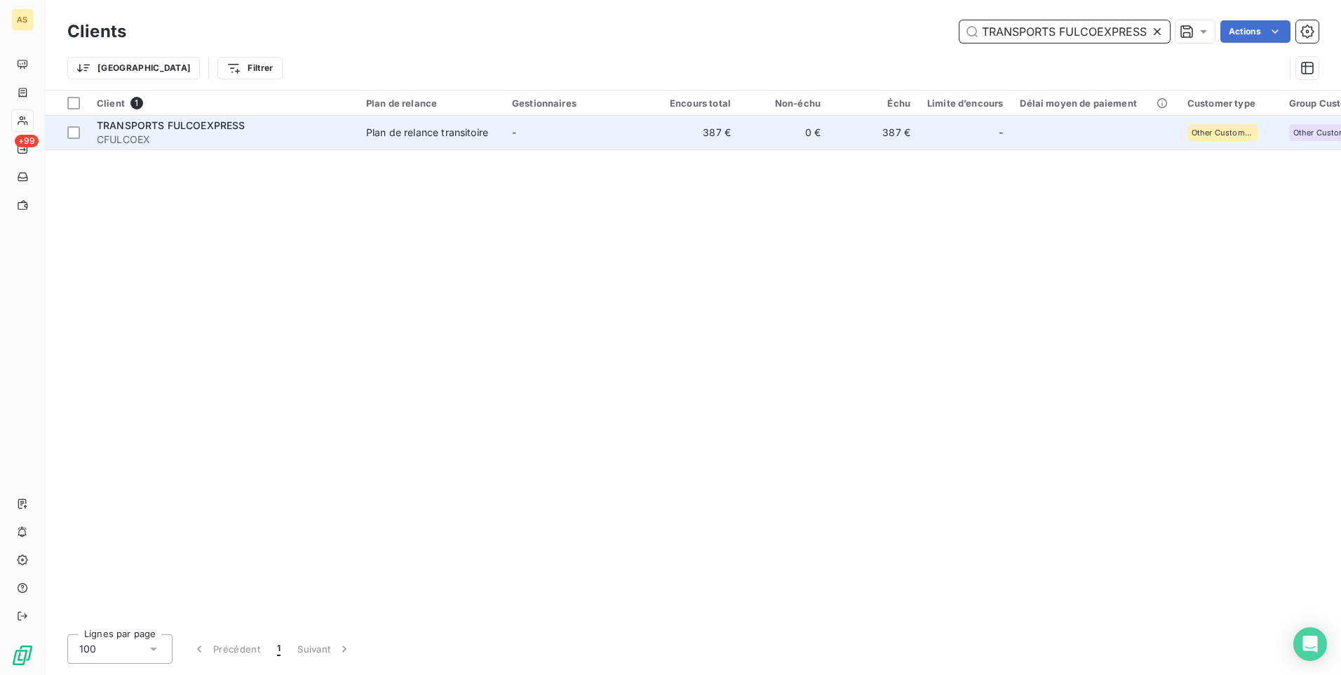
type input "TRANSPORTS FULCOEXPRESS"
click at [903, 140] on td "387 €" at bounding box center [874, 133] width 90 height 34
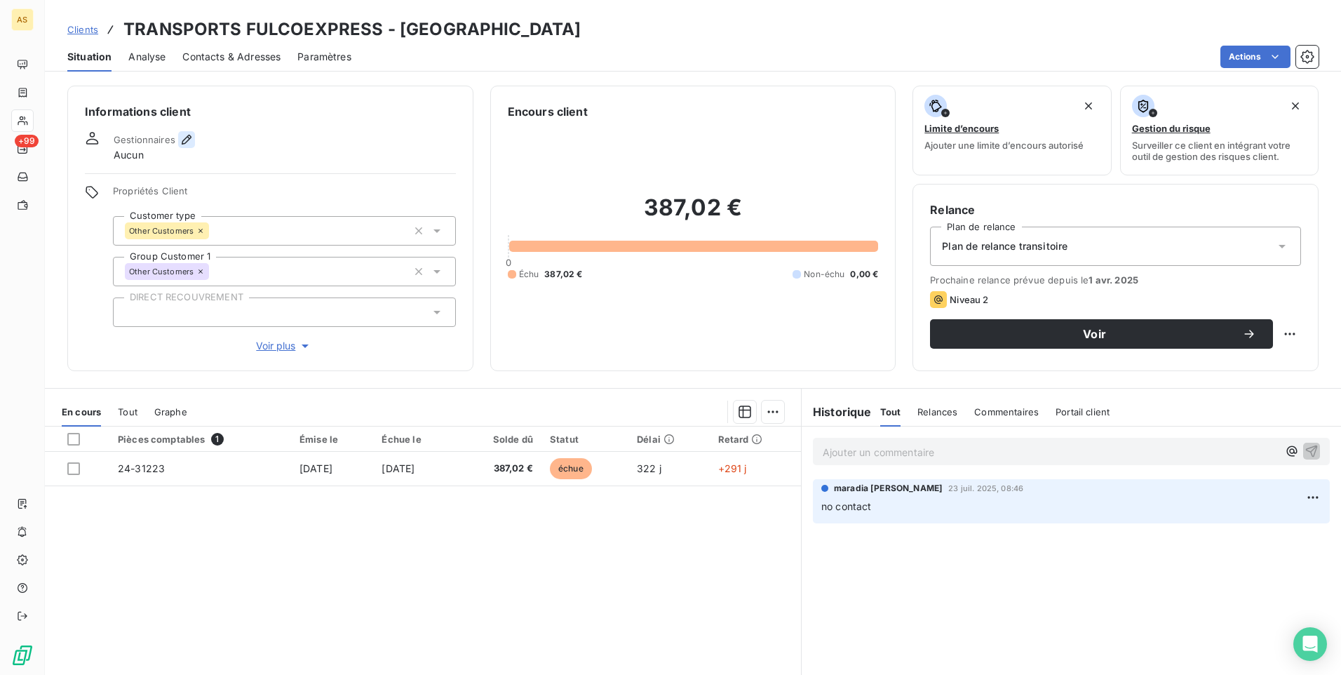
click at [193, 137] on button "button" at bounding box center [186, 139] width 17 height 17
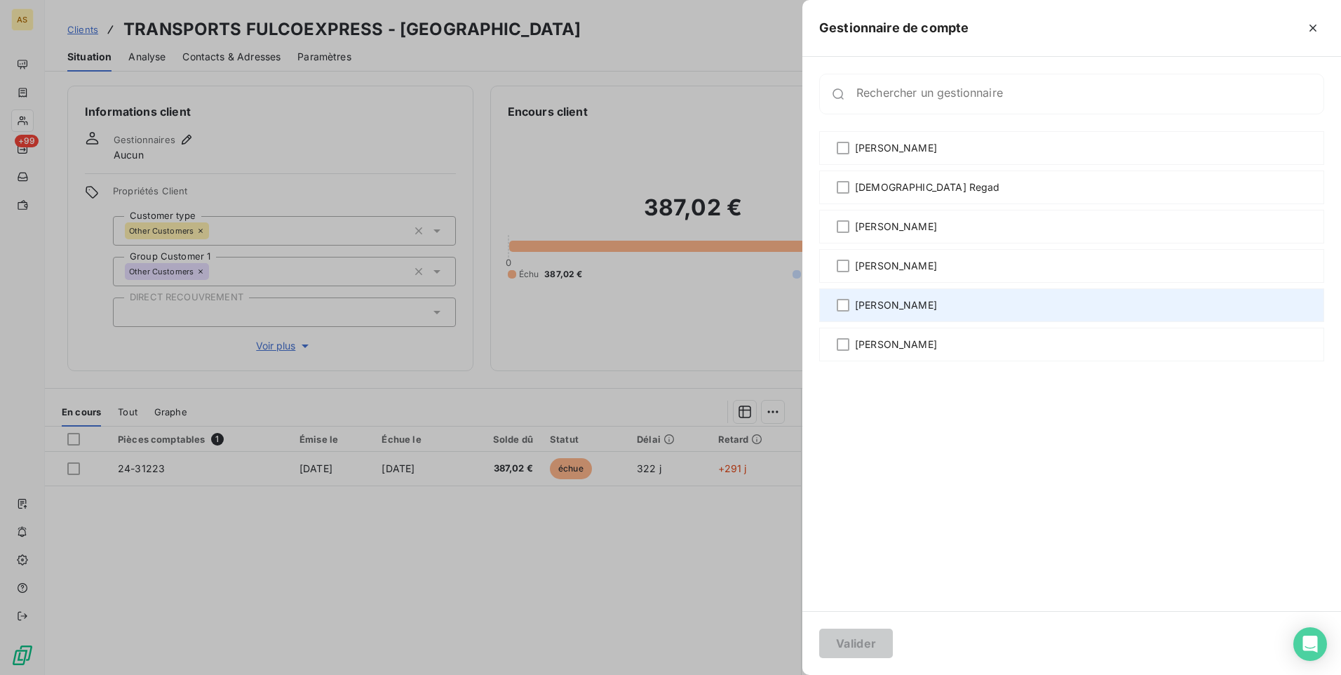
click at [863, 314] on div "[PERSON_NAME]" at bounding box center [1071, 305] width 505 height 34
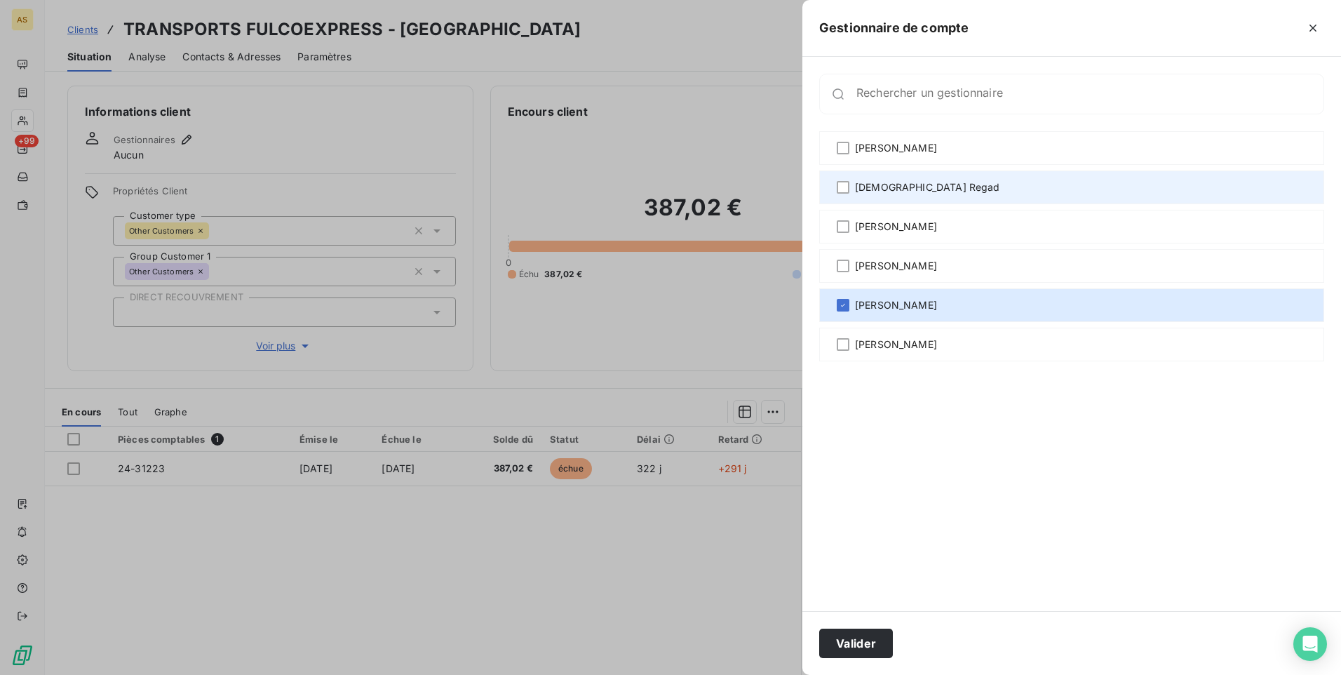
click at [864, 188] on span "[DEMOGRAPHIC_DATA] Regad" at bounding box center [927, 187] width 145 height 14
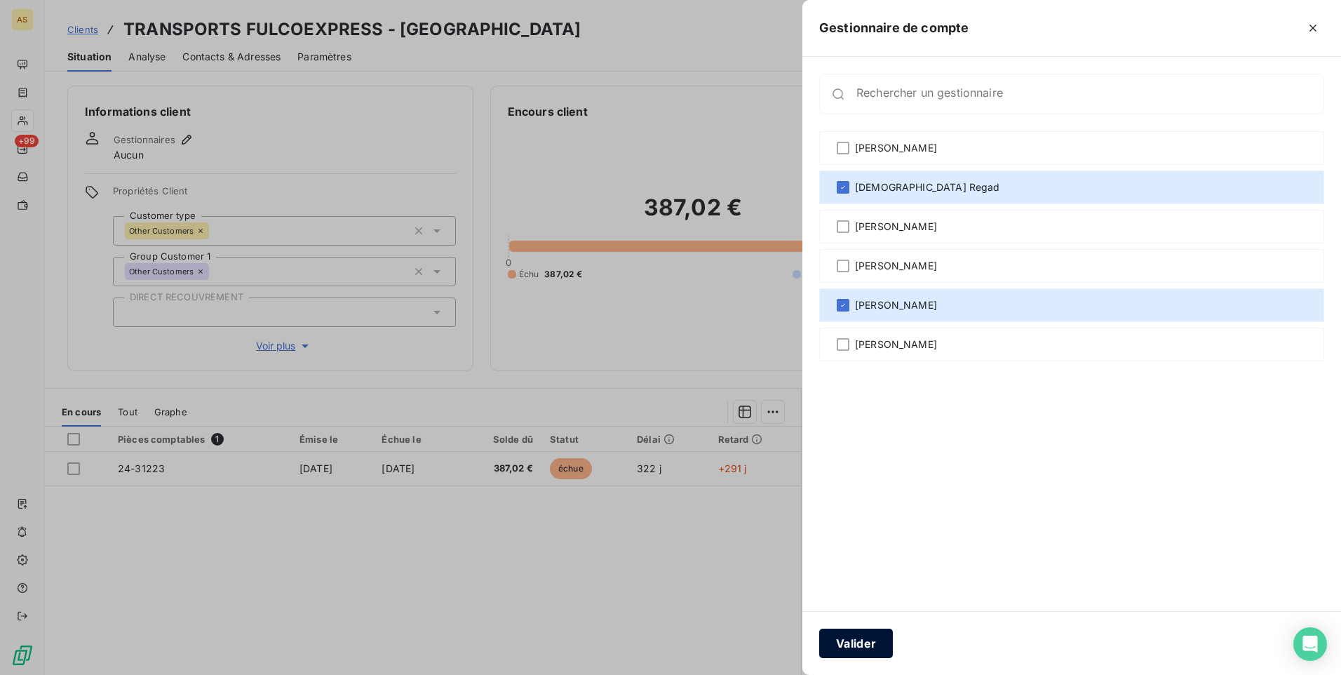
click at [872, 649] on button "Valider" at bounding box center [856, 642] width 74 height 29
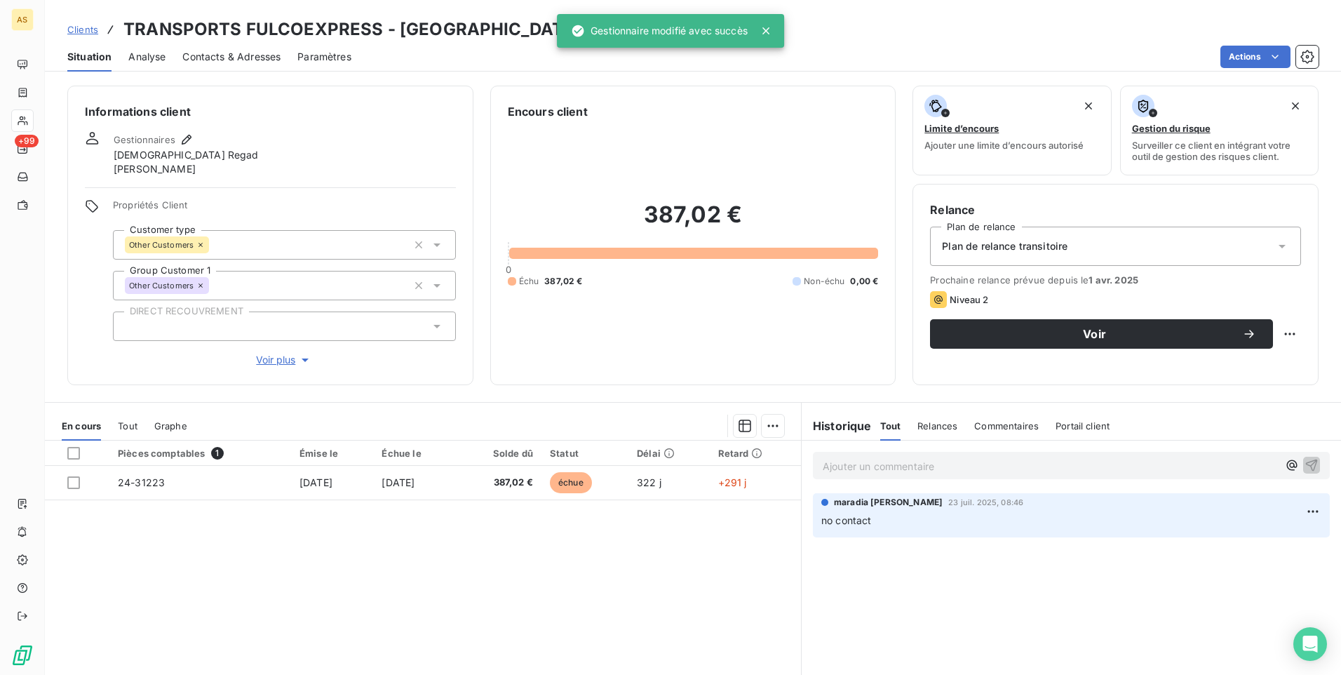
click at [91, 27] on span "Clients" at bounding box center [82, 29] width 31 height 11
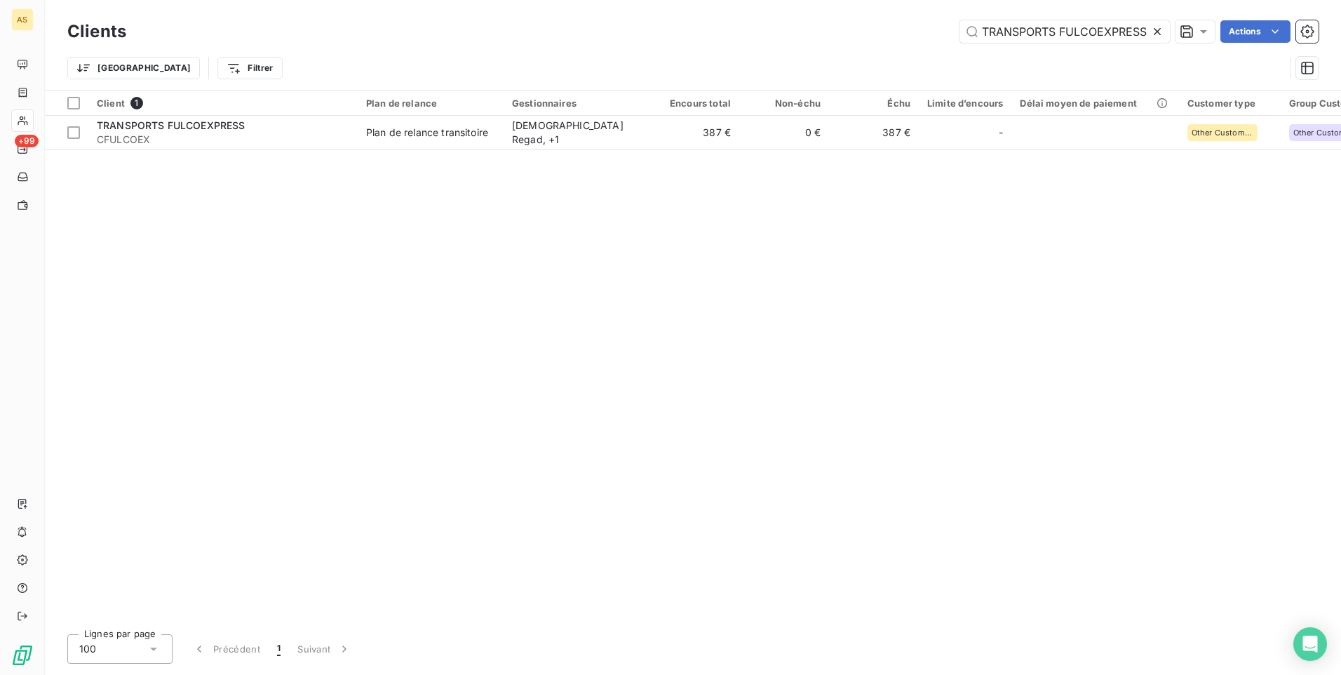
click at [1155, 31] on icon at bounding box center [1157, 32] width 14 height 14
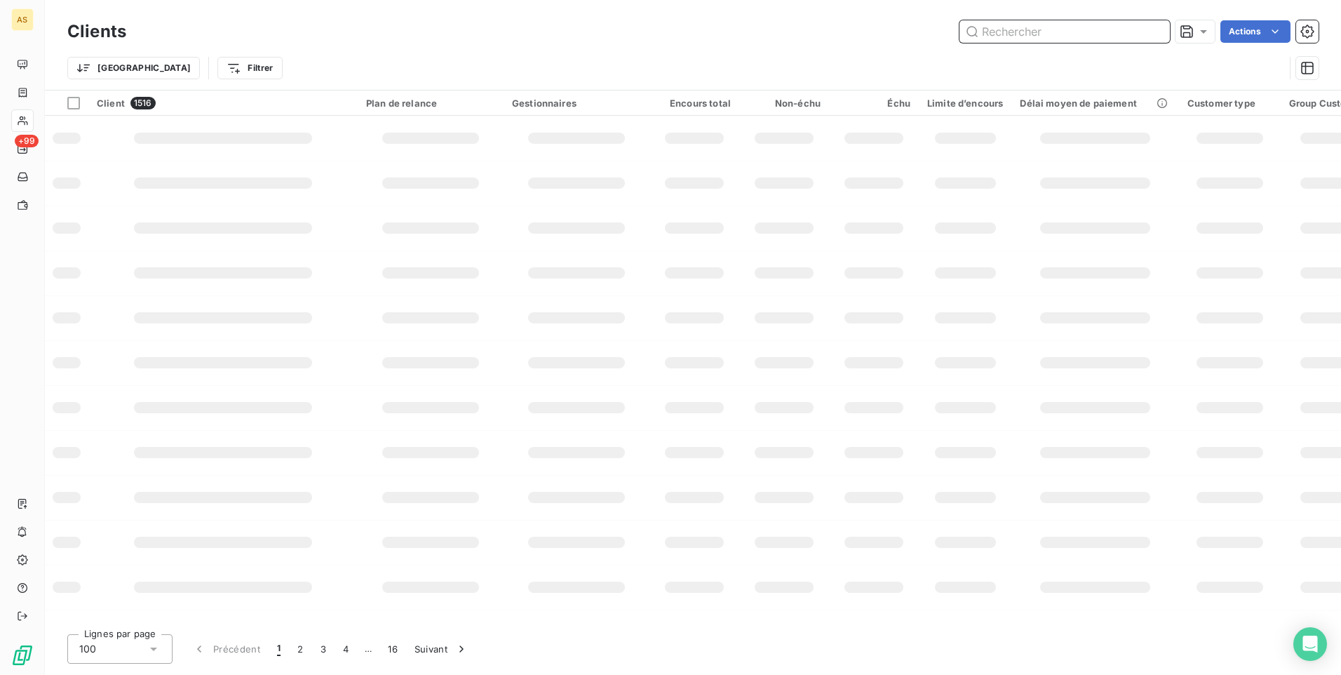
click at [997, 32] on input "text" at bounding box center [1065, 31] width 210 height 22
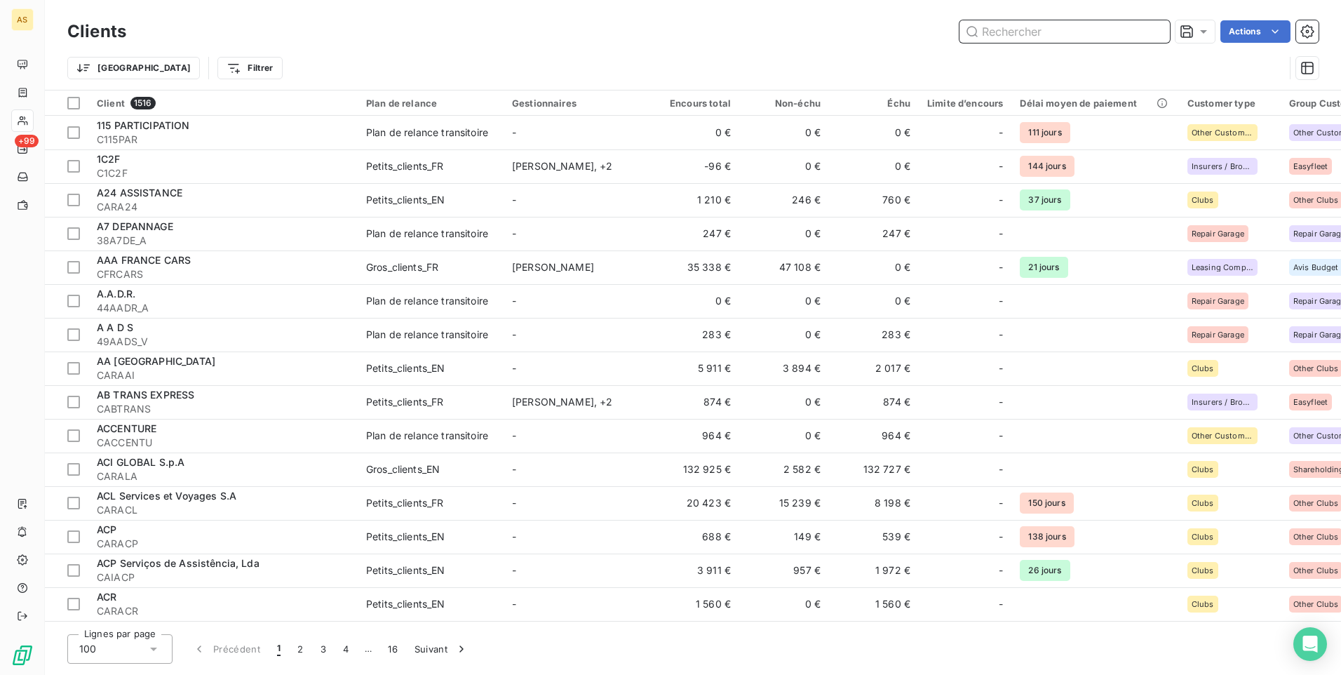
paste input "TRI TRANSPORT DISTRIBUTION"
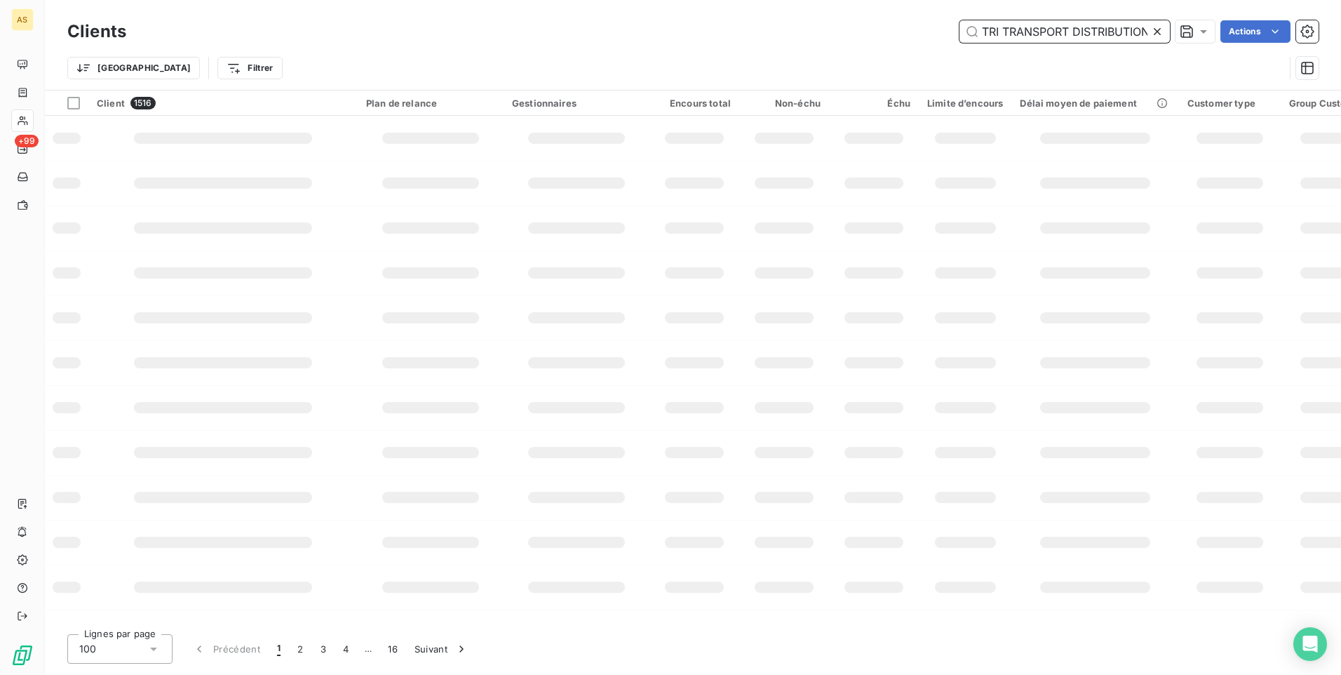
scroll to position [0, 5]
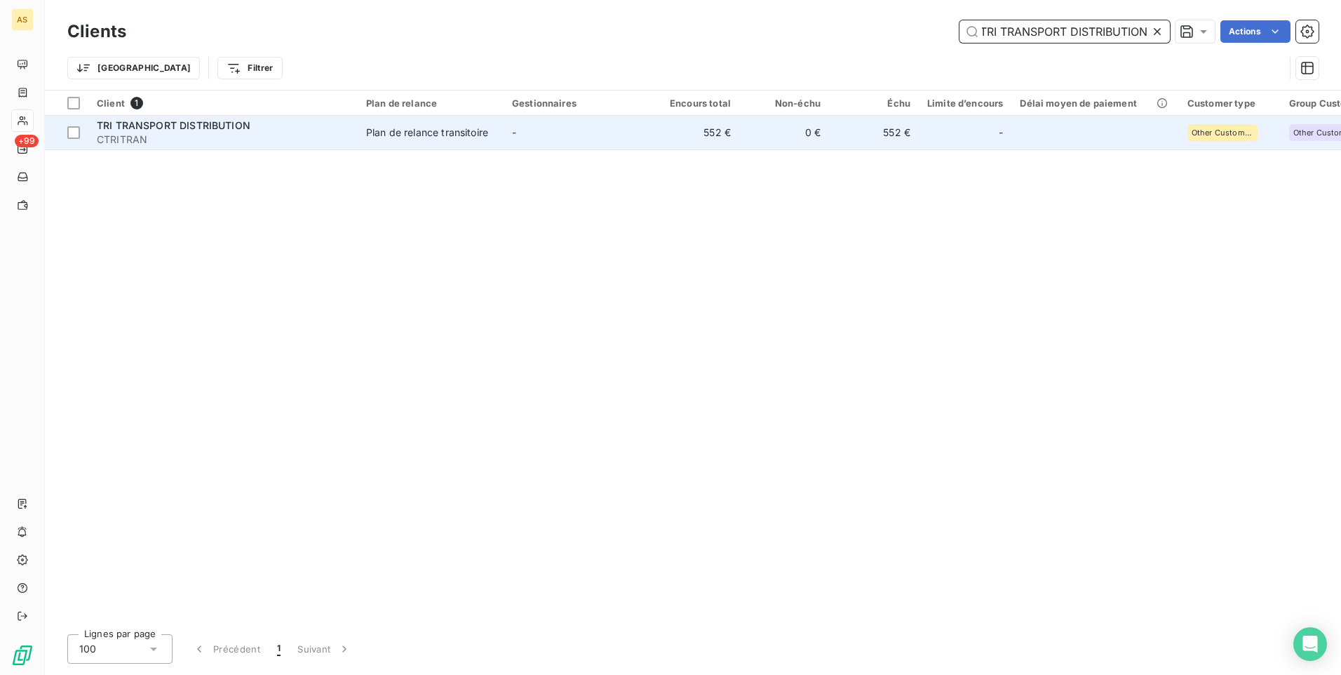
type input "TRI TRANSPORT DISTRIBUTION"
click at [872, 130] on td "552 €" at bounding box center [874, 133] width 90 height 34
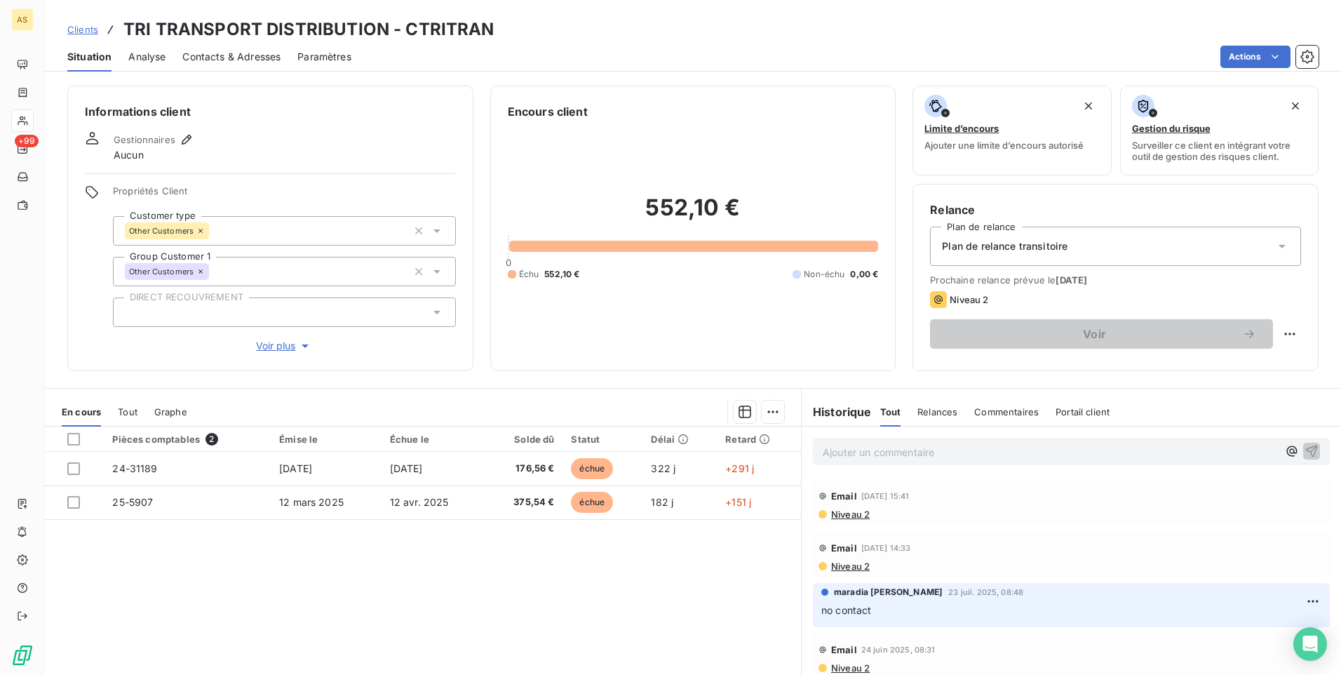
click at [174, 144] on span "Gestionnaires" at bounding box center [145, 139] width 62 height 11
click at [189, 137] on icon "button" at bounding box center [187, 140] width 14 height 14
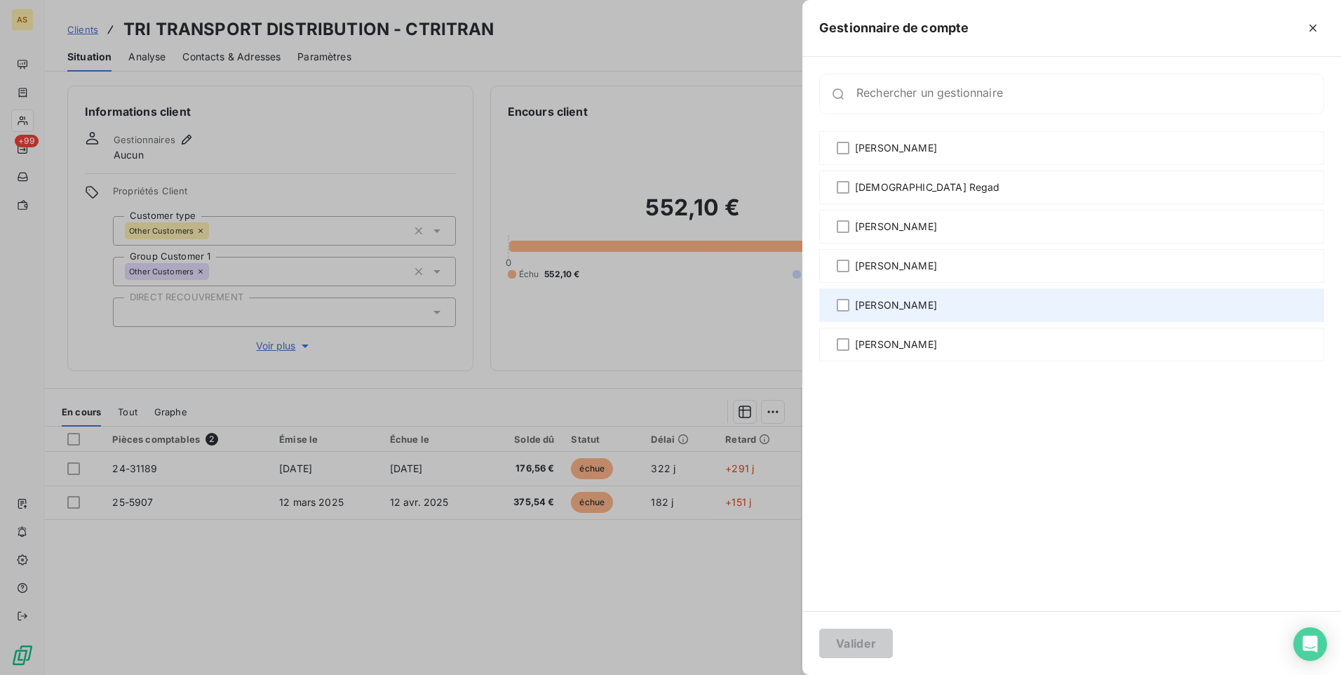
click at [875, 305] on span "[PERSON_NAME]" at bounding box center [896, 305] width 82 height 14
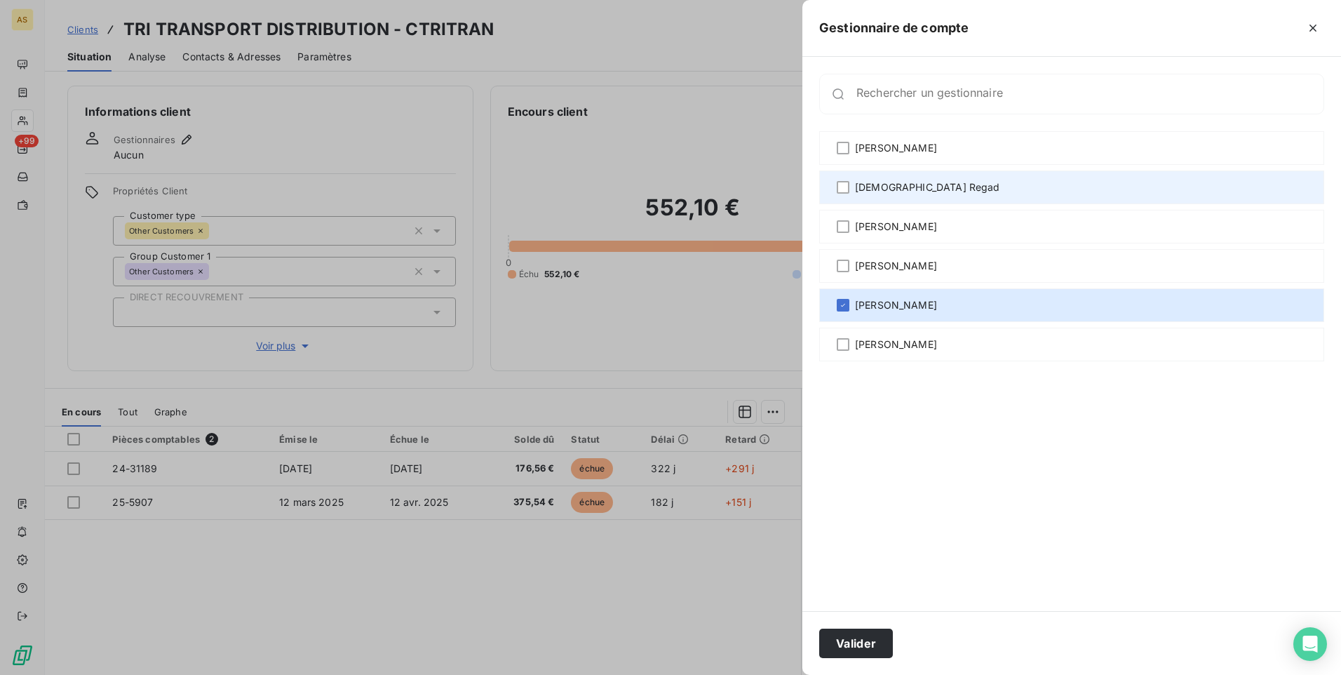
click at [870, 191] on span "[DEMOGRAPHIC_DATA] Regad" at bounding box center [927, 187] width 145 height 14
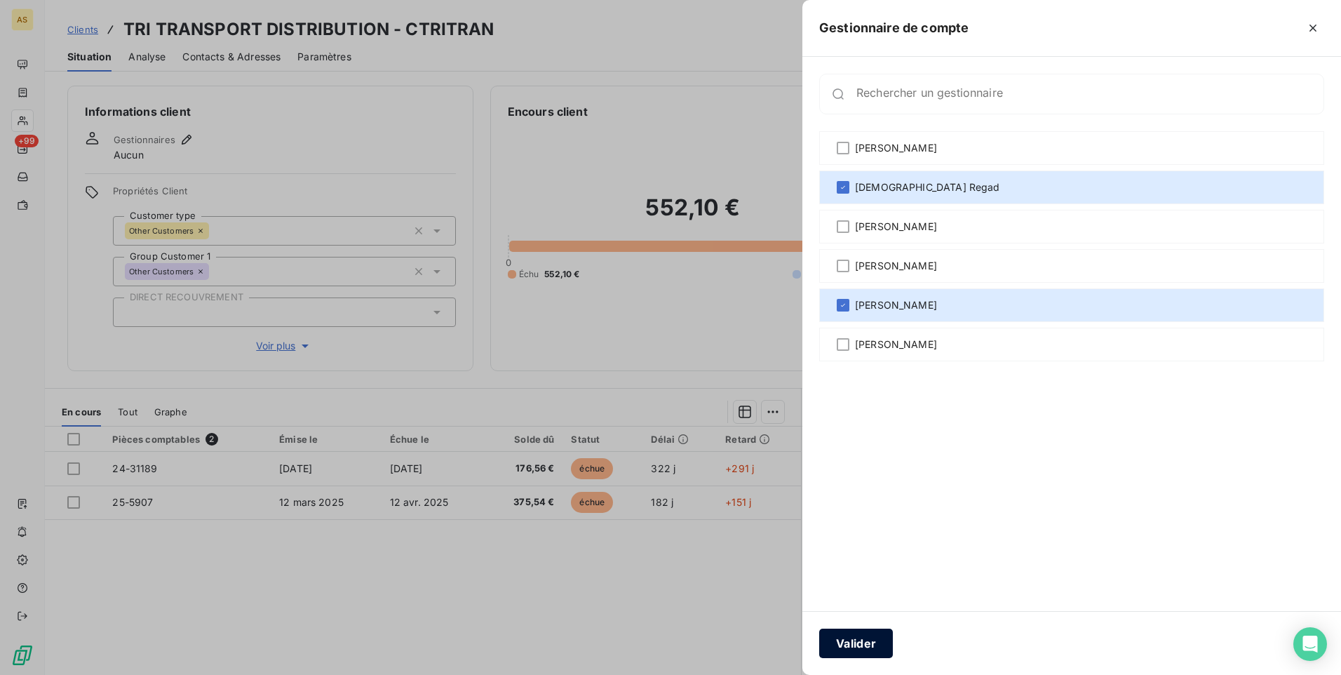
click at [872, 644] on button "Valider" at bounding box center [856, 642] width 74 height 29
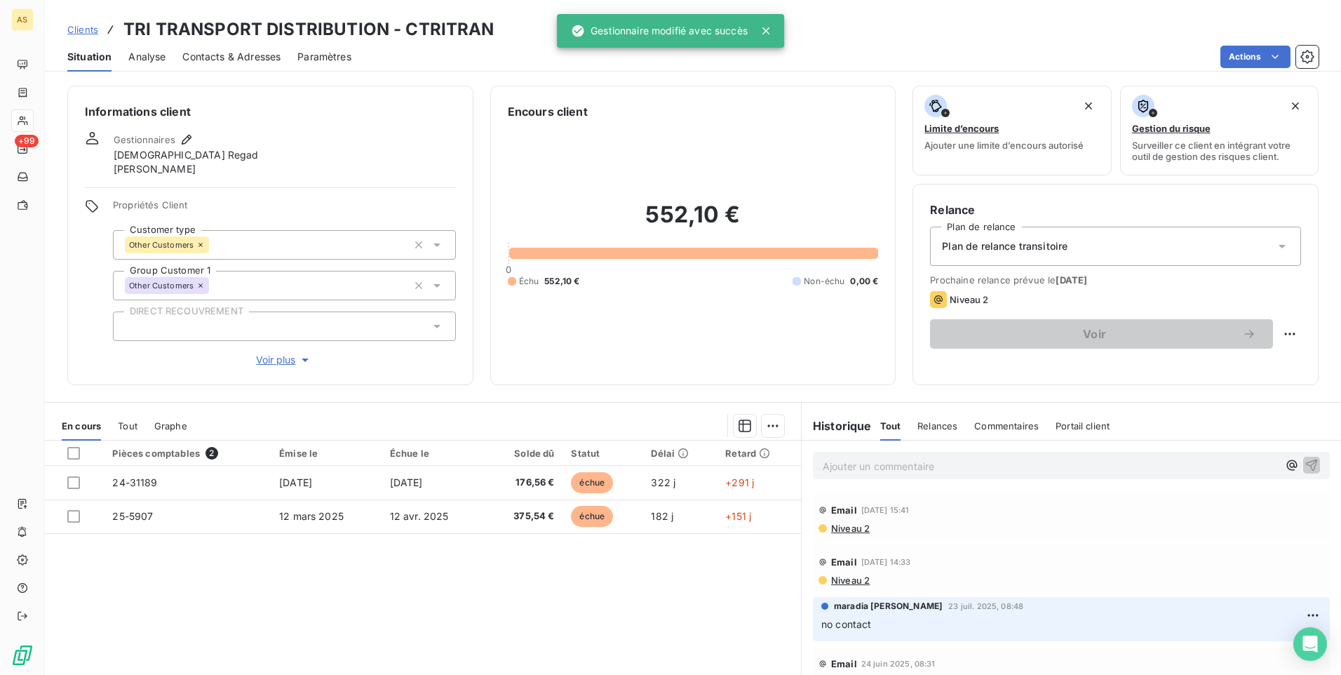
click at [81, 32] on span "Clients" at bounding box center [82, 29] width 31 height 11
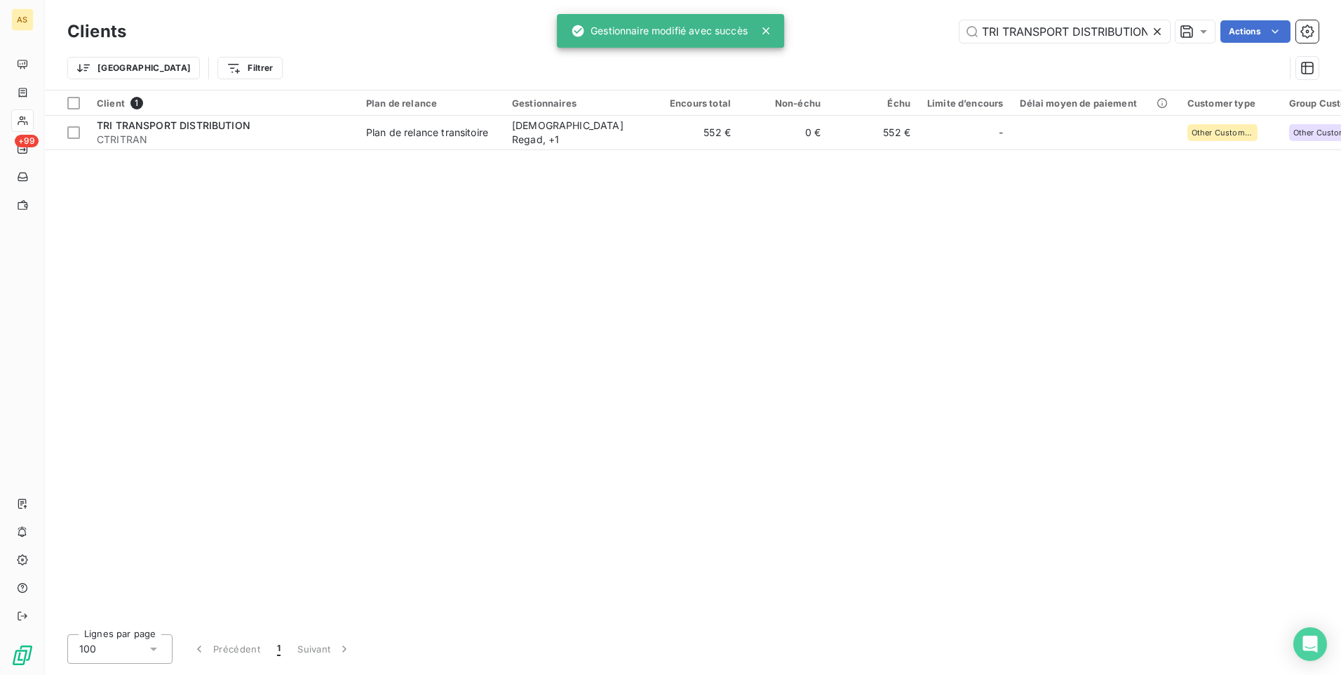
click at [1161, 33] on icon at bounding box center [1157, 32] width 14 height 14
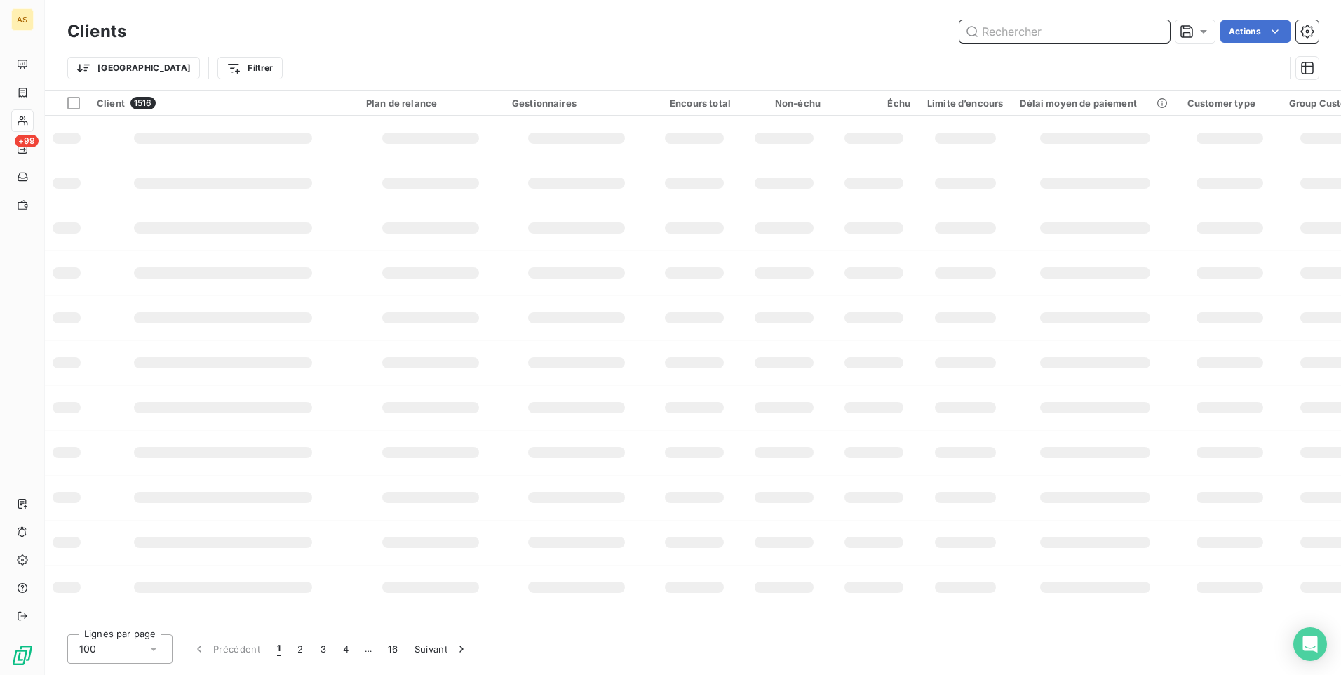
click at [972, 30] on input "text" at bounding box center [1065, 31] width 210 height 22
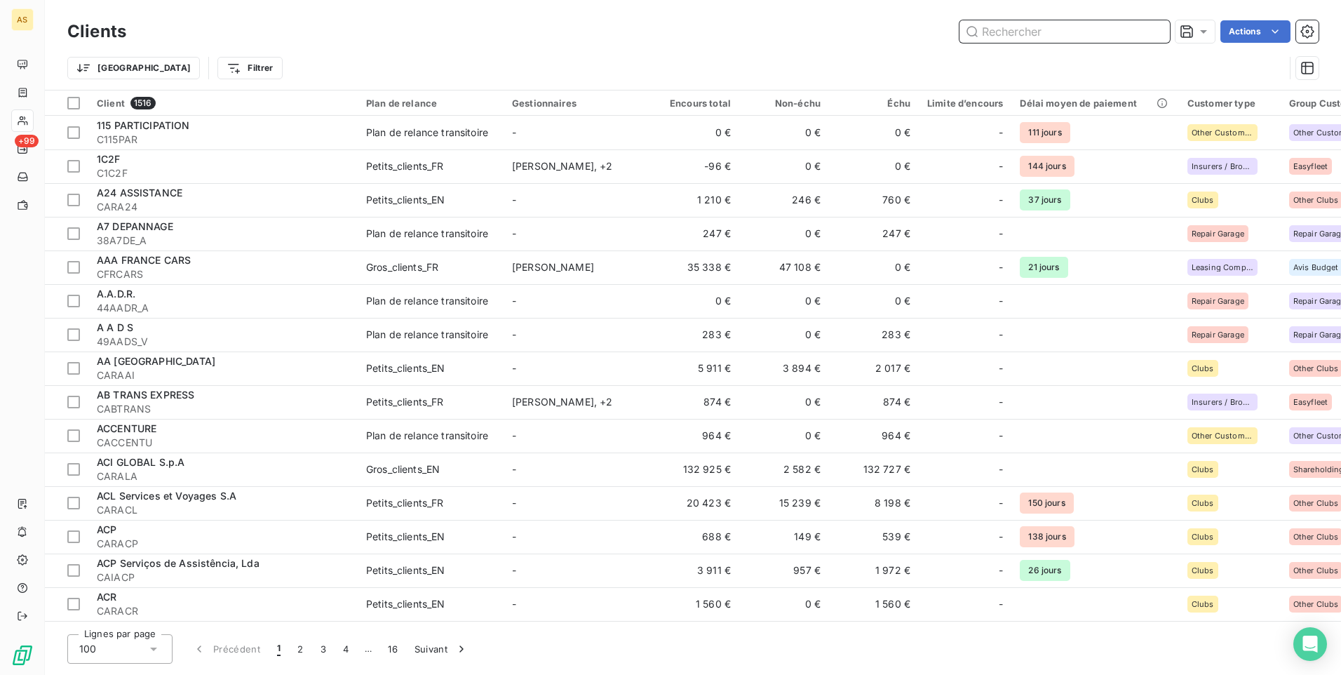
paste input "YS INTERNATIONAL TRANSPORT"
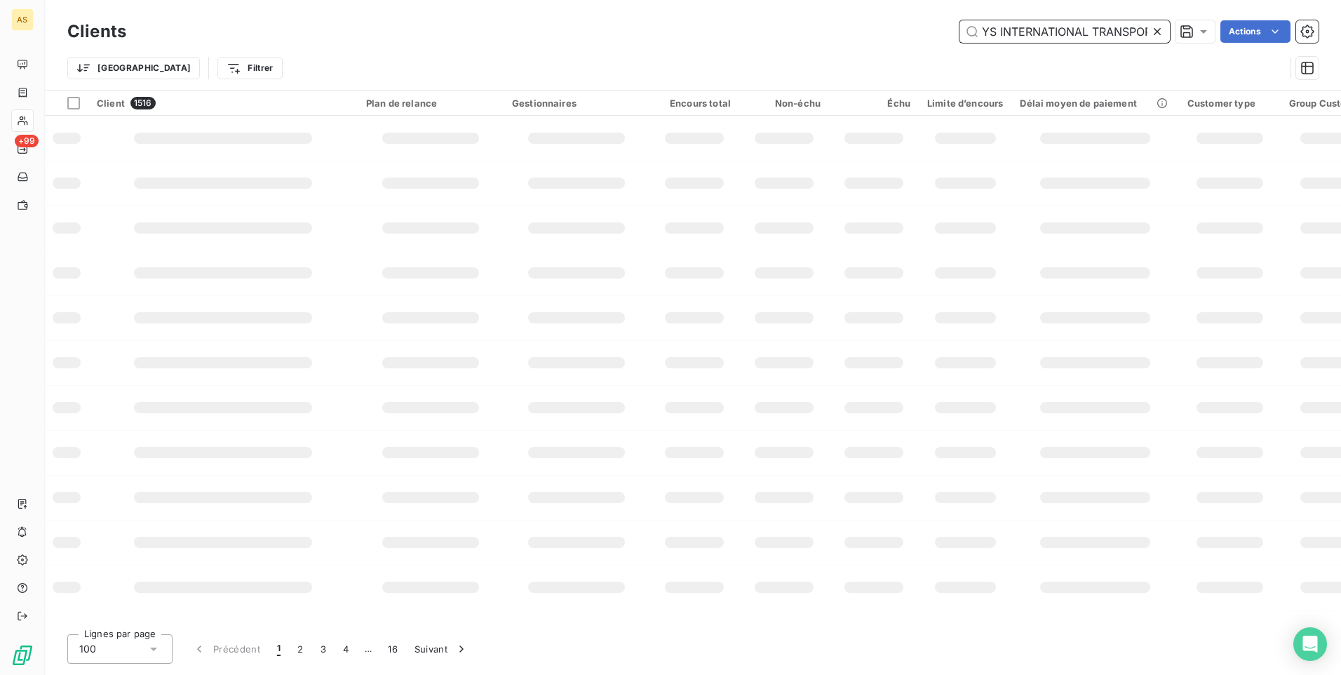
scroll to position [0, 13]
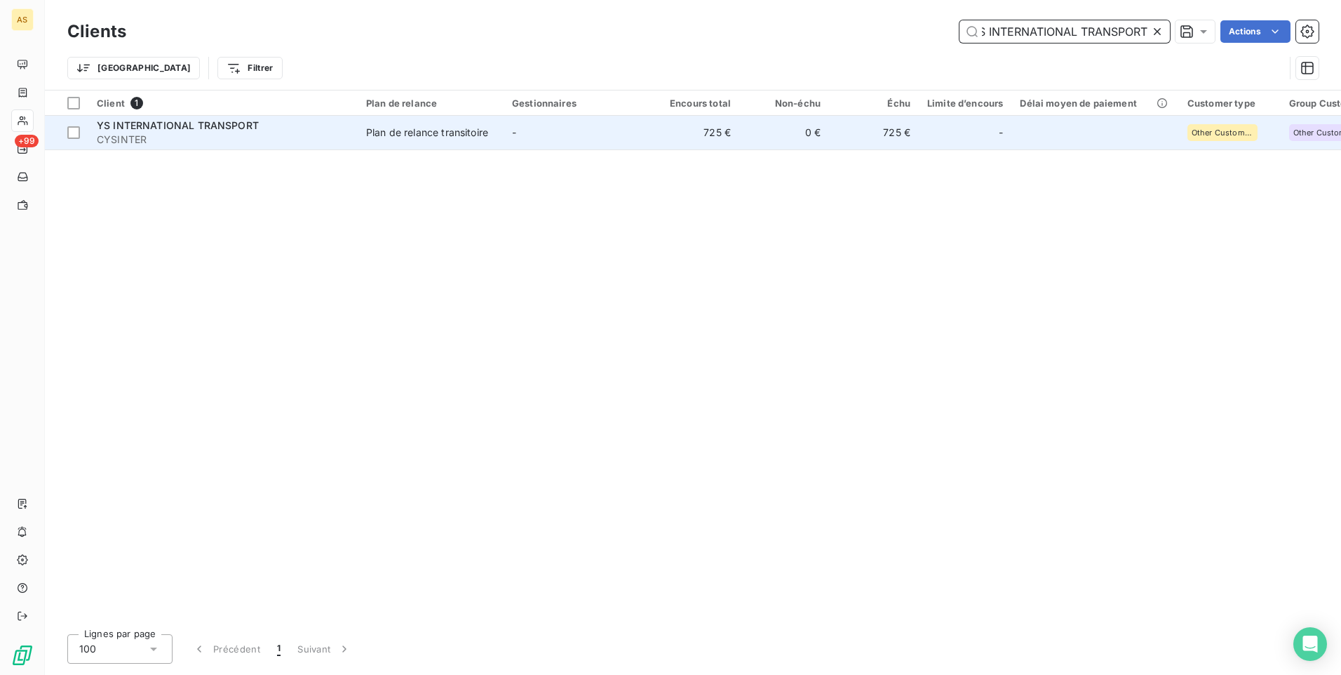
type input "YS INTERNATIONAL TRANSPORT"
click at [426, 135] on div "Plan de relance transitoire" at bounding box center [427, 133] width 122 height 14
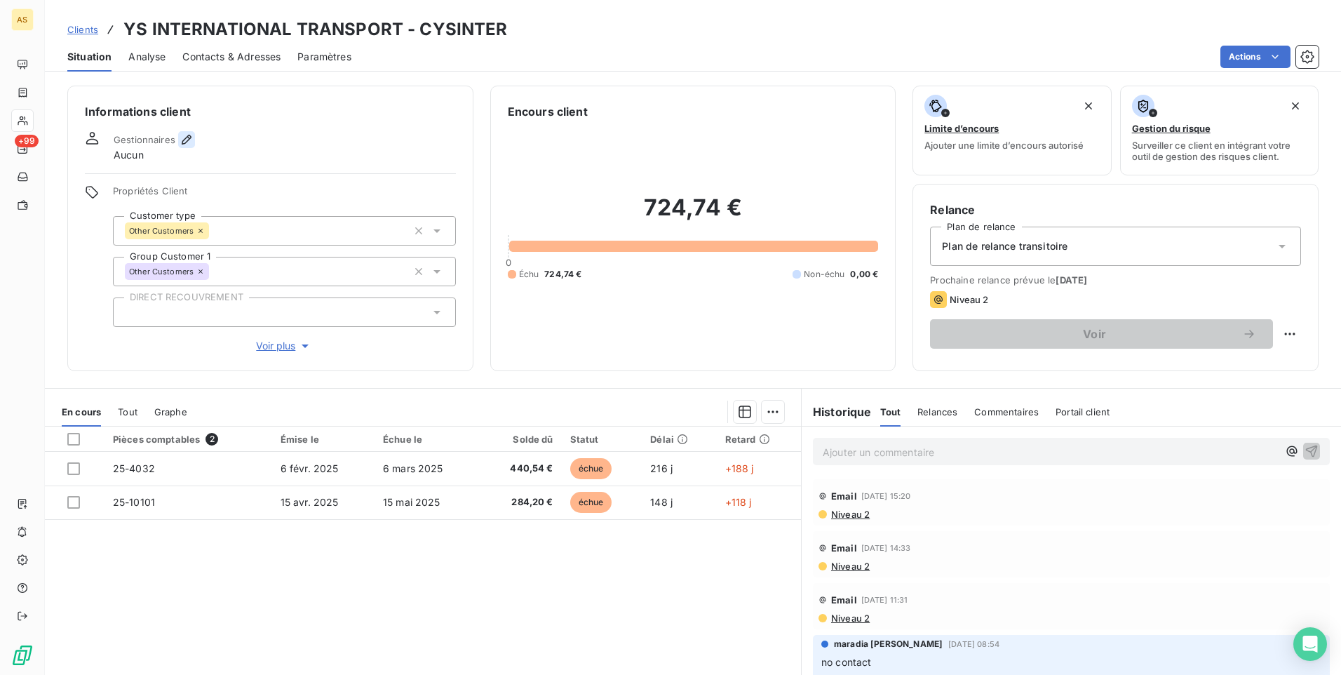
click at [191, 137] on button "button" at bounding box center [186, 139] width 17 height 17
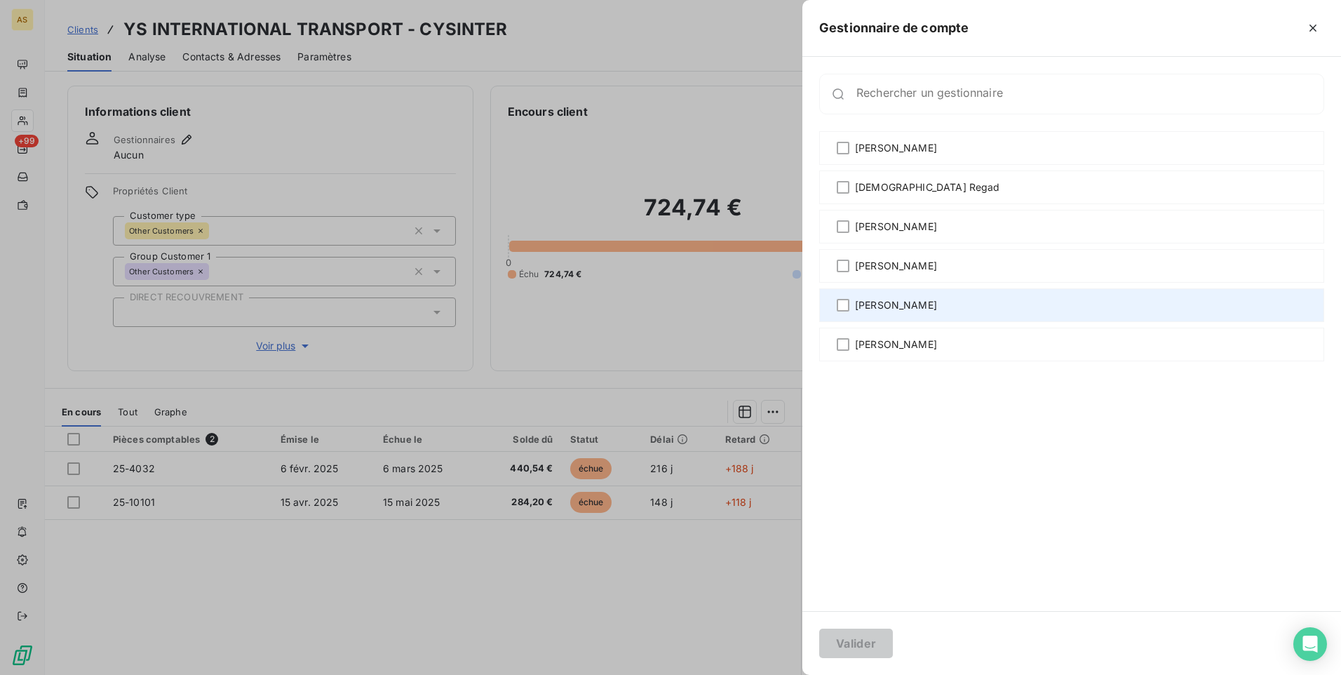
click at [866, 302] on span "[PERSON_NAME]" at bounding box center [896, 305] width 82 height 14
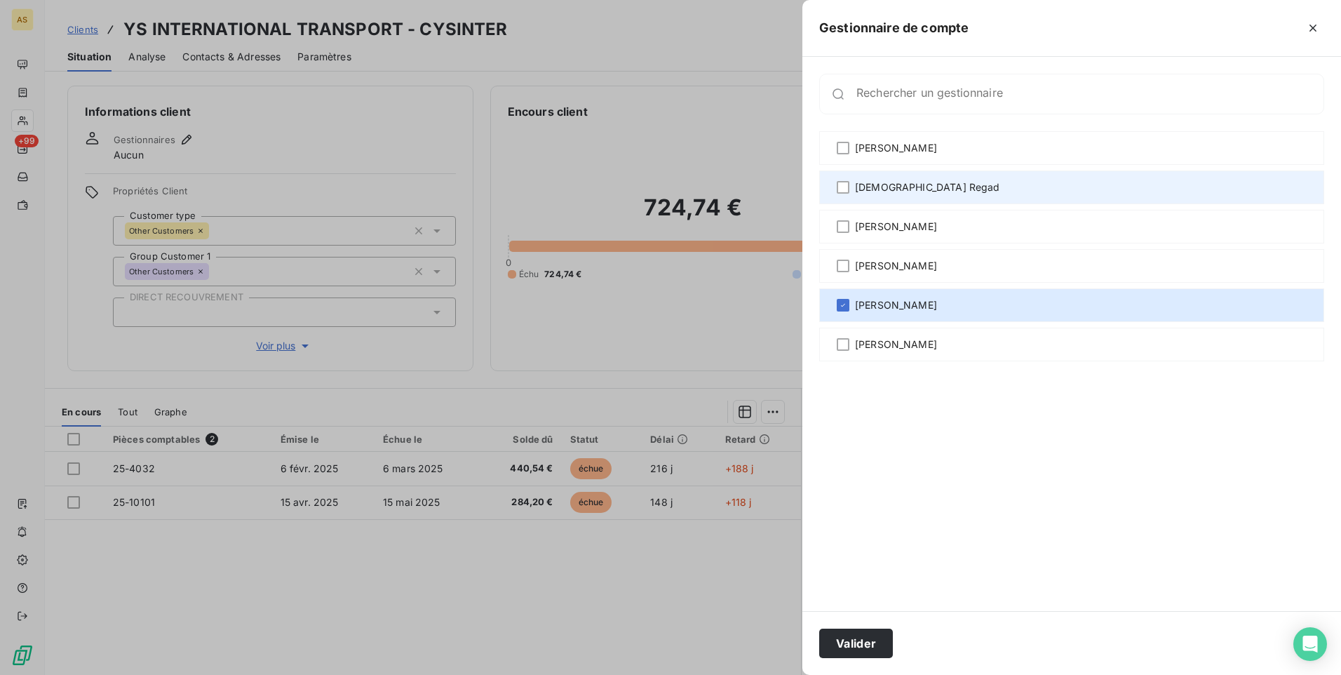
click at [860, 187] on span "[DEMOGRAPHIC_DATA] Regad" at bounding box center [927, 187] width 145 height 14
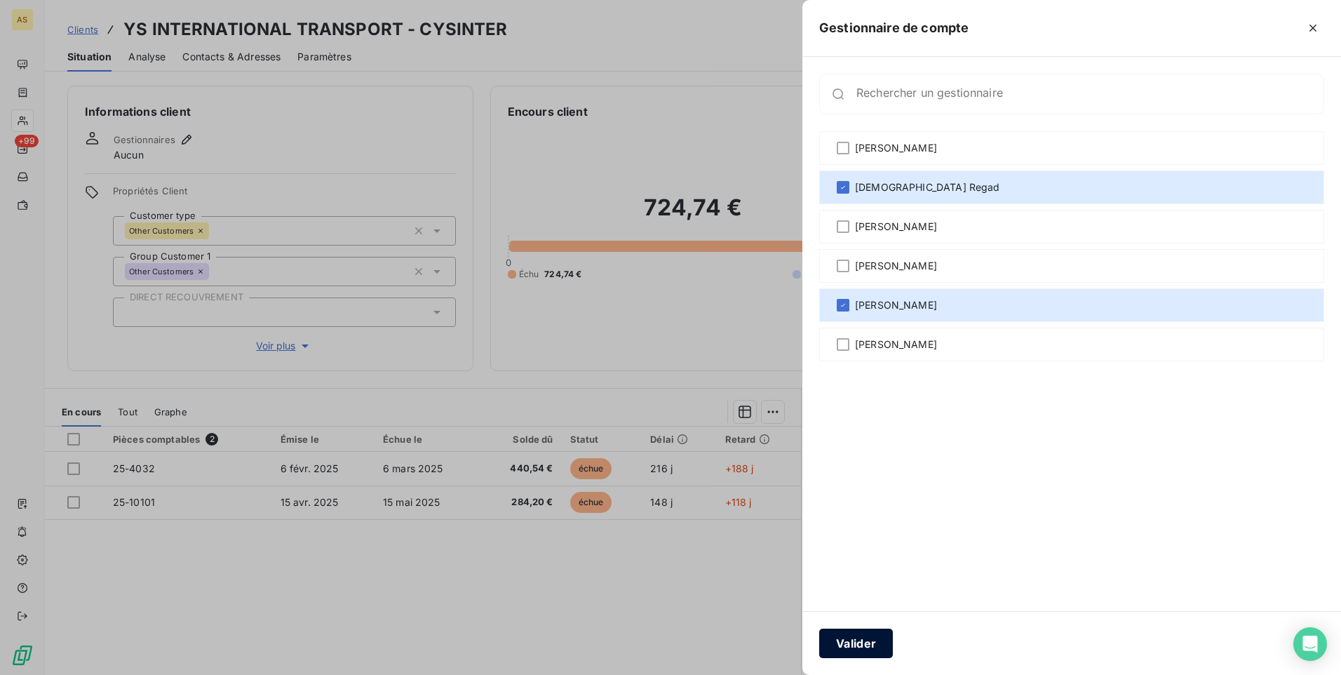
click at [878, 638] on button "Valider" at bounding box center [856, 642] width 74 height 29
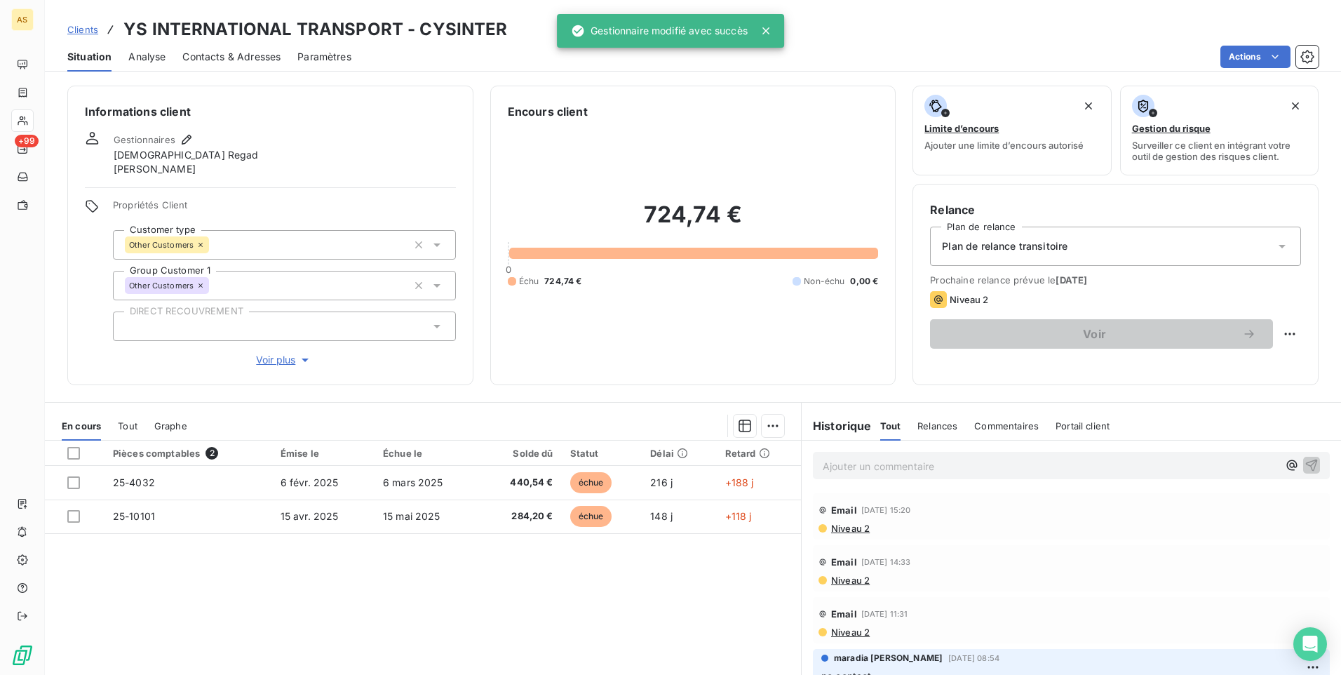
click at [74, 24] on span "Clients" at bounding box center [82, 29] width 31 height 11
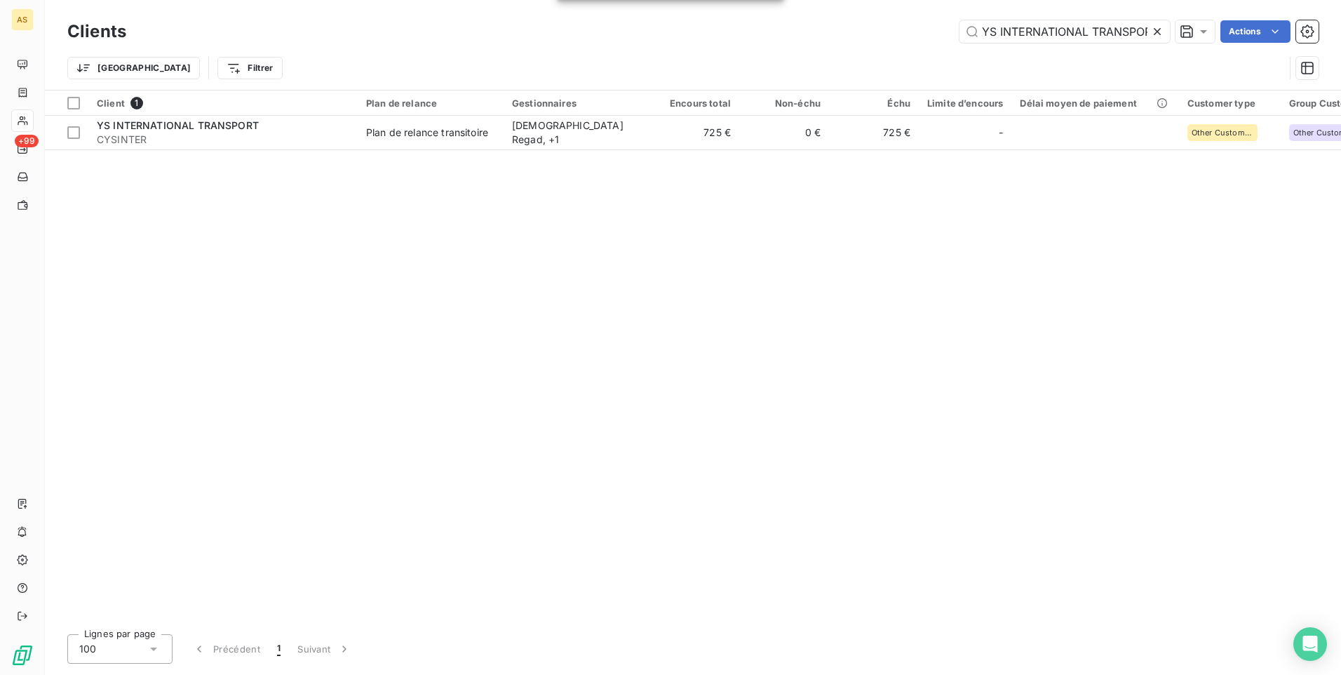
click at [1162, 31] on icon at bounding box center [1157, 32] width 14 height 14
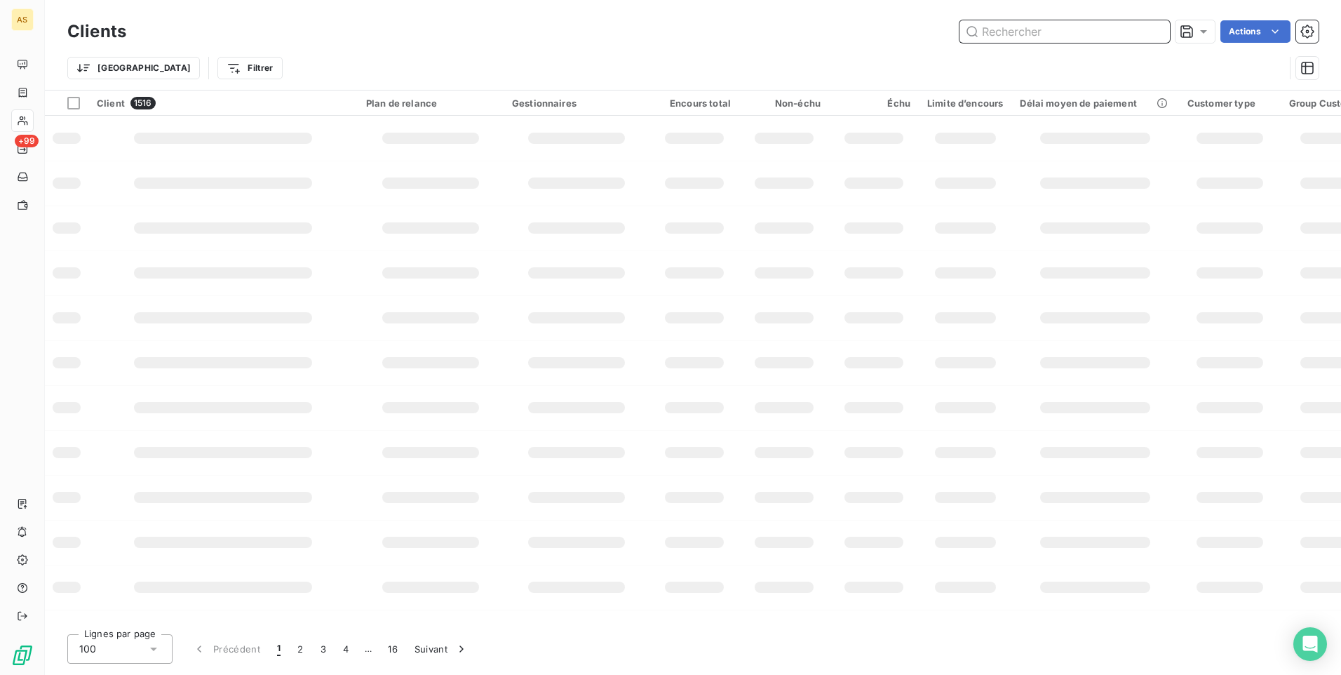
click at [988, 27] on input "text" at bounding box center [1065, 31] width 210 height 22
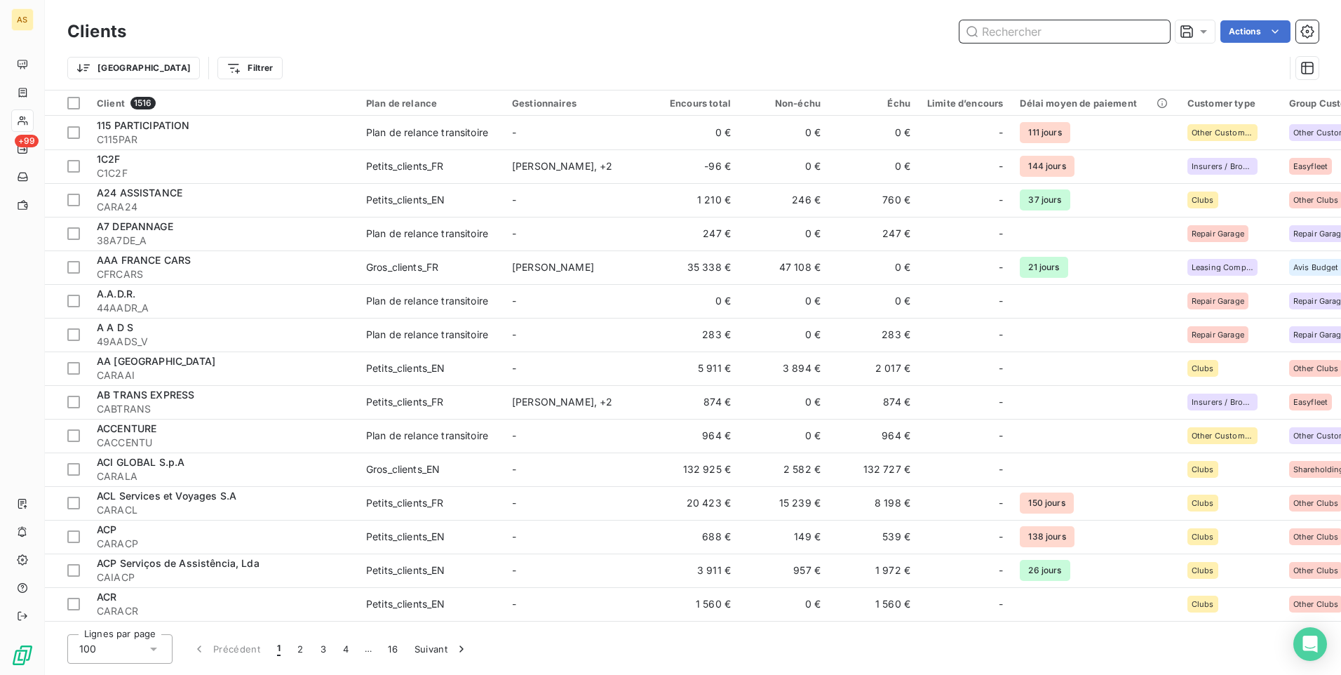
paste input "GROUPSERVICES SARL"
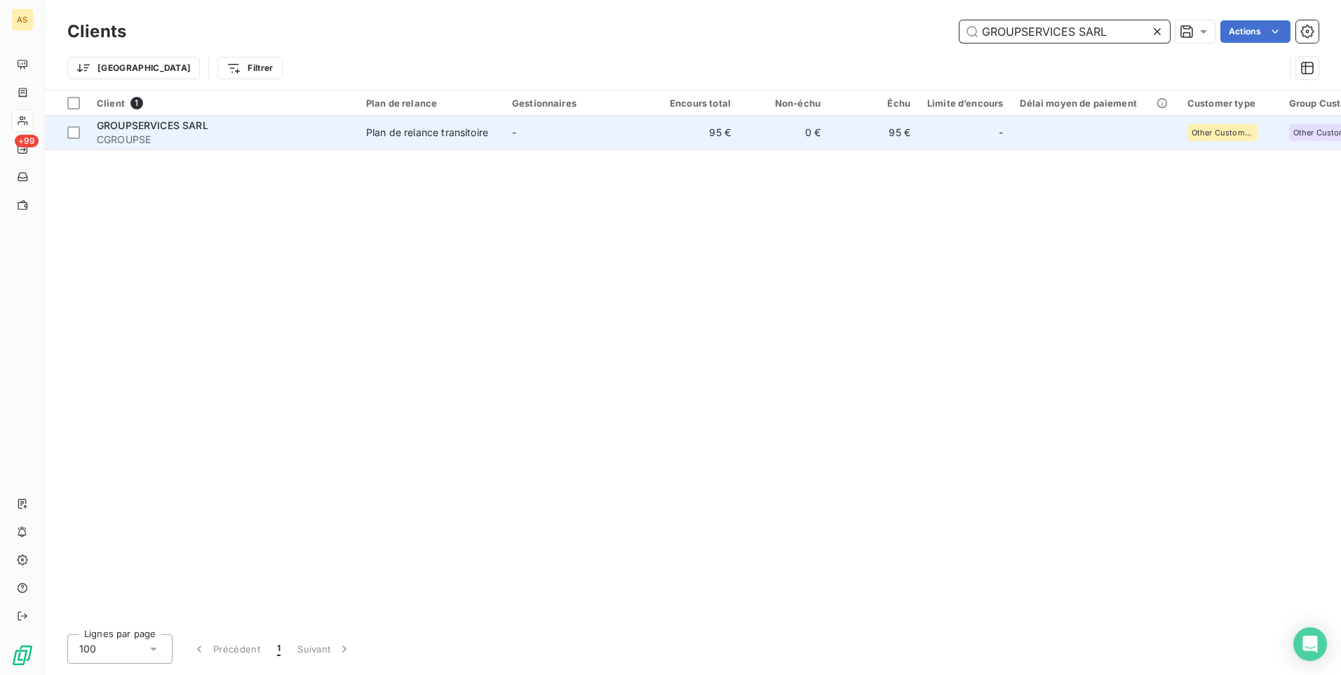
type input "GROUPSERVICES SARL"
click at [206, 140] on span "CGROUPSE" at bounding box center [223, 140] width 253 height 14
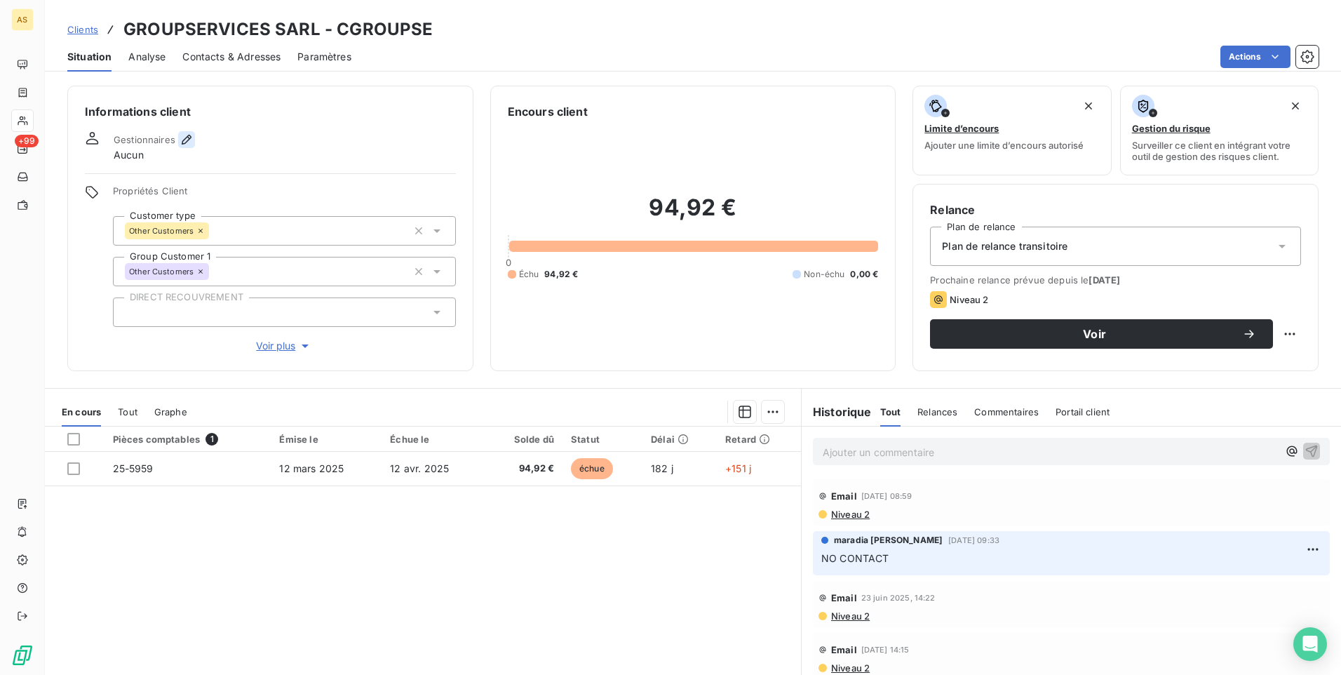
click at [187, 135] on icon "button" at bounding box center [187, 140] width 14 height 14
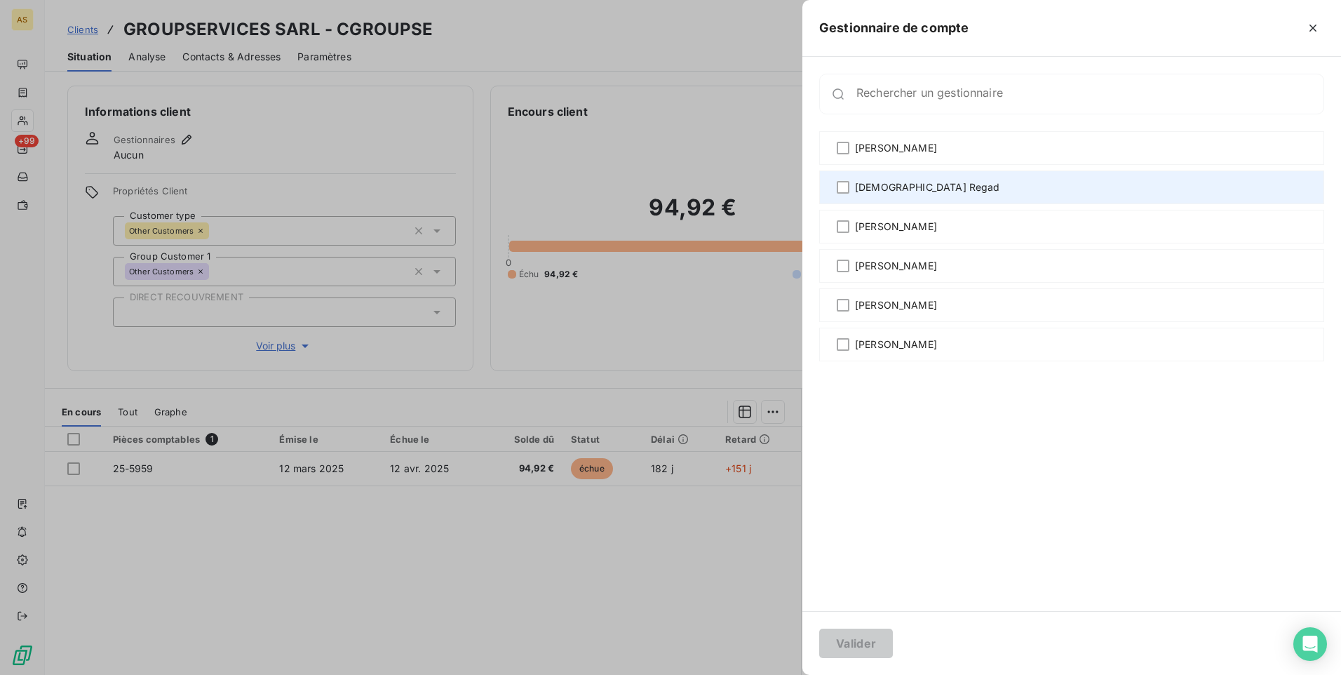
click at [894, 186] on span "[DEMOGRAPHIC_DATA] Regad" at bounding box center [927, 187] width 145 height 14
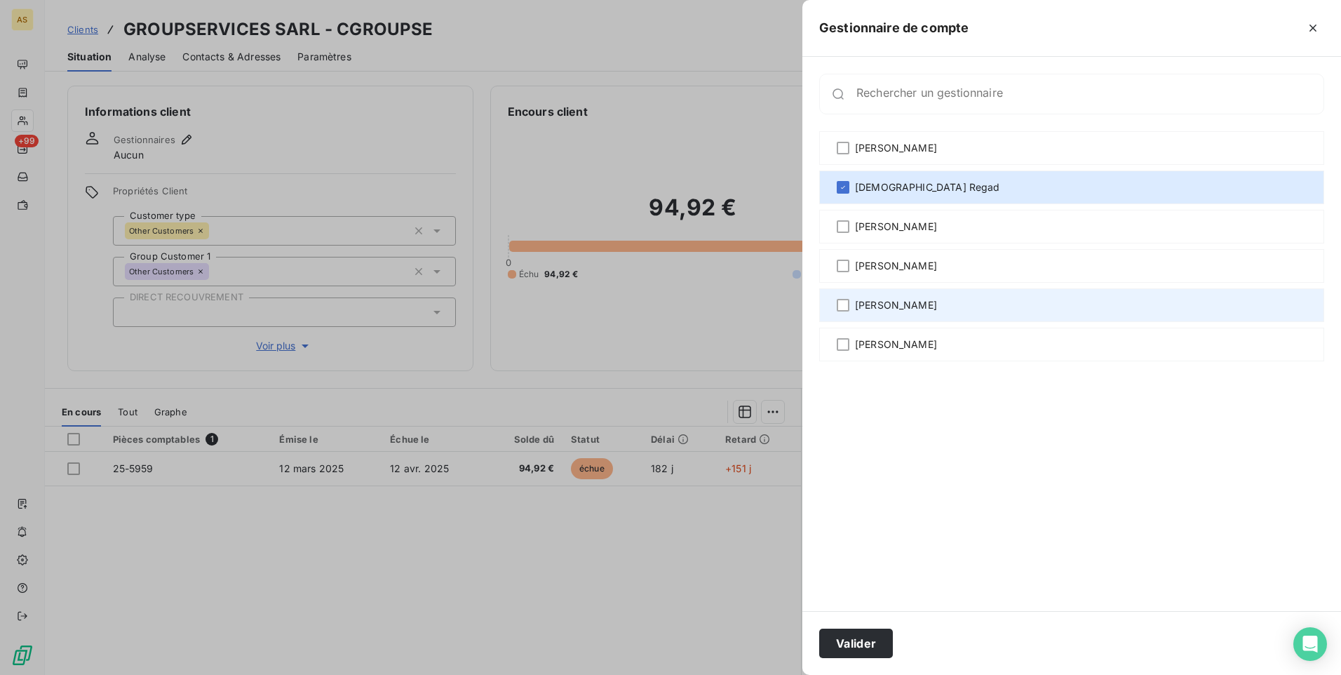
click at [903, 309] on span "[PERSON_NAME]" at bounding box center [896, 305] width 82 height 14
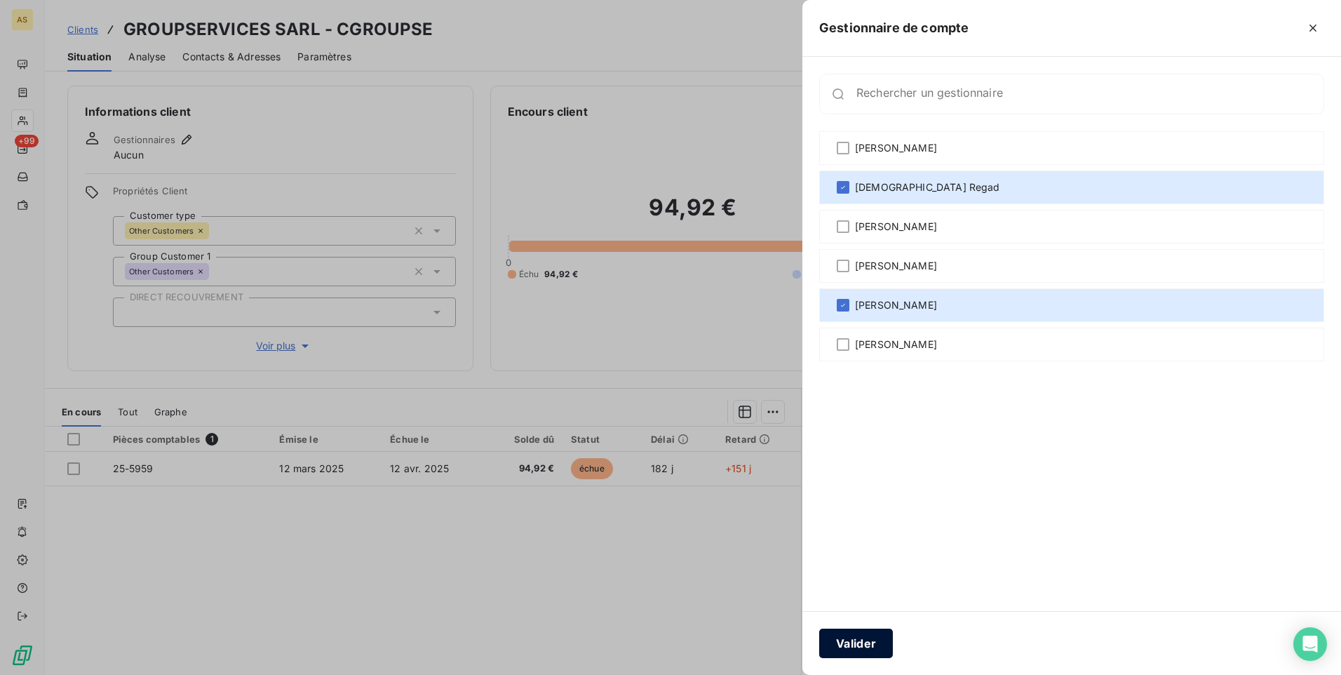
click at [860, 638] on button "Valider" at bounding box center [856, 642] width 74 height 29
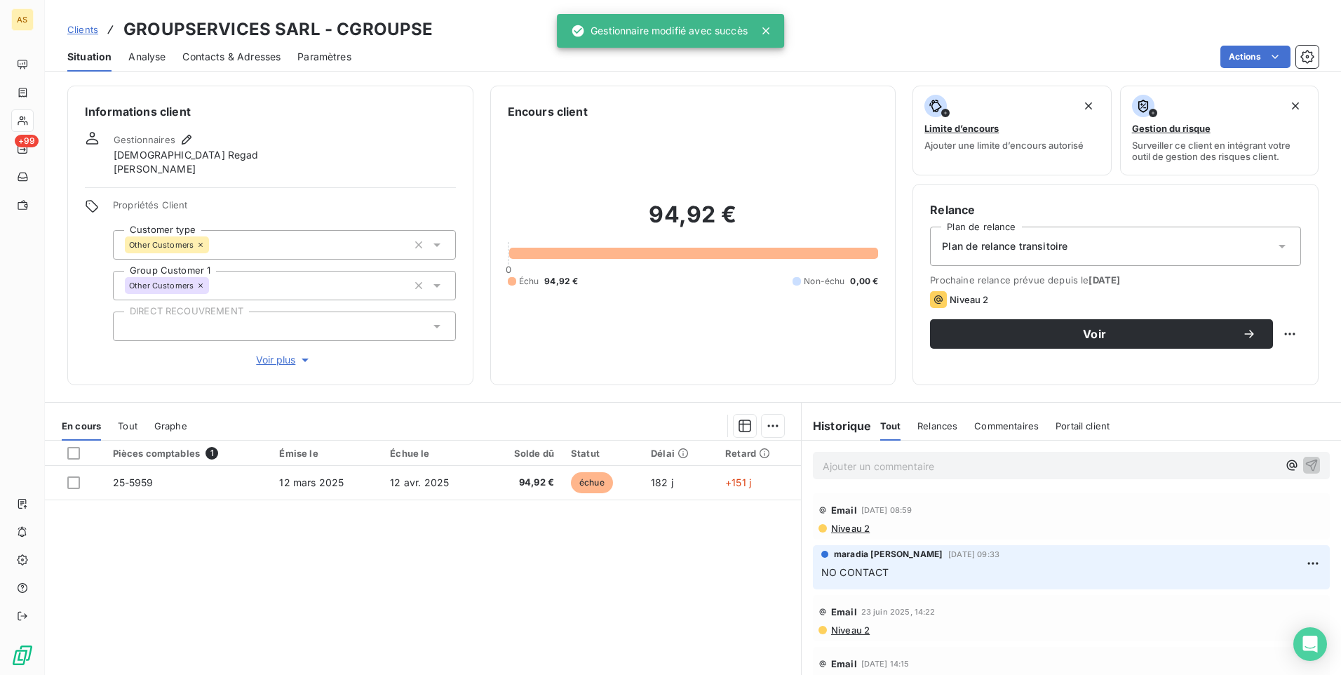
click at [74, 32] on span "Clients" at bounding box center [82, 29] width 31 height 11
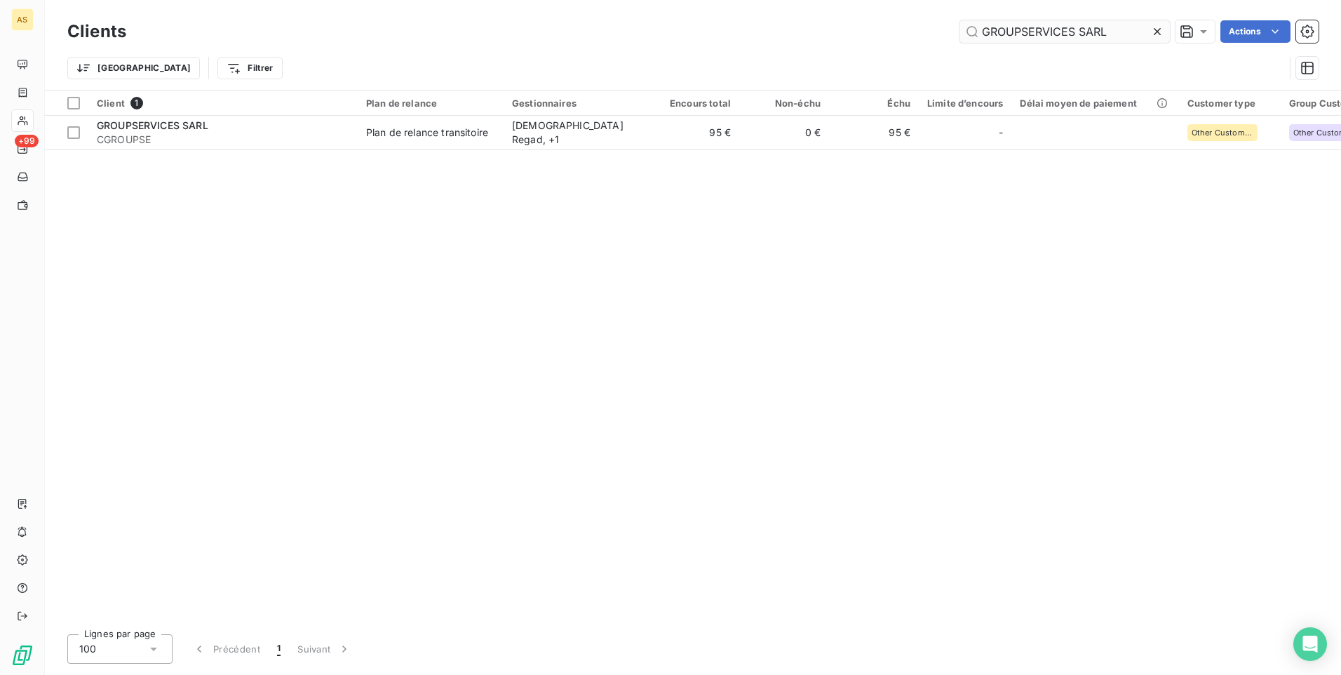
click at [1157, 33] on icon at bounding box center [1157, 31] width 7 height 7
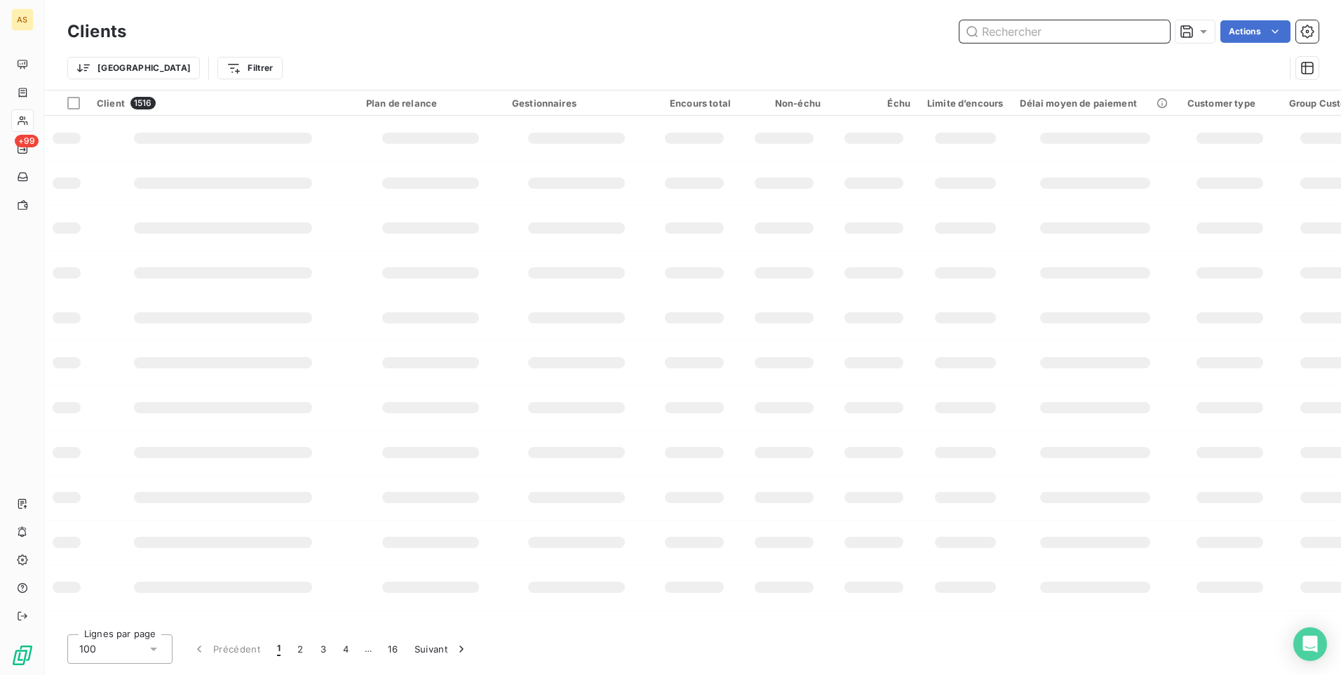
click at [990, 30] on input "text" at bounding box center [1065, 31] width 210 height 22
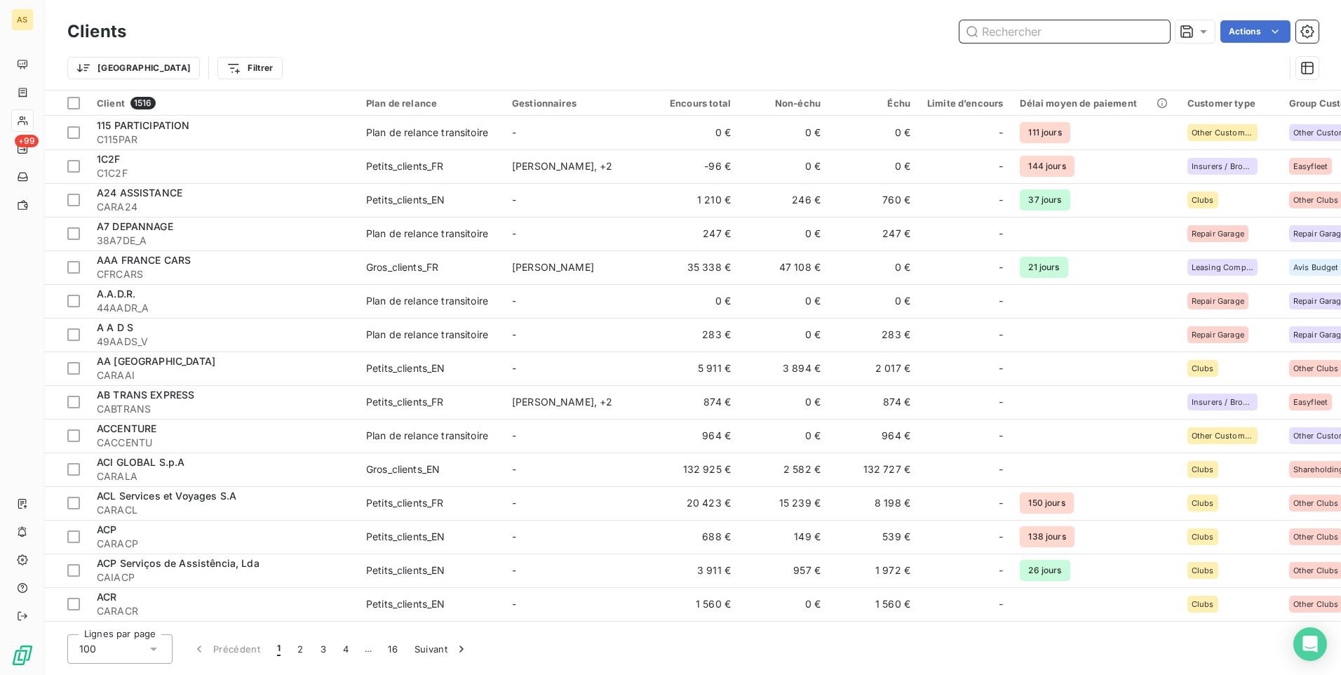
paste input "LIVRAISON EXPRESS - [GEOGRAPHIC_DATA]"
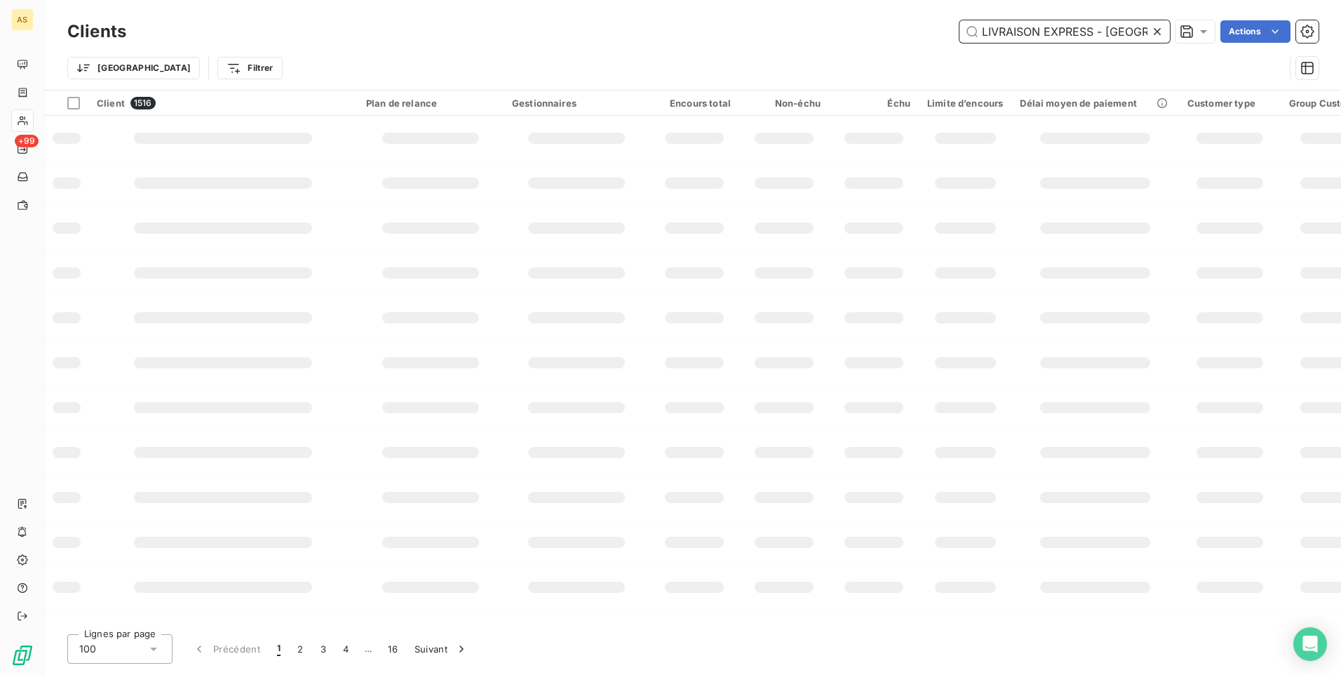
scroll to position [0, 12]
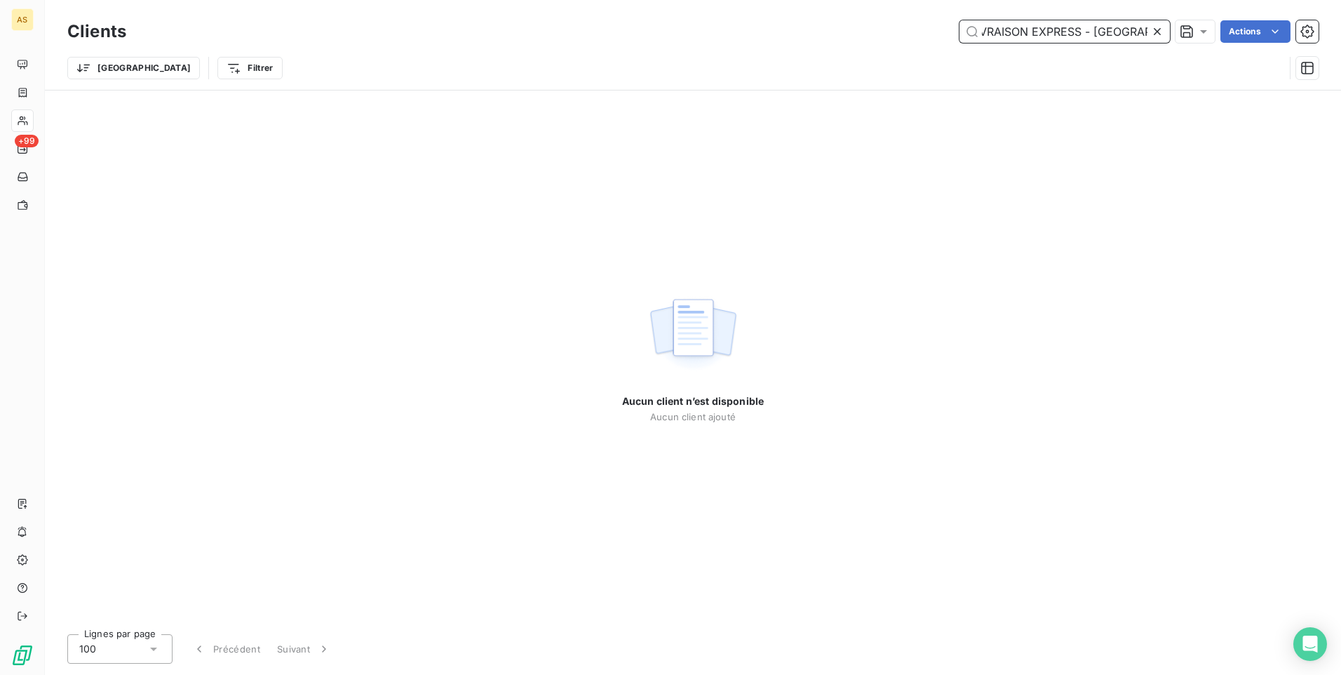
click at [1092, 34] on input "LIVRAISON EXPRESS - [GEOGRAPHIC_DATA]" at bounding box center [1065, 31] width 210 height 22
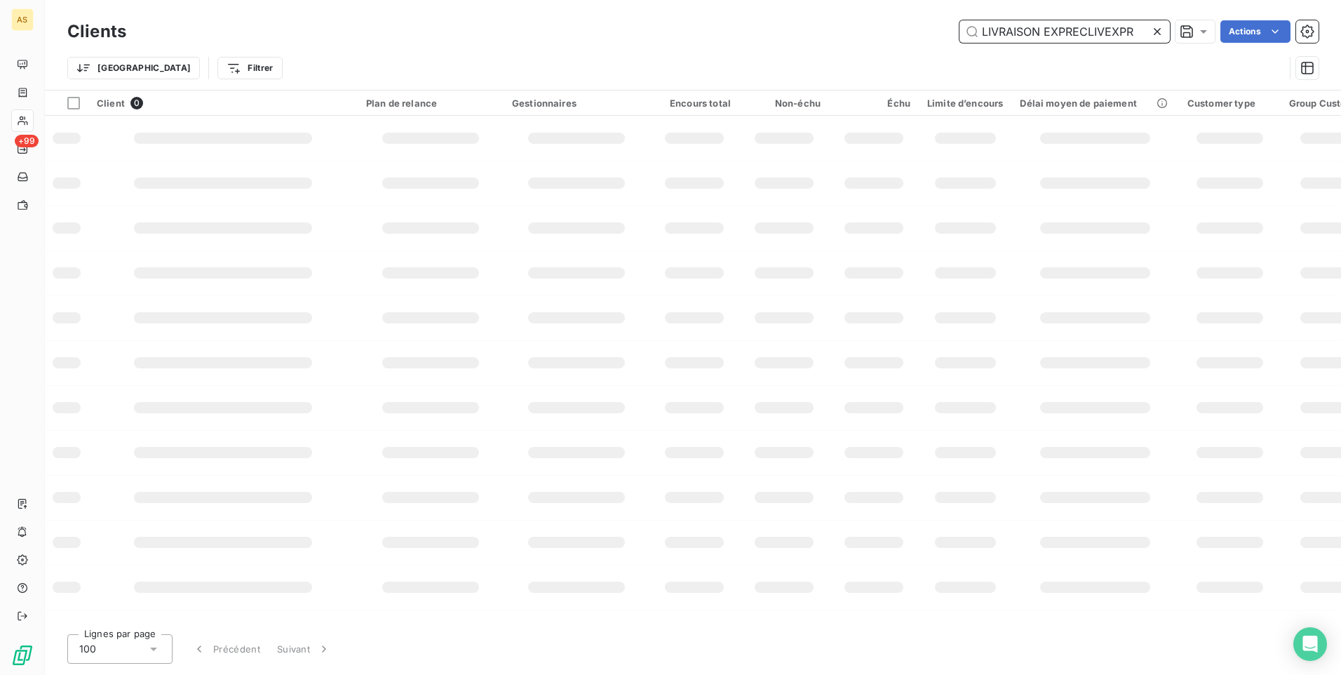
scroll to position [0, 0]
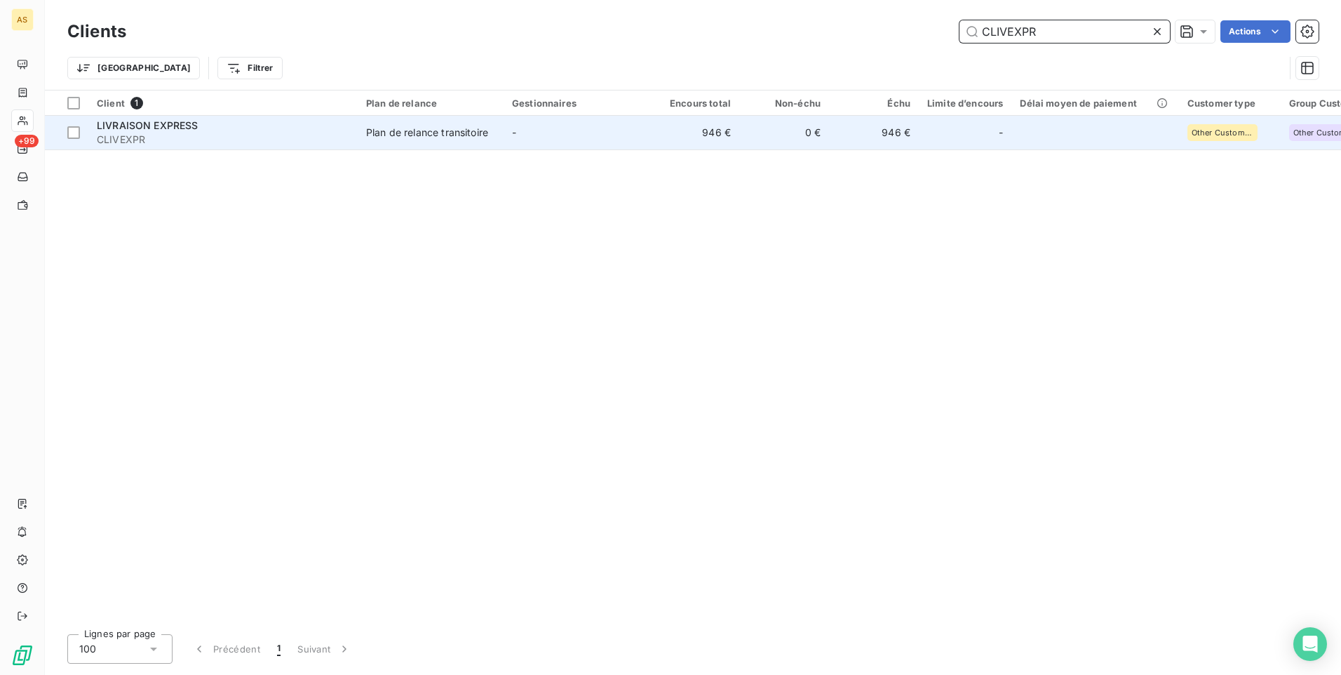
type input "CLIVEXPR"
click at [702, 128] on td "946 €" at bounding box center [695, 133] width 90 height 34
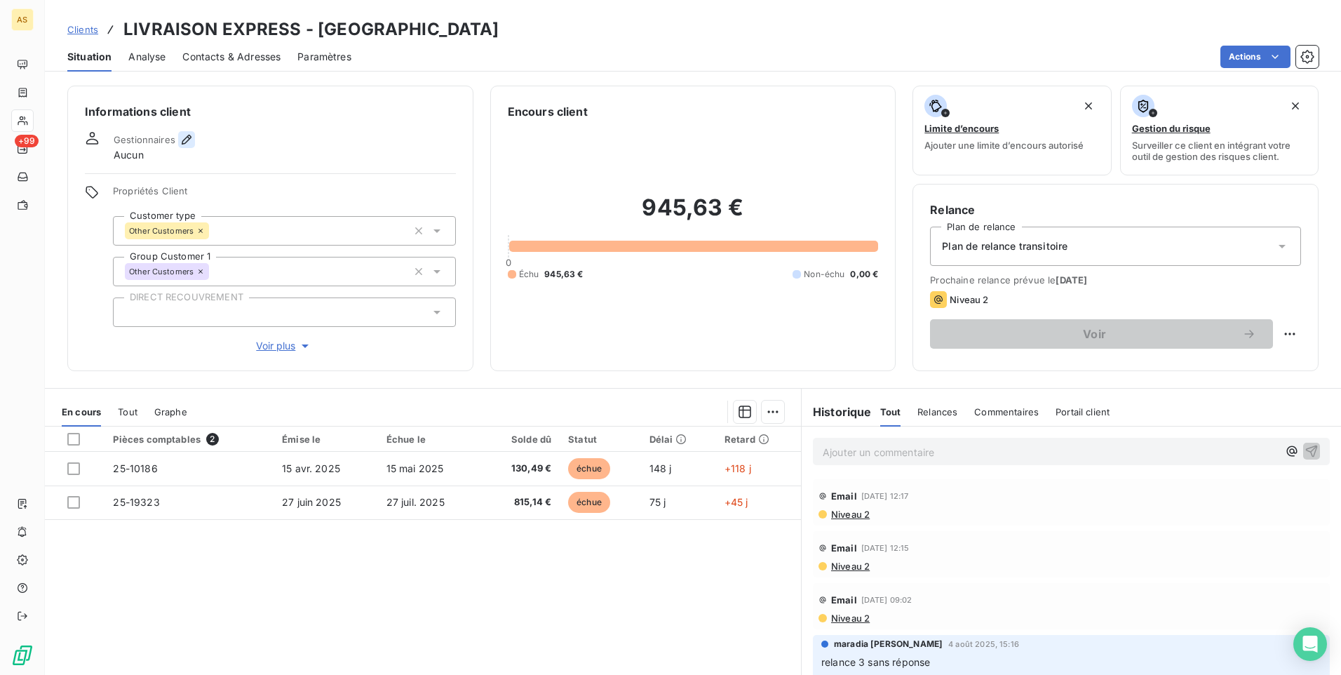
click at [188, 147] on button "button" at bounding box center [186, 139] width 17 height 17
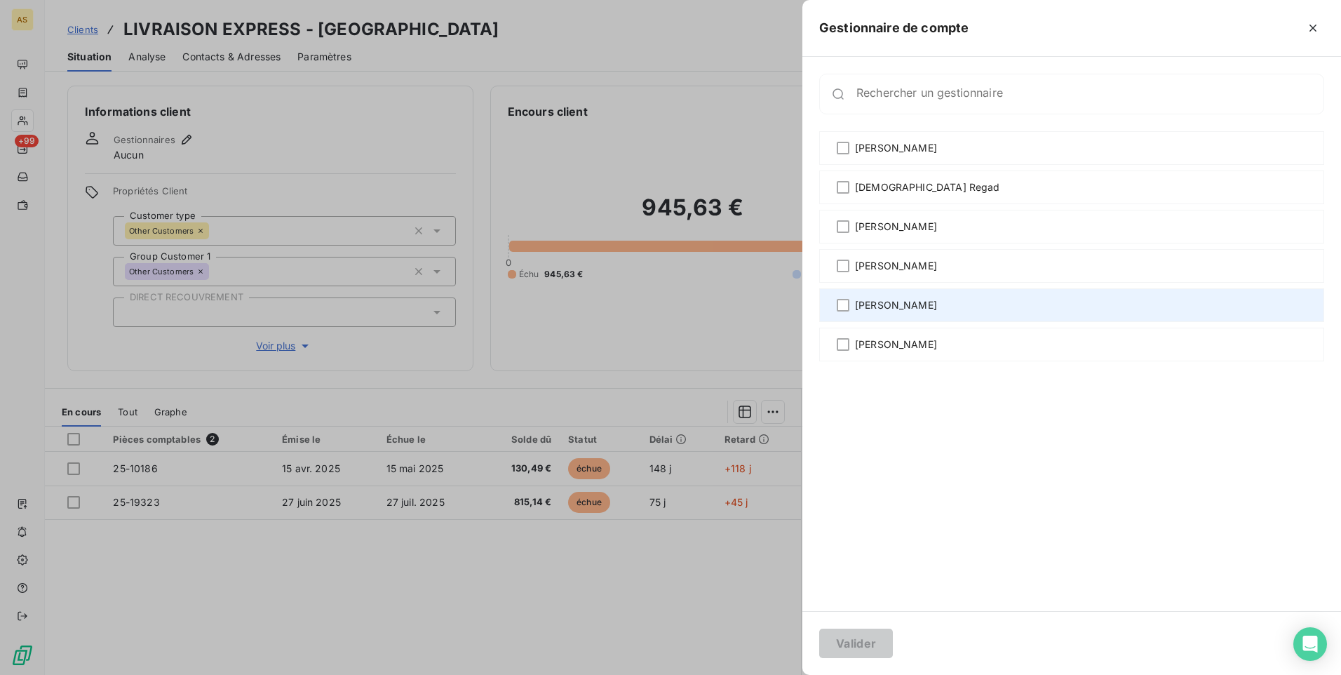
click at [904, 302] on span "[PERSON_NAME]" at bounding box center [896, 305] width 82 height 14
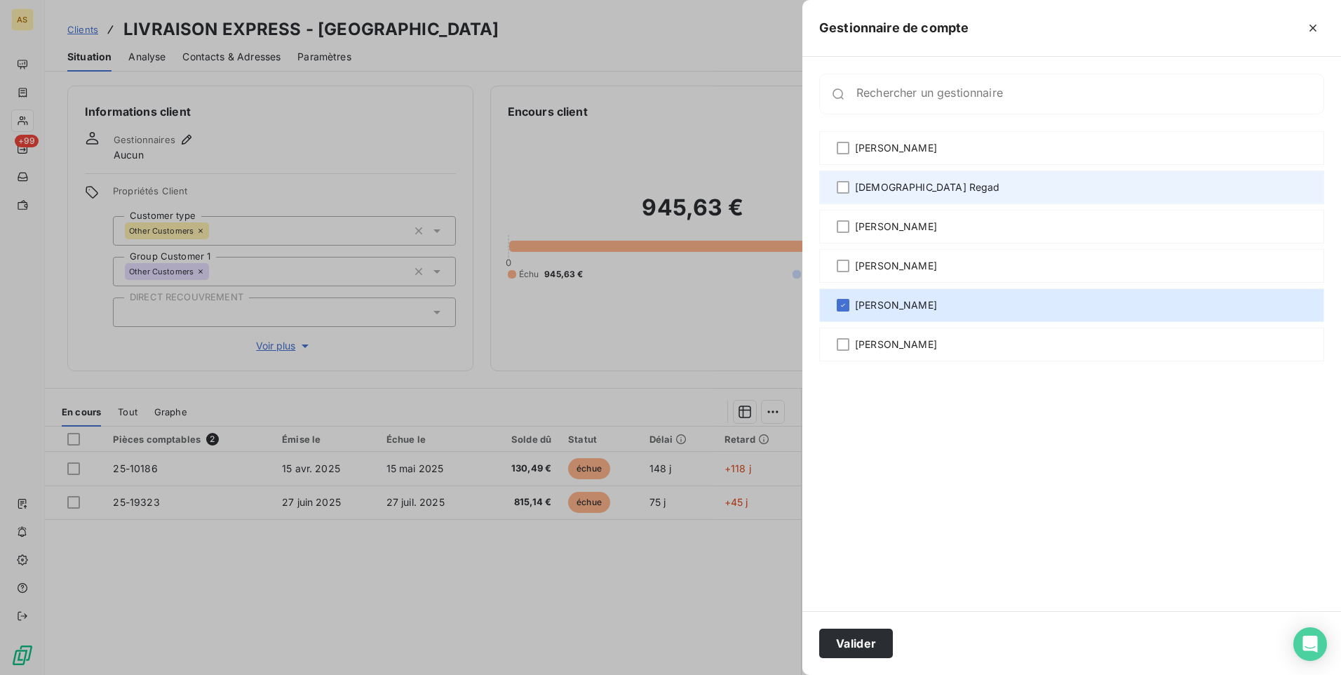
click at [868, 189] on span "[DEMOGRAPHIC_DATA] Regad" at bounding box center [927, 187] width 145 height 14
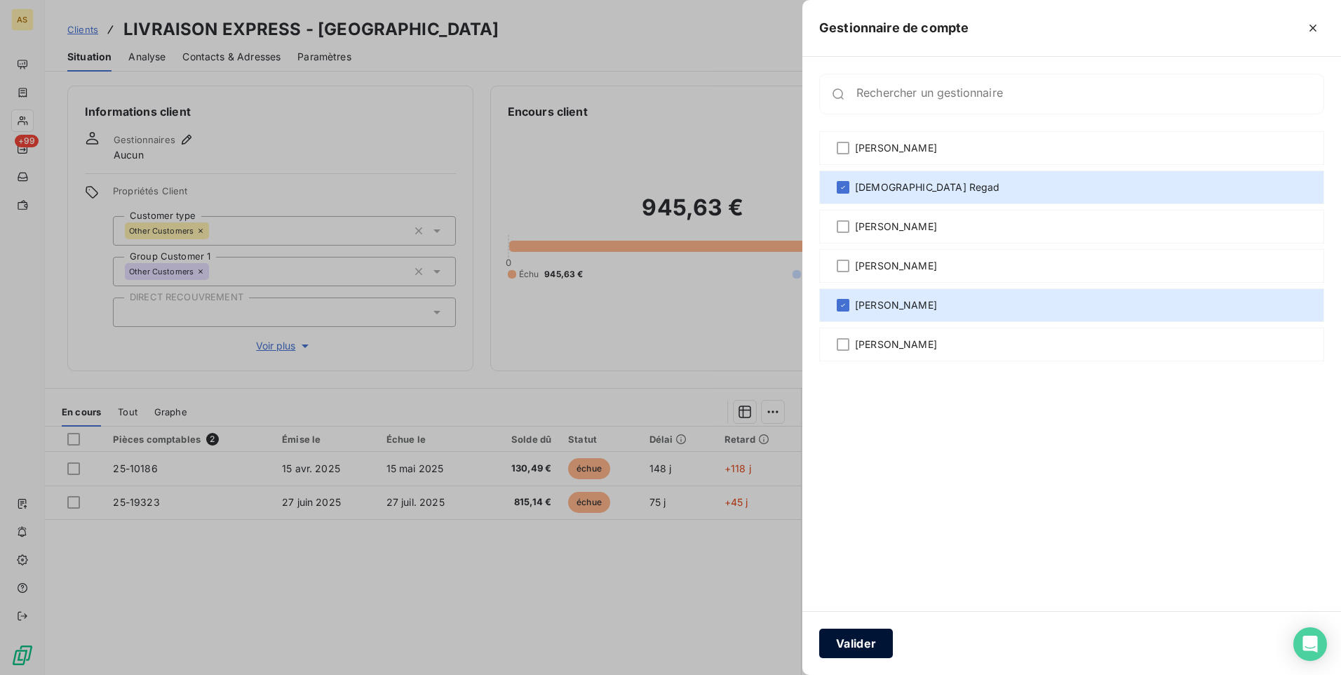
click at [862, 654] on button "Valider" at bounding box center [856, 642] width 74 height 29
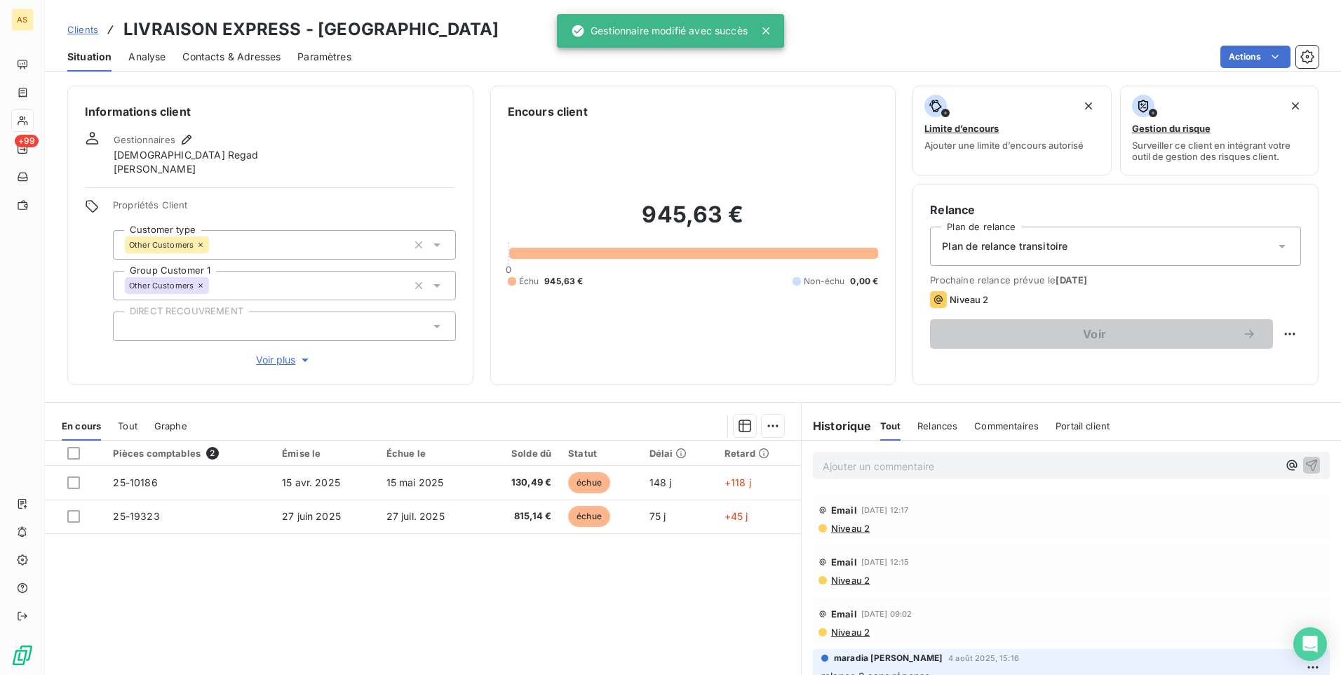
click at [92, 28] on span "Clients" at bounding box center [82, 29] width 31 height 11
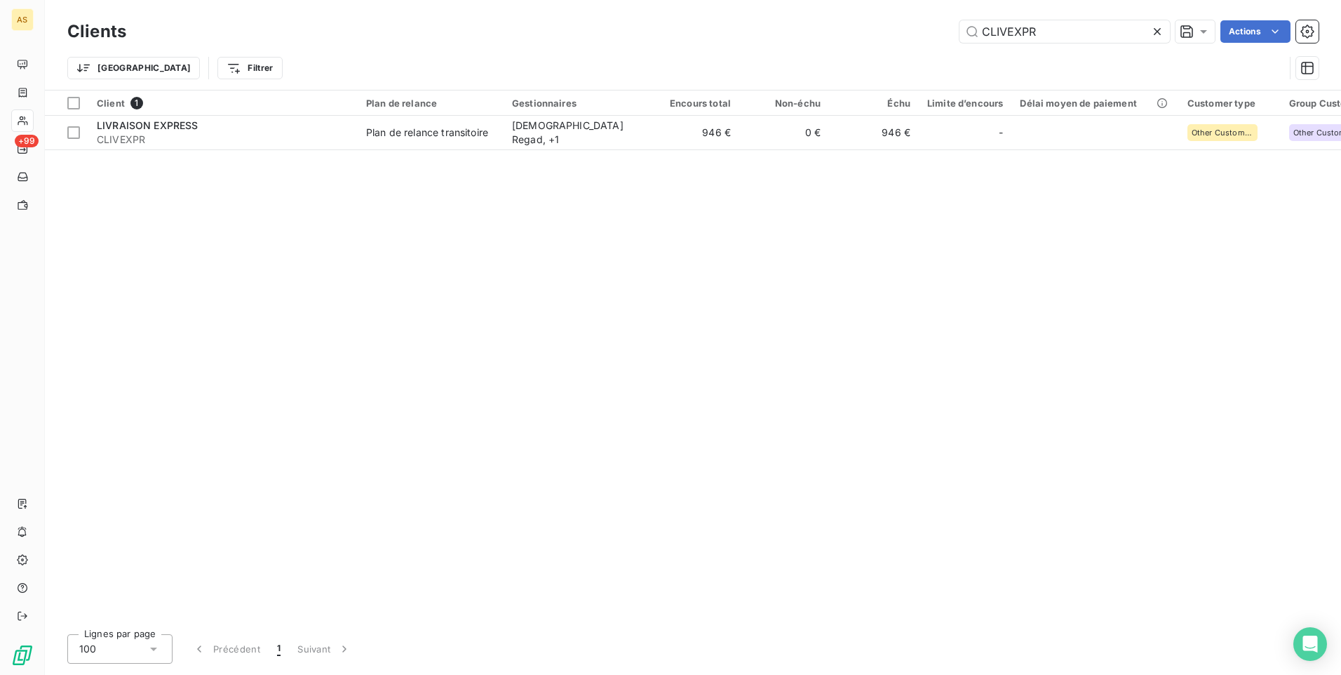
click at [1151, 31] on icon at bounding box center [1157, 32] width 14 height 14
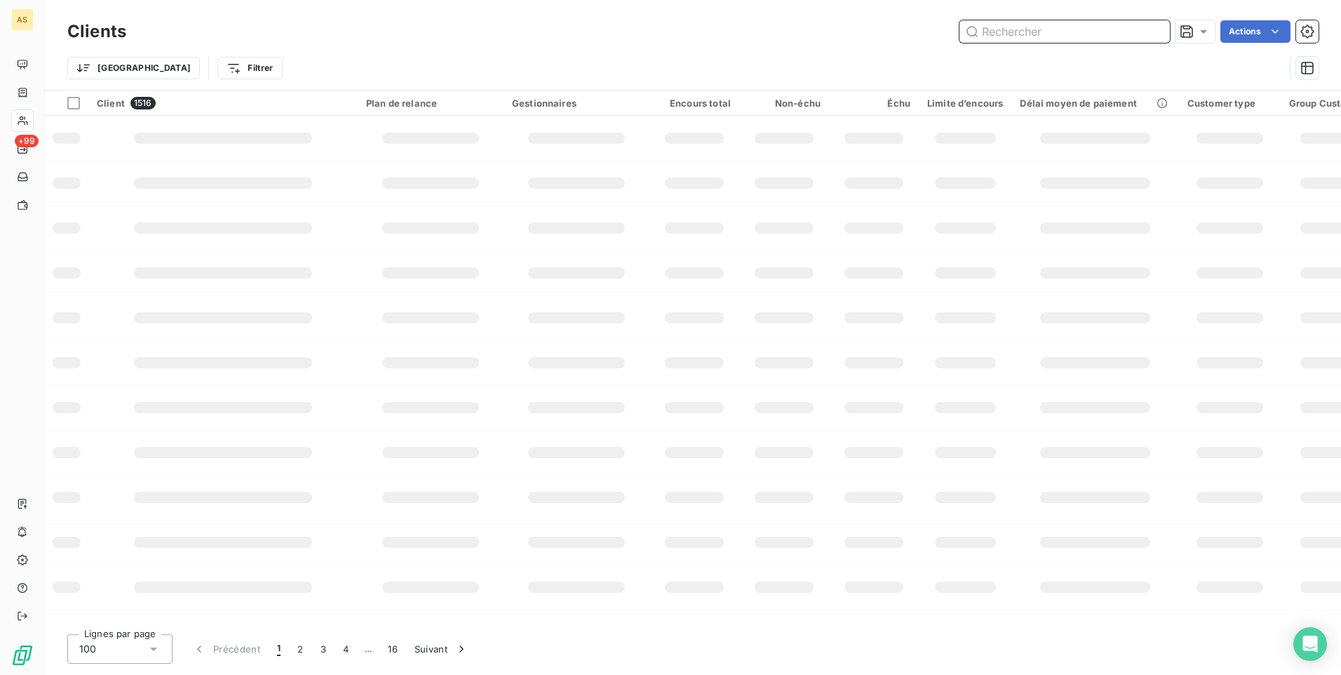
click at [990, 29] on input "text" at bounding box center [1065, 31] width 210 height 22
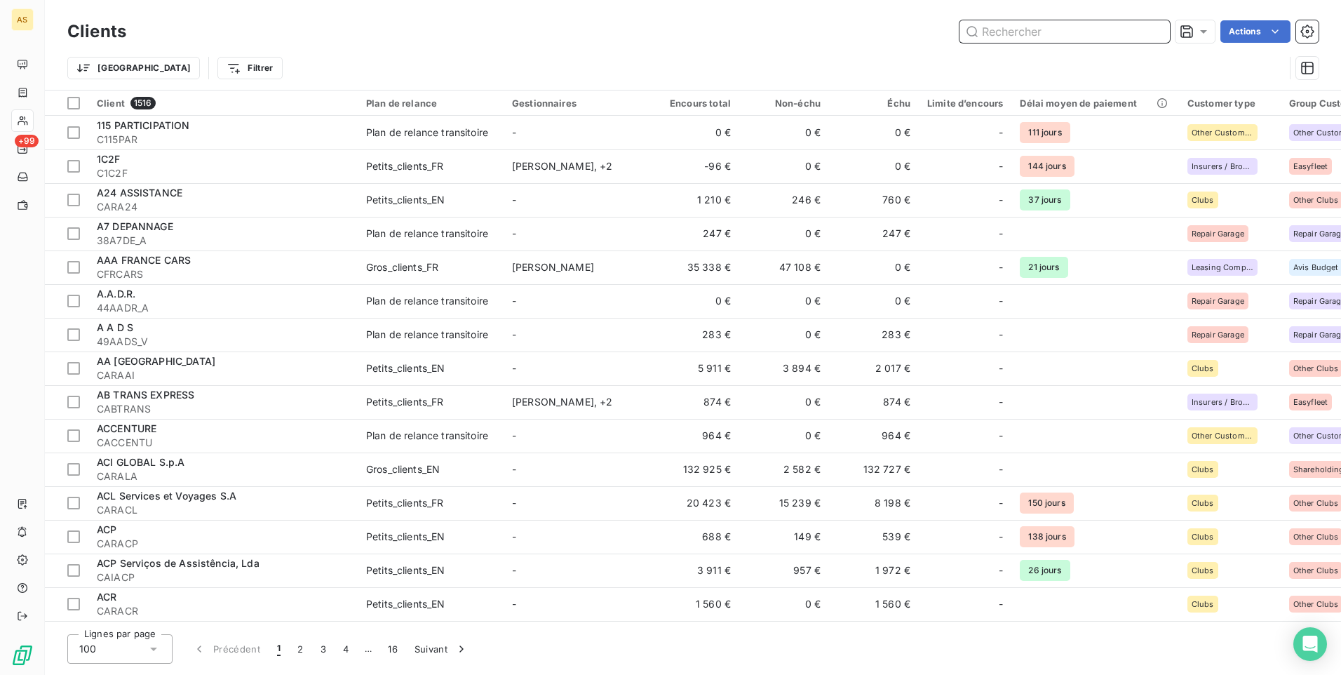
paste input "CHEMANE SARL"
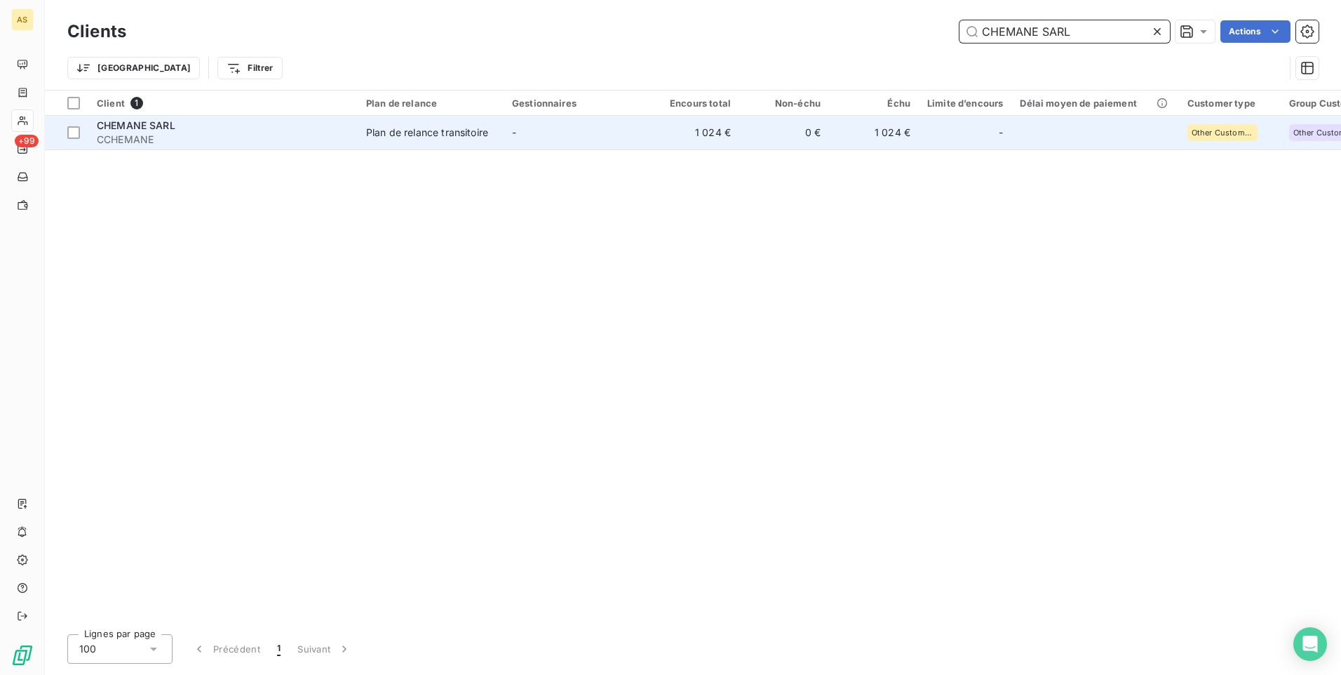
type input "CHEMANE SARL"
click at [475, 133] on div "Plan de relance transitoire" at bounding box center [427, 133] width 122 height 14
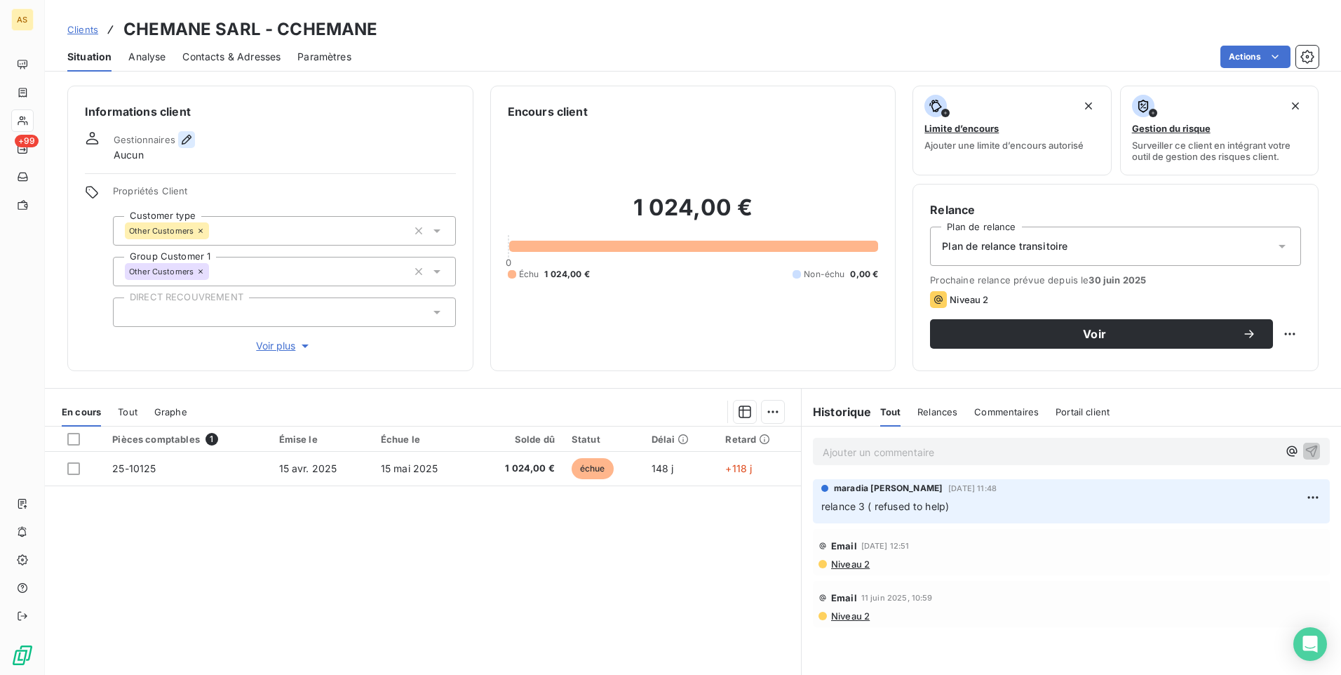
click at [188, 140] on icon "button" at bounding box center [187, 140] width 14 height 14
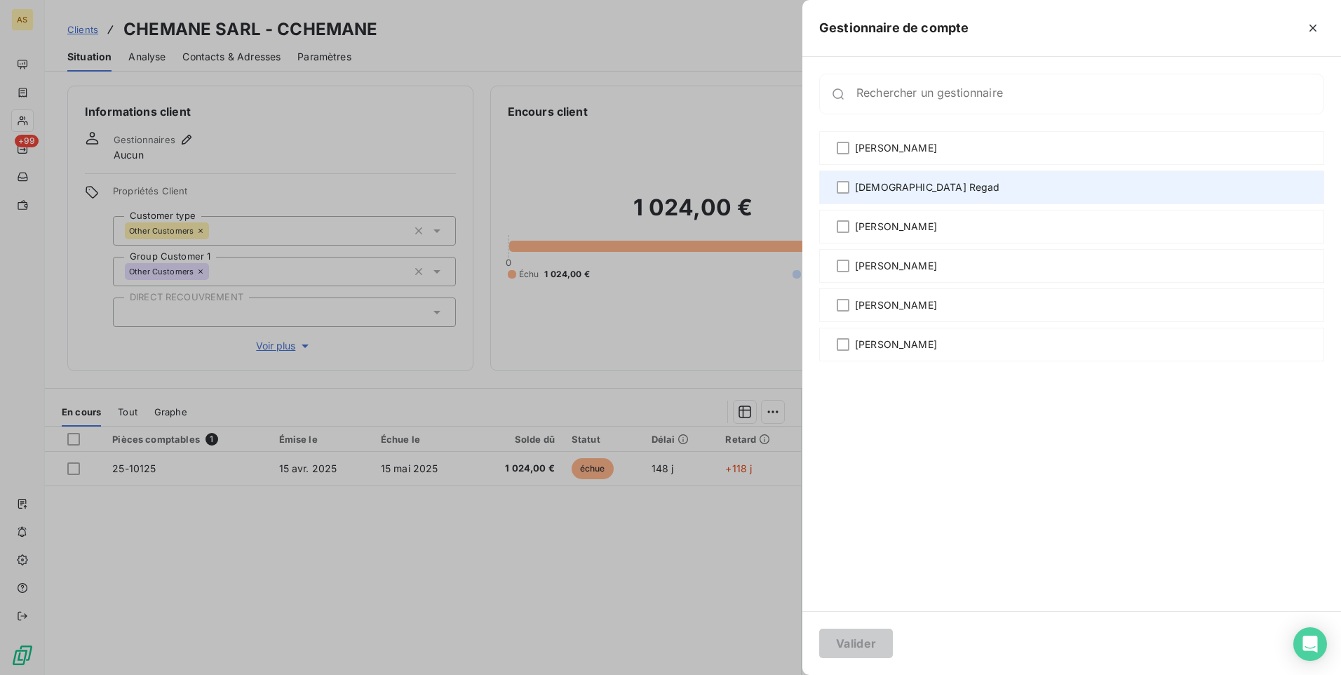
click at [869, 194] on span "[DEMOGRAPHIC_DATA] Regad" at bounding box center [927, 187] width 145 height 14
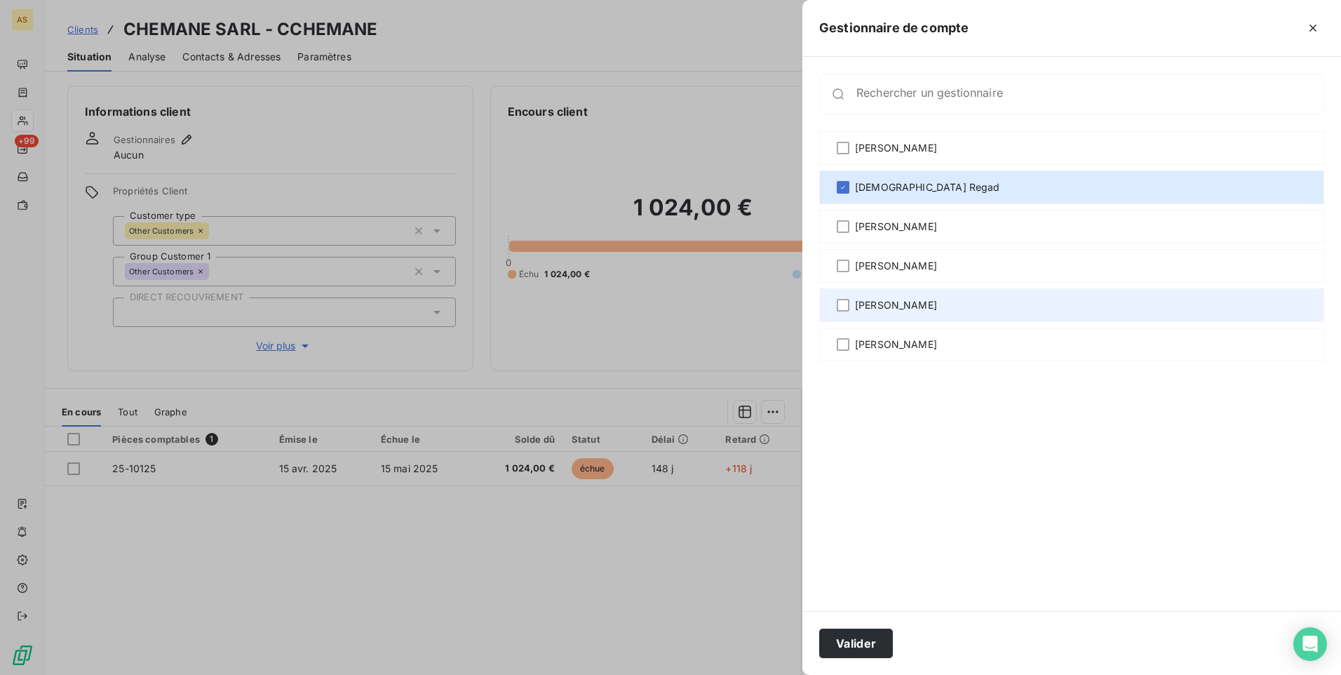
click at [858, 302] on span "[PERSON_NAME]" at bounding box center [896, 305] width 82 height 14
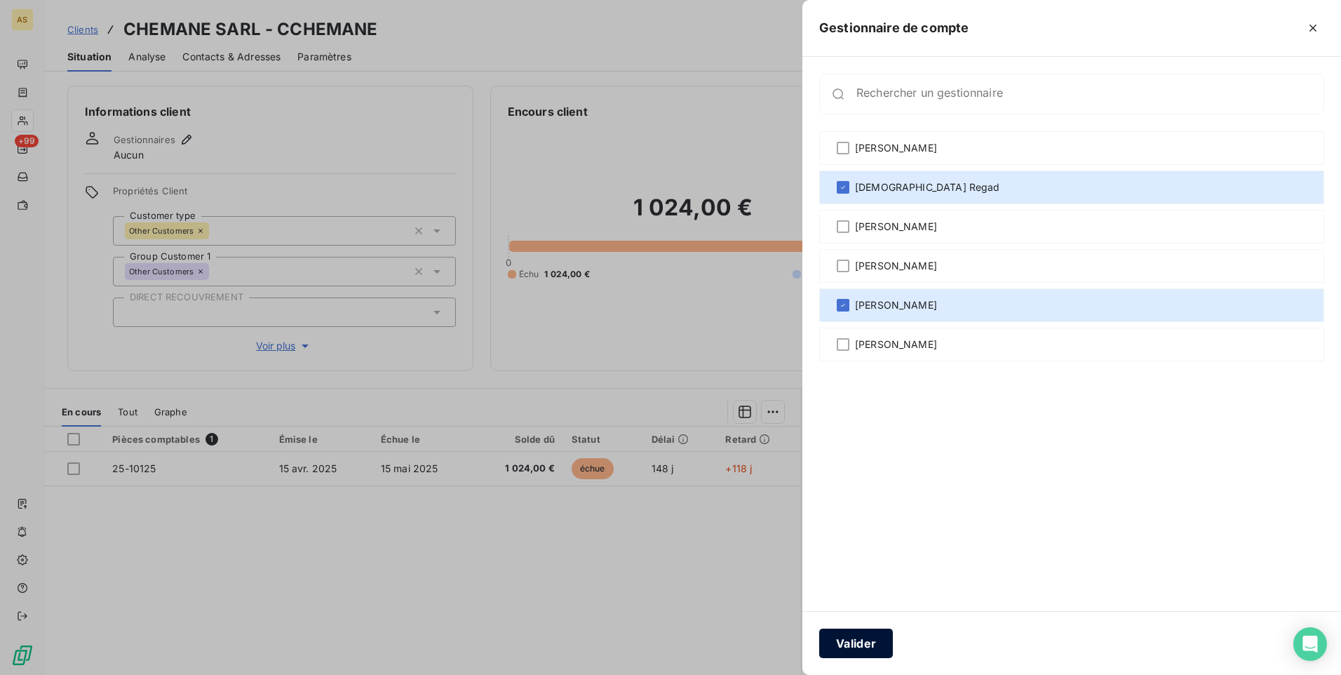
click at [847, 643] on button "Valider" at bounding box center [856, 642] width 74 height 29
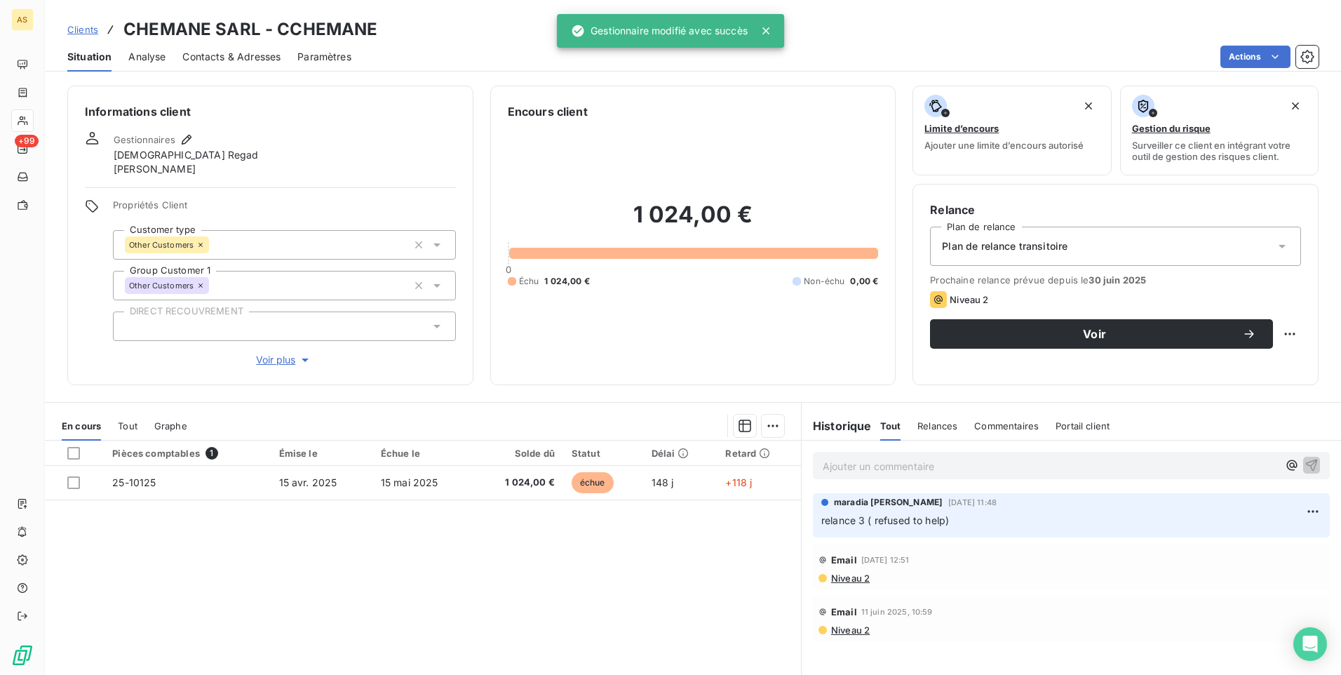
click at [76, 32] on span "Clients" at bounding box center [82, 29] width 31 height 11
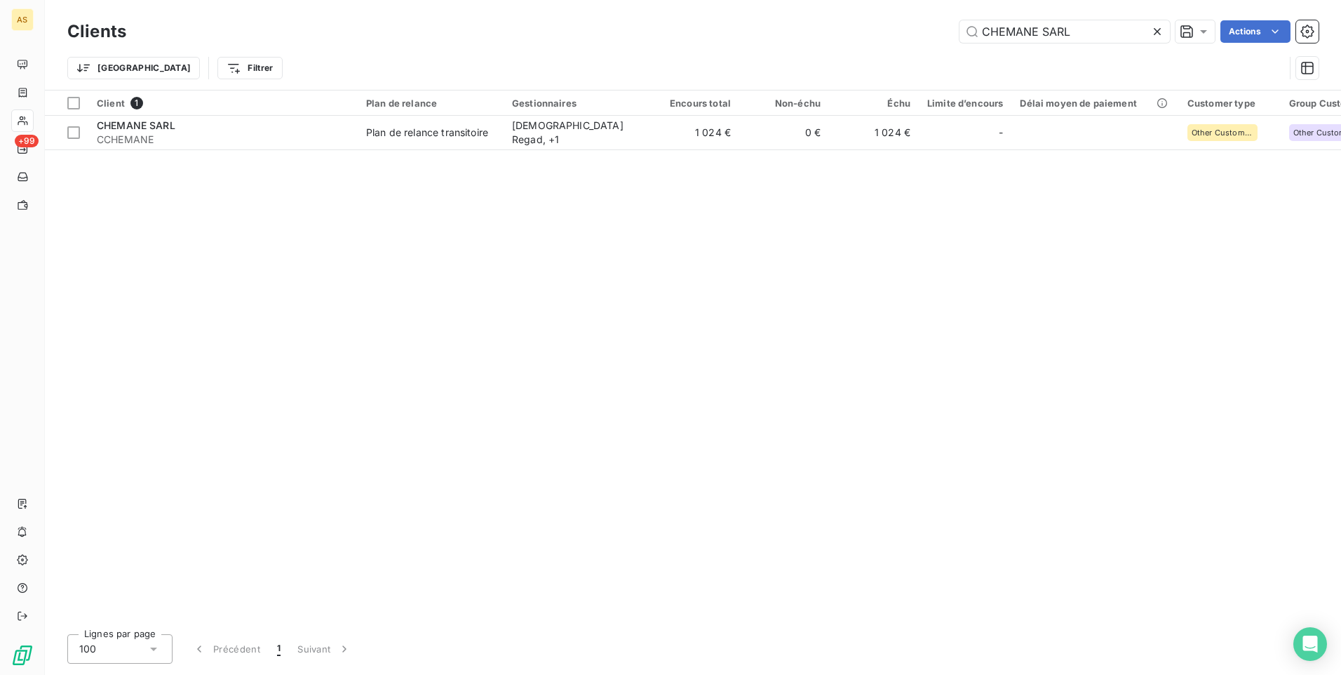
drag, startPoint x: 1011, startPoint y: 25, endPoint x: 894, endPoint y: 25, distance: 117.1
click at [895, 26] on div "CHEMANE SARL Actions" at bounding box center [731, 31] width 1176 height 22
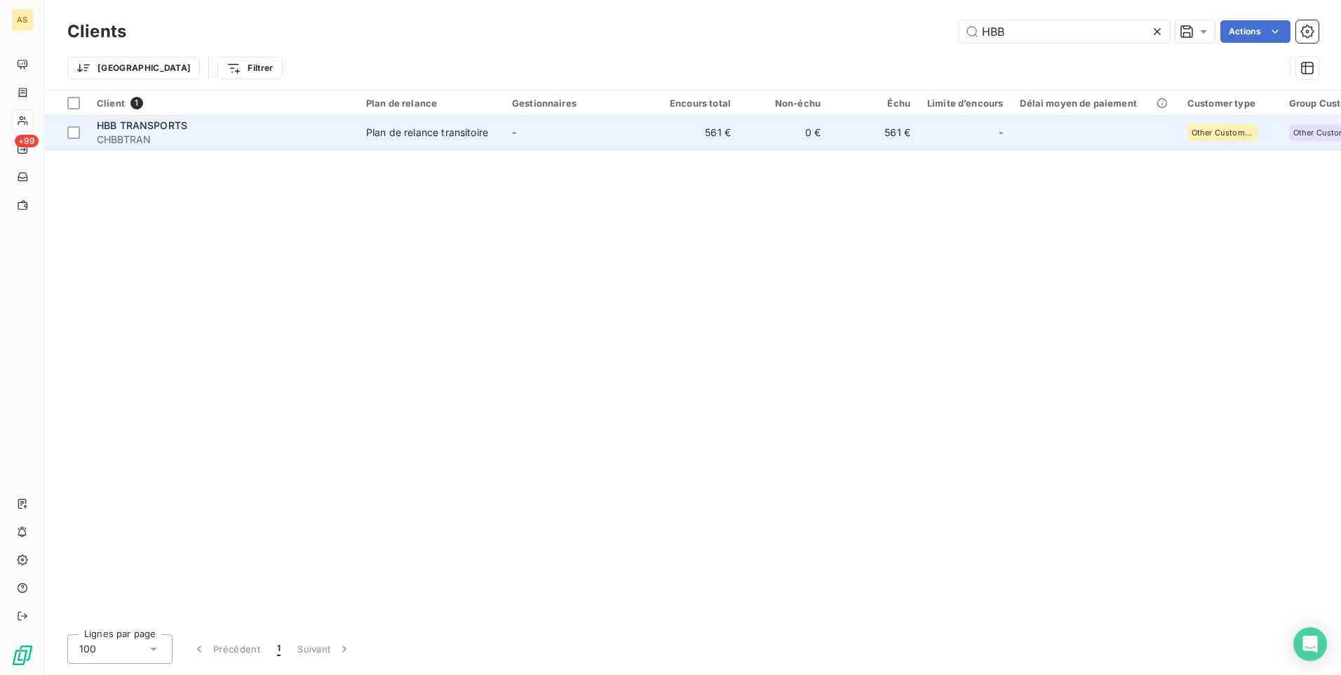
type input "HBB"
click at [469, 135] on div "Plan de relance transitoire" at bounding box center [427, 133] width 122 height 14
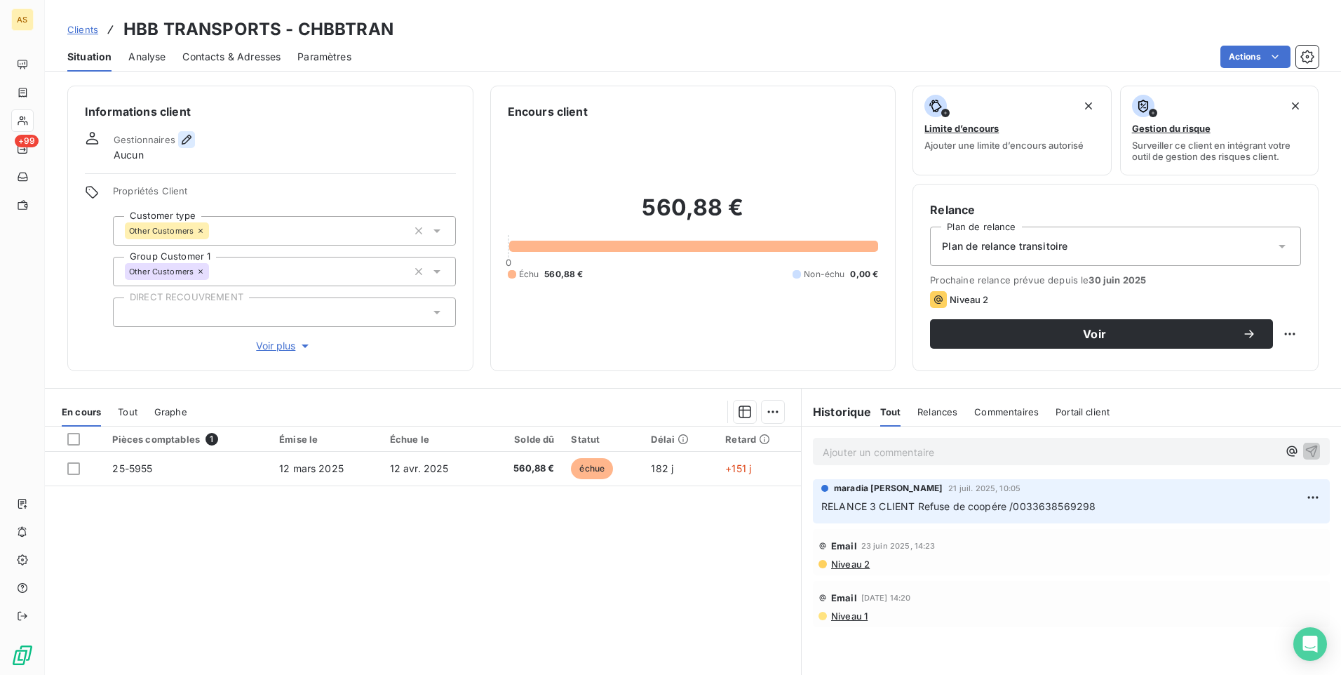
click at [184, 142] on icon "button" at bounding box center [187, 140] width 14 height 14
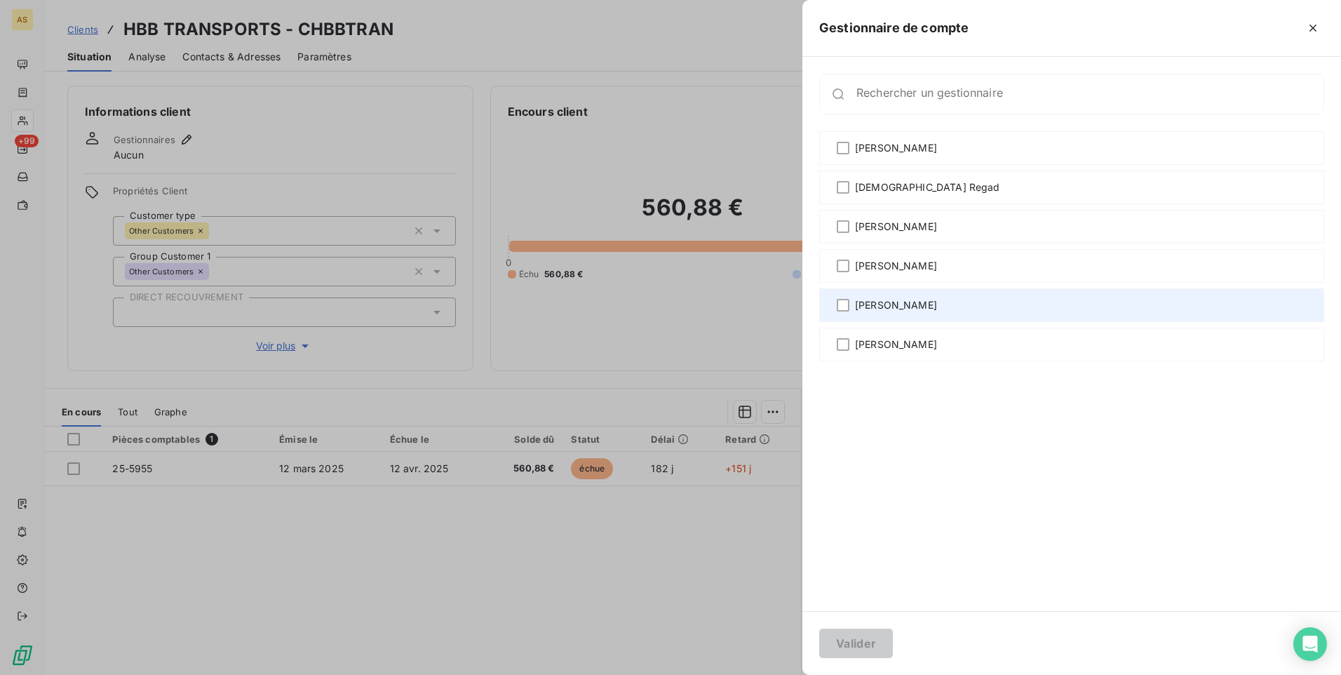
click at [864, 300] on span "[PERSON_NAME]" at bounding box center [896, 305] width 82 height 14
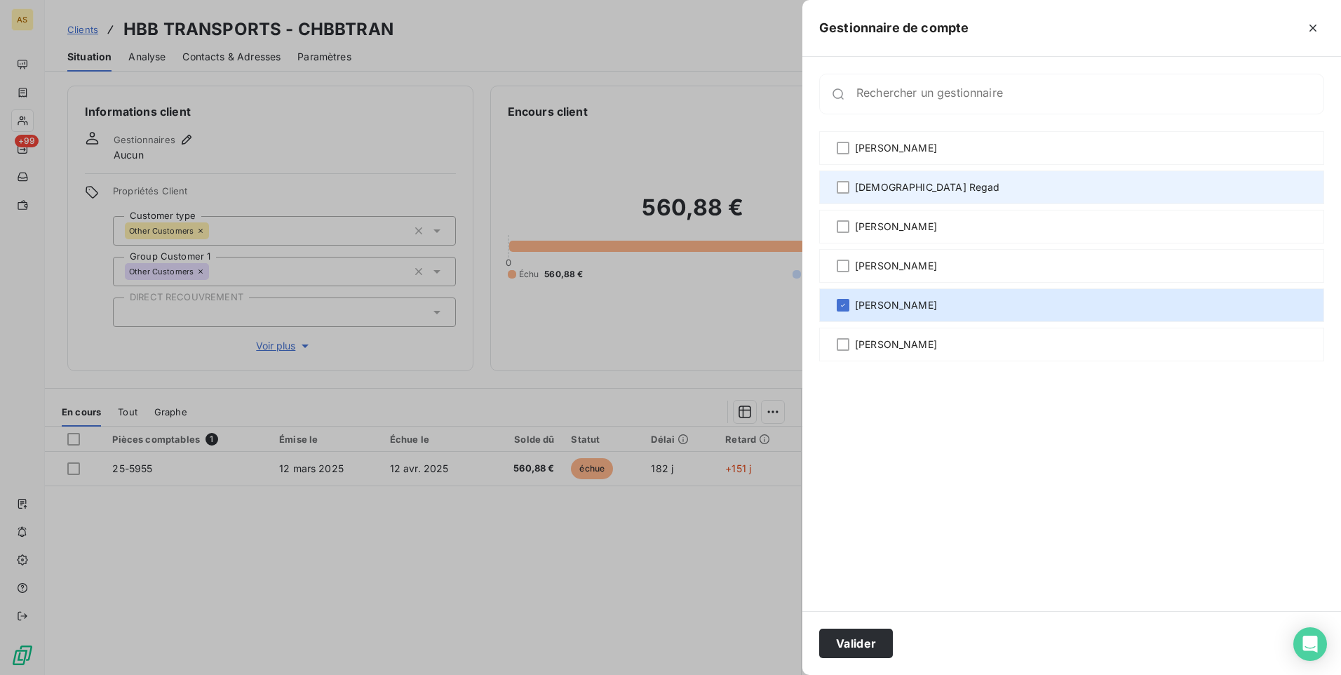
click at [849, 177] on div "[DEMOGRAPHIC_DATA] Regad" at bounding box center [1071, 187] width 505 height 34
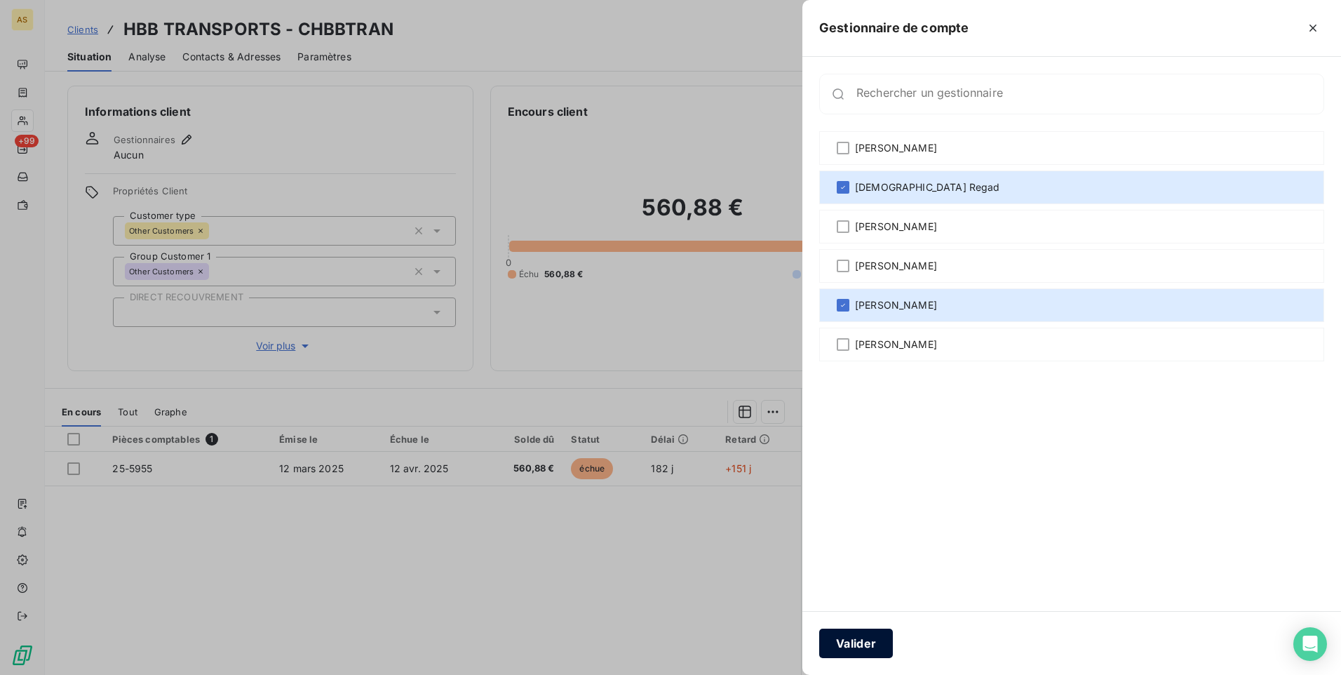
click at [863, 643] on button "Valider" at bounding box center [856, 642] width 74 height 29
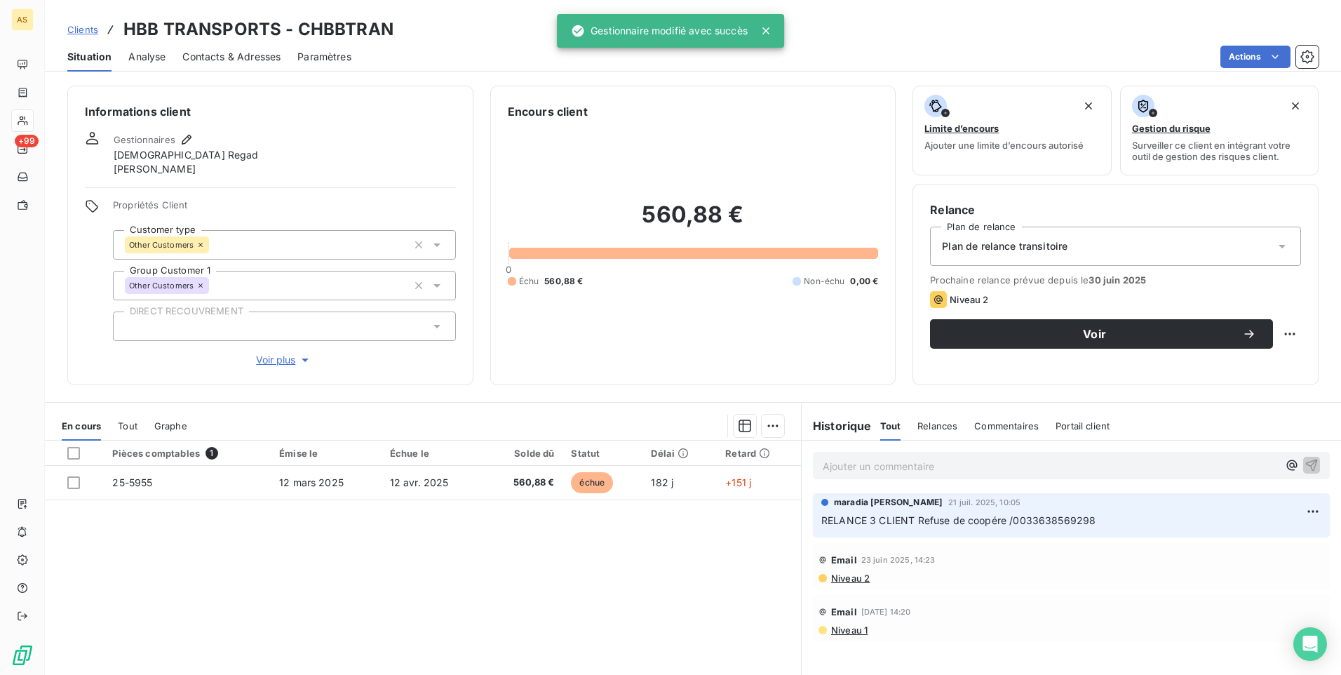
click at [69, 30] on span "Clients" at bounding box center [82, 29] width 31 height 11
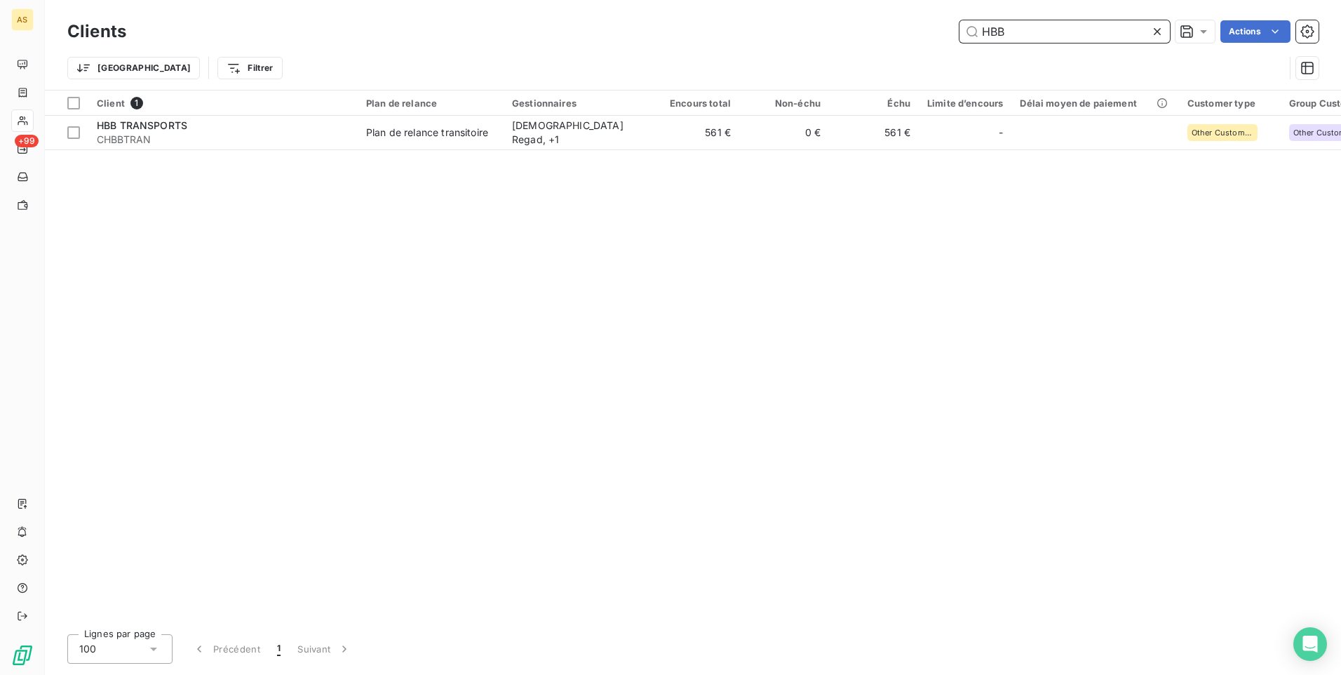
click at [1107, 30] on input "HBB" at bounding box center [1065, 31] width 210 height 22
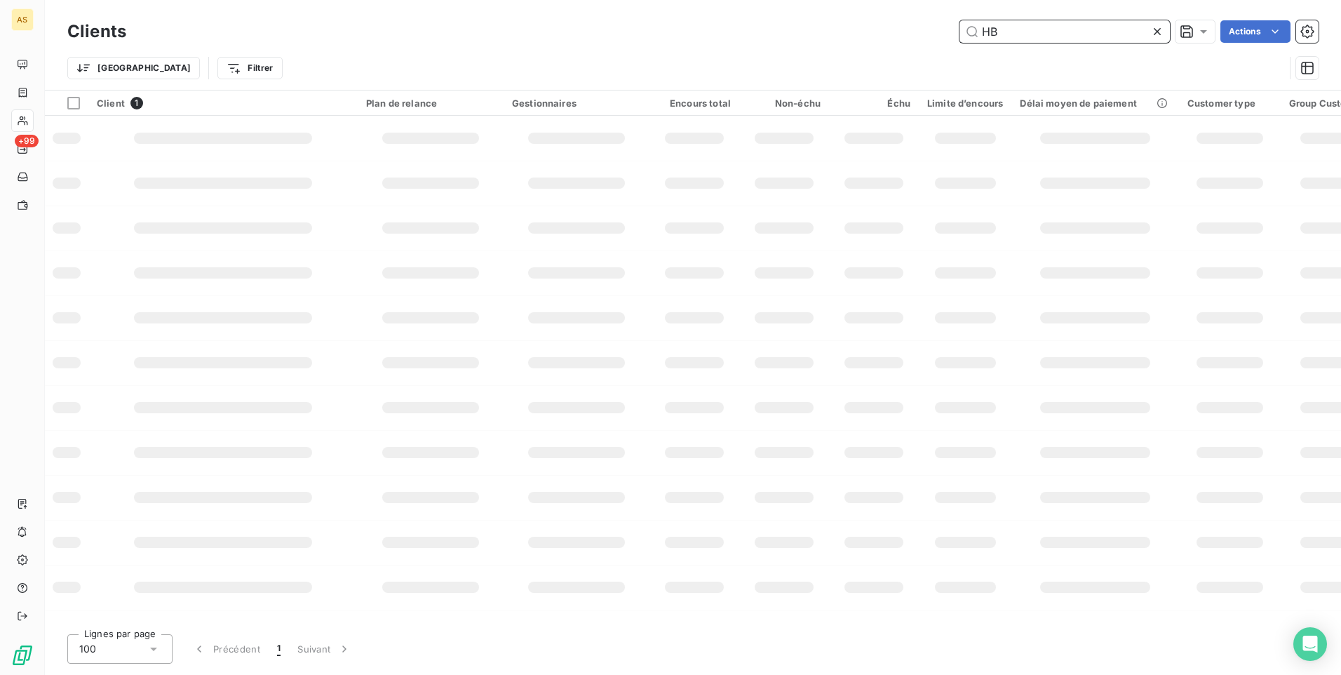
type input "H"
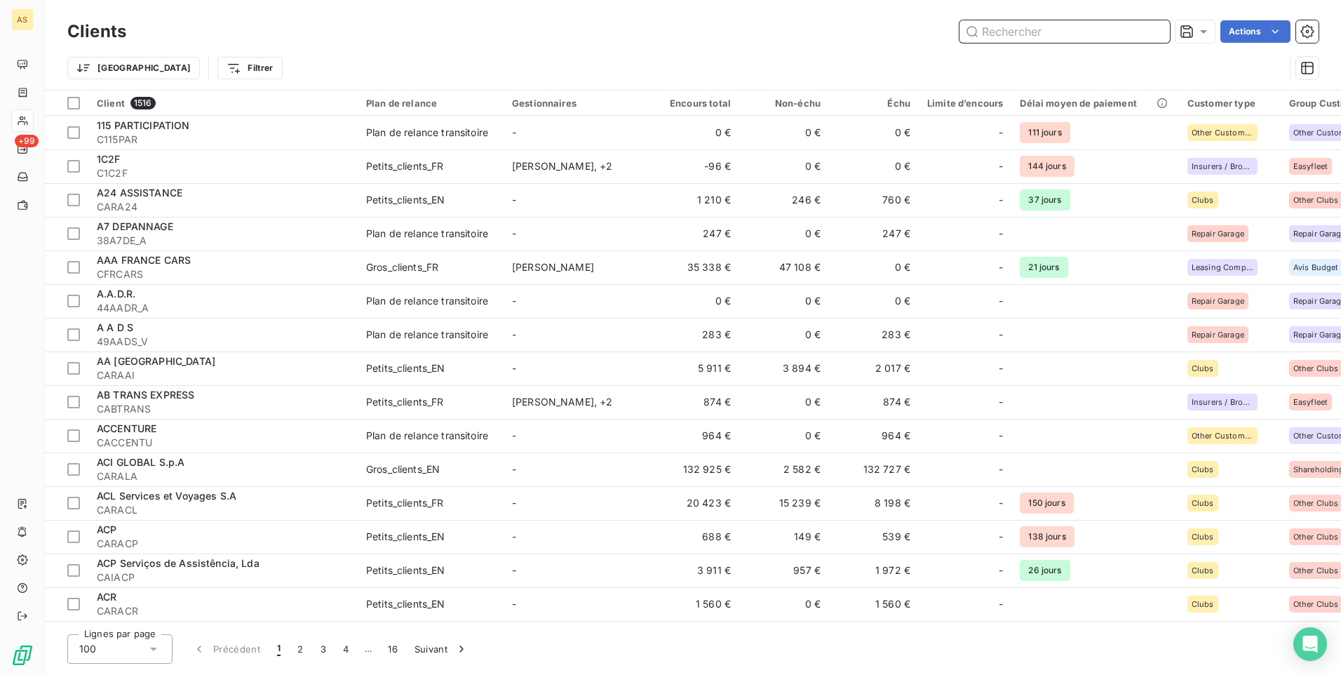
paste input "LSA-CLSA"
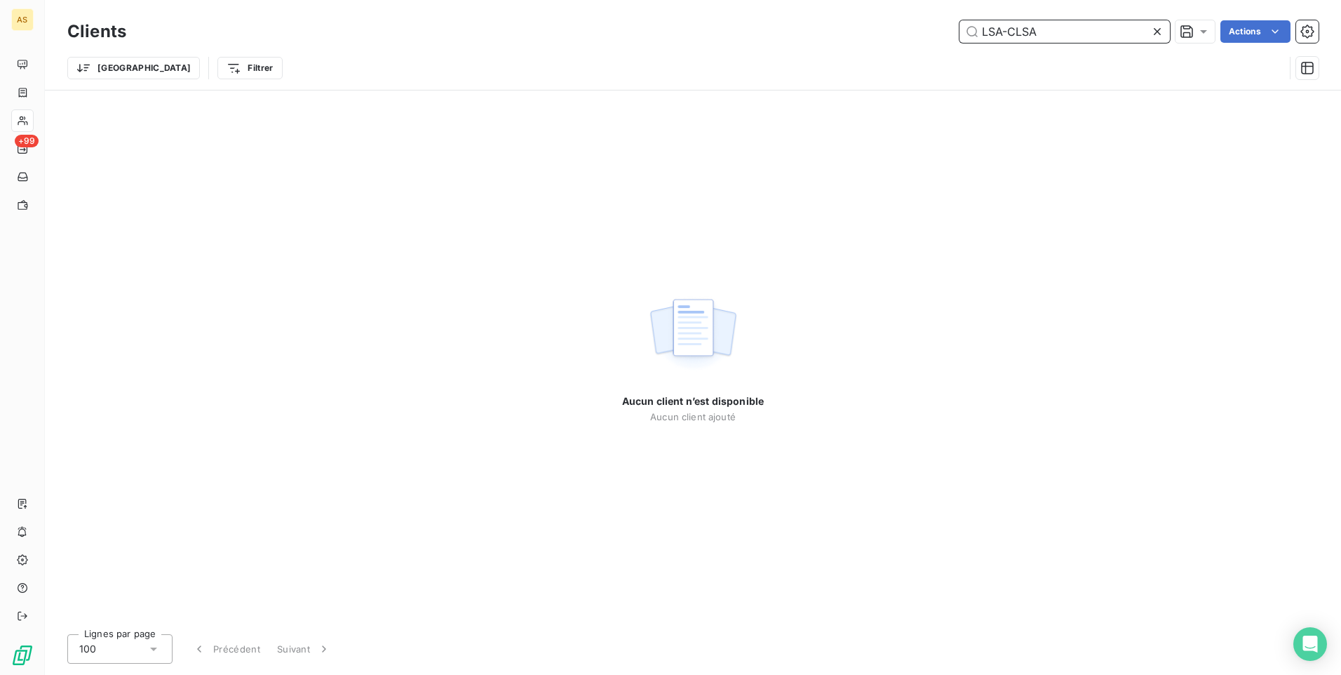
click at [1007, 29] on input "LSA-CLSA" at bounding box center [1065, 31] width 210 height 22
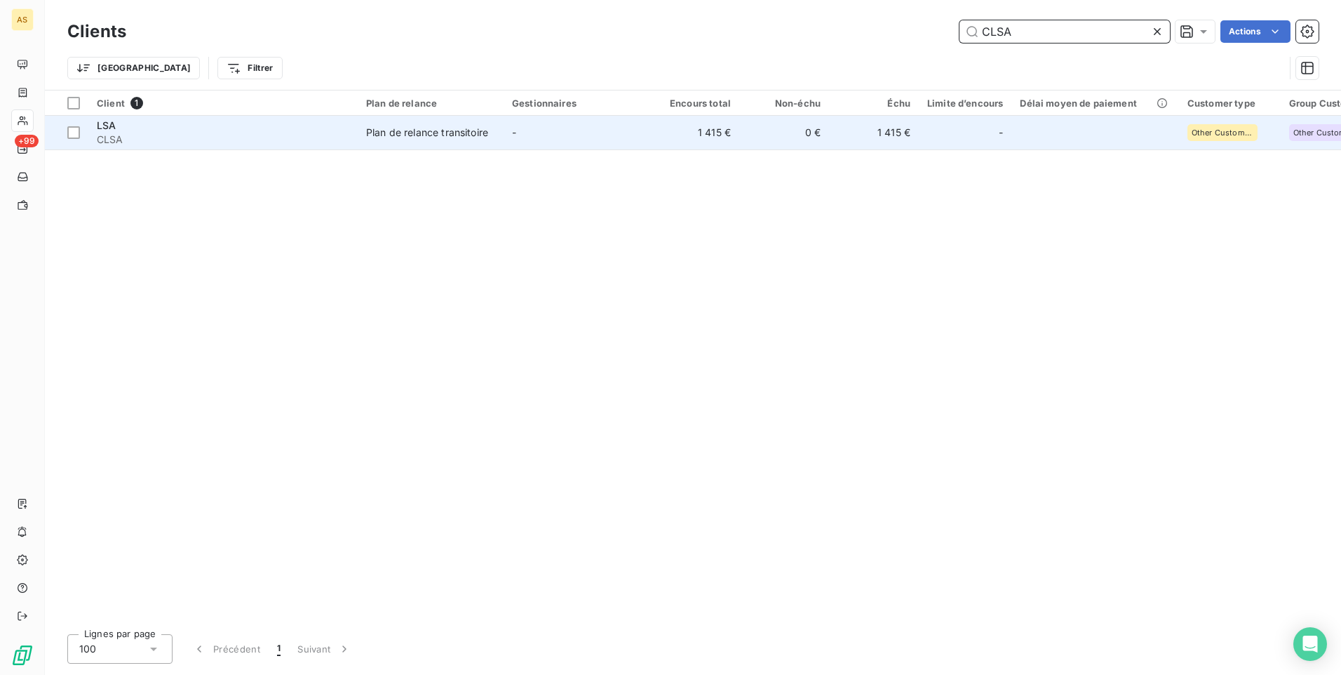
type input "CLSA"
click at [752, 140] on td "0 €" at bounding box center [784, 133] width 90 height 34
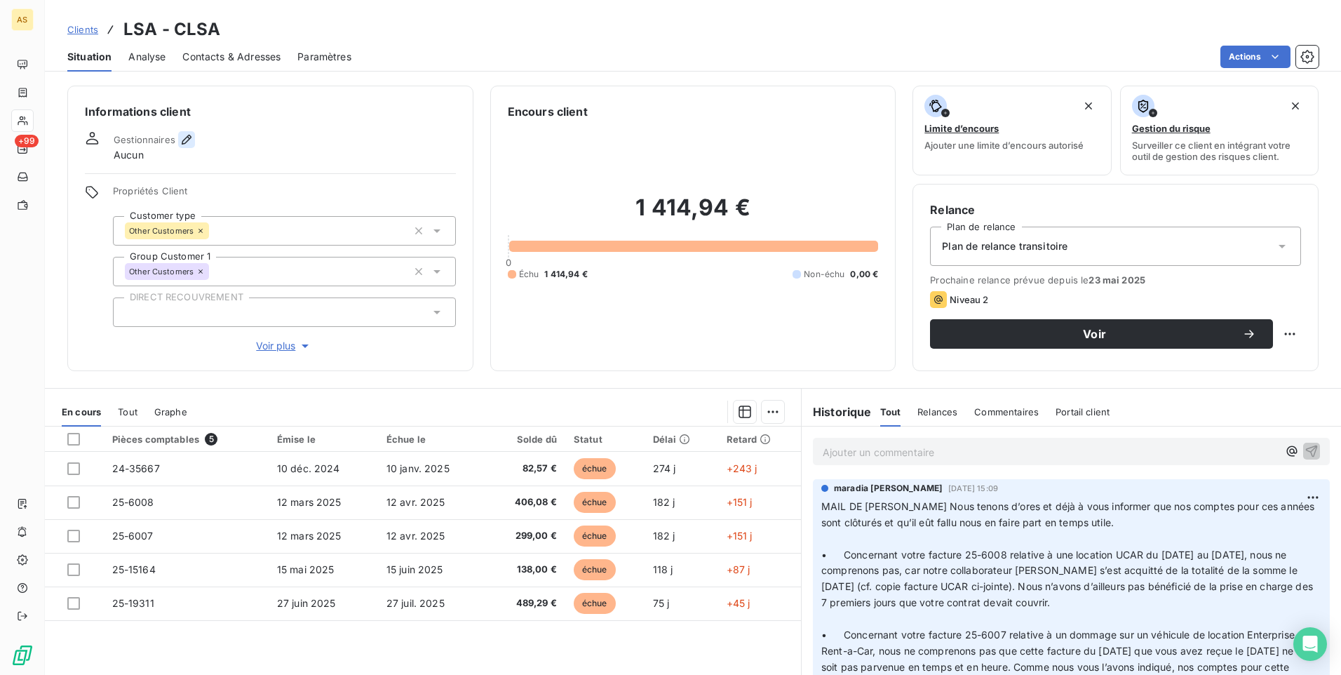
click at [190, 134] on icon "button" at bounding box center [187, 140] width 14 height 14
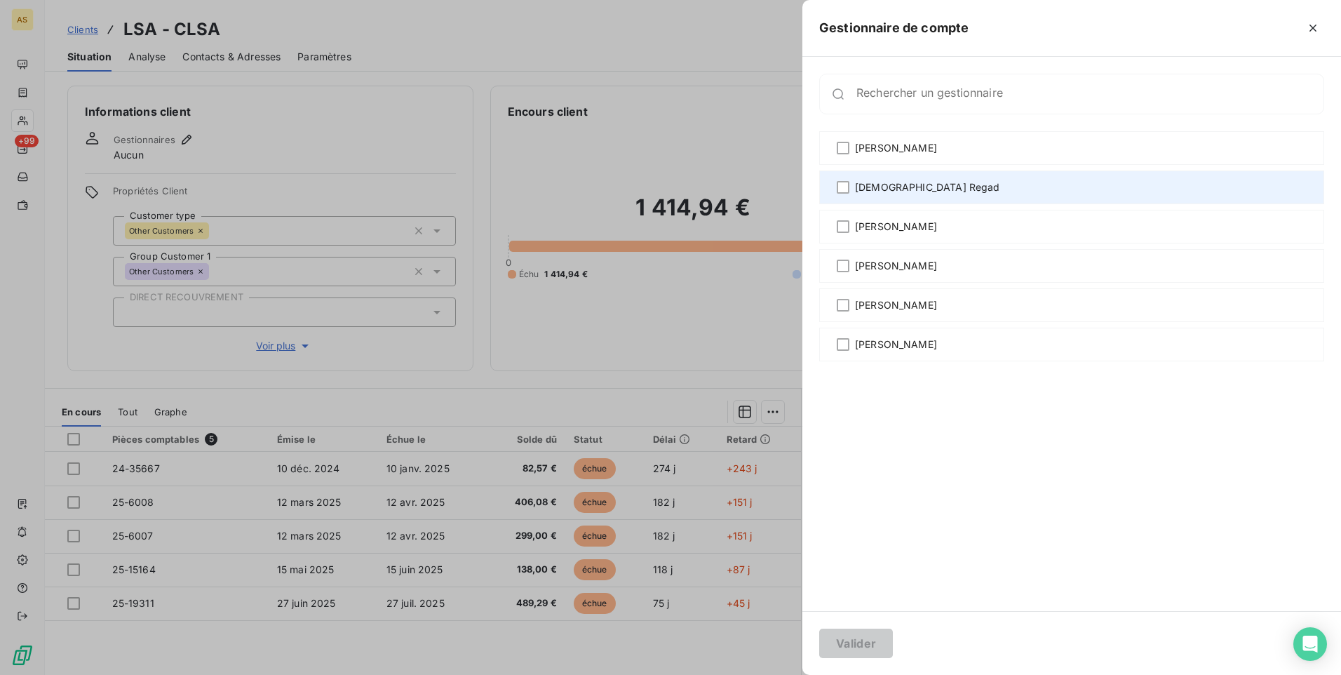
click at [853, 191] on div "[DEMOGRAPHIC_DATA] Regad" at bounding box center [1071, 187] width 505 height 34
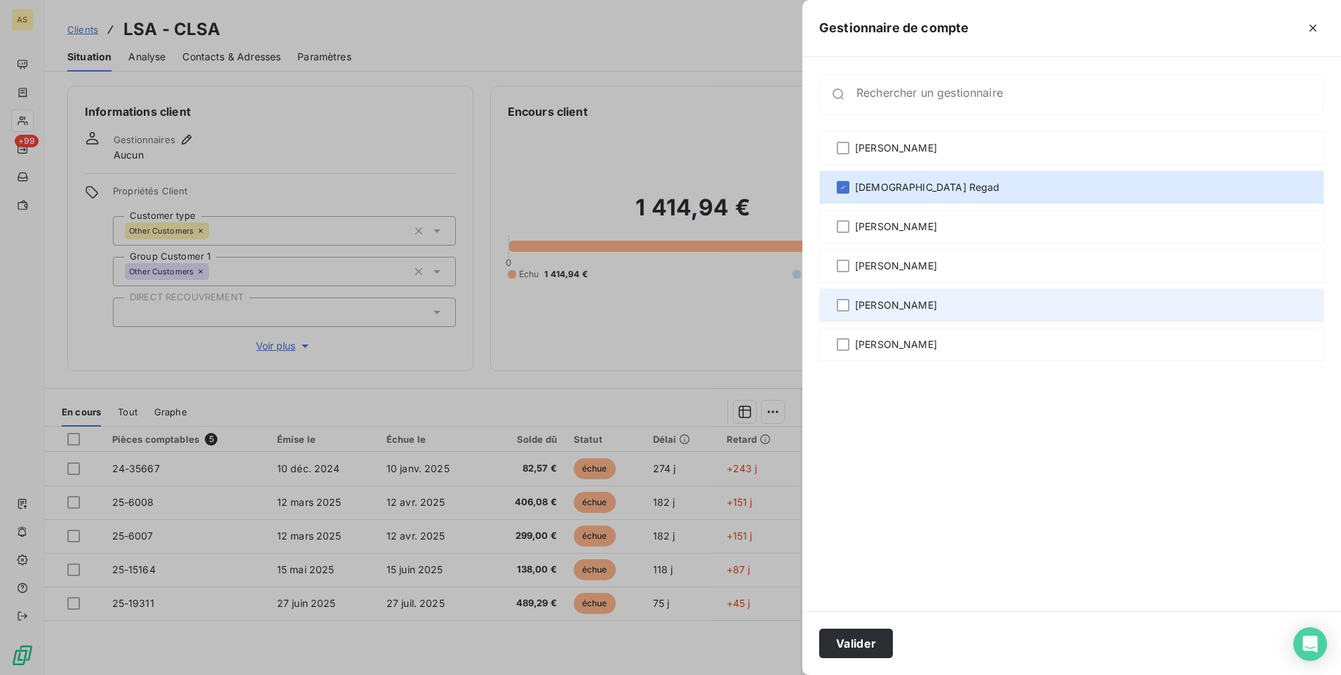
click at [859, 300] on span "[PERSON_NAME]" at bounding box center [896, 305] width 82 height 14
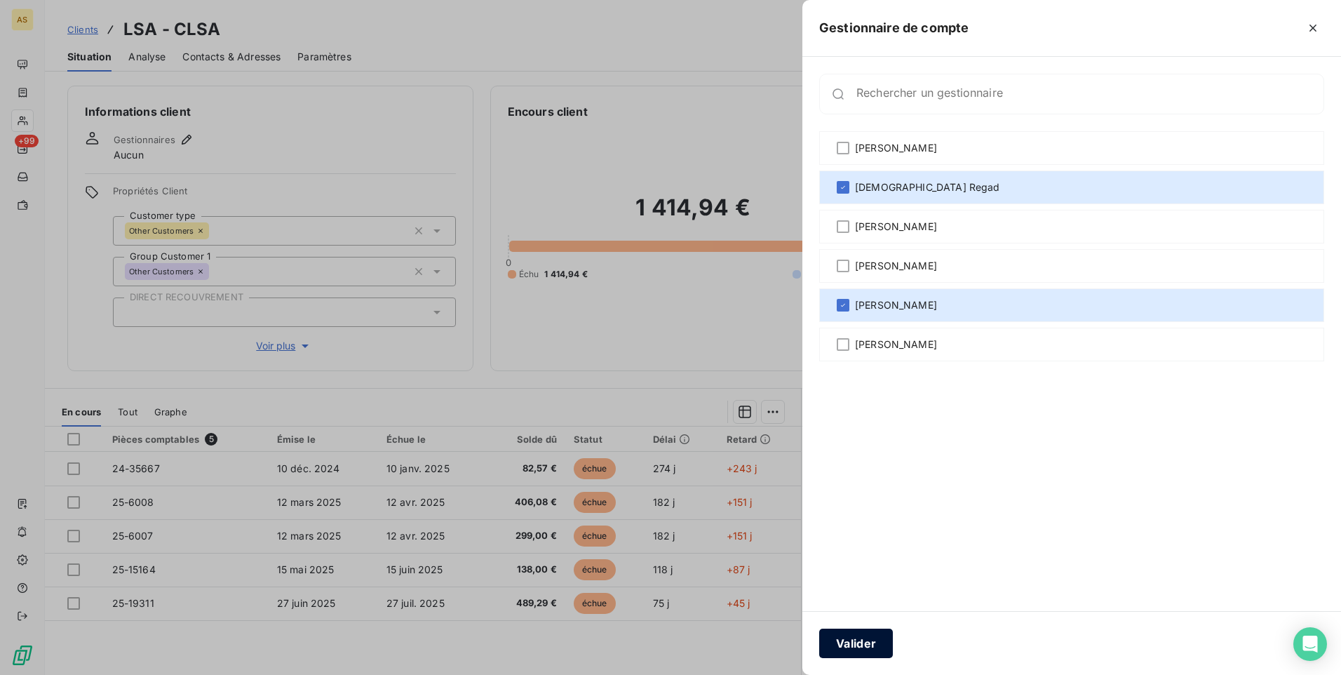
click at [858, 640] on button "Valider" at bounding box center [856, 642] width 74 height 29
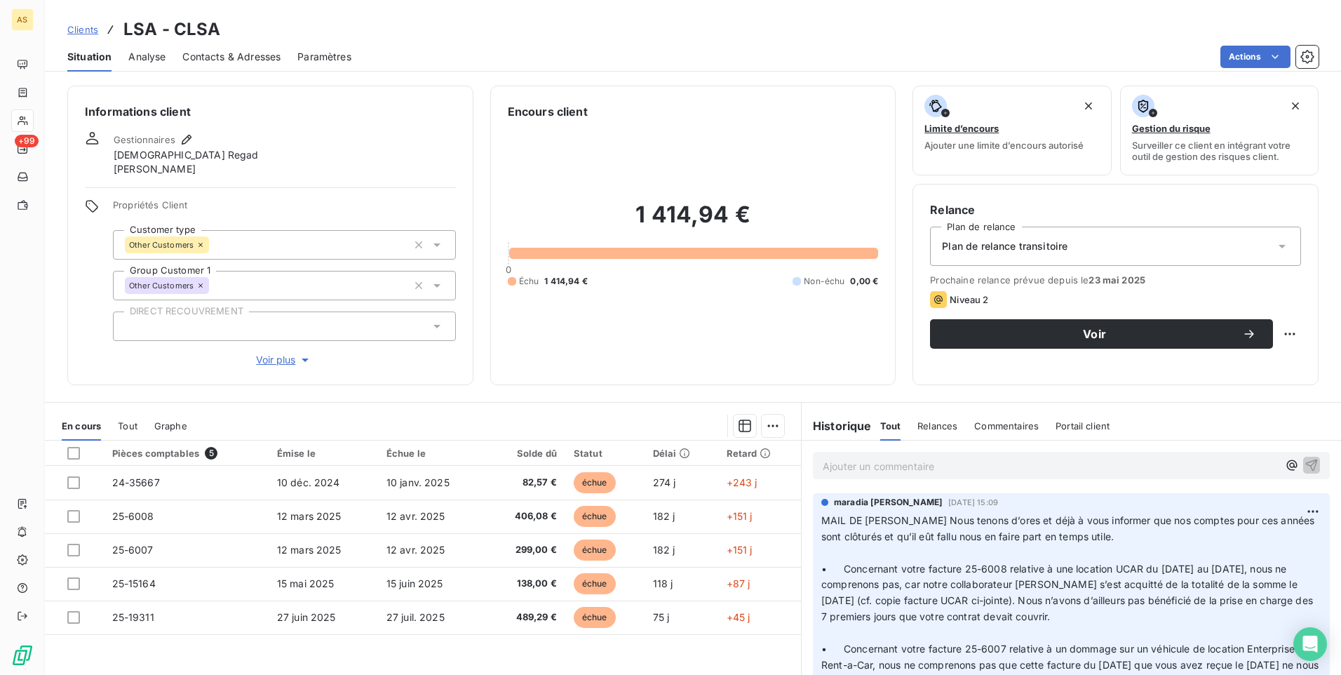
click at [85, 31] on span "Clients" at bounding box center [82, 29] width 31 height 11
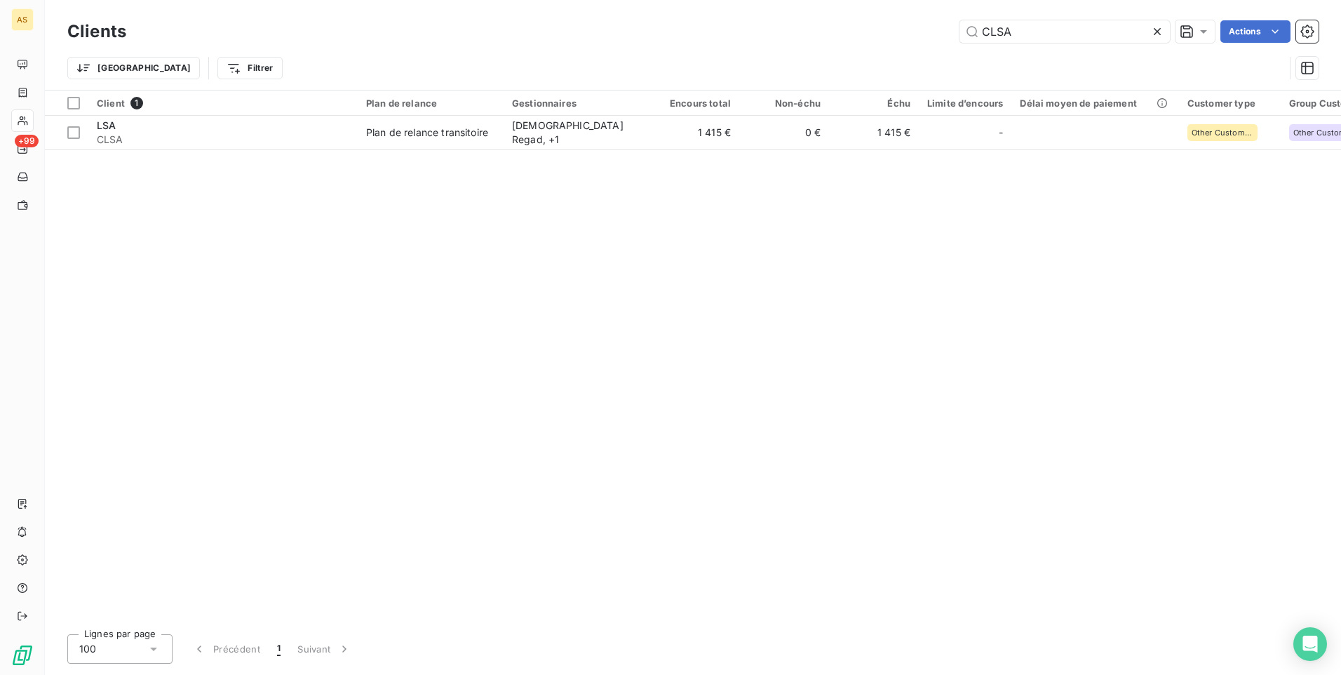
drag, startPoint x: 986, startPoint y: 31, endPoint x: 917, endPoint y: 31, distance: 68.7
click at [917, 31] on div "CLSA Actions" at bounding box center [731, 31] width 1176 height 22
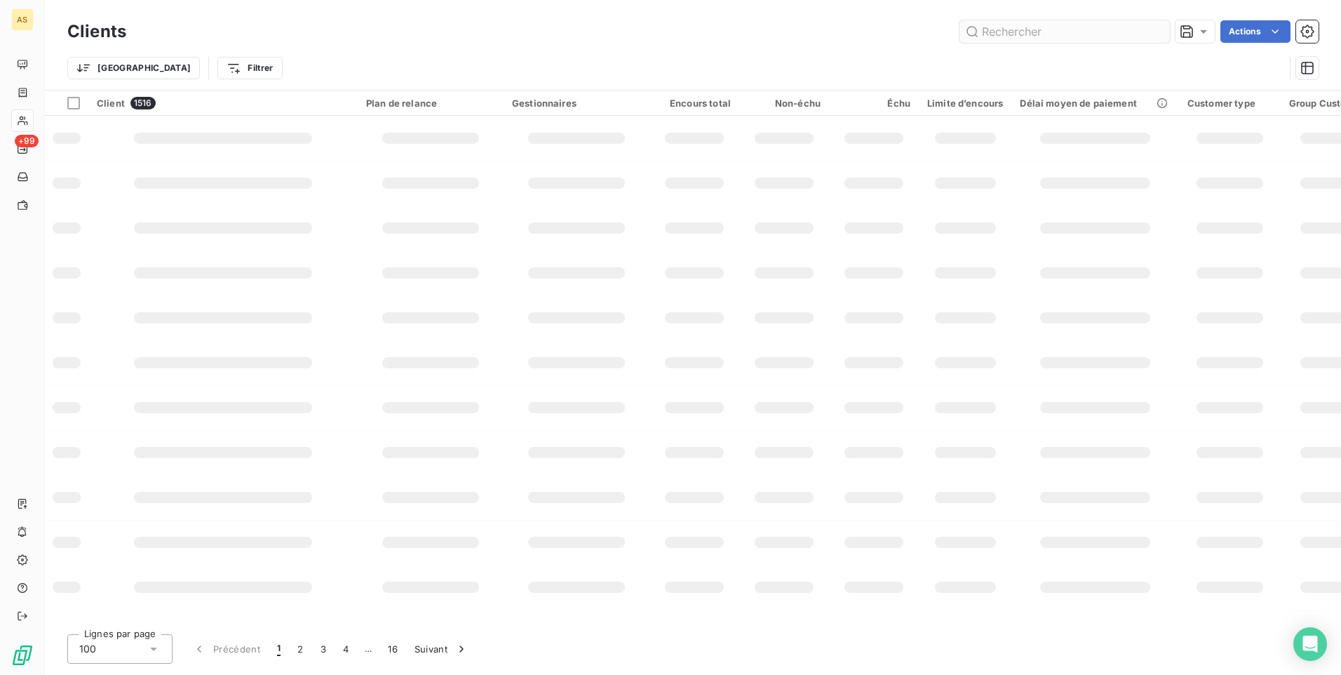
click at [984, 22] on input "text" at bounding box center [1065, 31] width 210 height 22
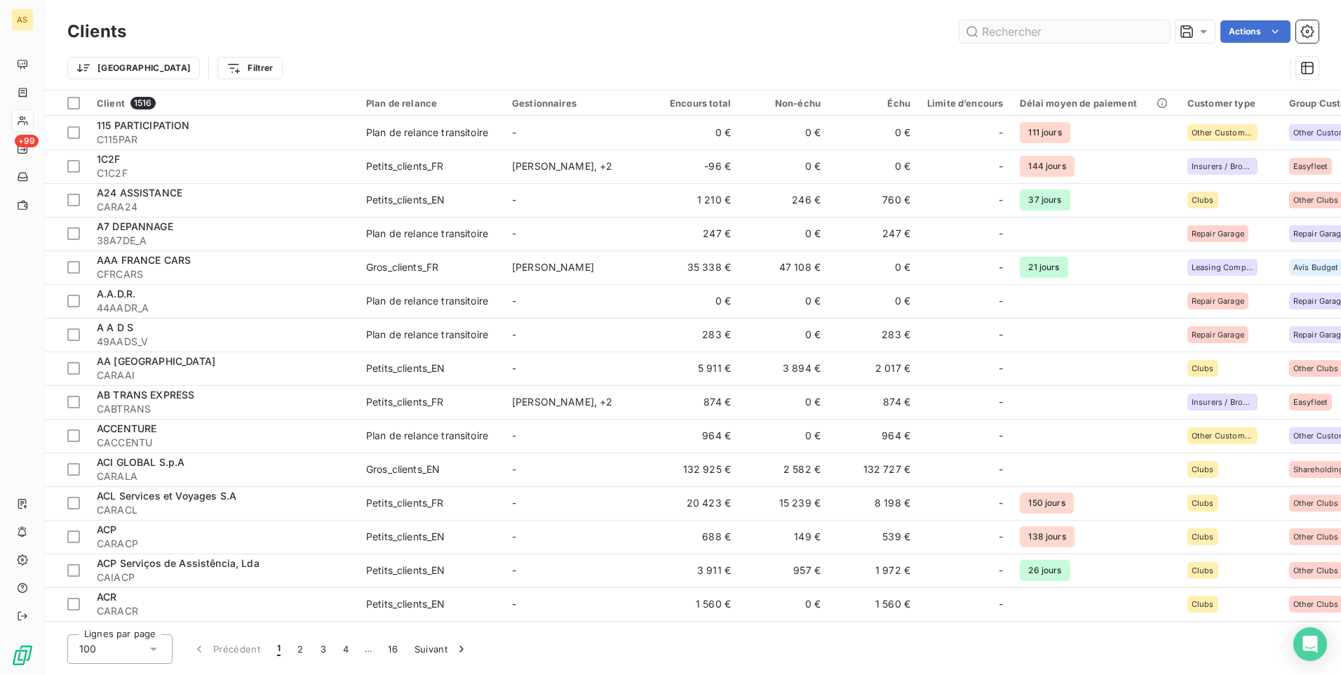
click at [984, 30] on input "text" at bounding box center [1065, 31] width 210 height 22
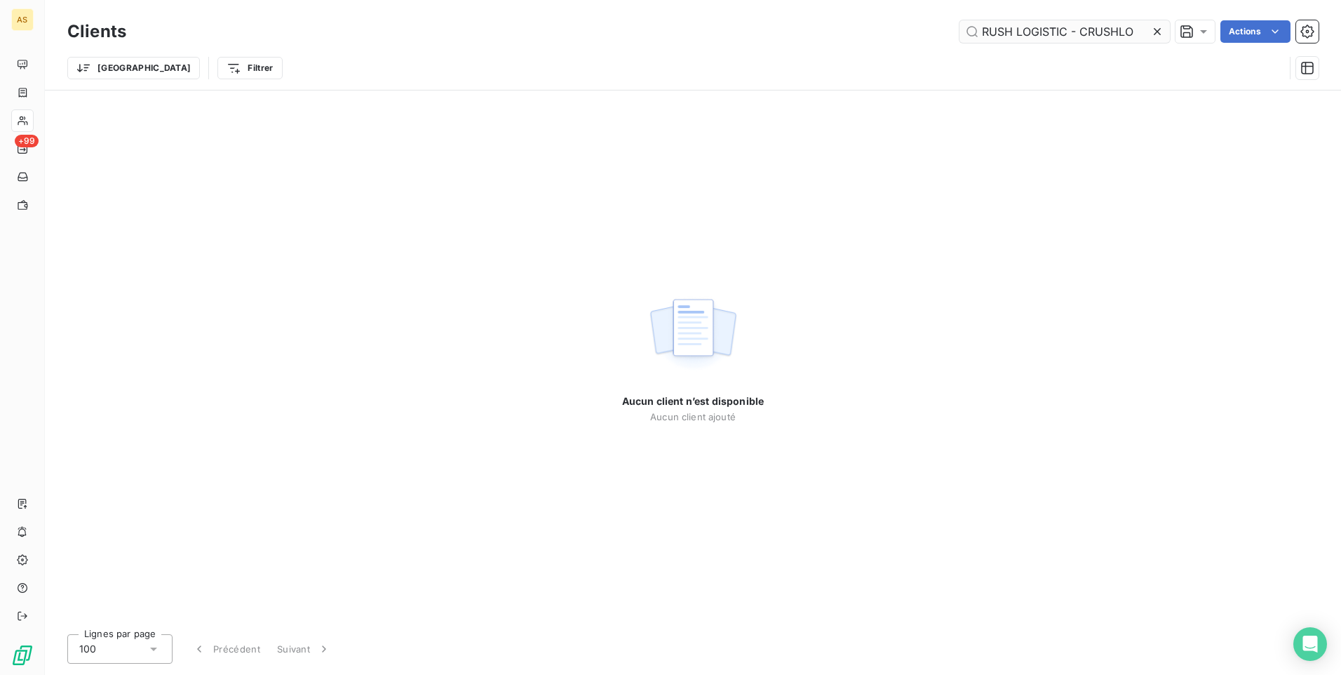
click at [1080, 33] on input "RUSH LOGISTIC - CRUSHLO" at bounding box center [1065, 31] width 210 height 22
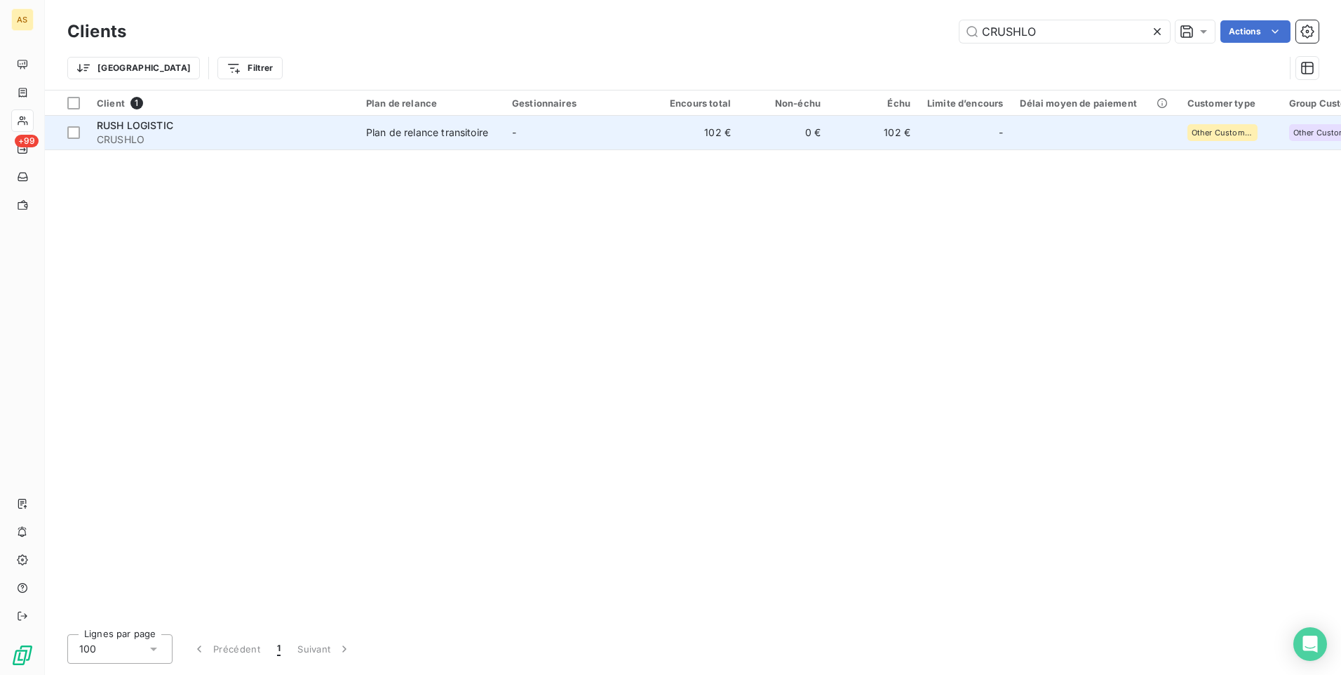
type input "CRUSHLO"
click at [743, 141] on td "0 €" at bounding box center [784, 133] width 90 height 34
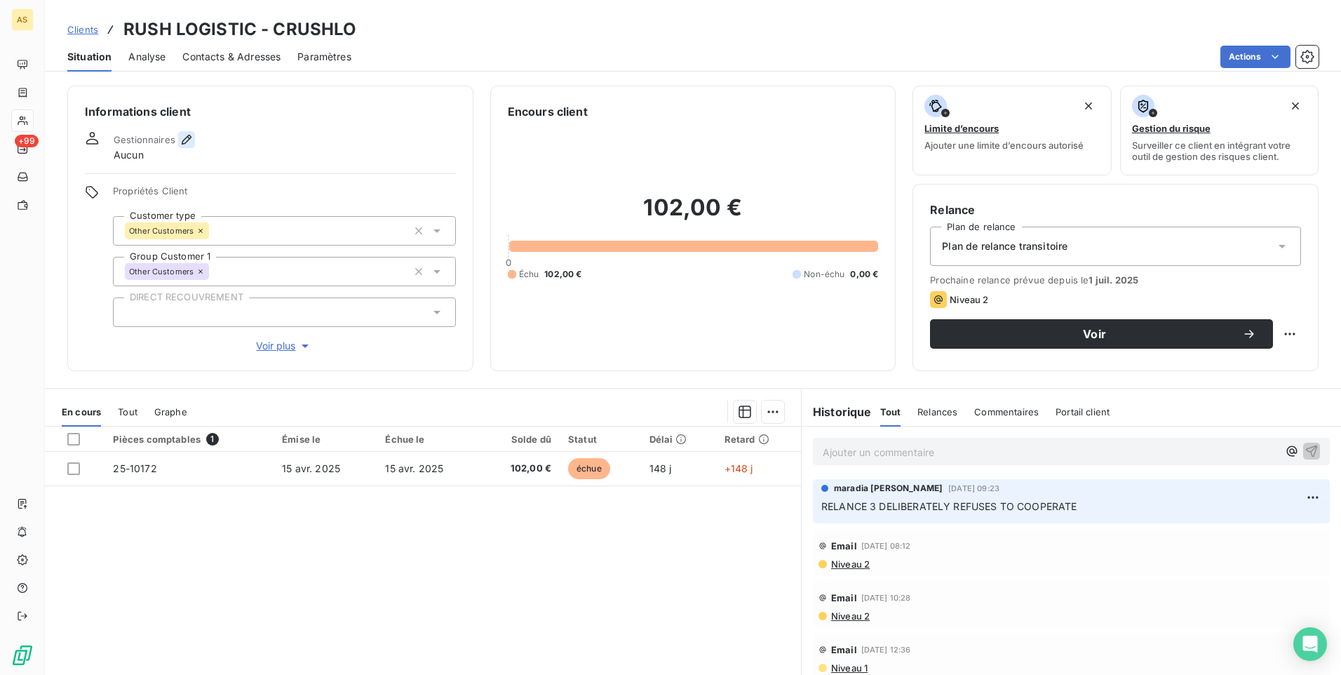
click at [186, 144] on icon "button" at bounding box center [187, 140] width 14 height 14
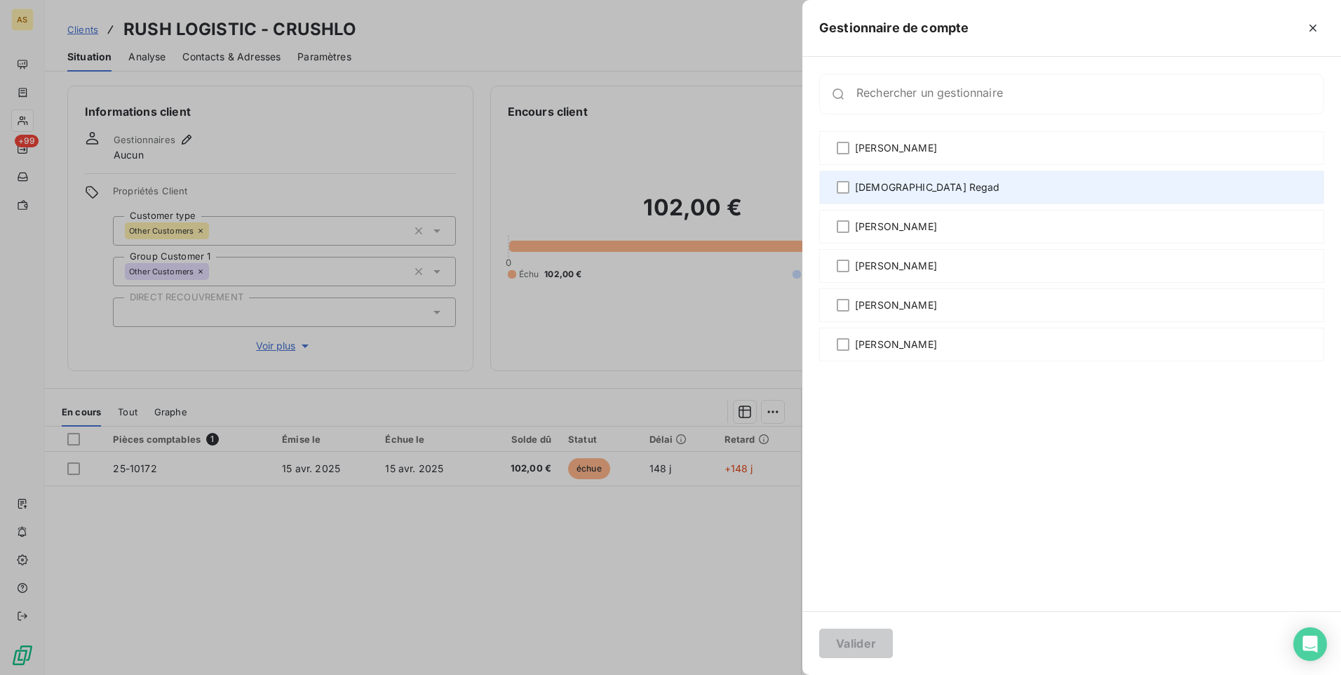
click at [941, 187] on div "[DEMOGRAPHIC_DATA] Regad" at bounding box center [1071, 187] width 505 height 34
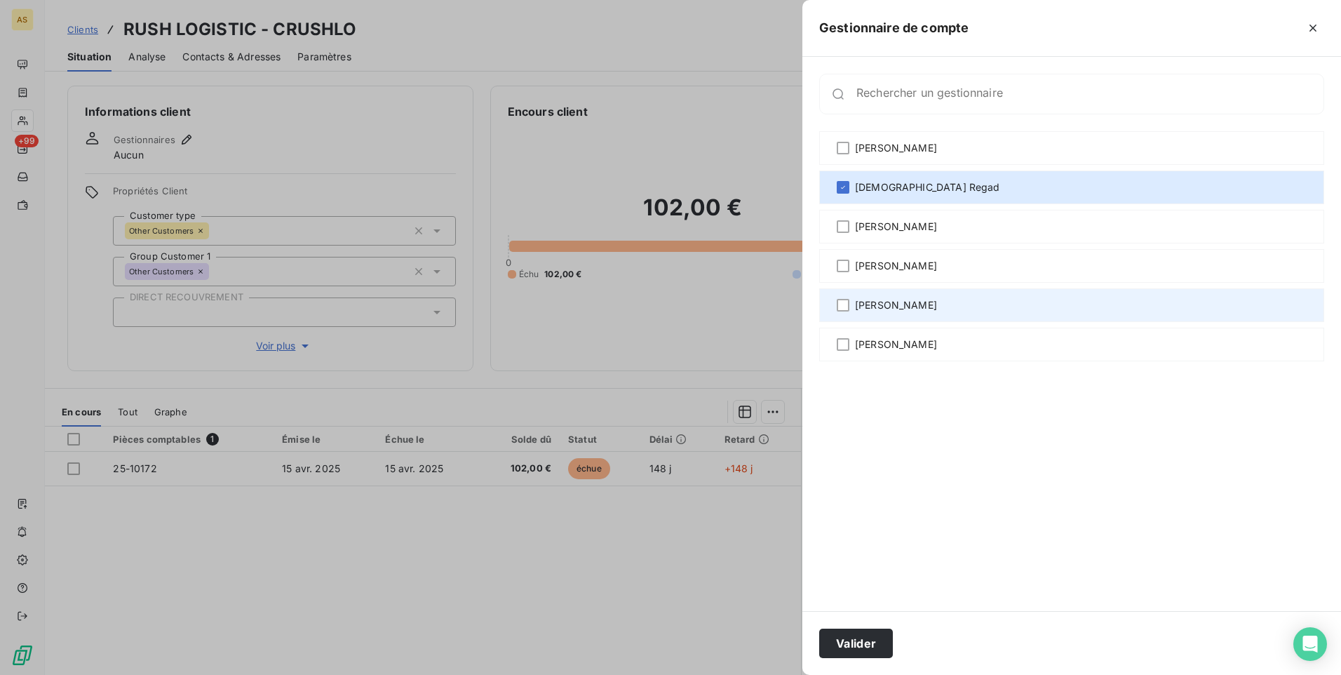
click at [896, 303] on span "[PERSON_NAME]" at bounding box center [896, 305] width 82 height 14
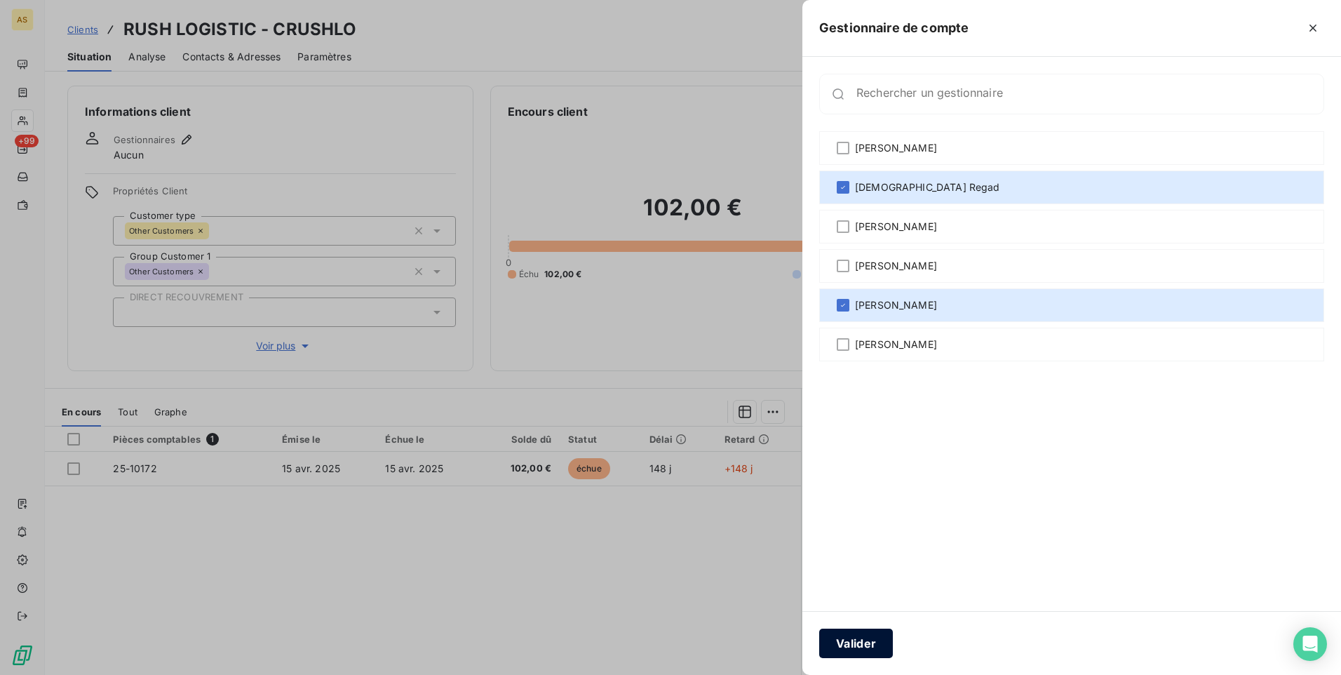
click at [854, 635] on button "Valider" at bounding box center [856, 642] width 74 height 29
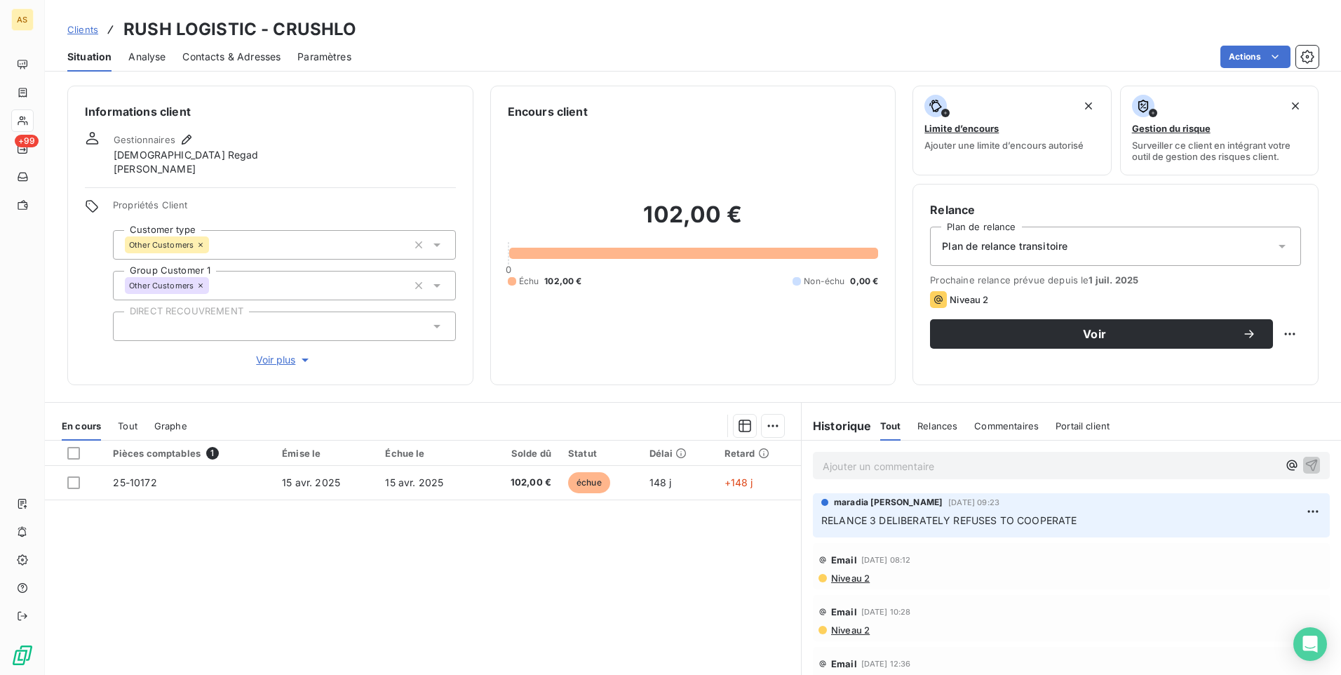
click at [94, 32] on span "Clients" at bounding box center [82, 29] width 31 height 11
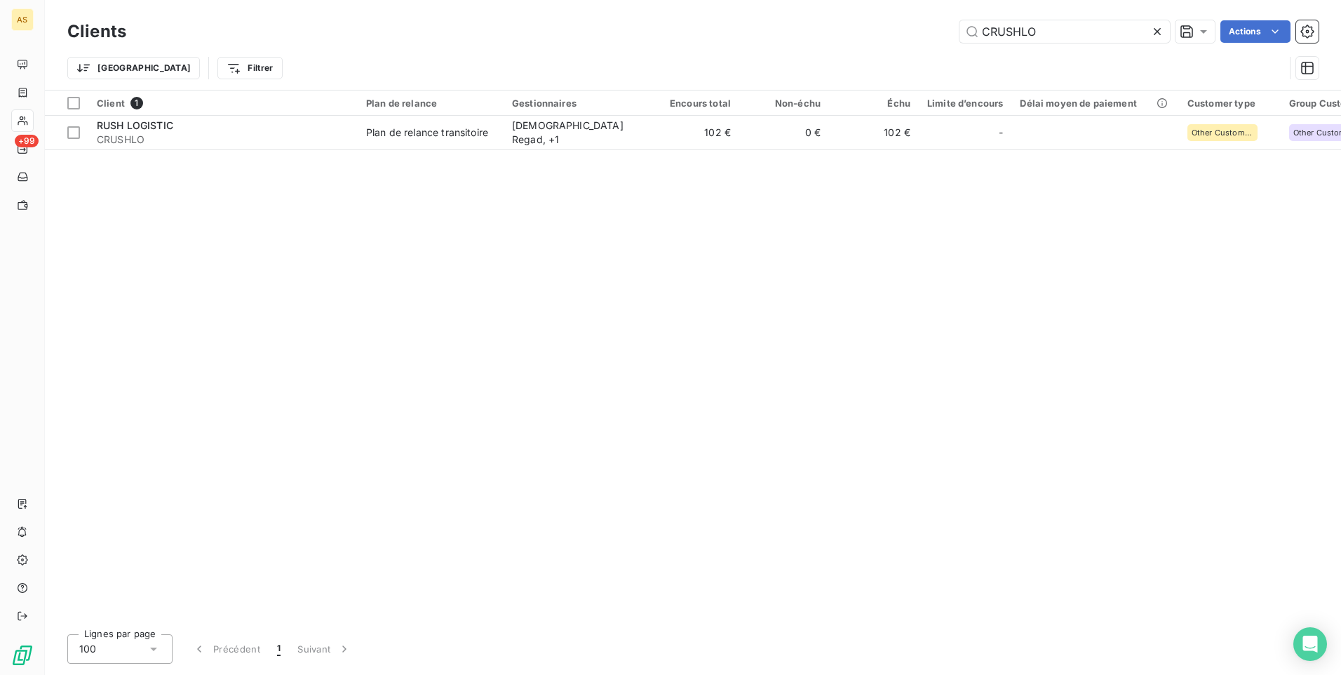
drag, startPoint x: 1057, startPoint y: 29, endPoint x: 892, endPoint y: 31, distance: 164.9
click at [901, 30] on div "CRUSHLO Actions" at bounding box center [731, 31] width 1176 height 22
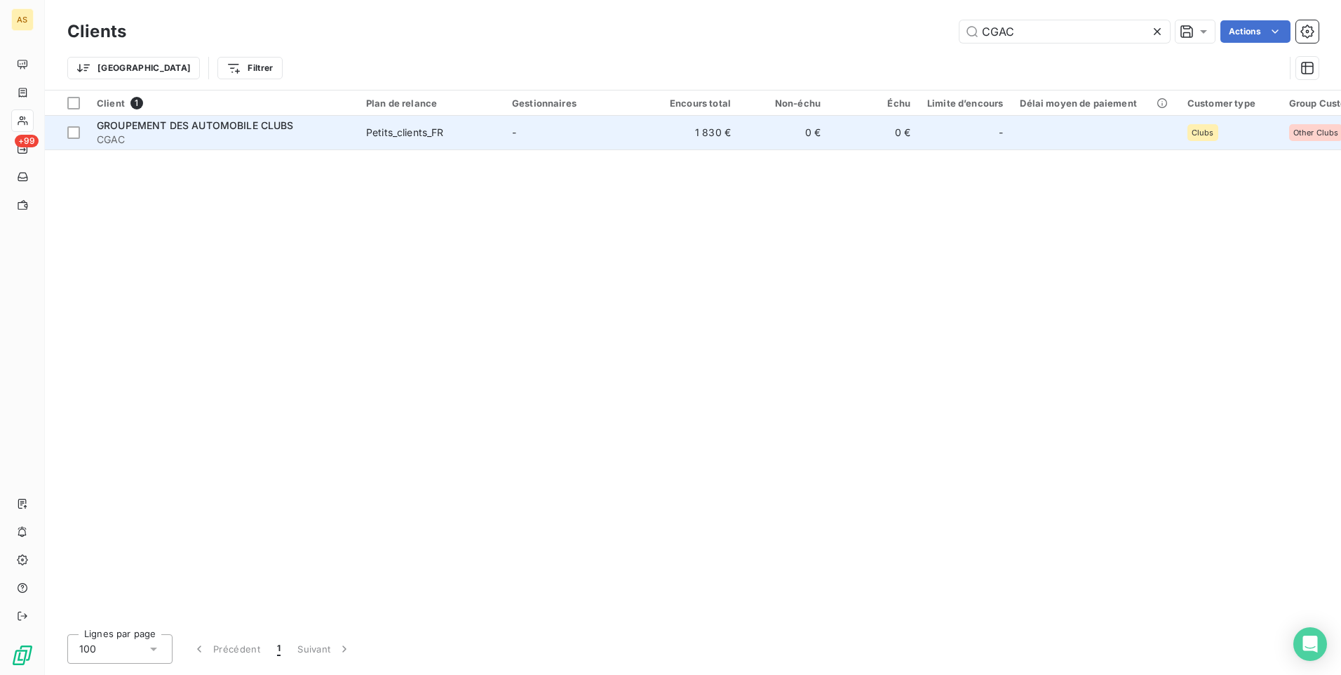
type input "CGAC"
click at [592, 135] on td "-" at bounding box center [577, 133] width 146 height 34
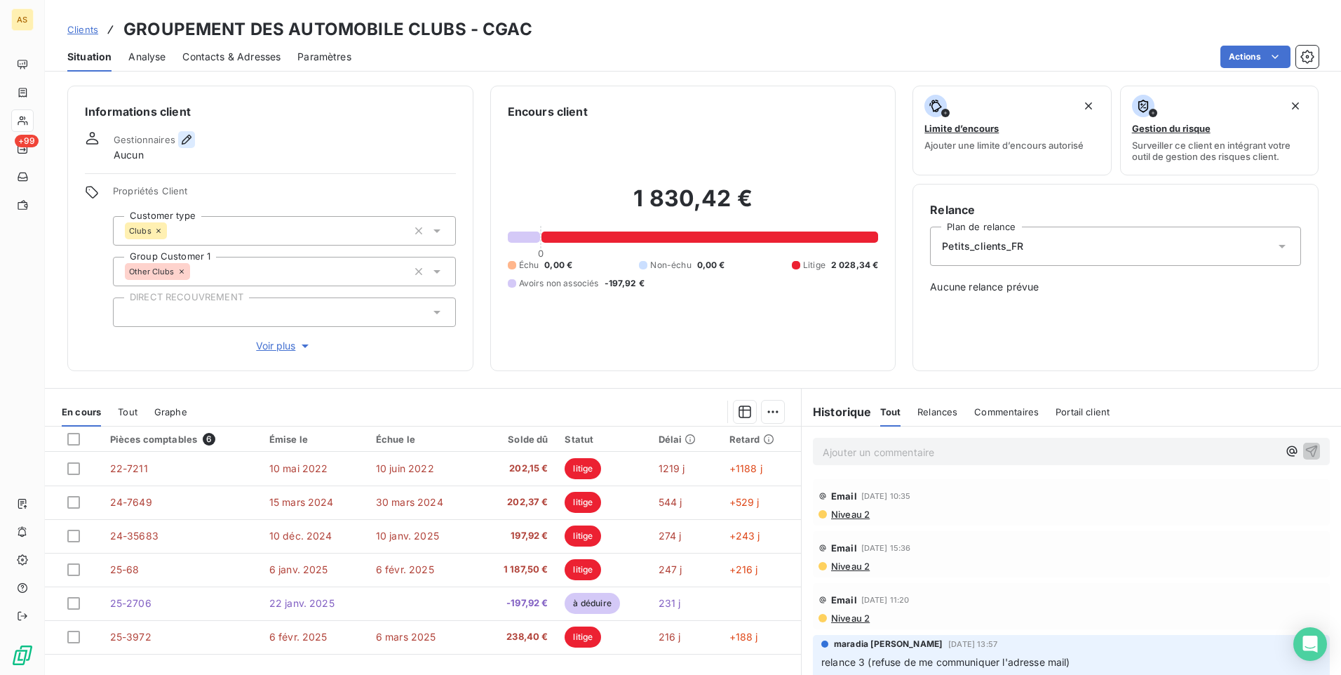
click at [183, 140] on icon "button" at bounding box center [187, 140] width 10 height 10
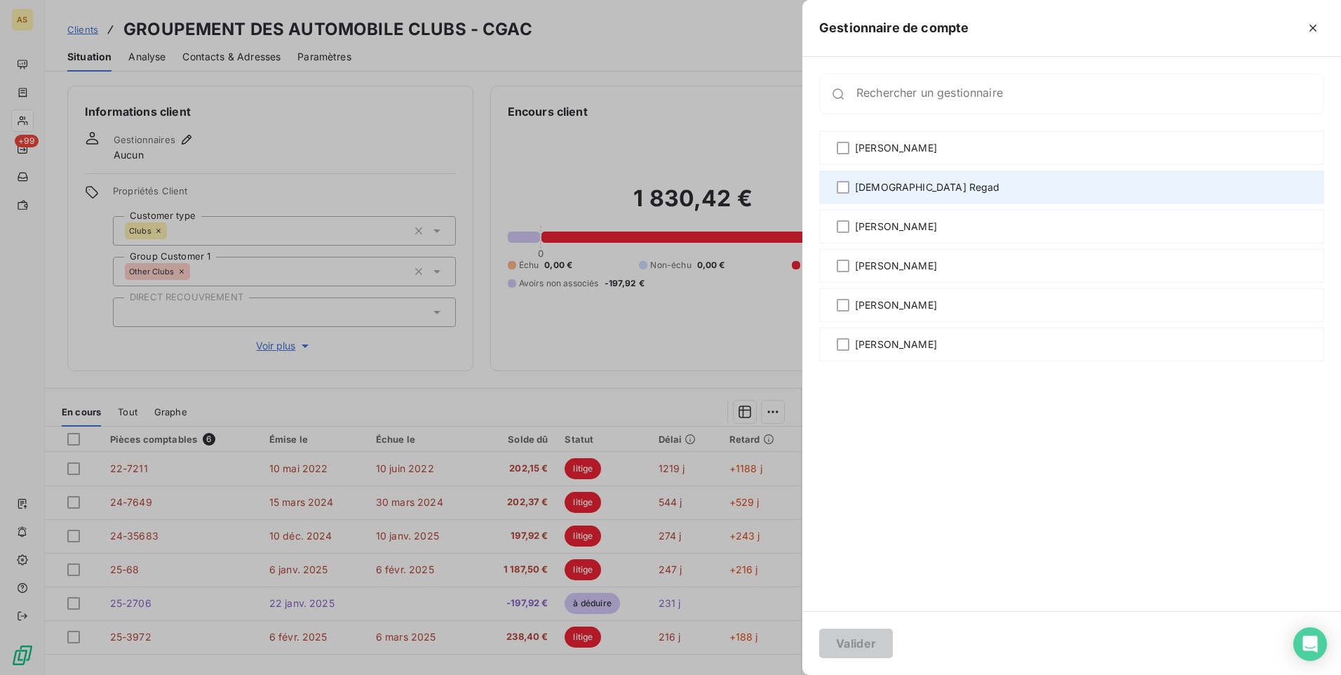
drag, startPoint x: 844, startPoint y: 187, endPoint x: 840, endPoint y: 196, distance: 10.0
click at [842, 194] on div "[DEMOGRAPHIC_DATA] Regad" at bounding box center [1071, 187] width 505 height 34
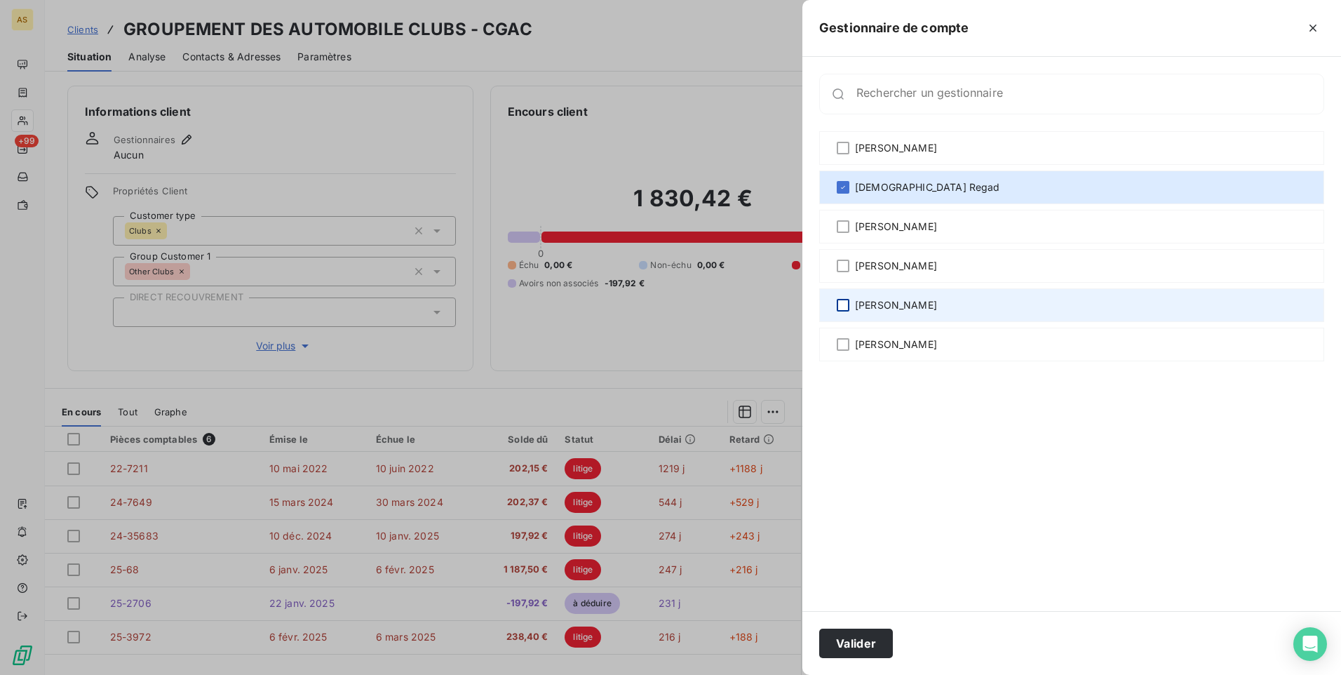
click at [840, 302] on div at bounding box center [843, 305] width 13 height 13
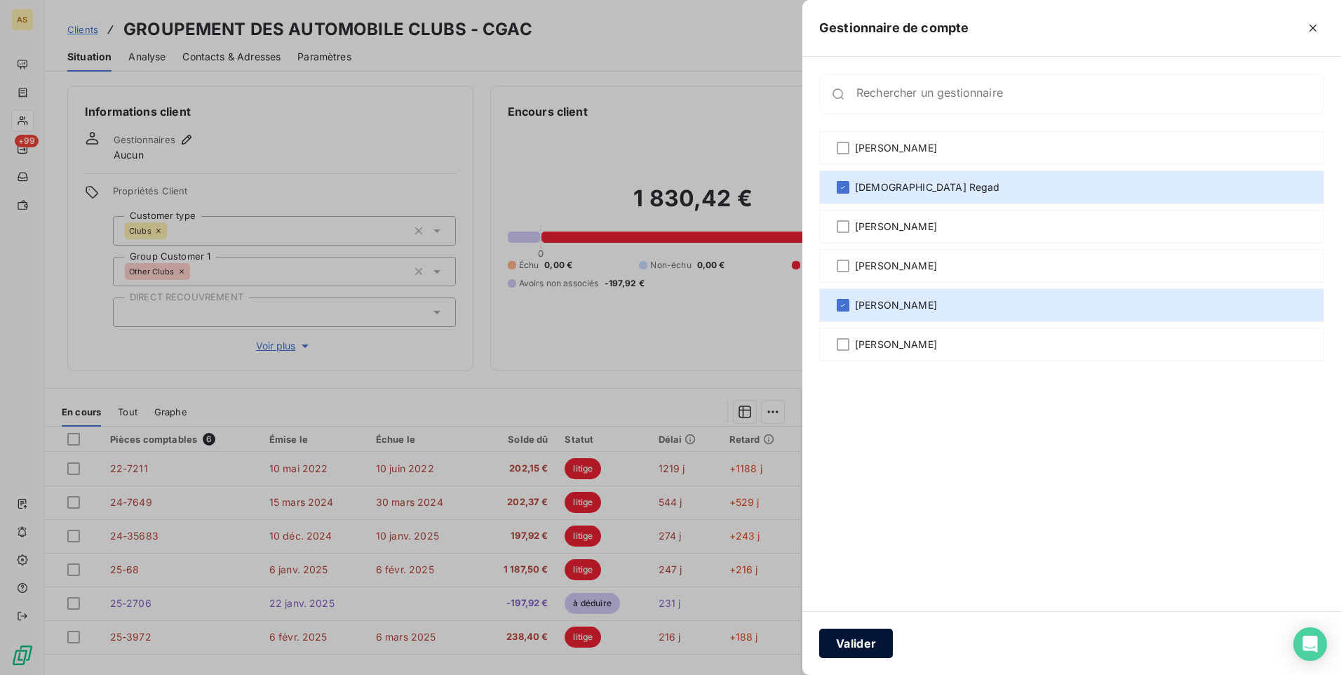
click at [856, 647] on button "Valider" at bounding box center [856, 642] width 74 height 29
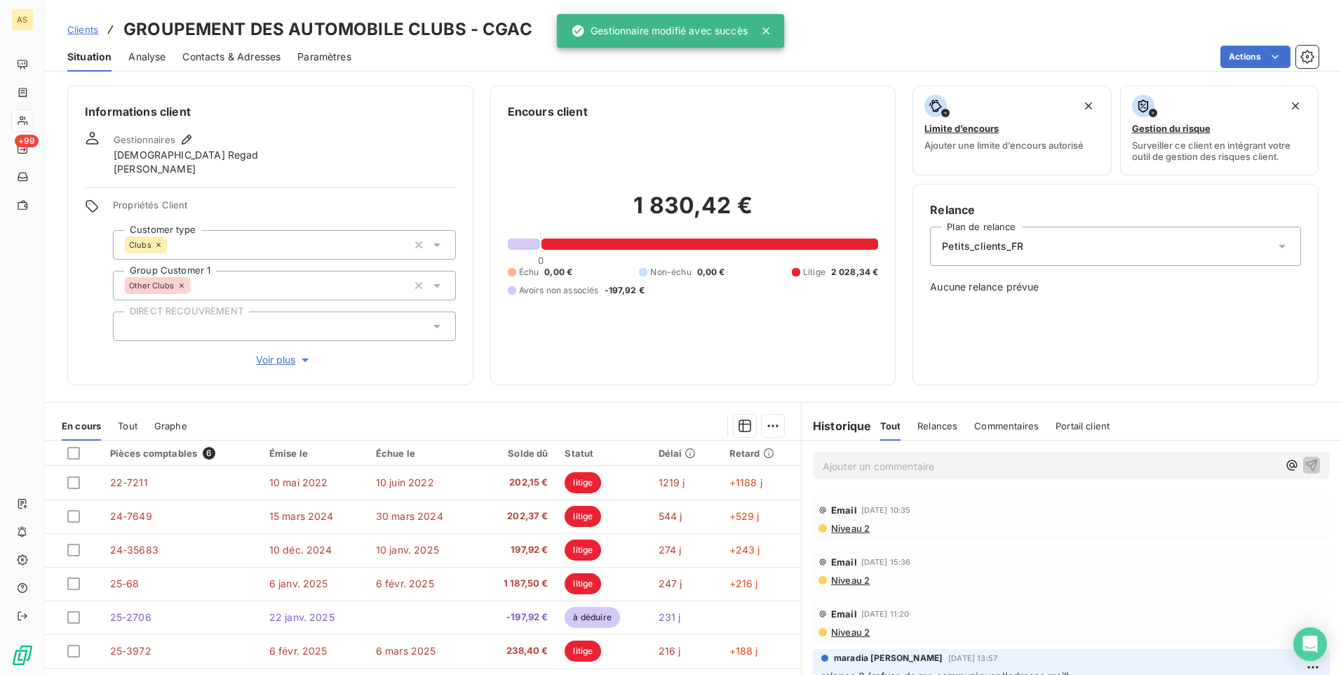
scroll to position [78, 0]
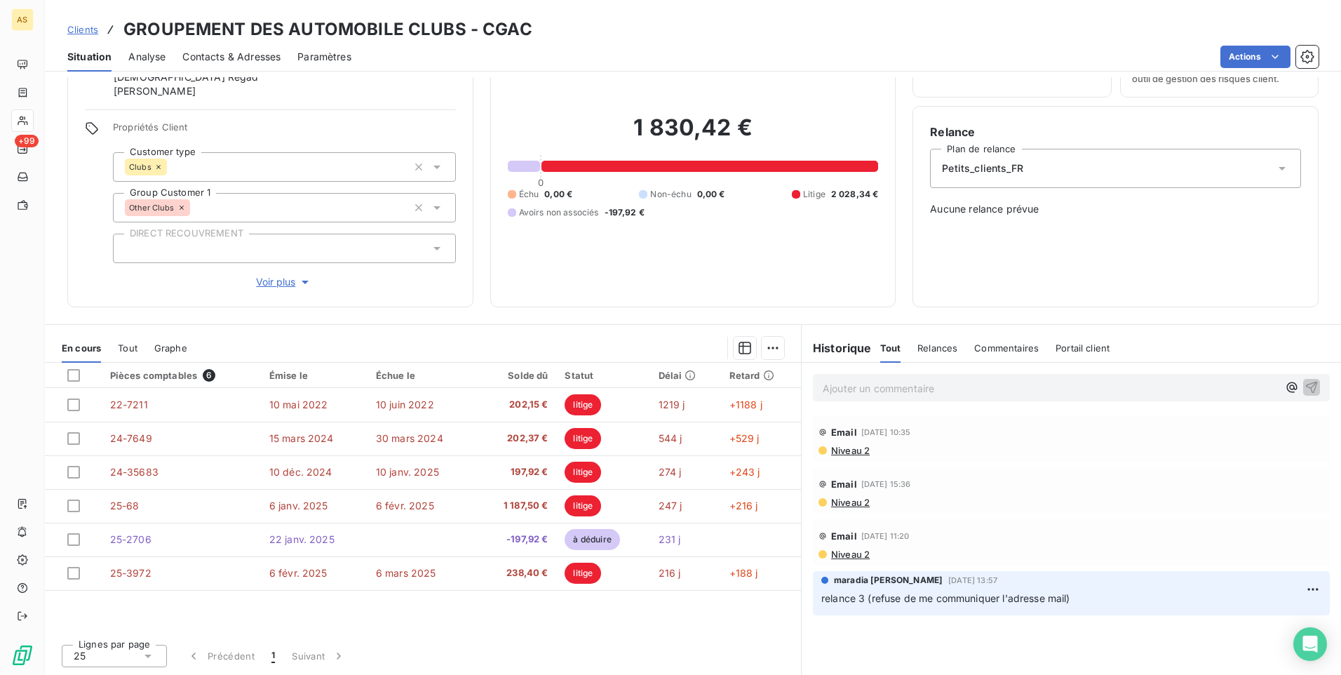
click at [86, 33] on span "Clients" at bounding box center [82, 29] width 31 height 11
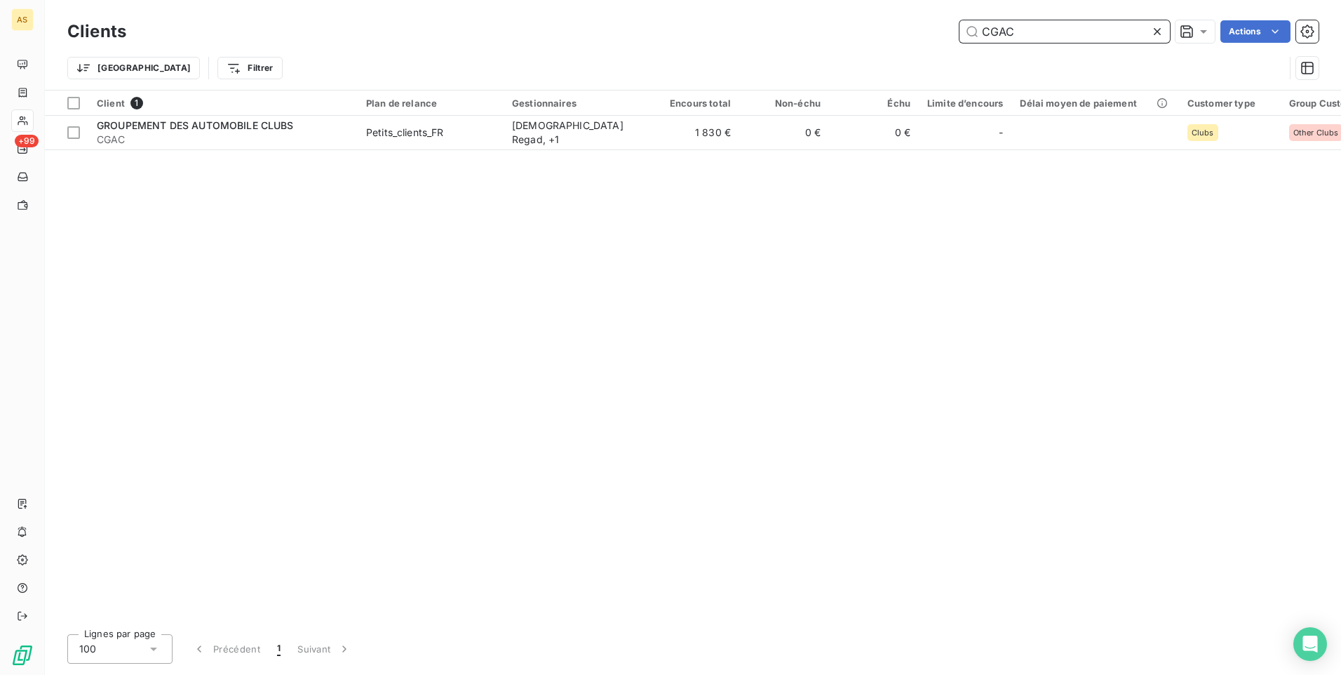
drag, startPoint x: 1086, startPoint y: 33, endPoint x: 880, endPoint y: 18, distance: 206.0
click at [880, 18] on div "Clients CGAC Actions" at bounding box center [692, 31] width 1251 height 29
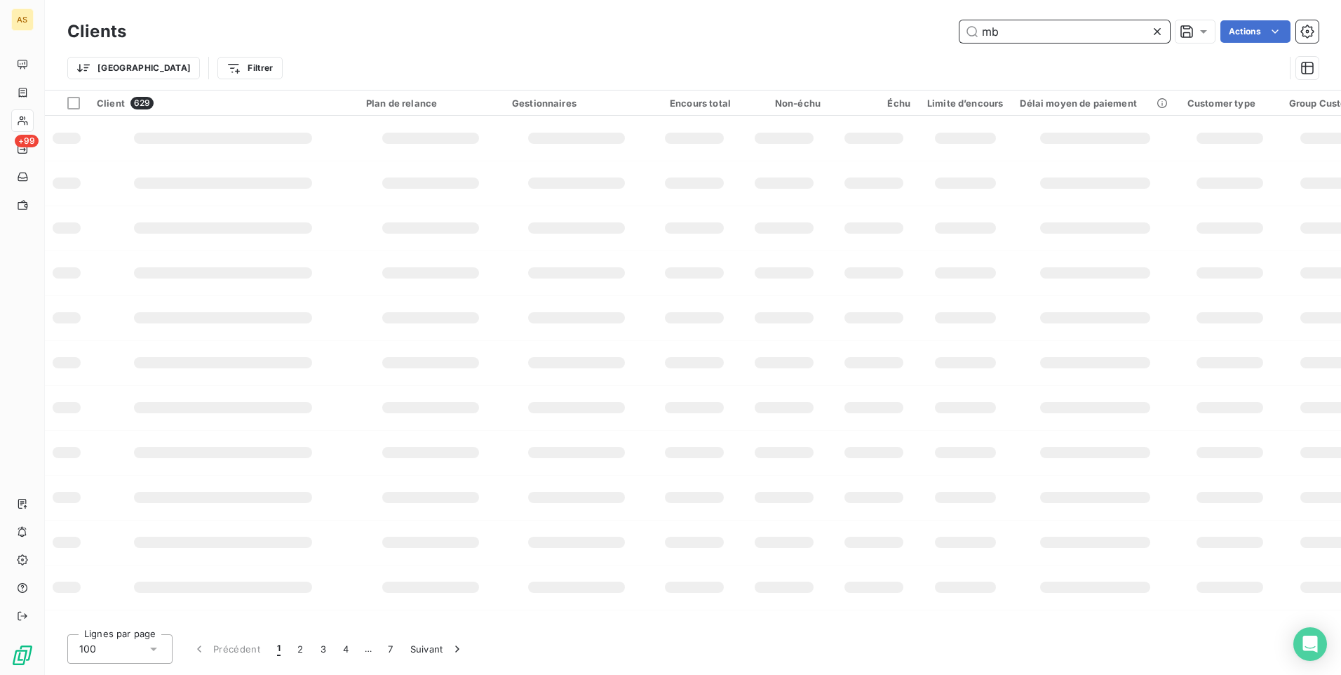
type input "m"
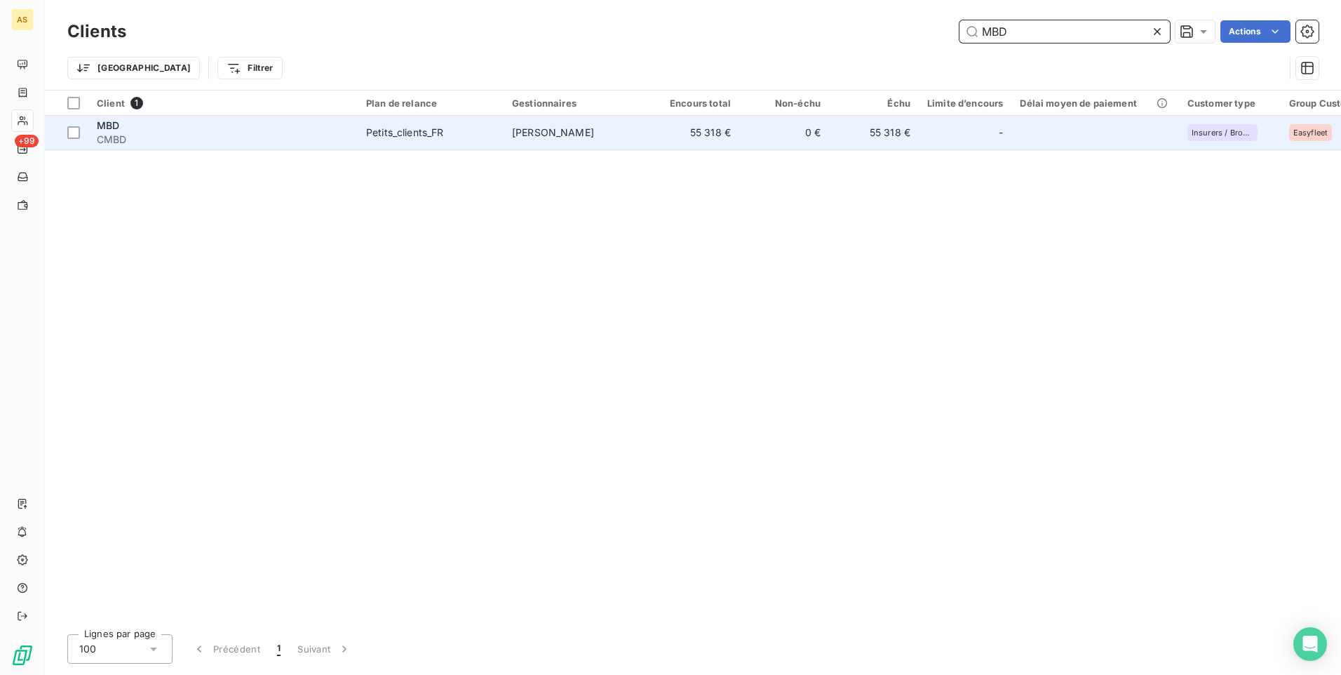
type input "MBD"
click at [580, 130] on span "[PERSON_NAME]" at bounding box center [553, 132] width 82 height 12
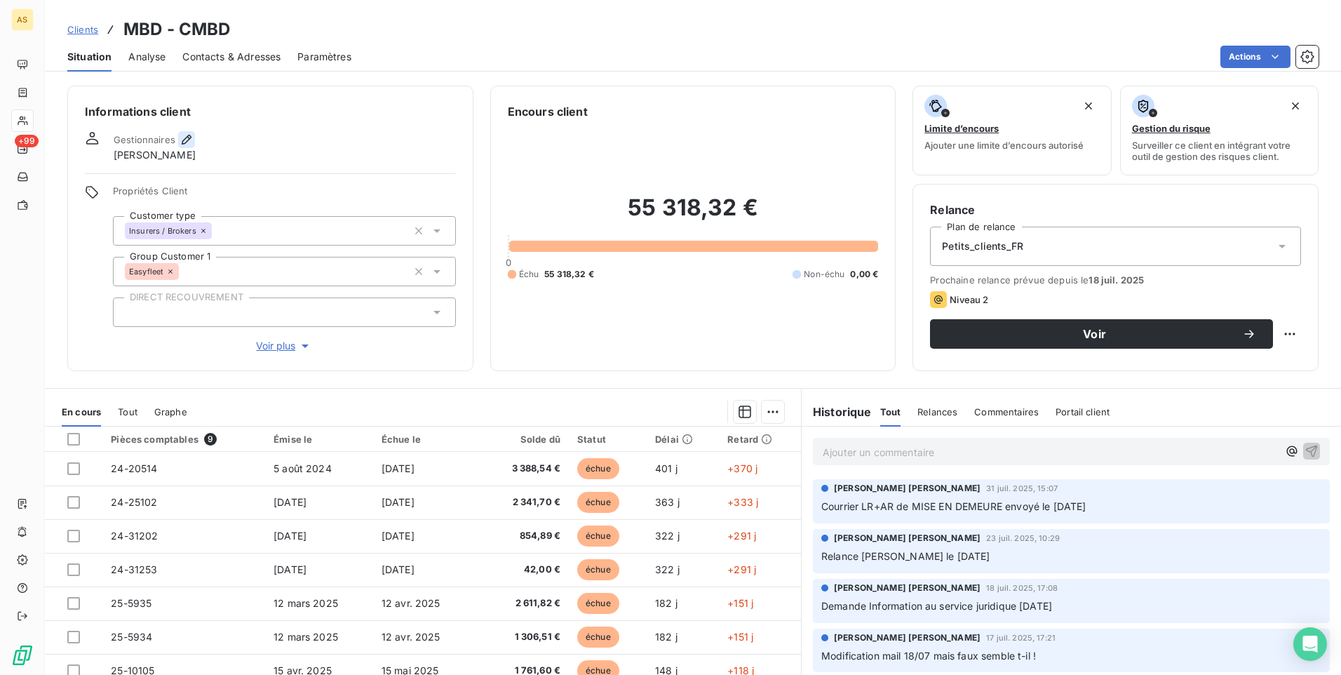
click at [189, 135] on icon "button" at bounding box center [187, 140] width 14 height 14
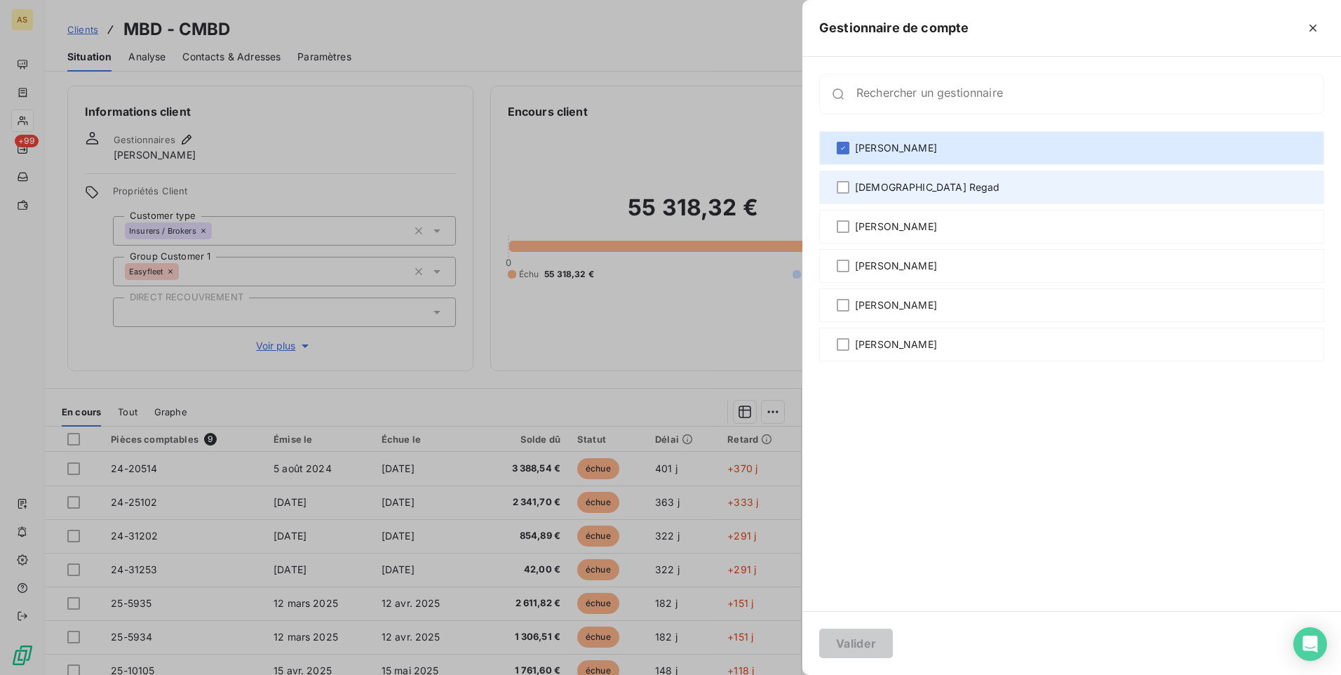
click at [892, 180] on span "[DEMOGRAPHIC_DATA] Regad" at bounding box center [927, 187] width 145 height 14
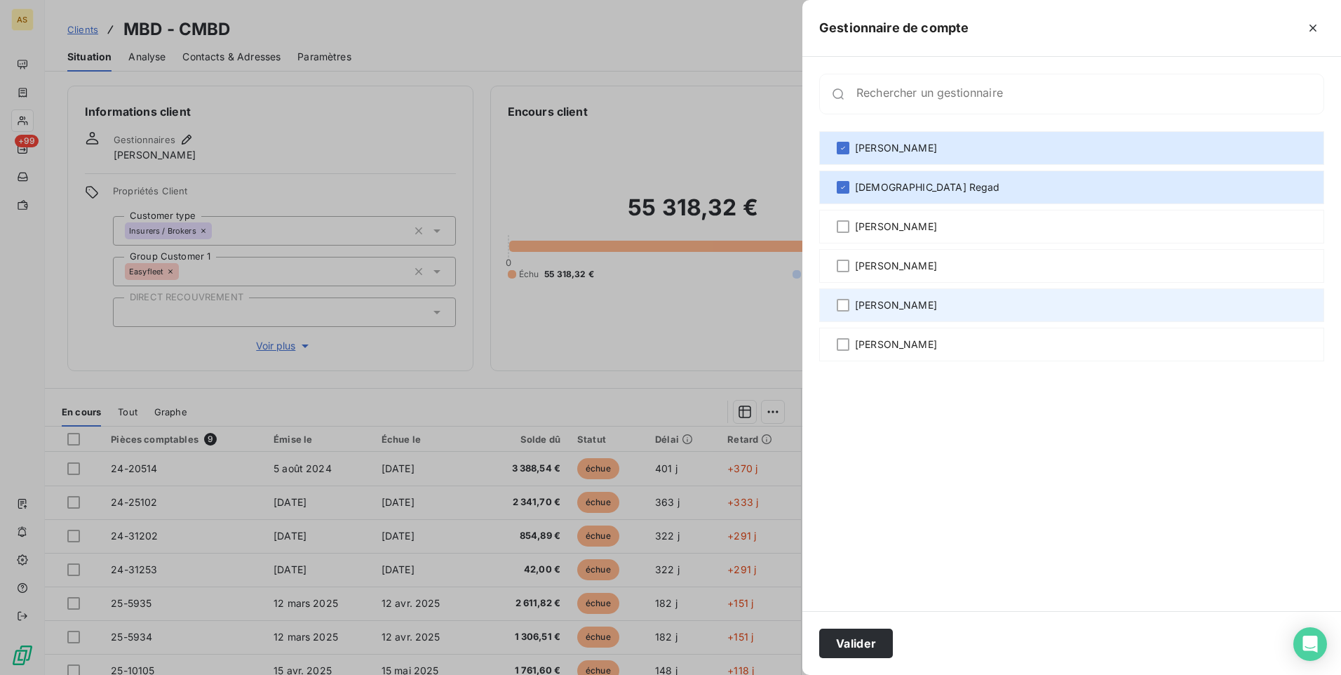
click at [892, 311] on span "[PERSON_NAME]" at bounding box center [896, 305] width 82 height 14
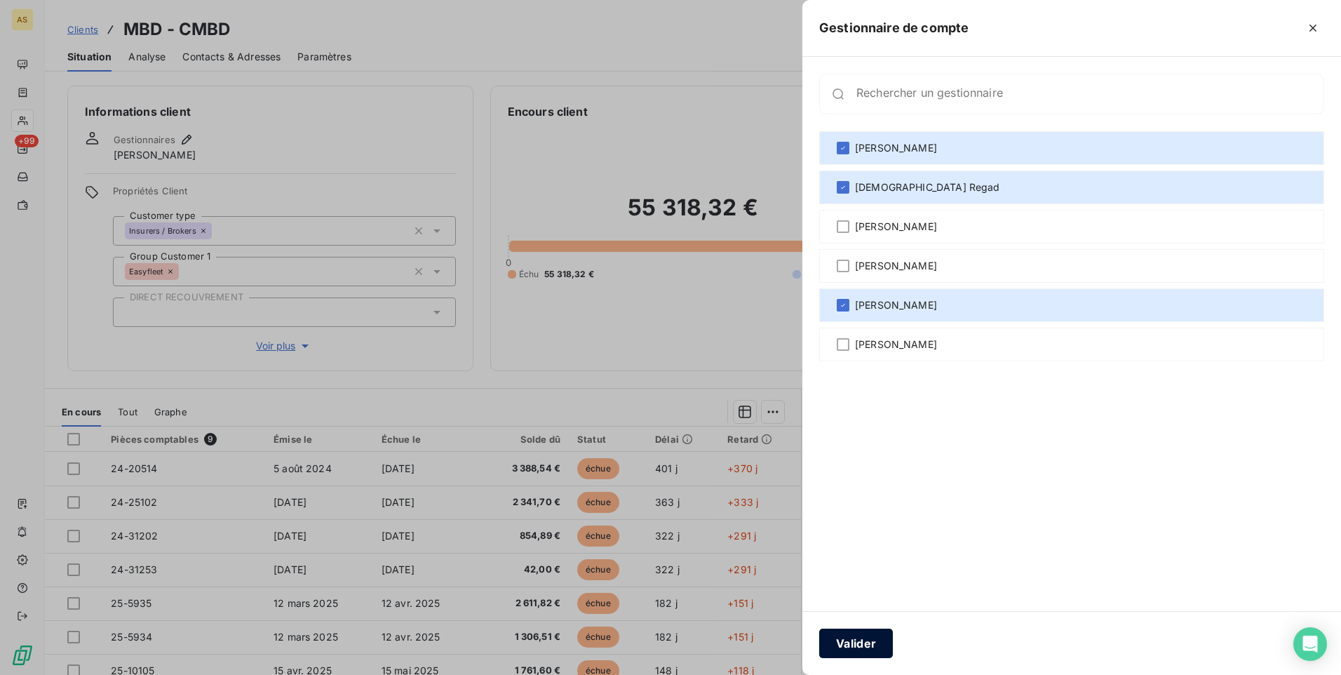
click at [881, 650] on button "Valider" at bounding box center [856, 642] width 74 height 29
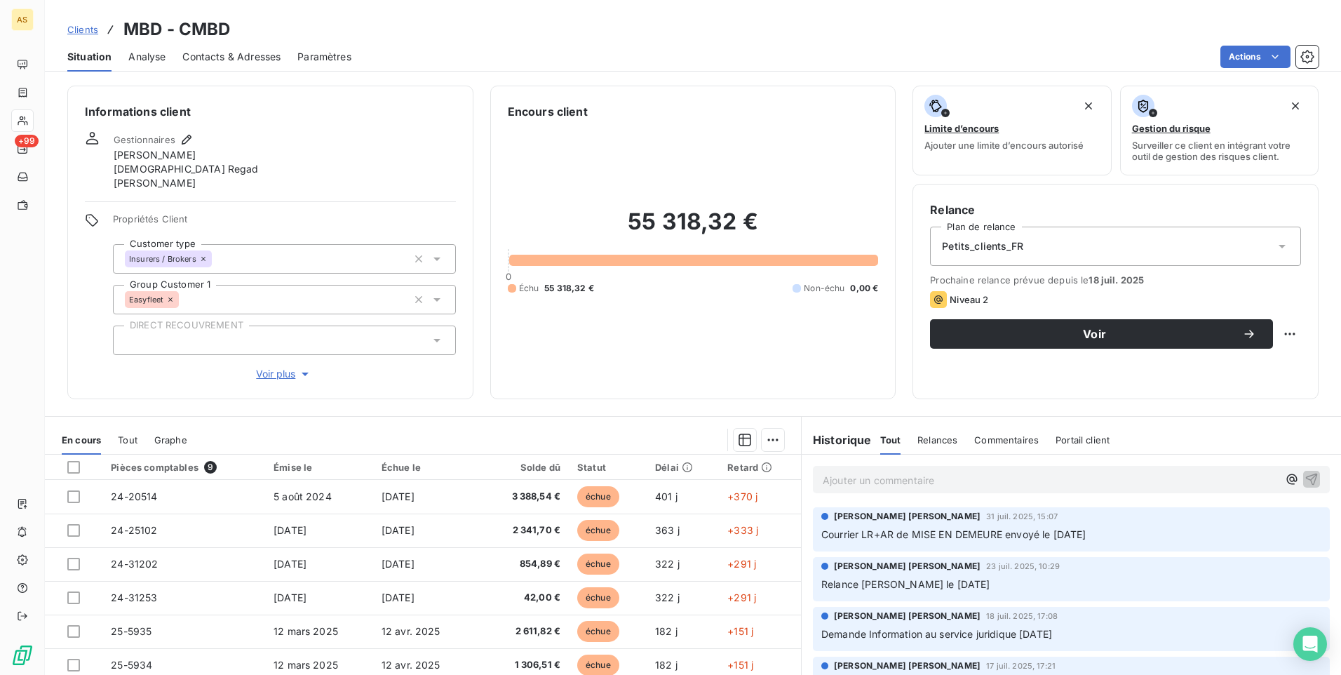
click at [90, 25] on span "Clients" at bounding box center [82, 29] width 31 height 11
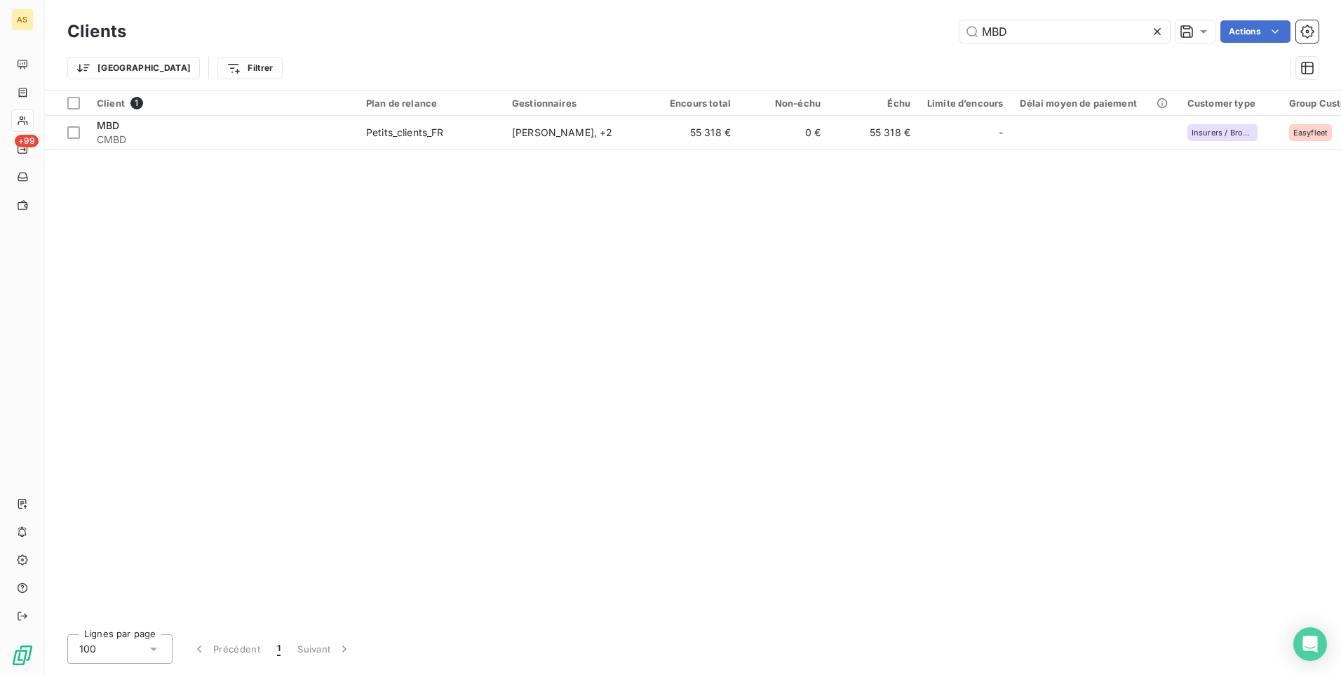
drag, startPoint x: 1061, startPoint y: 34, endPoint x: 861, endPoint y: 22, distance: 200.9
click at [868, 23] on div "MBD Actions" at bounding box center [731, 31] width 1176 height 22
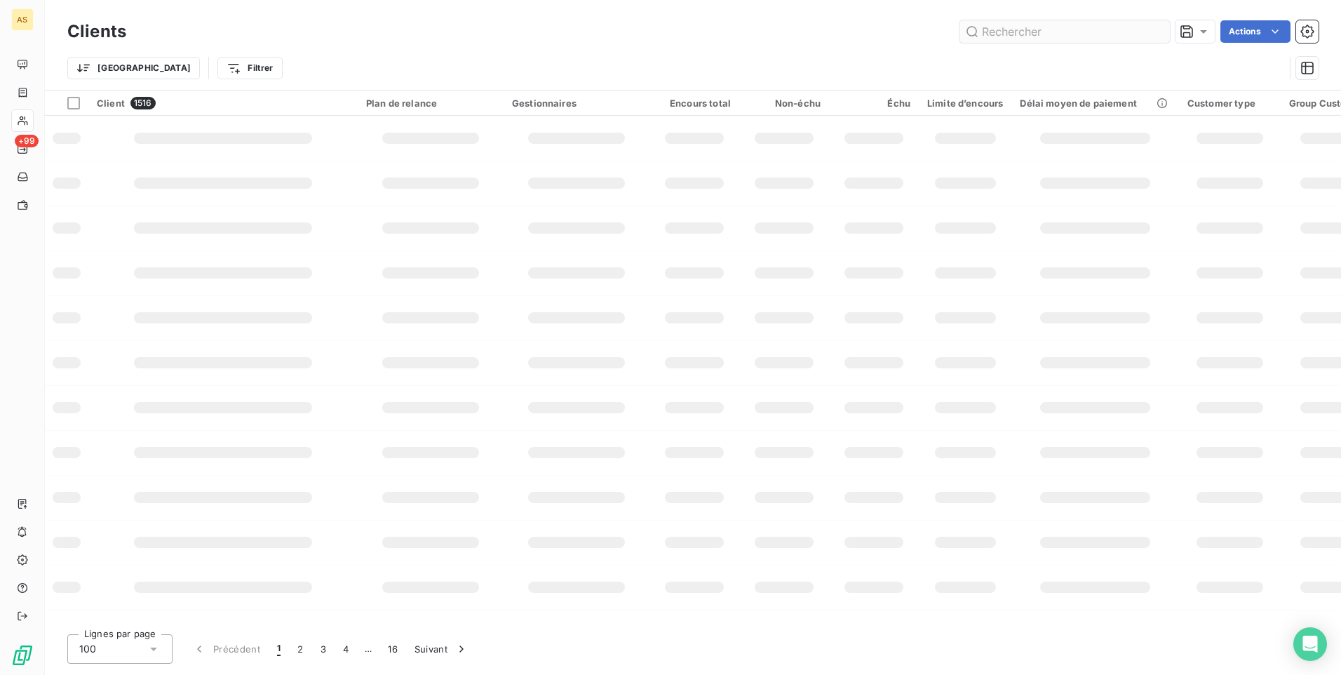
click at [990, 29] on input "text" at bounding box center [1065, 31] width 210 height 22
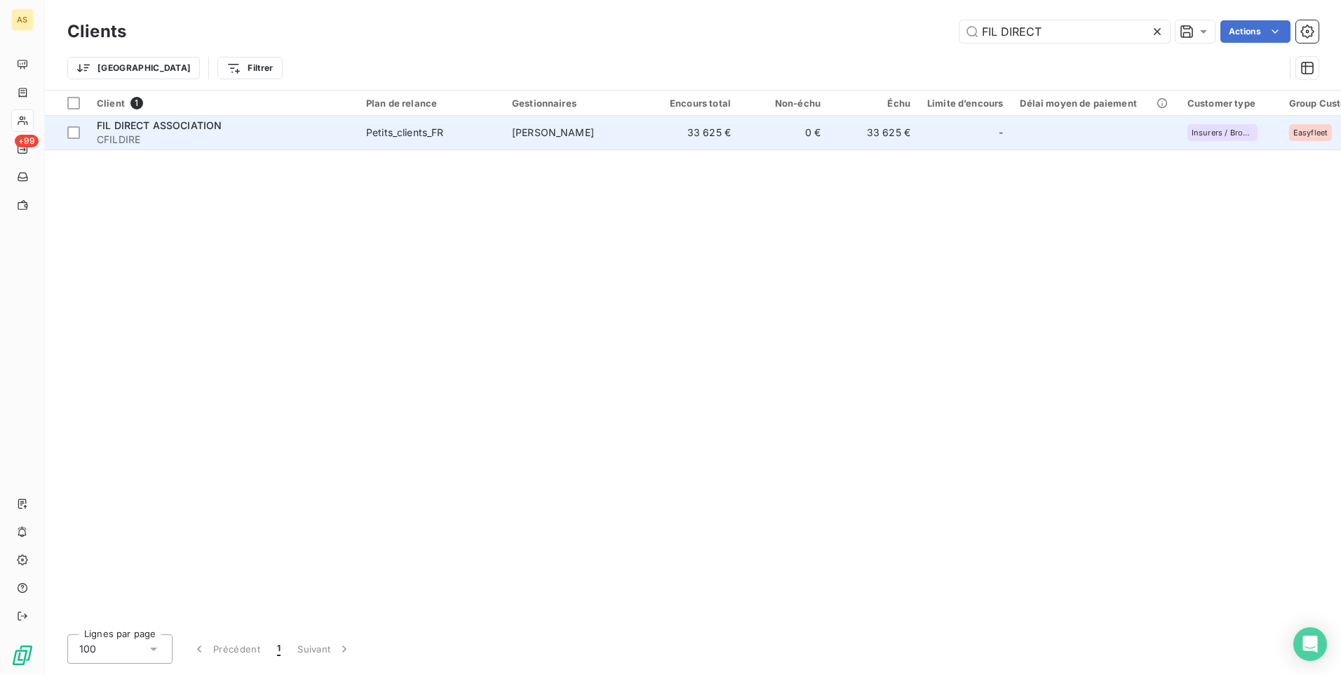
type input "FIL DIRECT"
click at [476, 140] on td "Petits_clients_FR" at bounding box center [431, 133] width 146 height 34
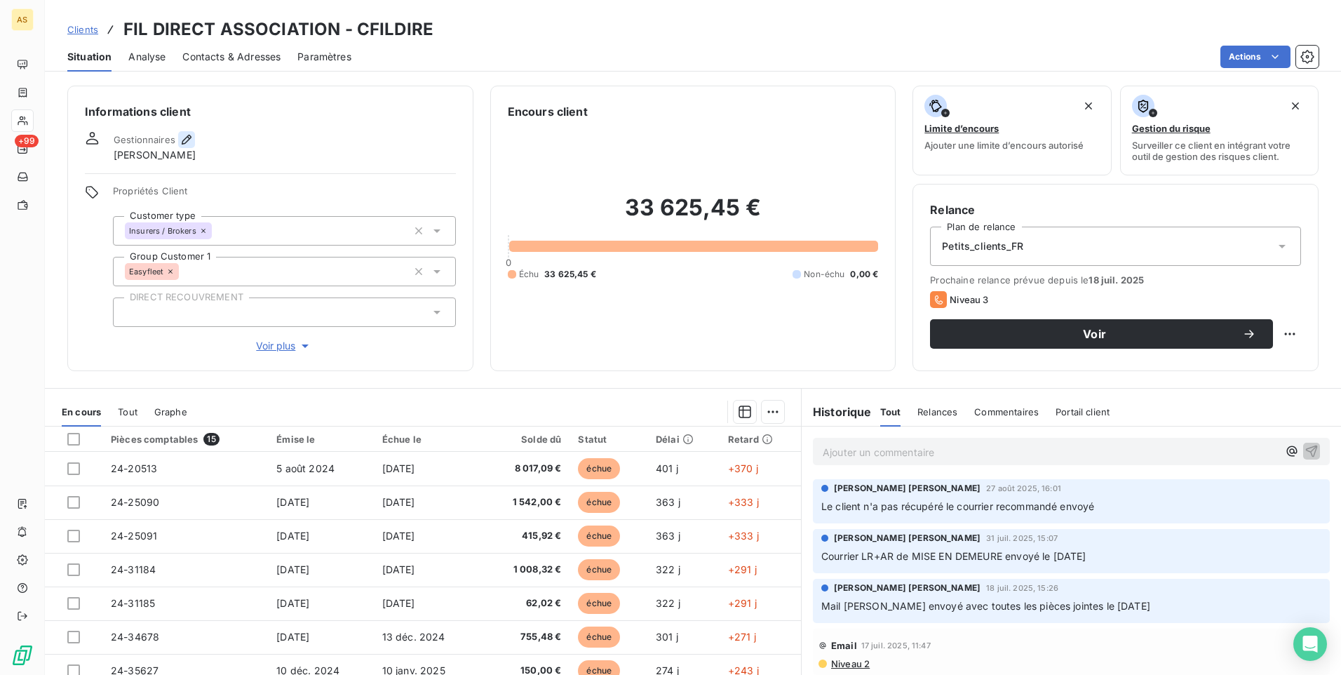
click at [188, 140] on icon "button" at bounding box center [187, 140] width 10 height 10
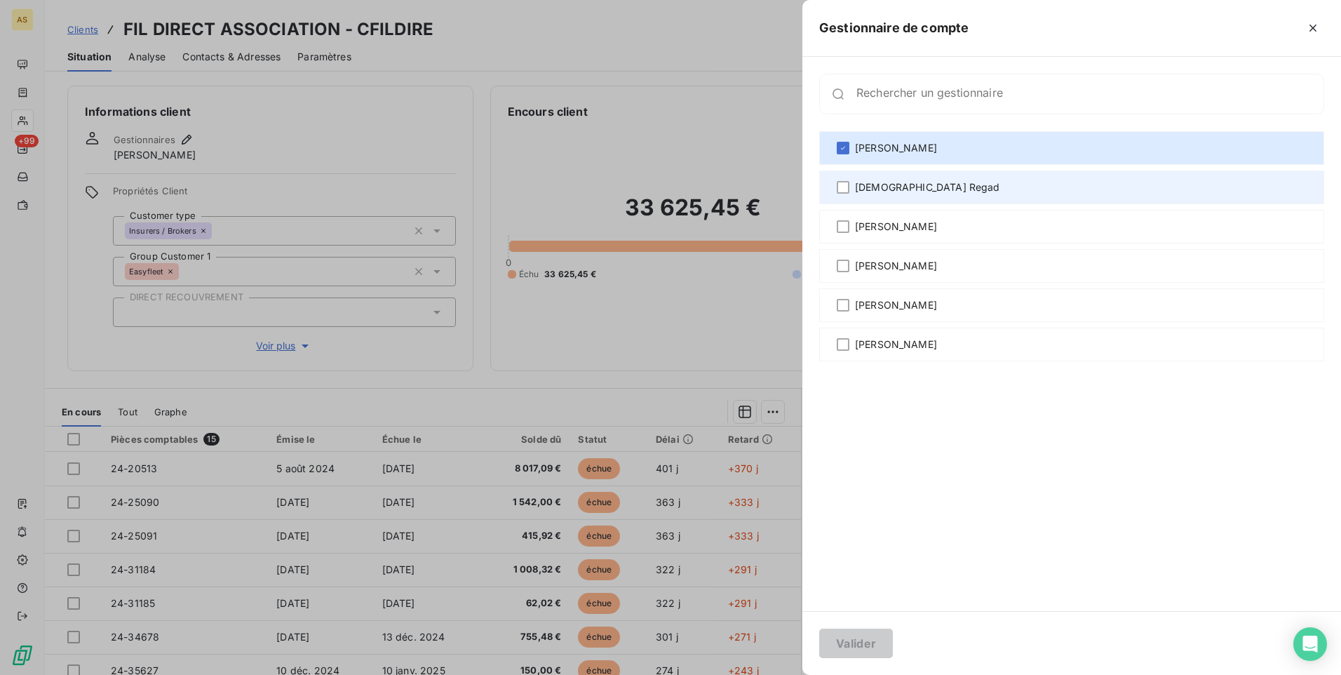
click at [887, 194] on span "[DEMOGRAPHIC_DATA] Regad" at bounding box center [927, 187] width 145 height 14
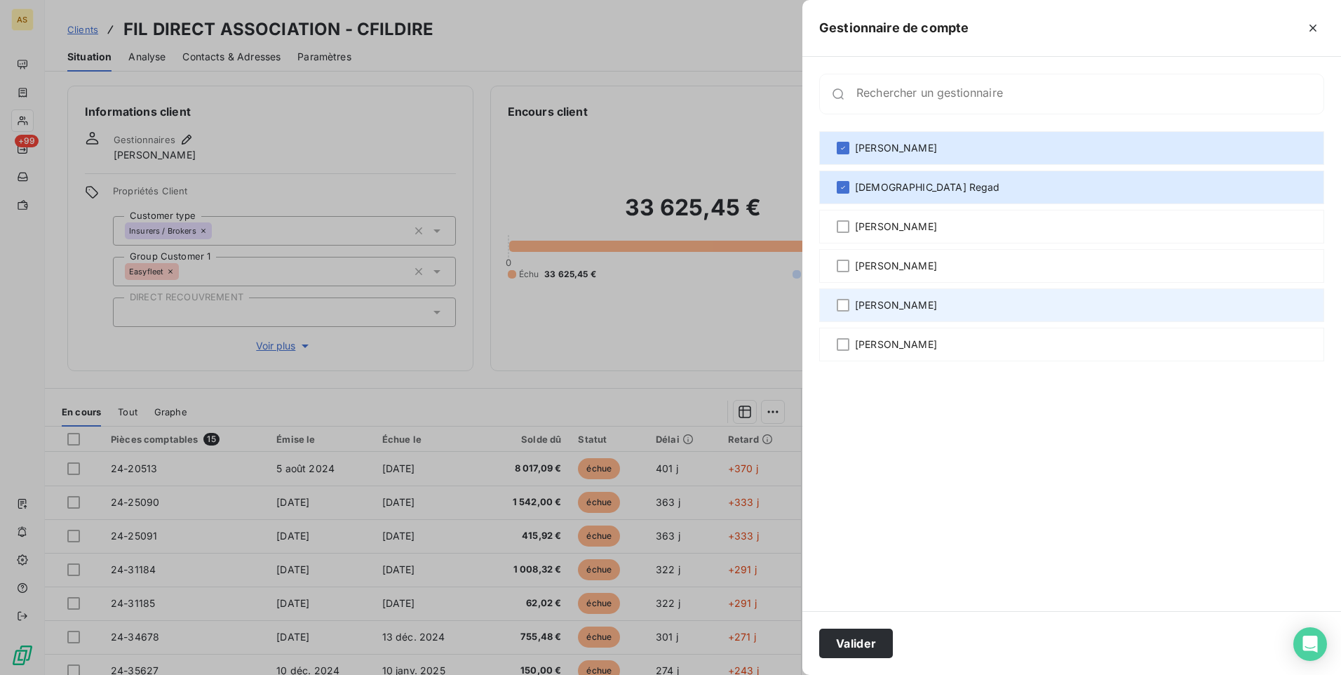
click at [875, 302] on span "[PERSON_NAME]" at bounding box center [896, 305] width 82 height 14
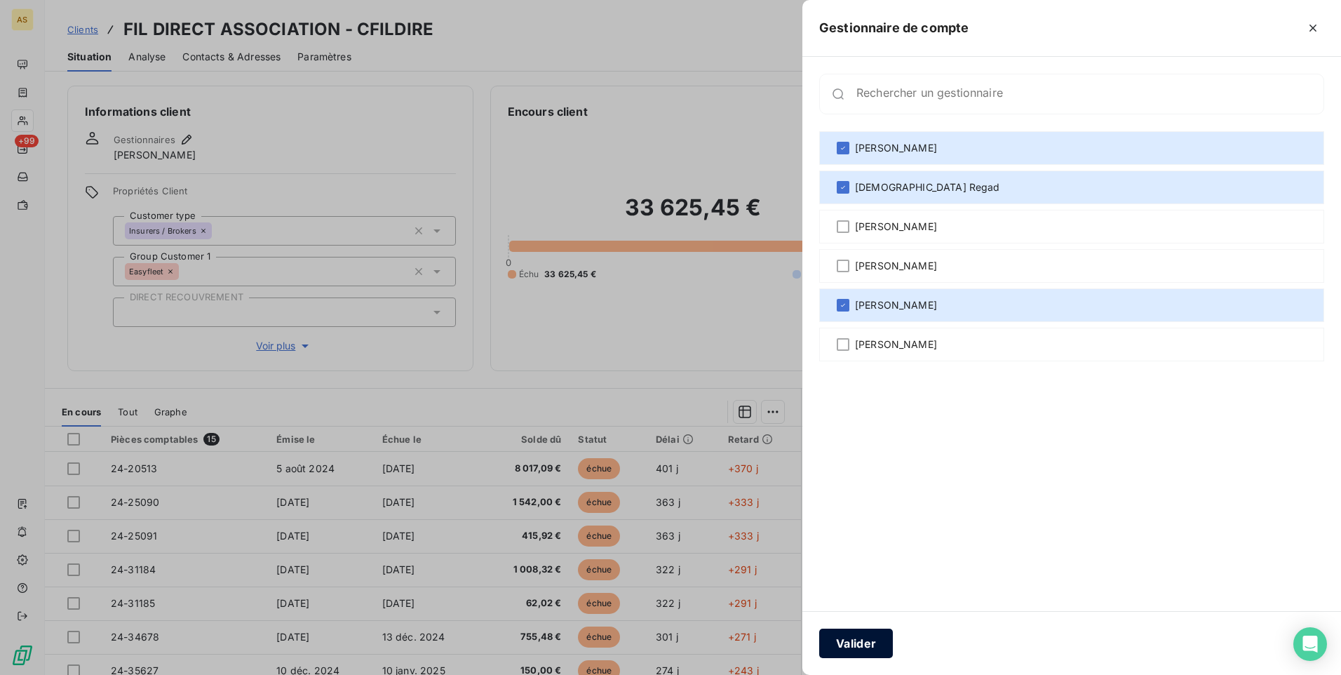
click at [864, 653] on button "Valider" at bounding box center [856, 642] width 74 height 29
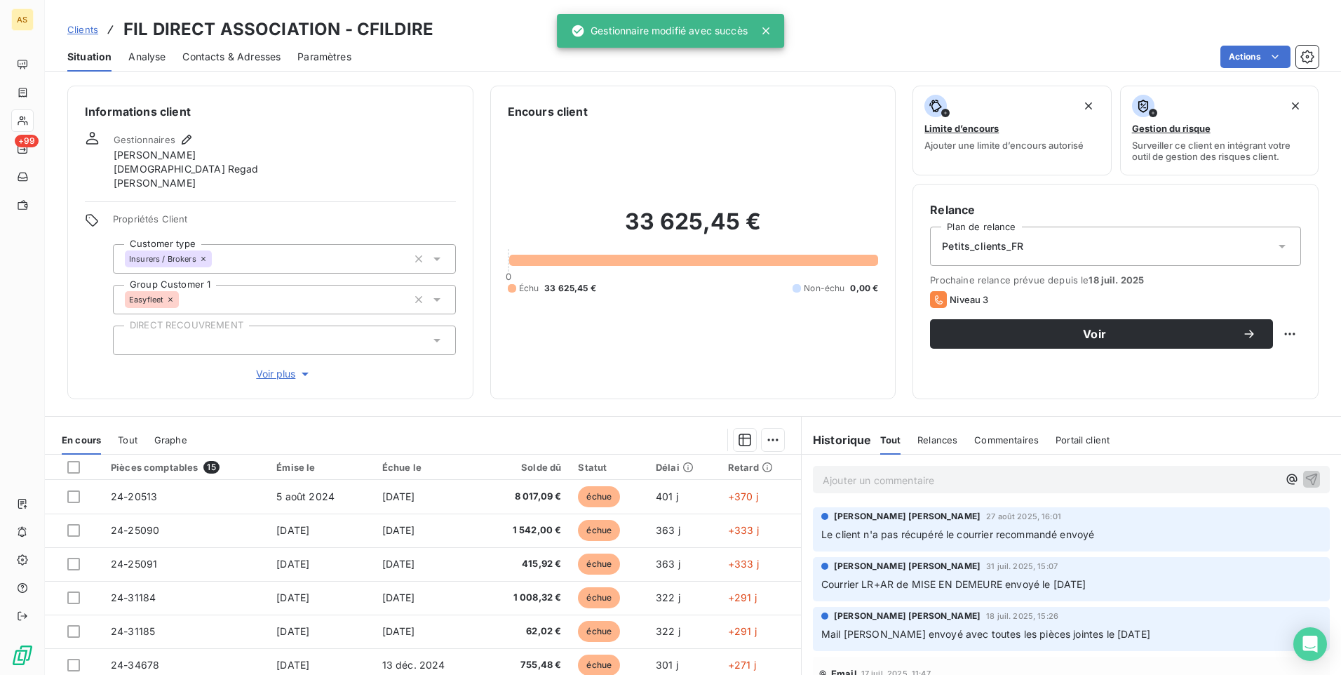
click at [98, 34] on div "Clients FIL DIRECT ASSOCIATION - CFILDIRE" at bounding box center [250, 29] width 366 height 25
click at [88, 31] on span "Clients" at bounding box center [82, 29] width 31 height 11
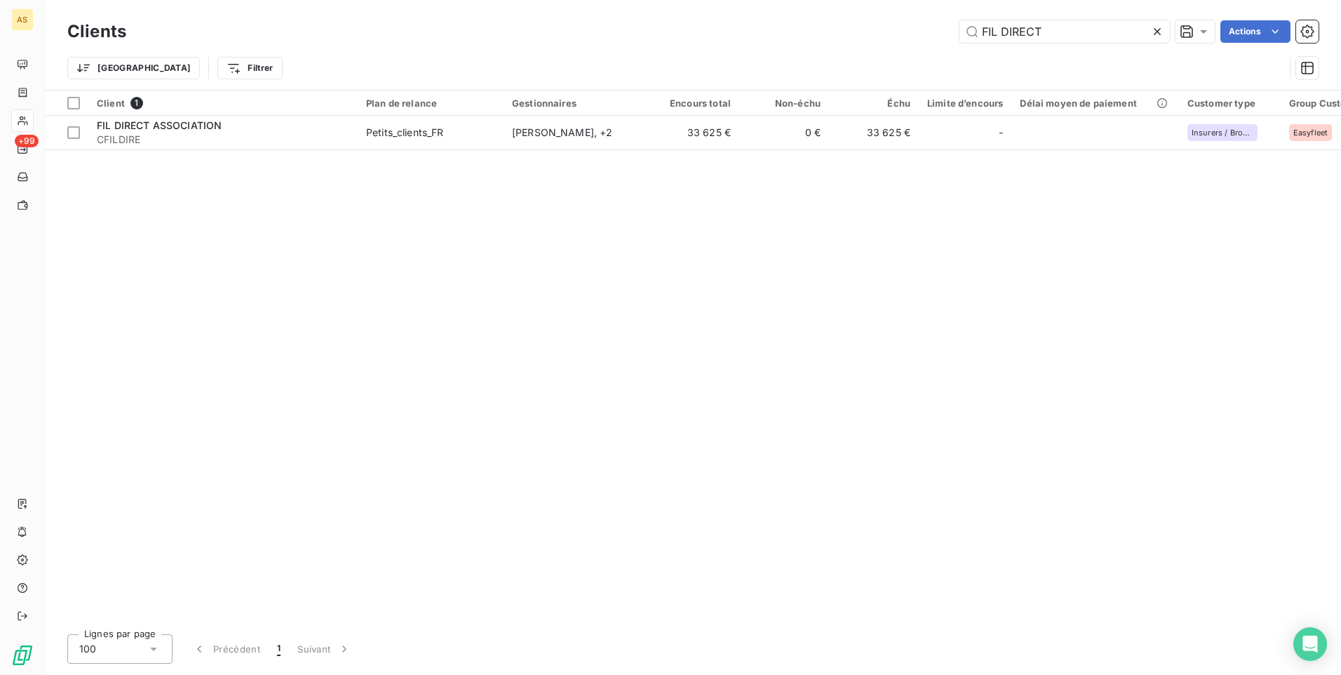
drag, startPoint x: 949, startPoint y: 29, endPoint x: 876, endPoint y: 30, distance: 73.0
click at [876, 30] on div "FIL DIRECT Actions" at bounding box center [731, 31] width 1176 height 22
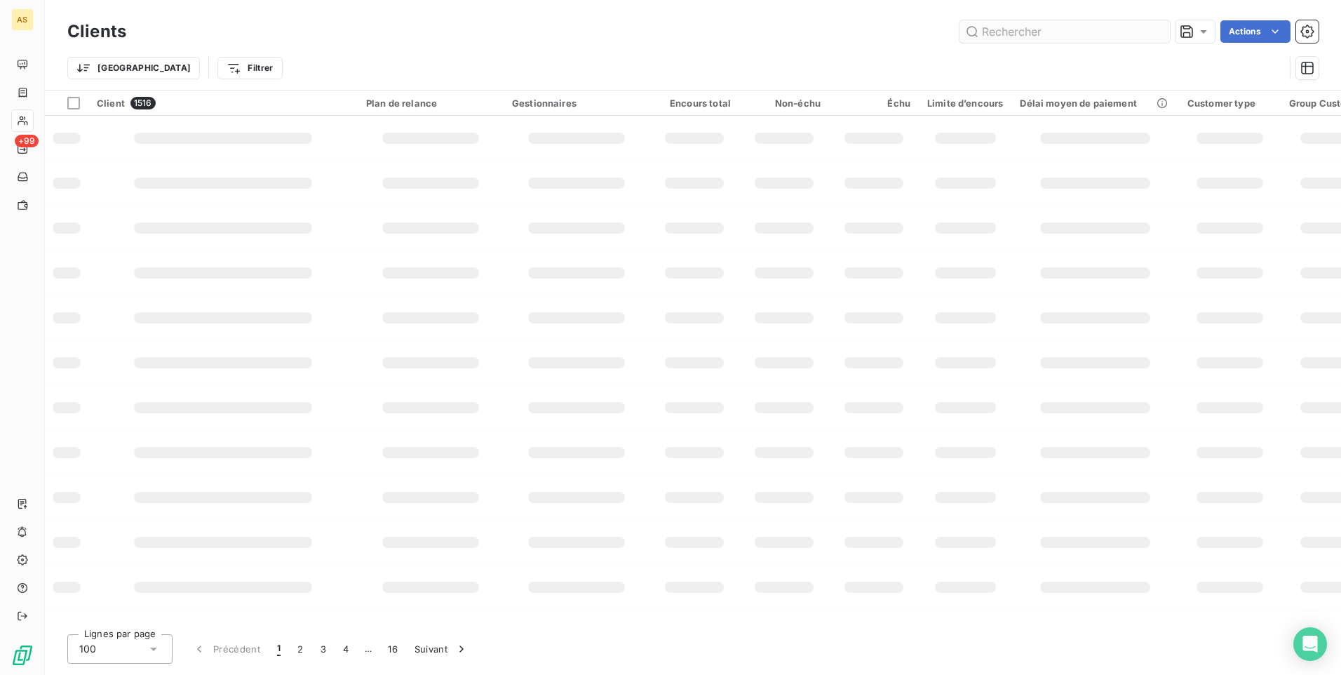
click at [995, 36] on input "text" at bounding box center [1065, 31] width 210 height 22
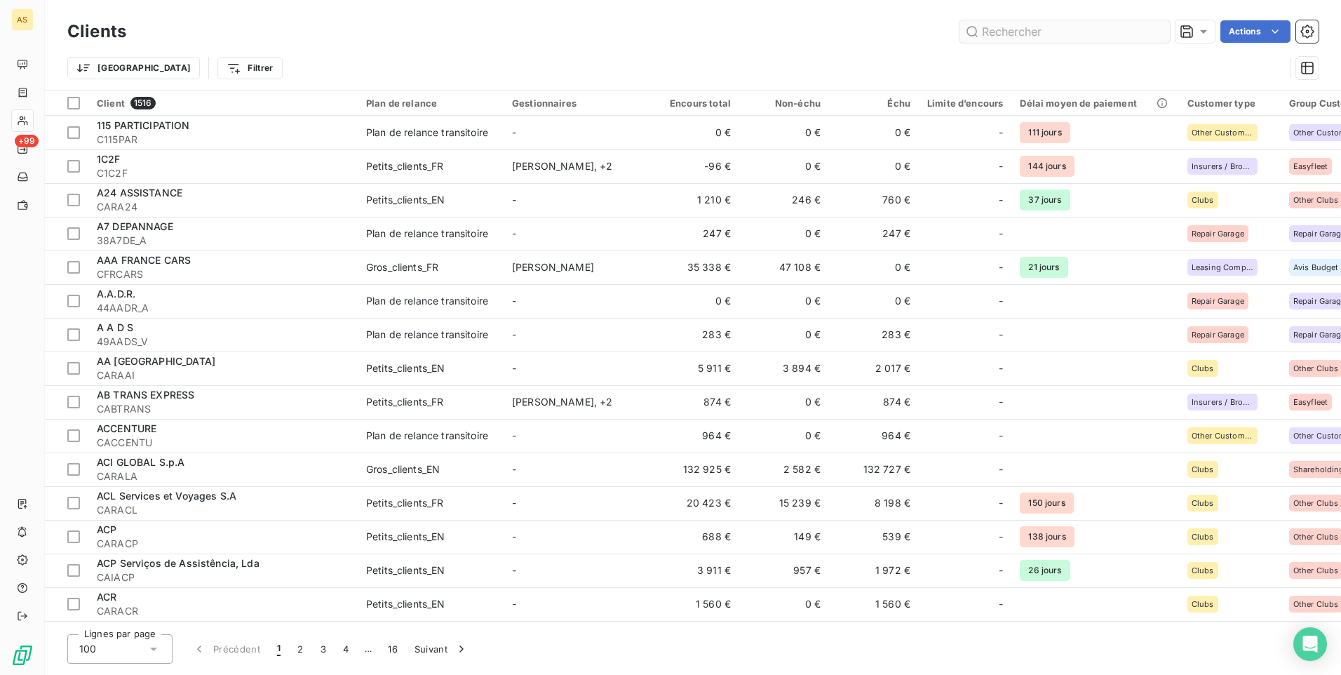
click at [991, 35] on input "text" at bounding box center [1065, 31] width 210 height 22
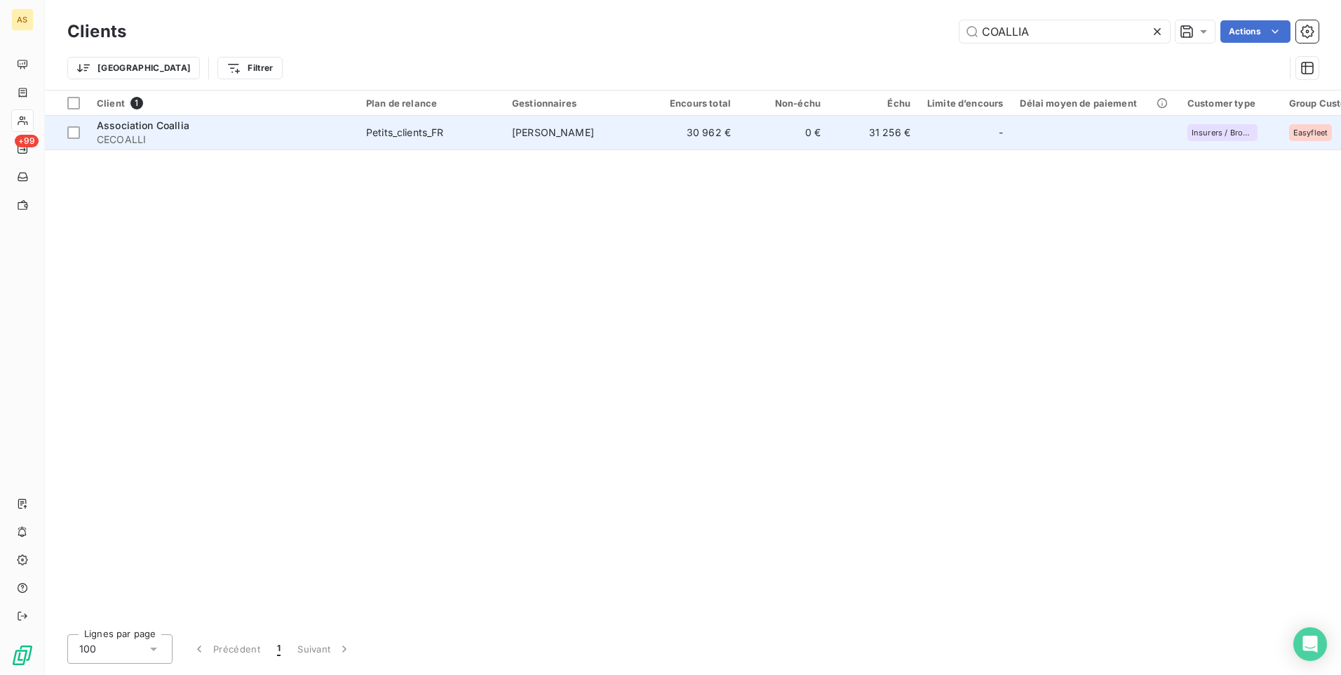
type input "COALLIA"
click at [179, 133] on span "CECOALLI" at bounding box center [223, 140] width 253 height 14
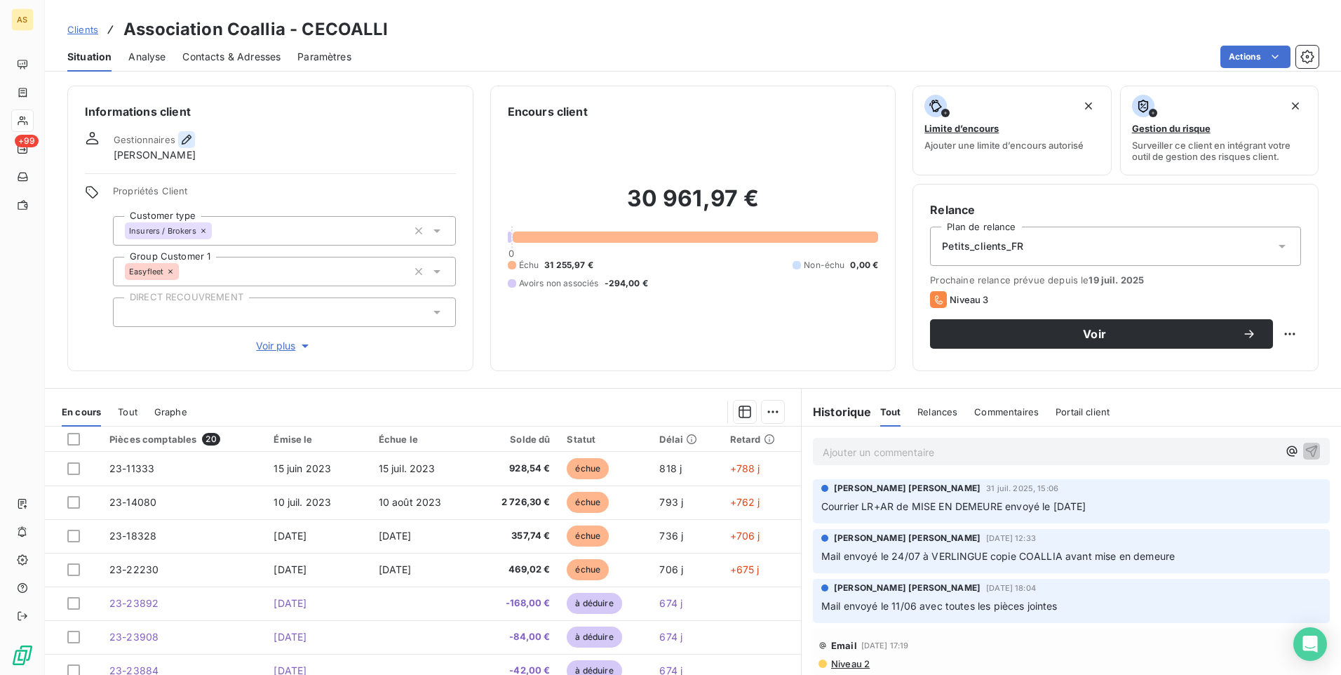
click at [185, 135] on icon "button" at bounding box center [187, 140] width 14 height 14
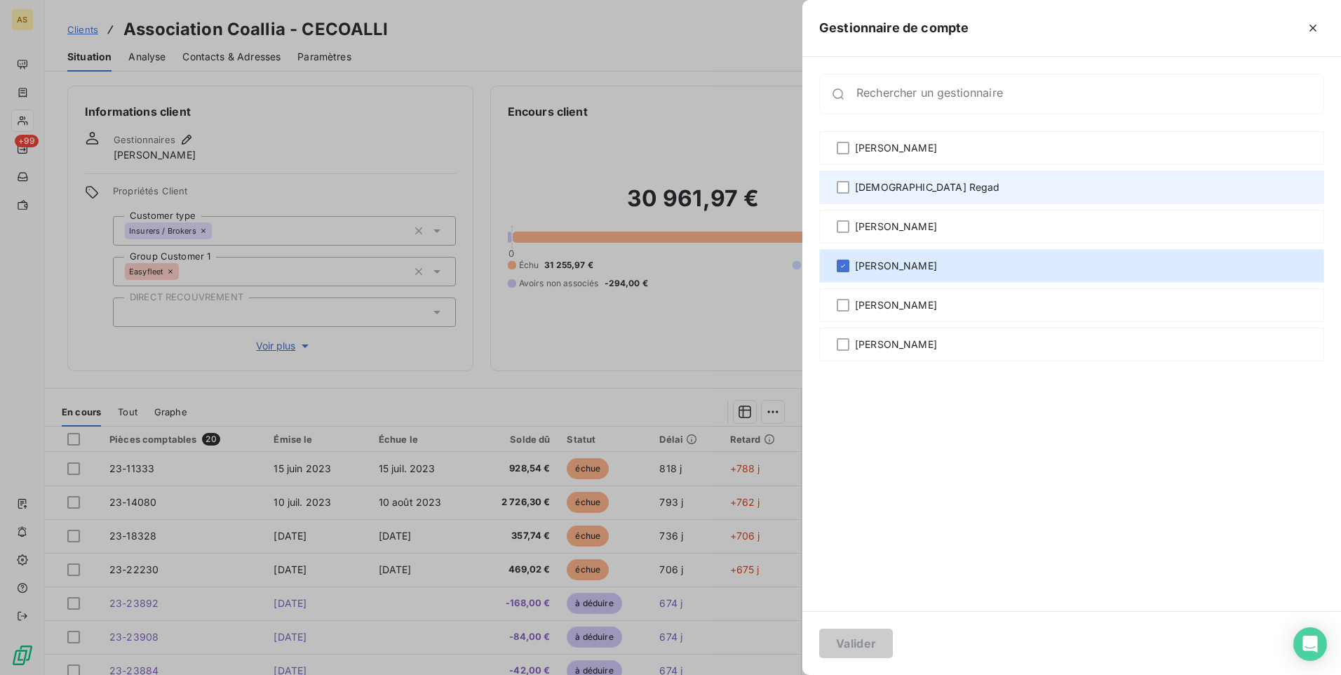
click at [876, 185] on span "[DEMOGRAPHIC_DATA] Regad" at bounding box center [927, 187] width 145 height 14
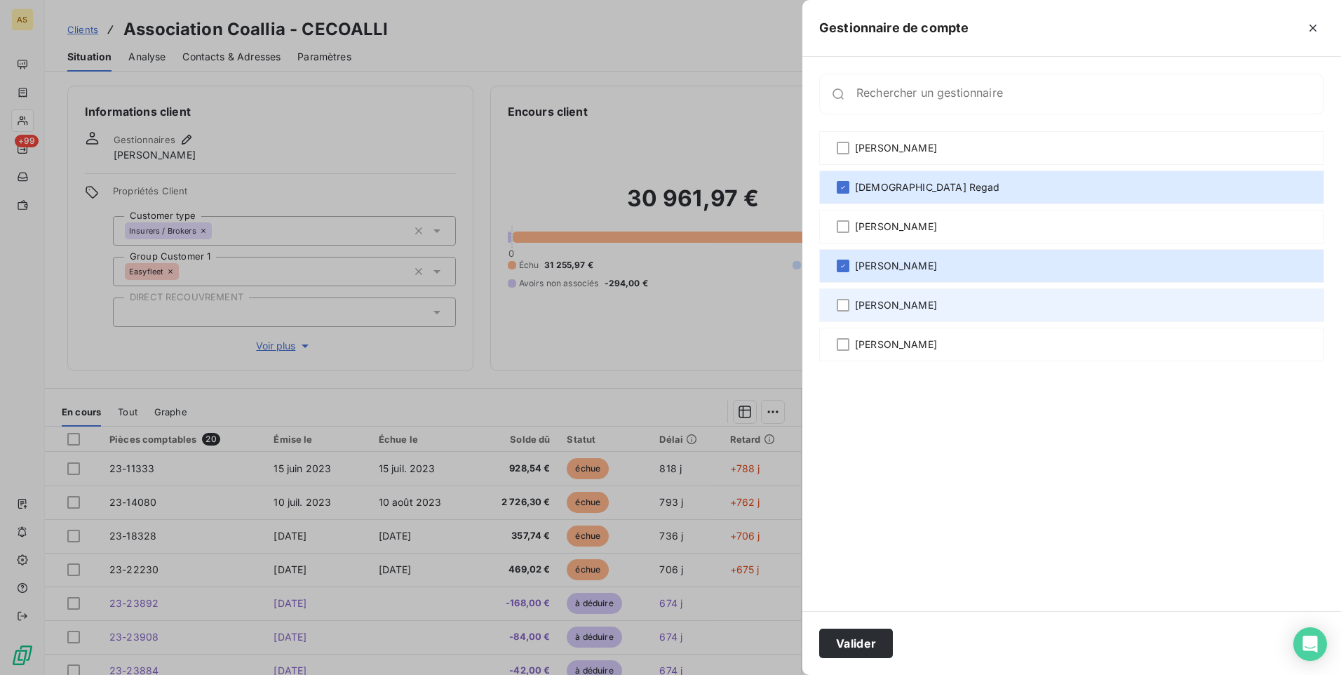
click at [875, 307] on span "[PERSON_NAME]" at bounding box center [896, 305] width 82 height 14
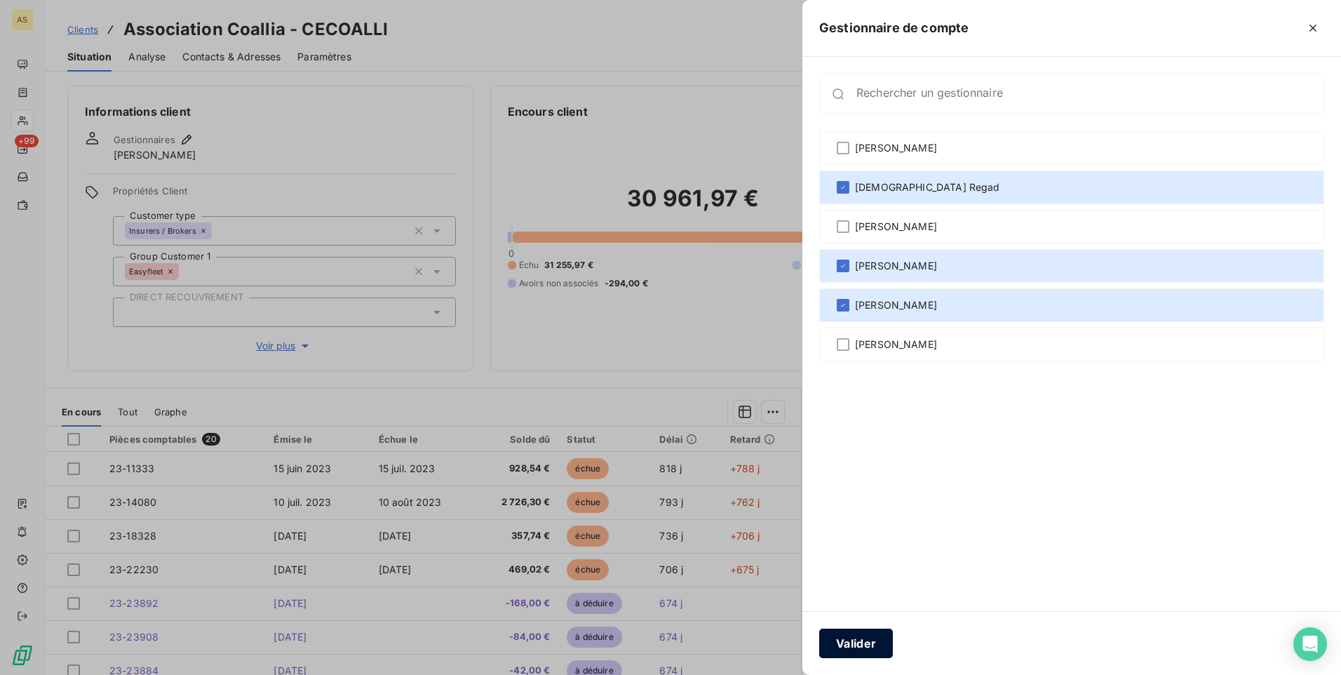
click at [858, 644] on button "Valider" at bounding box center [856, 642] width 74 height 29
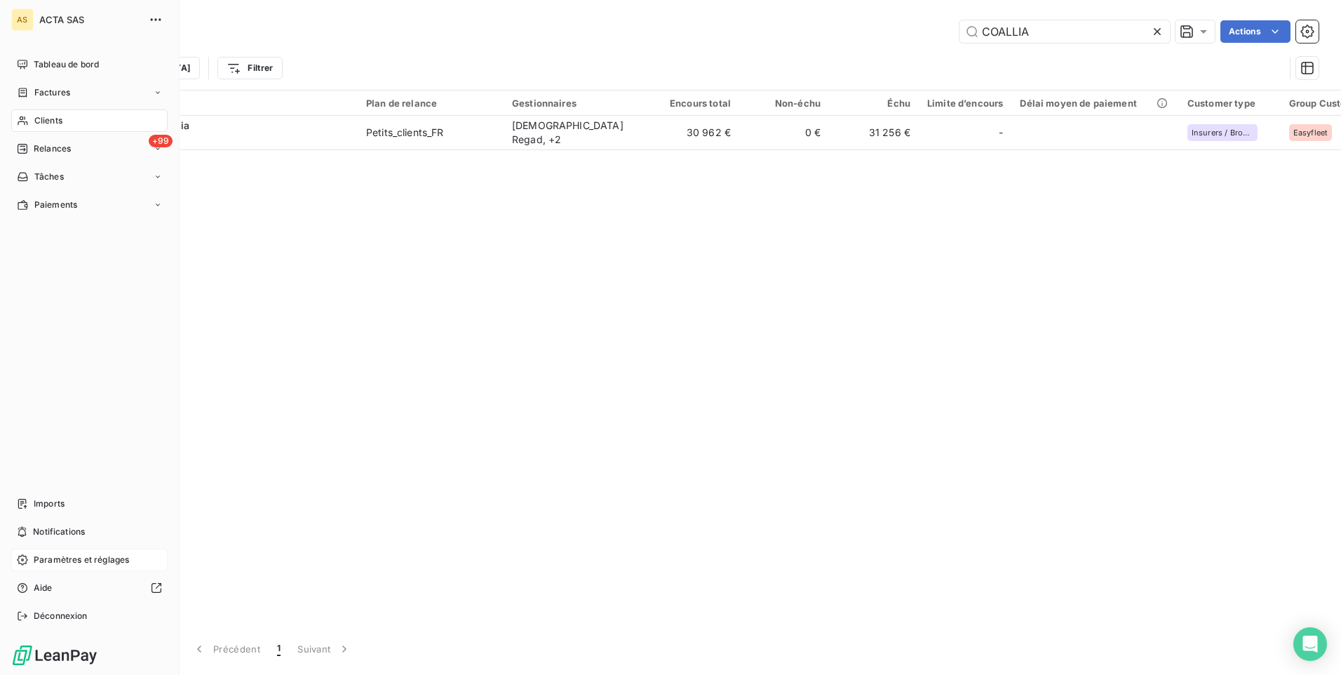
click at [122, 560] on span "Paramètres et réglages" at bounding box center [81, 559] width 95 height 13
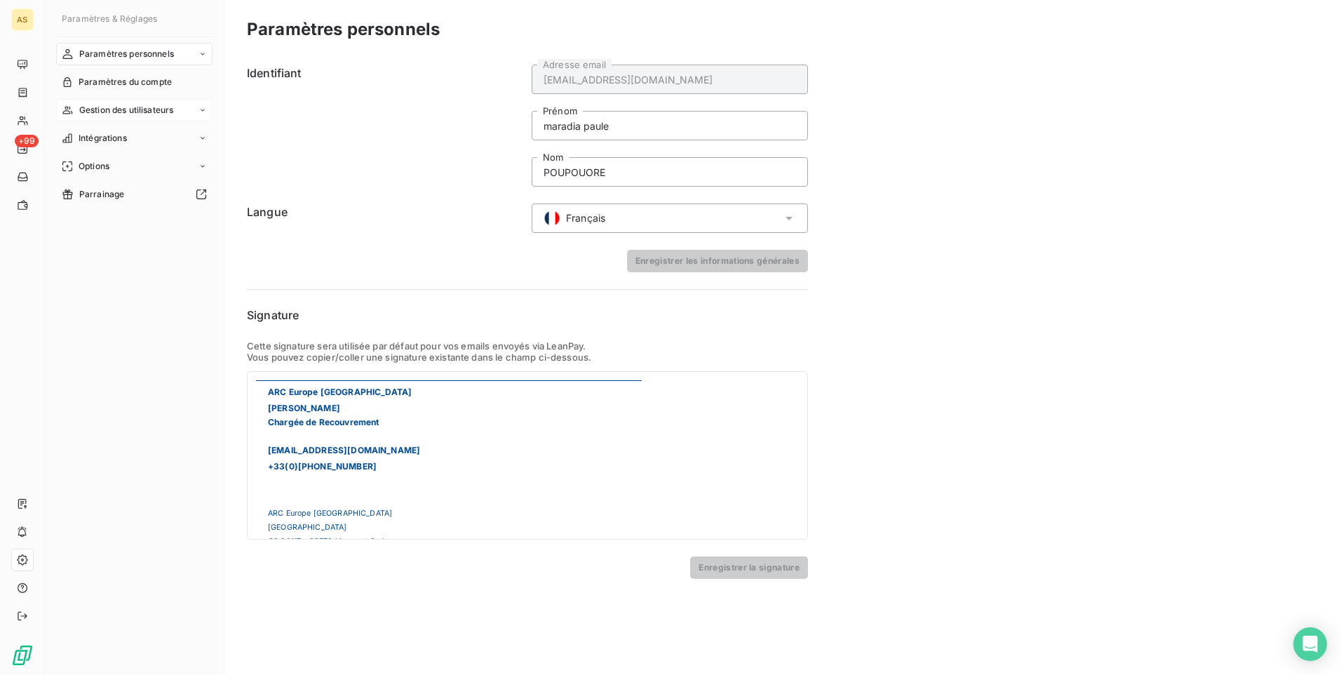
click at [195, 110] on div "Gestion des utilisateurs" at bounding box center [134, 110] width 156 height 22
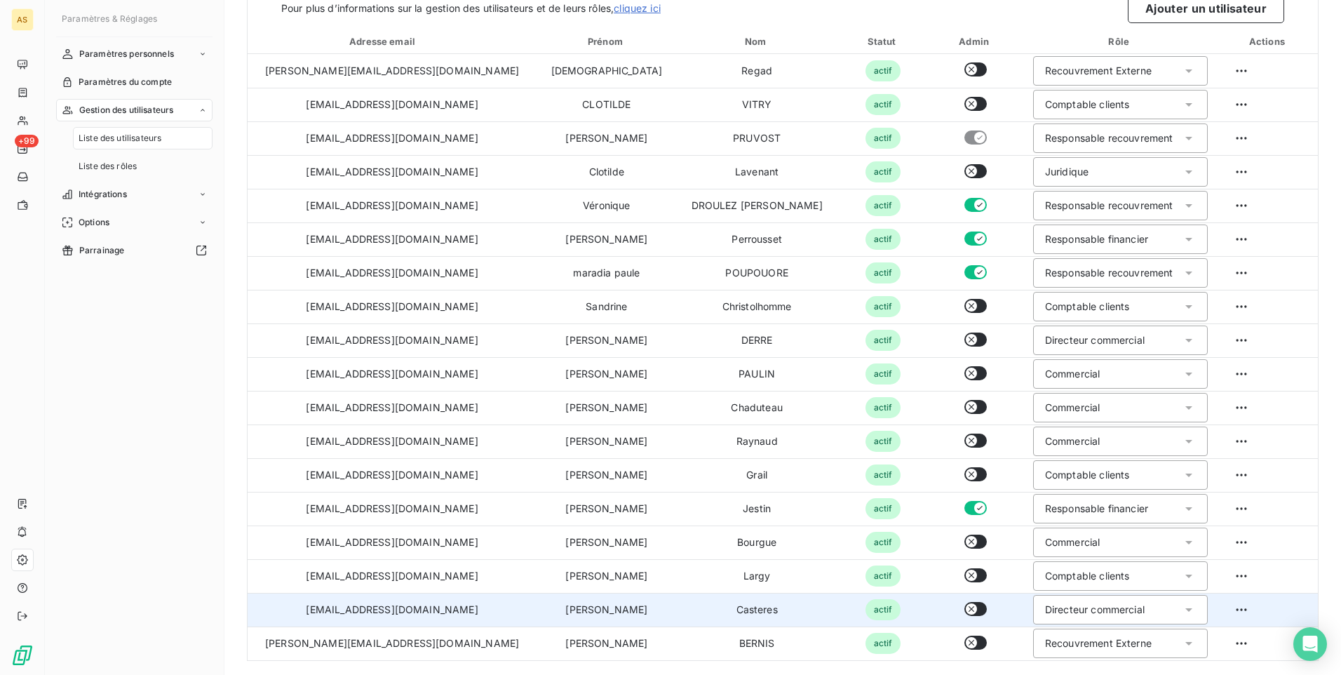
scroll to position [102, 0]
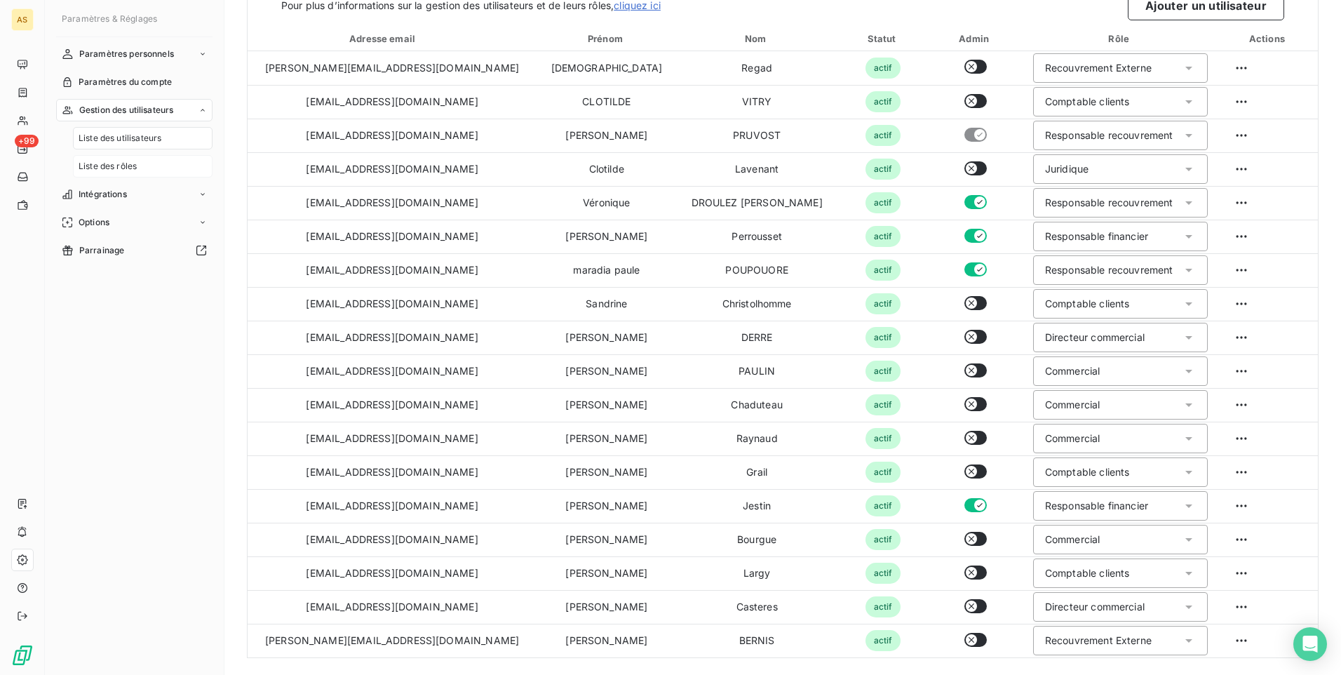
click at [140, 168] on div "Liste des rôles" at bounding box center [143, 166] width 140 height 22
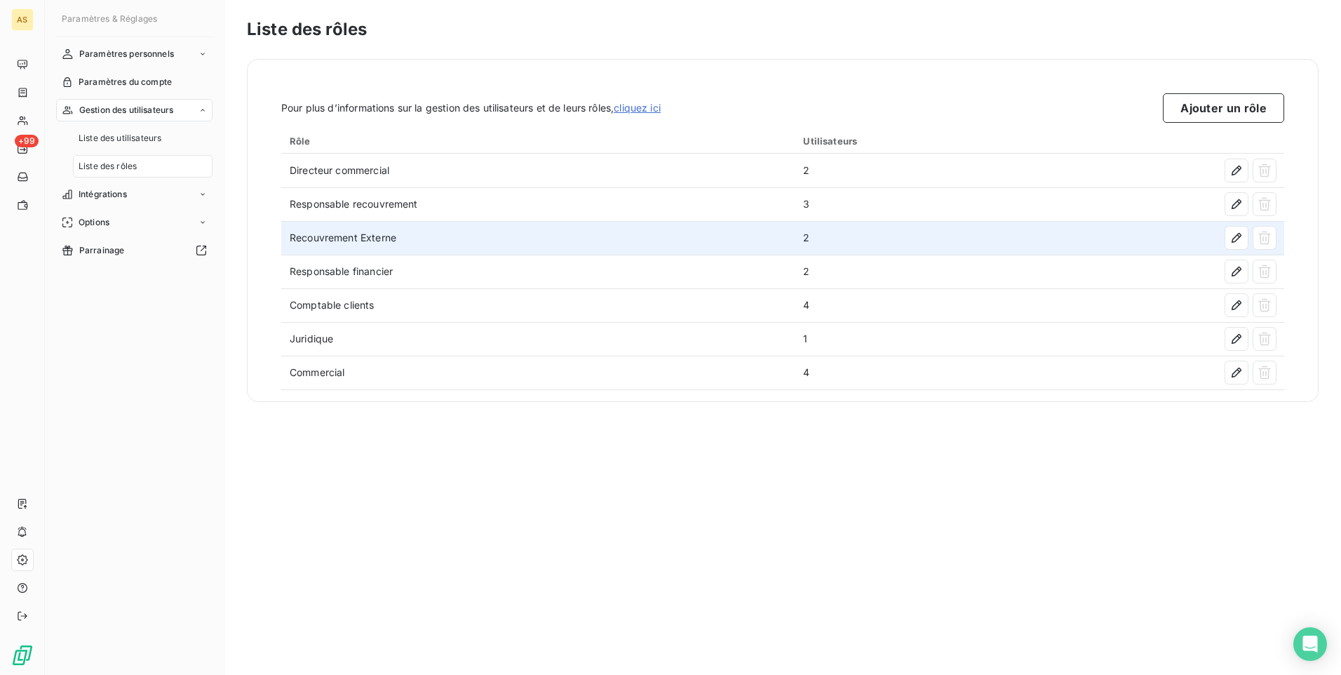
click at [417, 243] on td "Recouvrement Externe" at bounding box center [537, 238] width 513 height 34
click at [1233, 242] on icon "button" at bounding box center [1237, 238] width 10 height 10
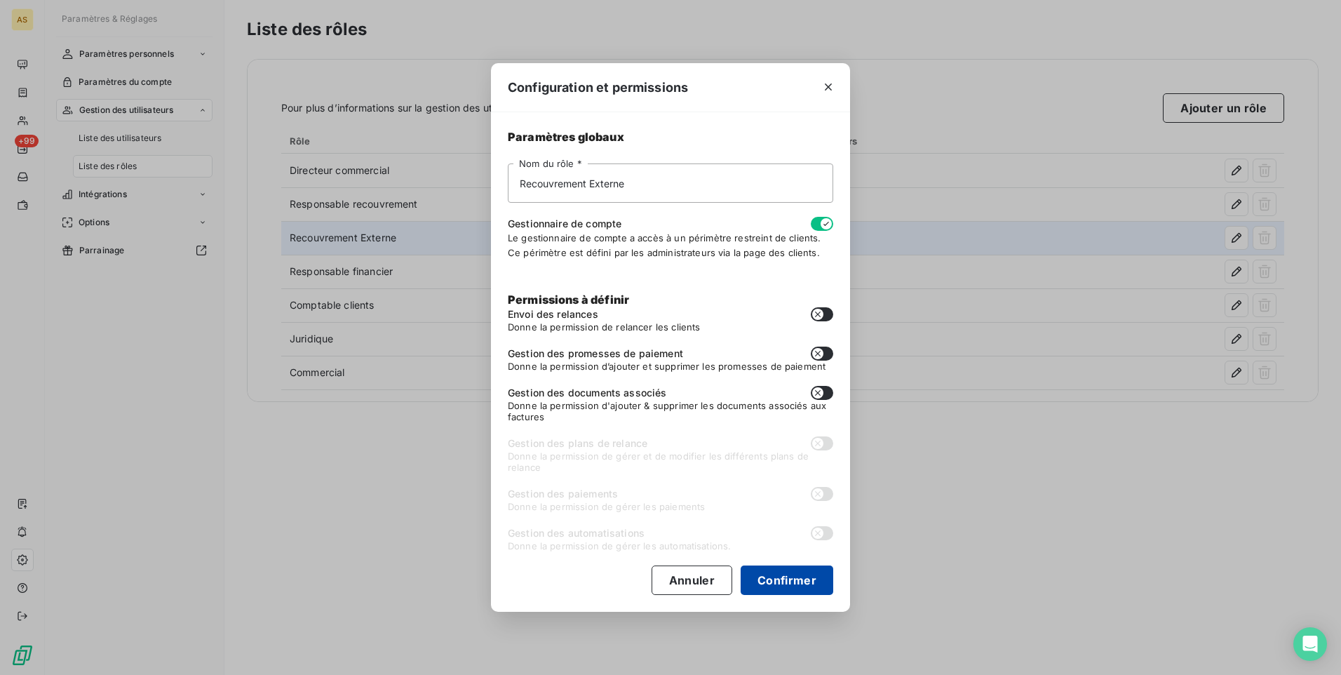
click at [786, 581] on button "Confirmer" at bounding box center [787, 579] width 93 height 29
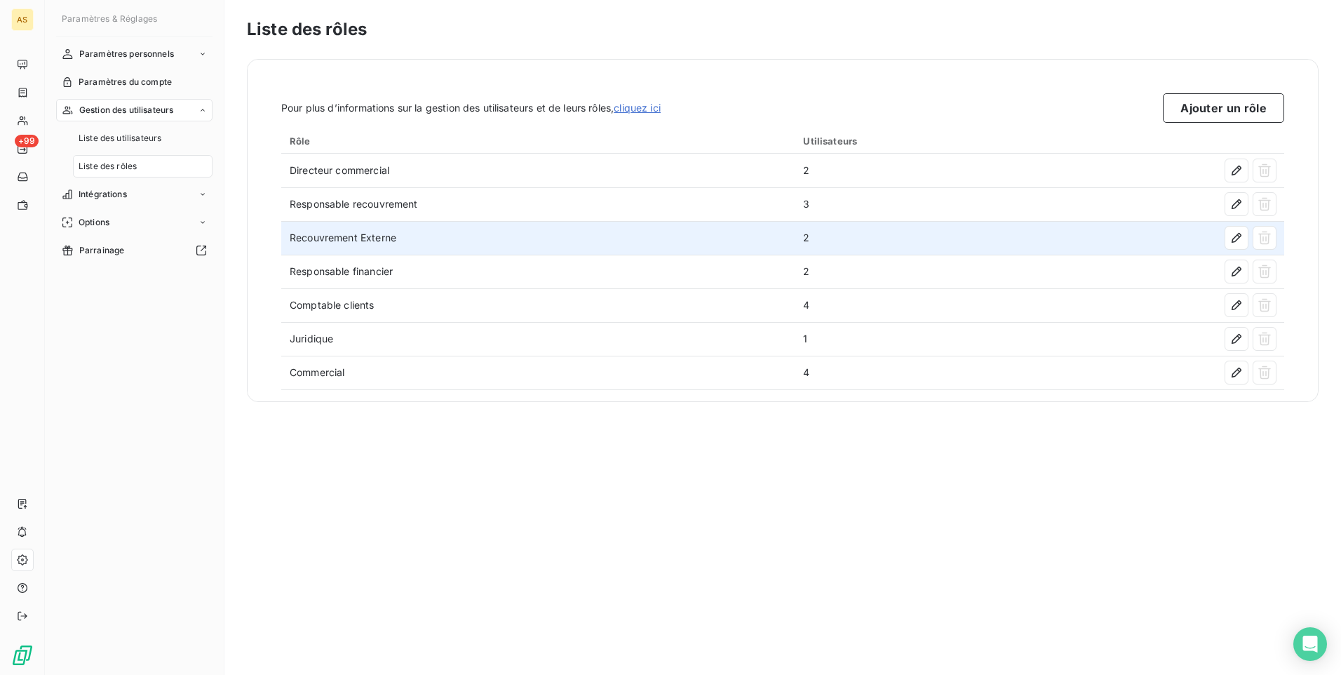
click at [159, 339] on div "Paramètres personnels Paramètres du compte Gestion des utilisateurs Liste des u…" at bounding box center [134, 346] width 156 height 607
